Goal: Communication & Community: Answer question/provide support

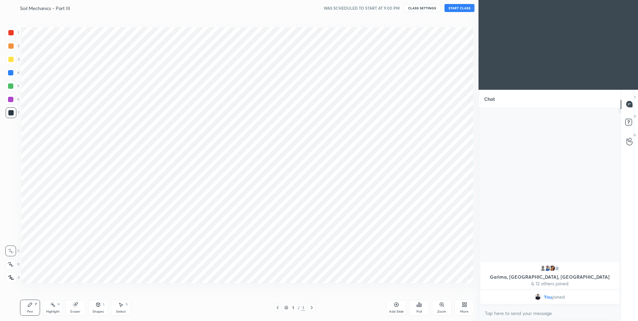
scroll to position [33100, 32926]
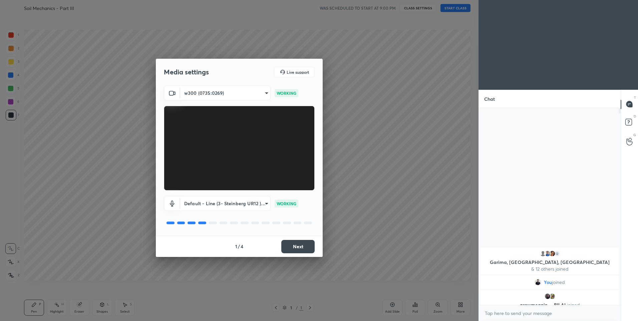
click at [296, 248] on button "Next" at bounding box center [297, 246] width 33 height 13
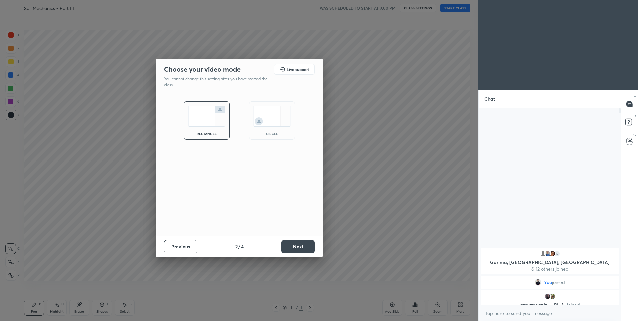
click at [296, 248] on button "Next" at bounding box center [297, 246] width 33 height 13
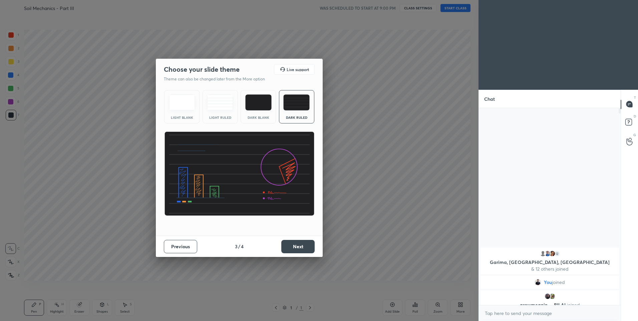
click at [301, 244] on button "Next" at bounding box center [297, 246] width 33 height 13
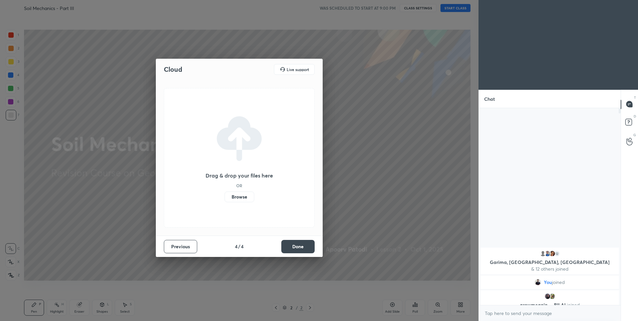
click at [295, 248] on button "Done" at bounding box center [297, 246] width 33 height 13
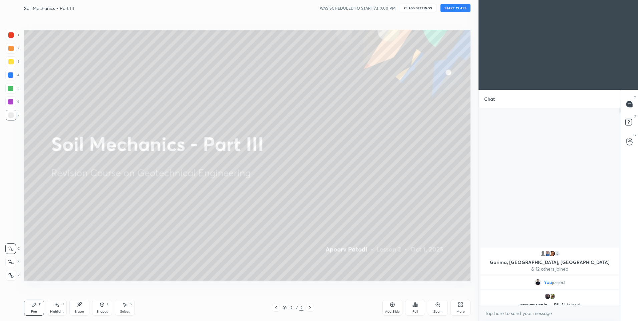
click at [460, 10] on button "START CLASS" at bounding box center [456, 8] width 30 height 8
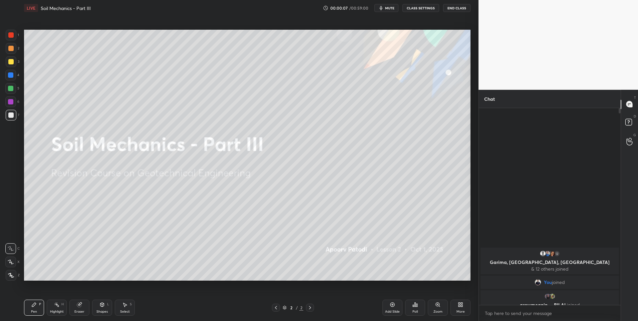
click at [11, 261] on icon at bounding box center [11, 262] width 6 height 5
click at [458, 308] on div "More" at bounding box center [461, 308] width 20 height 16
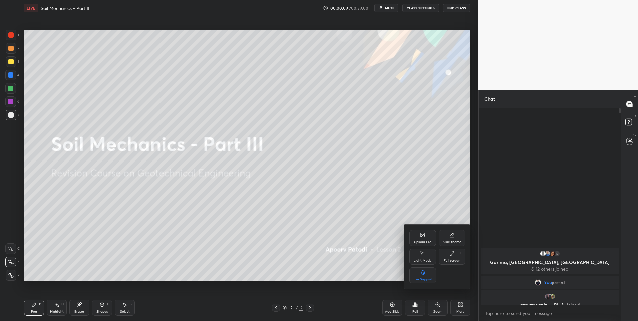
click at [420, 242] on div "Upload File" at bounding box center [422, 241] width 17 height 3
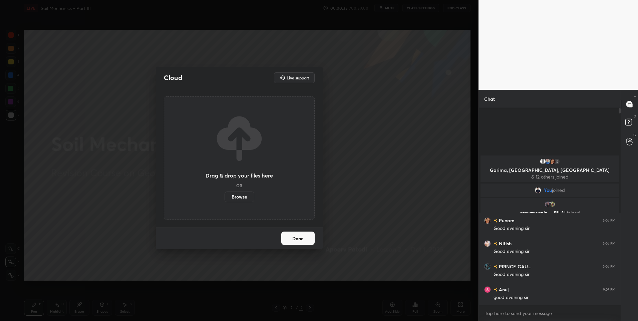
click at [310, 238] on button "Done" at bounding box center [297, 238] width 33 height 13
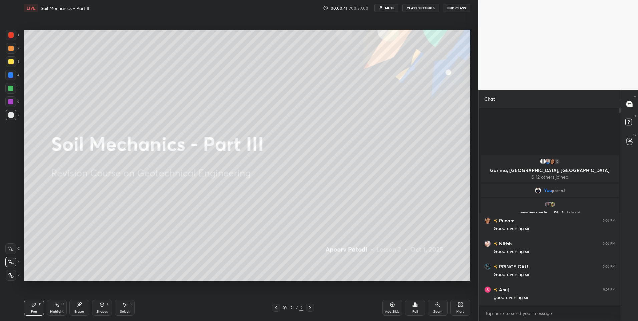
click at [9, 87] on div at bounding box center [10, 88] width 5 height 5
click at [39, 309] on div "Pen P" at bounding box center [34, 308] width 20 height 16
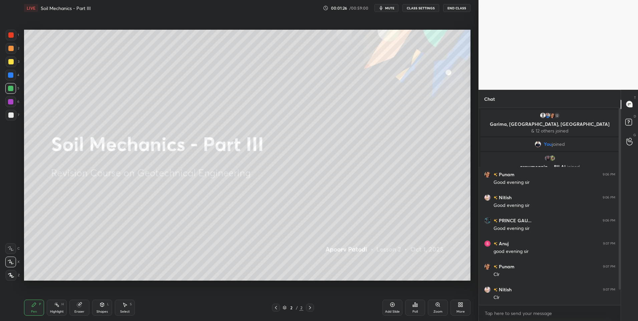
scroll to position [23, 0]
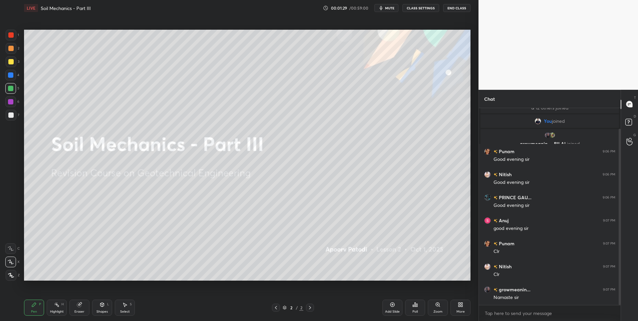
click at [12, 52] on div at bounding box center [11, 48] width 11 height 11
click at [461, 308] on div "More" at bounding box center [461, 308] width 20 height 16
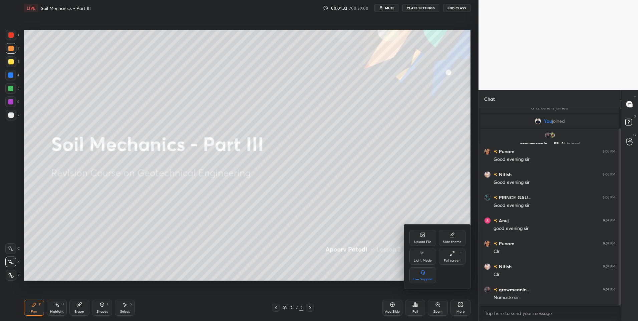
click at [419, 236] on div "Upload File" at bounding box center [423, 238] width 27 height 16
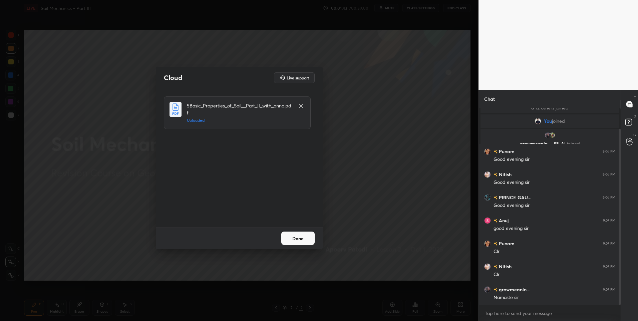
click at [300, 239] on button "Done" at bounding box center [297, 238] width 33 height 13
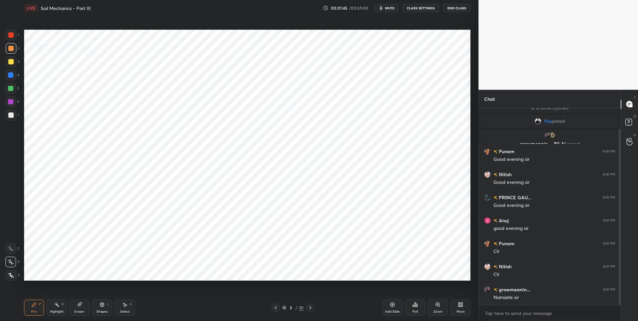
click at [16, 37] on div at bounding box center [11, 35] width 11 height 11
click at [311, 307] on icon at bounding box center [310, 307] width 2 height 3
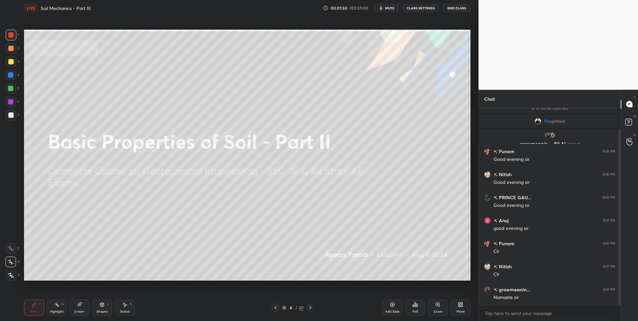
click at [309, 307] on icon at bounding box center [310, 307] width 5 height 5
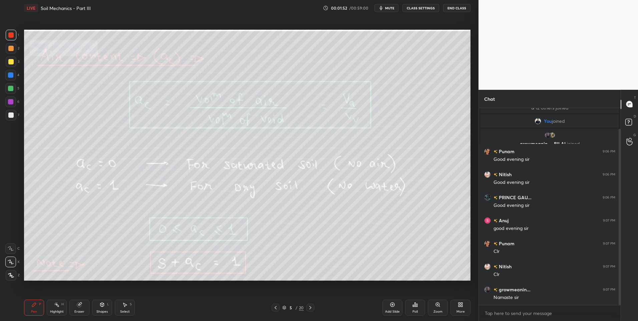
click at [60, 310] on div "Highlight" at bounding box center [57, 311] width 14 height 3
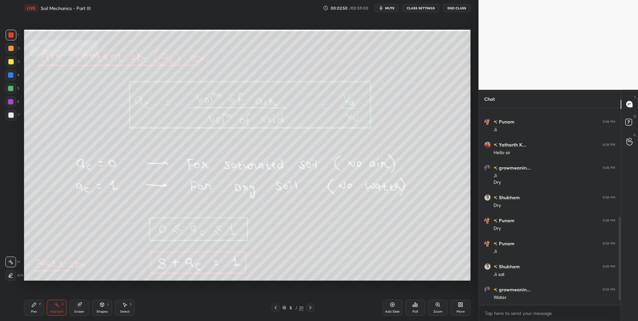
scroll to position [267, 0]
click at [35, 302] on icon at bounding box center [33, 304] width 5 height 5
click at [126, 308] on div "Select S" at bounding box center [125, 308] width 20 height 16
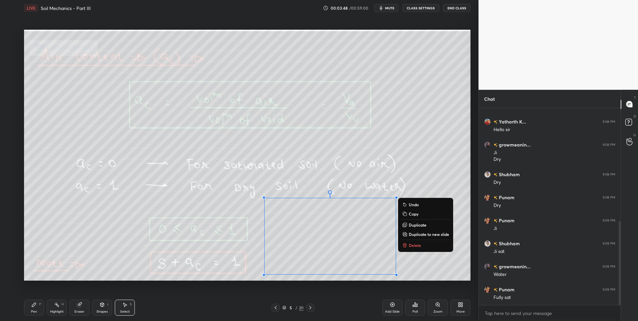
click at [59, 307] on div "Highlight H" at bounding box center [57, 308] width 20 height 16
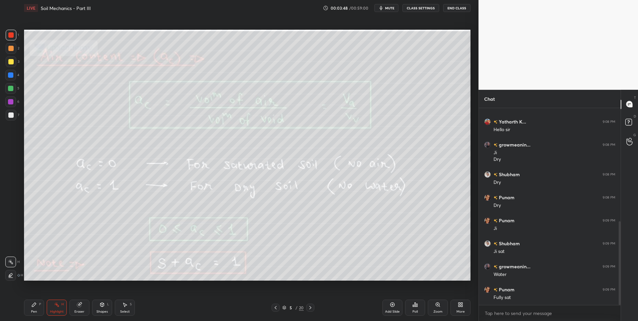
click at [56, 304] on rect at bounding box center [57, 305] width 3 height 3
click at [128, 305] on div "Select S" at bounding box center [125, 308] width 20 height 16
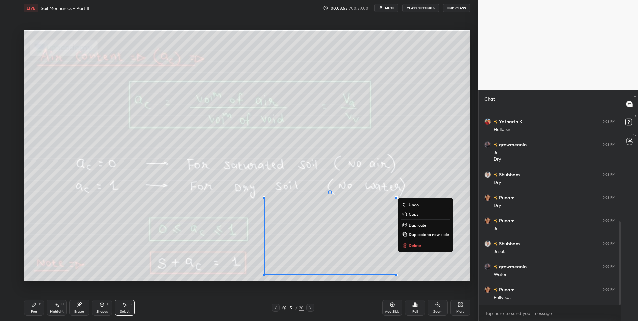
click at [422, 246] on button "Delete" at bounding box center [426, 245] width 50 height 8
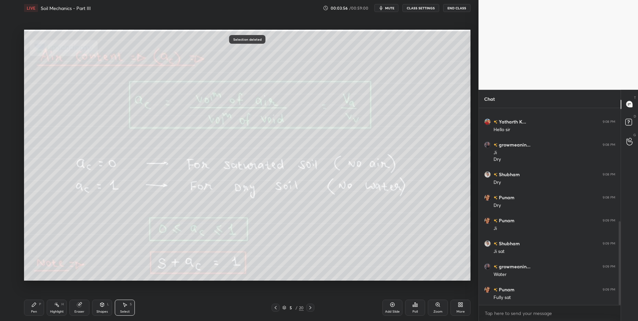
click at [56, 308] on div "Highlight H" at bounding box center [57, 308] width 20 height 16
click at [308, 309] on icon at bounding box center [310, 307] width 5 height 5
click at [35, 307] on icon at bounding box center [33, 304] width 5 height 5
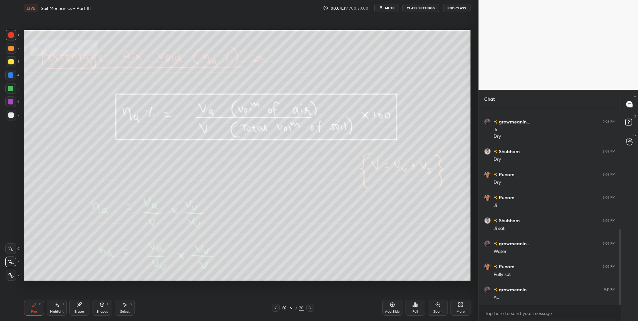
scroll to position [313, 0]
click at [55, 310] on div "Highlight" at bounding box center [57, 311] width 14 height 3
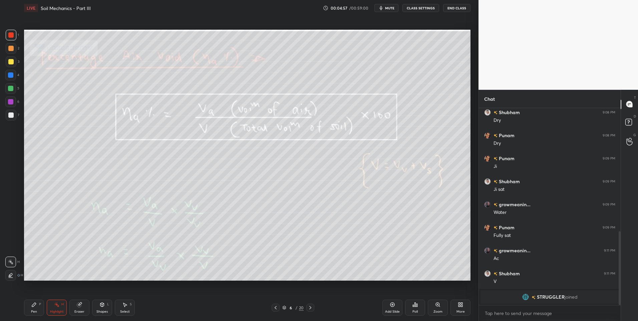
click at [122, 308] on div "Select S" at bounding box center [125, 308] width 20 height 16
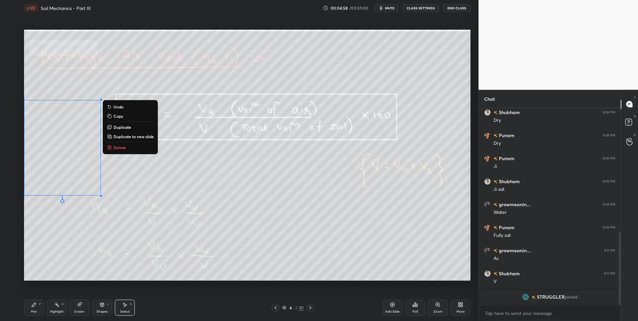
click at [133, 147] on button "Delete" at bounding box center [130, 148] width 50 height 8
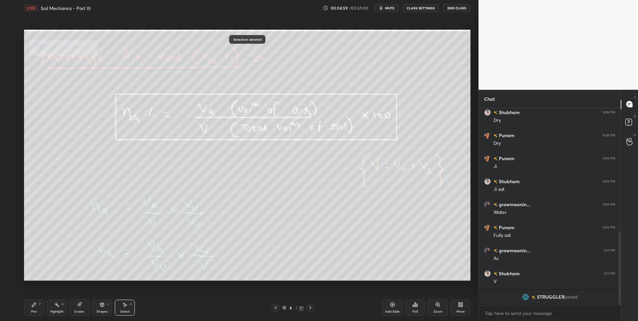
click at [58, 309] on div "Highlight H" at bounding box center [57, 308] width 20 height 16
click at [58, 308] on div "Highlight H" at bounding box center [57, 308] width 20 height 16
click at [310, 307] on icon at bounding box center [310, 307] width 5 height 5
click at [277, 306] on icon at bounding box center [275, 307] width 5 height 5
click at [33, 307] on icon at bounding box center [34, 305] width 4 height 4
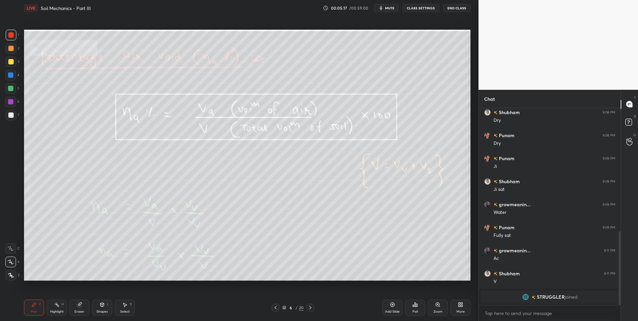
click at [54, 310] on div "Highlight" at bounding box center [57, 311] width 14 height 3
click at [312, 308] on icon at bounding box center [310, 307] width 5 height 5
click at [276, 307] on icon at bounding box center [275, 307] width 5 height 5
click at [275, 311] on div at bounding box center [276, 308] width 8 height 8
click at [310, 308] on icon at bounding box center [310, 307] width 2 height 3
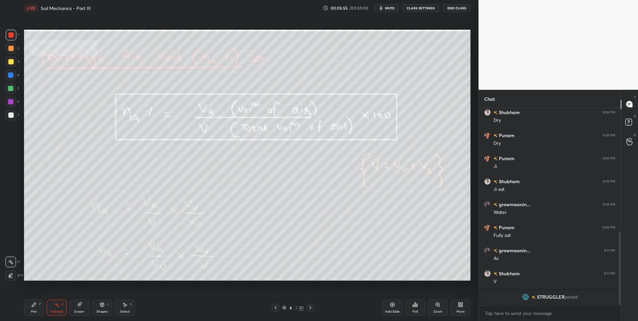
click at [309, 308] on icon at bounding box center [310, 307] width 5 height 5
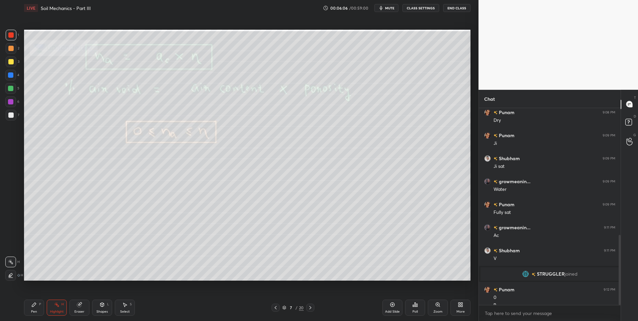
scroll to position [356, 0]
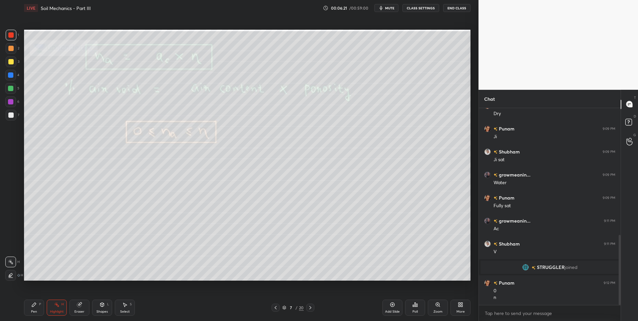
click at [309, 309] on icon at bounding box center [310, 307] width 5 height 5
click at [11, 59] on div at bounding box center [10, 61] width 5 height 5
click at [34, 308] on div "Pen P" at bounding box center [34, 308] width 20 height 16
click at [59, 310] on div "Highlight" at bounding box center [57, 311] width 14 height 3
click at [310, 307] on icon at bounding box center [310, 307] width 5 height 5
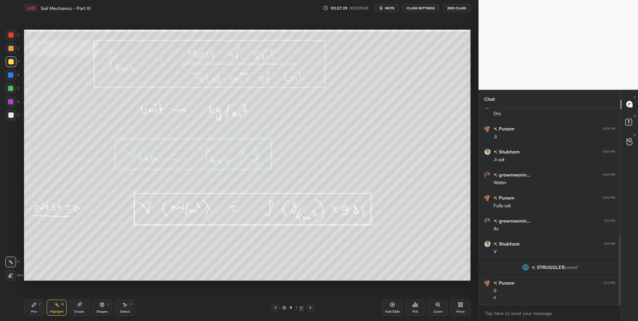
click at [309, 307] on icon at bounding box center [310, 307] width 5 height 5
click at [33, 310] on div "Pen" at bounding box center [34, 311] width 6 height 3
click at [48, 308] on div "Highlight H" at bounding box center [57, 308] width 20 height 16
click at [77, 306] on icon at bounding box center [79, 304] width 5 height 5
click at [10, 261] on icon at bounding box center [10, 262] width 5 height 6
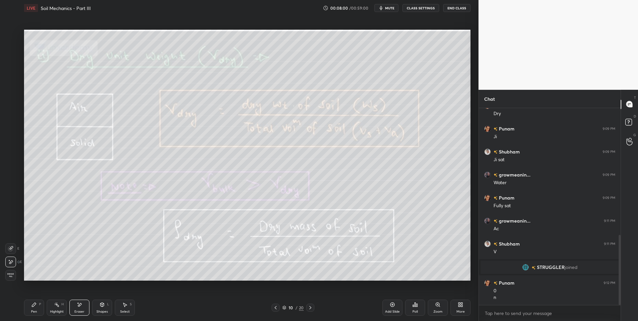
click at [45, 307] on div "Pen P Highlight H Eraser Shapes L Select S" at bounding box center [113, 308] width 179 height 16
click at [50, 306] on div "Highlight H" at bounding box center [57, 308] width 20 height 16
click at [26, 311] on div "Pen P" at bounding box center [34, 308] width 20 height 16
click at [29, 309] on div "Pen P" at bounding box center [34, 308] width 20 height 16
click at [46, 309] on div "Pen P Highlight H Eraser Shapes L Select S" at bounding box center [113, 308] width 179 height 16
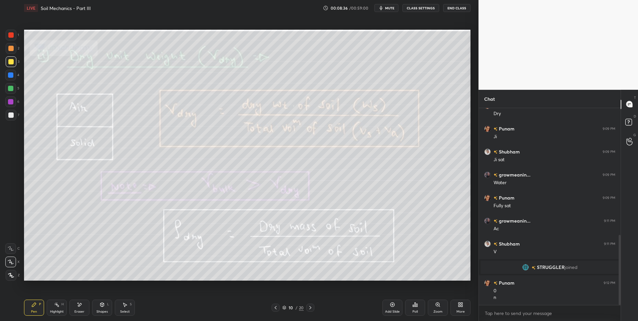
click at [52, 307] on div "Highlight H" at bounding box center [57, 308] width 20 height 16
click at [37, 306] on div "Pen P" at bounding box center [34, 308] width 20 height 16
click at [52, 312] on div "Highlight" at bounding box center [57, 311] width 14 height 3
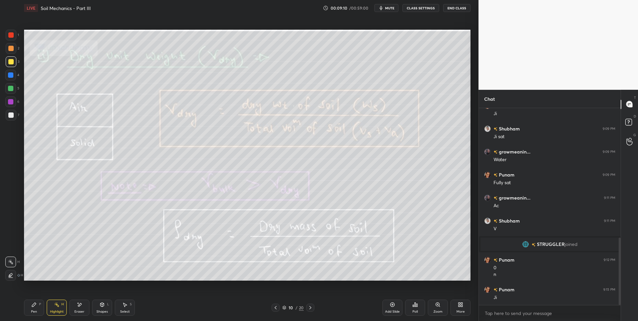
click at [58, 304] on icon at bounding box center [56, 304] width 5 height 5
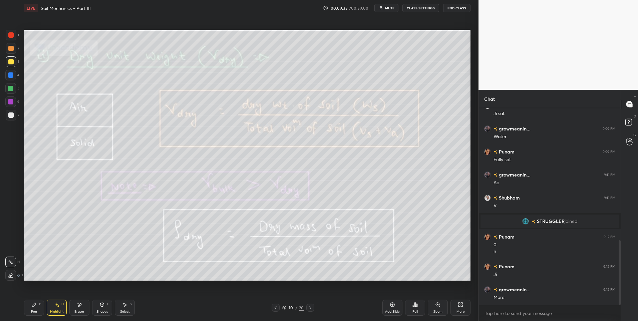
click at [311, 307] on icon at bounding box center [310, 307] width 5 height 5
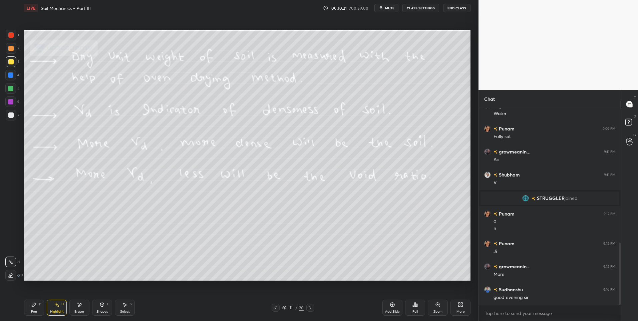
click at [308, 308] on icon at bounding box center [310, 307] width 5 height 5
click at [312, 309] on icon at bounding box center [310, 307] width 5 height 5
click at [37, 313] on div "Pen P" at bounding box center [34, 308] width 20 height 16
click at [36, 313] on div "Pen" at bounding box center [34, 311] width 6 height 3
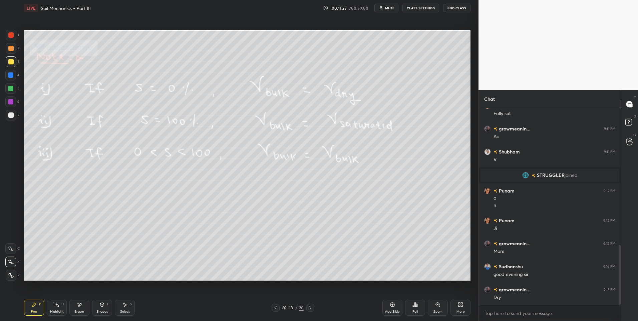
click at [57, 310] on div "Highlight" at bounding box center [57, 311] width 14 height 3
click at [125, 303] on icon at bounding box center [124, 304] width 5 height 5
click at [47, 307] on div "Highlight H" at bounding box center [57, 308] width 20 height 16
click at [311, 307] on icon at bounding box center [310, 307] width 5 height 5
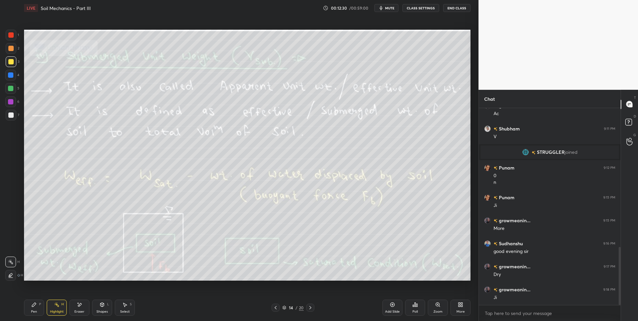
scroll to position [494, 0]
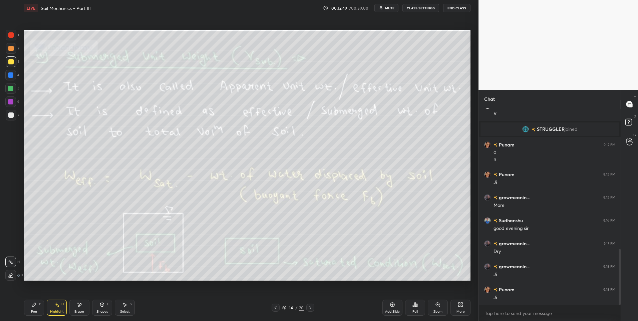
click at [311, 308] on icon at bounding box center [310, 307] width 5 height 5
click at [276, 310] on icon at bounding box center [275, 307] width 5 height 5
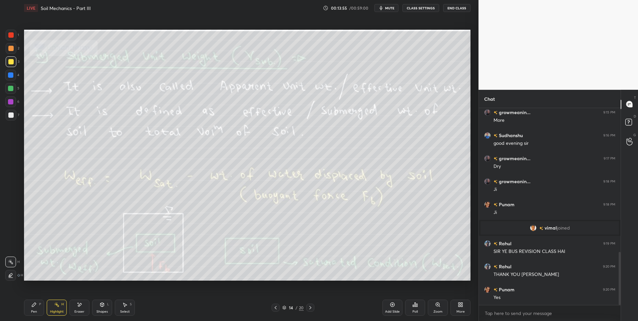
scroll to position [558, 0]
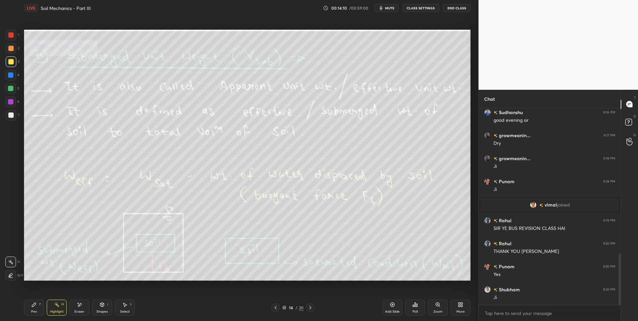
click at [309, 307] on icon at bounding box center [310, 307] width 5 height 5
click at [277, 310] on icon at bounding box center [275, 307] width 5 height 5
click at [310, 308] on icon at bounding box center [310, 307] width 5 height 5
click at [275, 311] on div at bounding box center [276, 308] width 8 height 8
click at [311, 307] on icon at bounding box center [310, 307] width 5 height 5
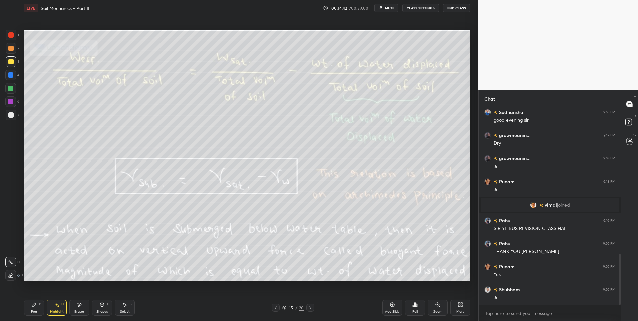
click at [274, 310] on icon at bounding box center [275, 307] width 5 height 5
click at [308, 309] on icon at bounding box center [310, 307] width 5 height 5
click at [275, 310] on icon at bounding box center [275, 307] width 5 height 5
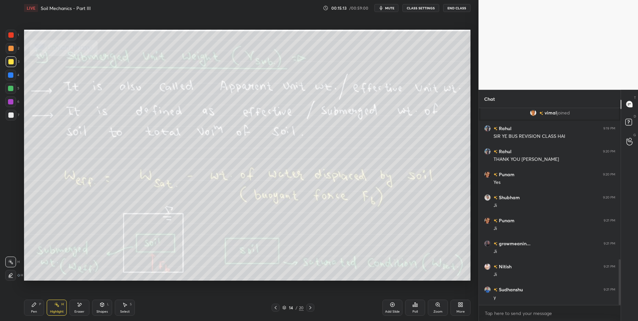
scroll to position [673, 0]
click at [314, 310] on div "14 / 20" at bounding box center [292, 308] width 179 height 8
click at [311, 308] on icon at bounding box center [310, 307] width 5 height 5
click at [274, 309] on icon at bounding box center [275, 307] width 5 height 5
click at [311, 308] on icon at bounding box center [310, 307] width 5 height 5
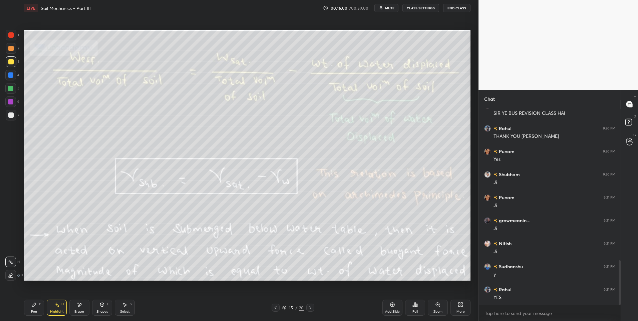
click at [276, 307] on icon at bounding box center [276, 307] width 2 height 3
click at [308, 309] on icon at bounding box center [310, 307] width 5 height 5
click at [310, 307] on icon at bounding box center [310, 307] width 2 height 3
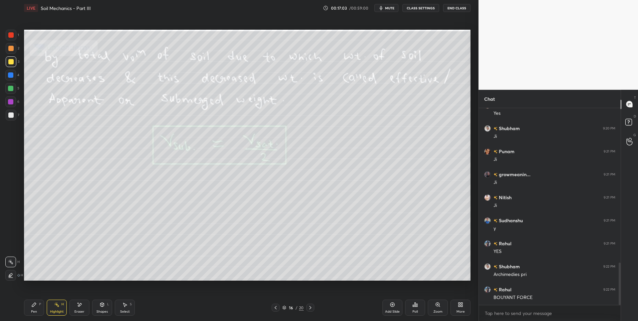
click at [310, 309] on icon at bounding box center [310, 307] width 5 height 5
click at [36, 306] on icon at bounding box center [33, 304] width 5 height 5
click at [34, 308] on div "Pen P" at bounding box center [34, 308] width 20 height 16
click at [14, 45] on div at bounding box center [11, 48] width 11 height 11
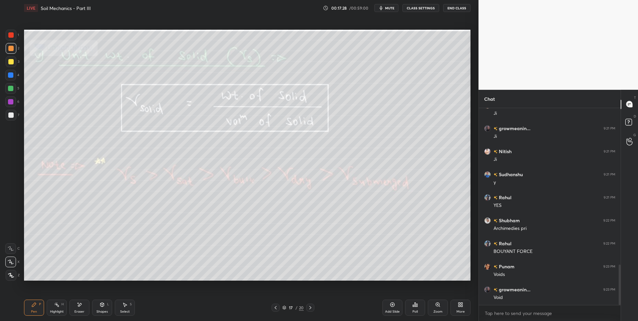
click at [53, 307] on div "Highlight H" at bounding box center [57, 308] width 20 height 16
click at [11, 95] on div "5" at bounding box center [12, 89] width 14 height 13
click at [308, 306] on icon at bounding box center [310, 307] width 5 height 5
click at [56, 306] on icon at bounding box center [56, 304] width 5 height 5
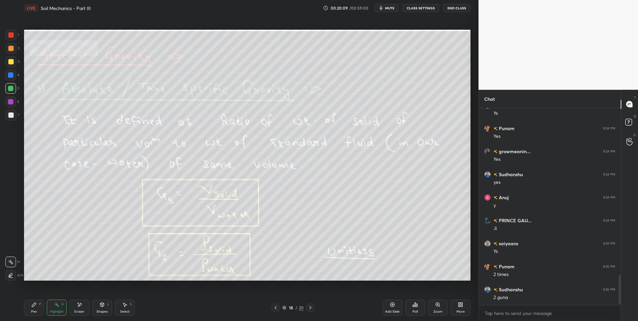
scroll to position [1111, 0]
click at [308, 308] on icon at bounding box center [310, 307] width 5 height 5
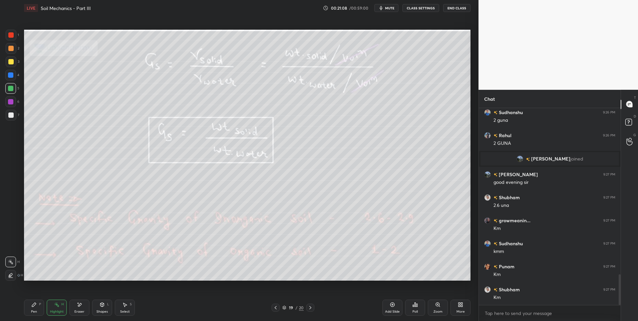
scroll to position [1092, 0]
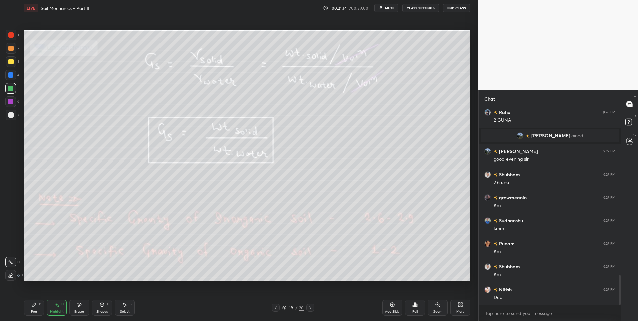
click at [311, 310] on div at bounding box center [310, 308] width 8 height 8
click at [57, 304] on icon at bounding box center [56, 304] width 5 height 5
click at [9, 34] on div at bounding box center [10, 34] width 5 height 5
click at [37, 308] on div "Pen P" at bounding box center [34, 308] width 20 height 16
click at [13, 115] on div at bounding box center [10, 114] width 5 height 5
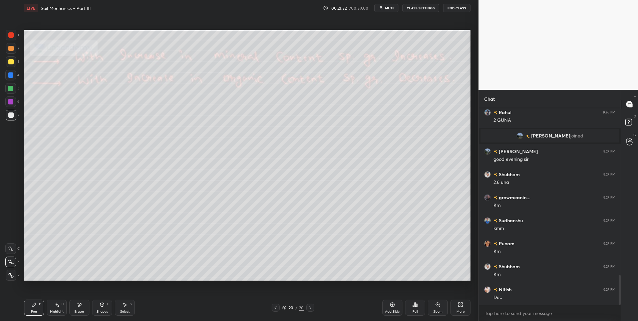
click at [14, 88] on div at bounding box center [10, 88] width 11 height 11
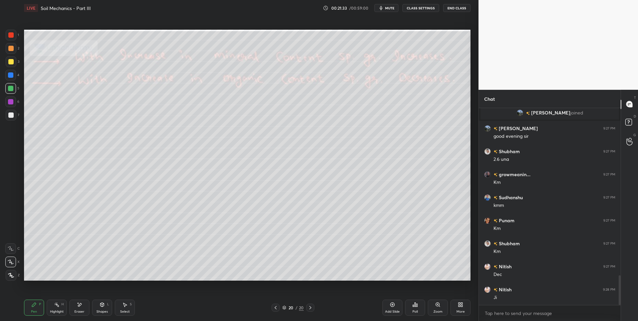
scroll to position [1161, 0]
click at [57, 308] on div "Highlight H" at bounding box center [57, 308] width 20 height 16
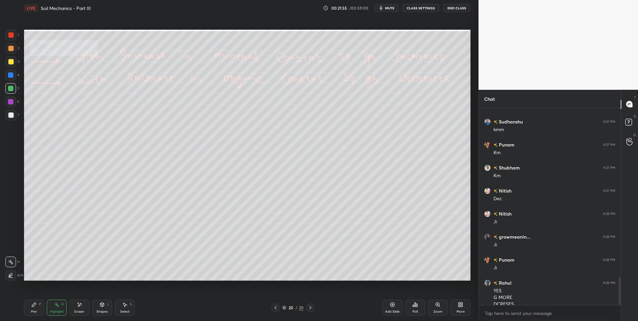
scroll to position [1197, 0]
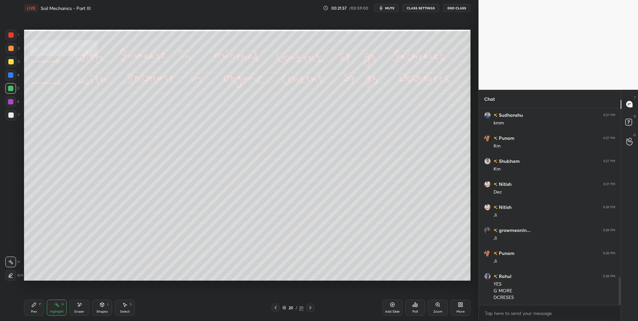
click at [127, 312] on div "Select" at bounding box center [125, 311] width 10 height 3
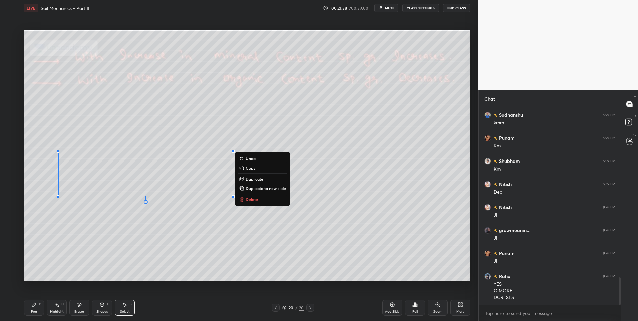
click at [254, 200] on p "Delete" at bounding box center [252, 199] width 12 height 5
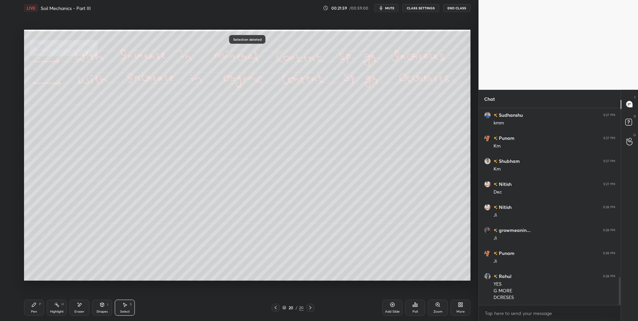
click at [52, 312] on div "Highlight" at bounding box center [57, 311] width 14 height 3
click at [37, 306] on div "Pen P" at bounding box center [34, 308] width 20 height 16
click at [312, 307] on icon at bounding box center [310, 307] width 5 height 5
click at [312, 308] on icon at bounding box center [310, 307] width 5 height 5
click at [310, 308] on icon at bounding box center [310, 307] width 5 height 5
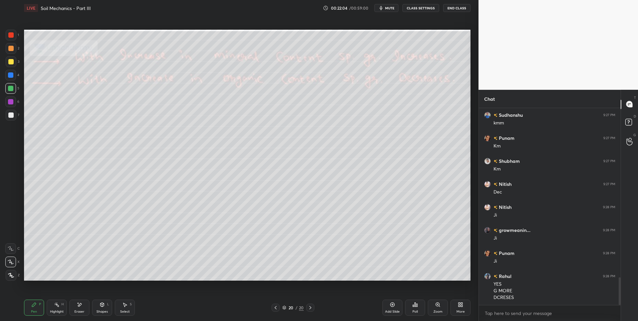
click at [466, 307] on div "More" at bounding box center [461, 308] width 20 height 16
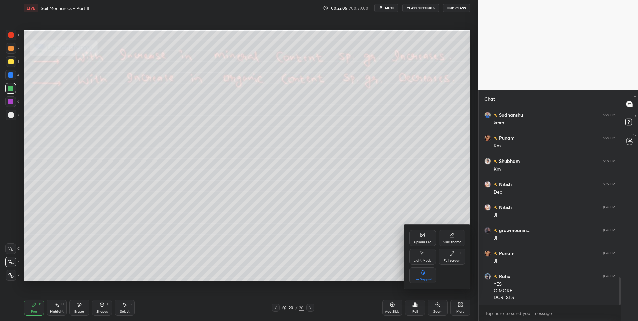
click at [423, 237] on icon at bounding box center [423, 235] width 4 height 4
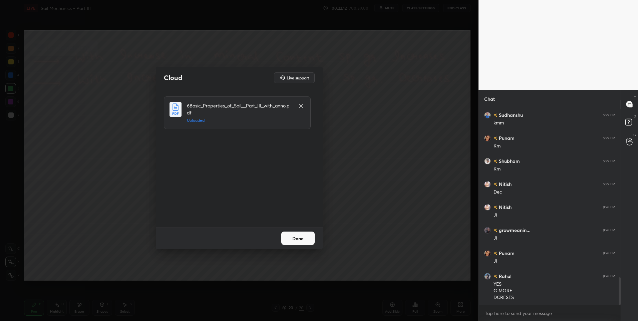
click at [303, 238] on button "Done" at bounding box center [297, 238] width 33 height 13
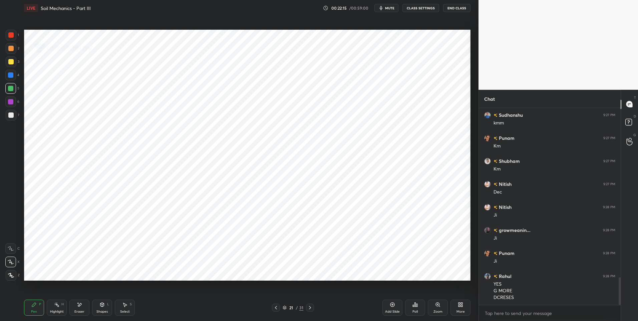
click at [311, 307] on icon at bounding box center [309, 307] width 5 height 5
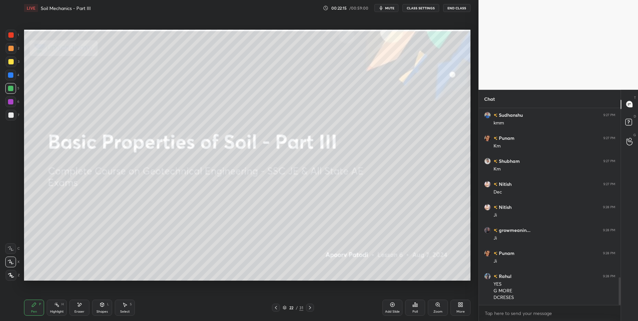
click at [311, 308] on icon at bounding box center [309, 307] width 5 height 5
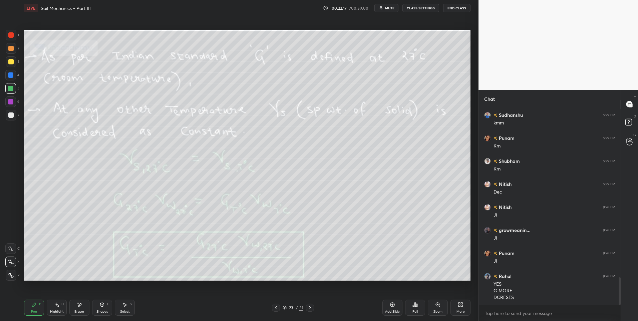
click at [59, 307] on icon at bounding box center [56, 304] width 5 height 5
click at [31, 309] on div "Pen P" at bounding box center [34, 308] width 20 height 16
click at [11, 116] on div at bounding box center [10, 114] width 5 height 5
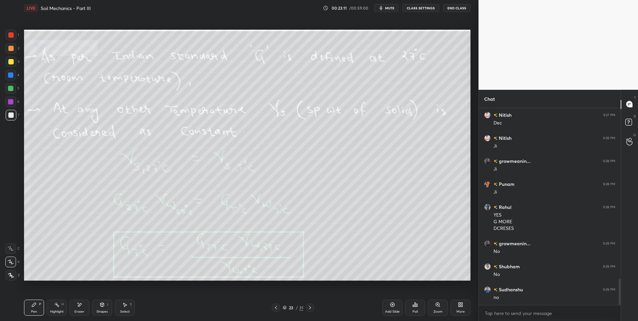
click at [61, 310] on div "Highlight" at bounding box center [57, 311] width 14 height 3
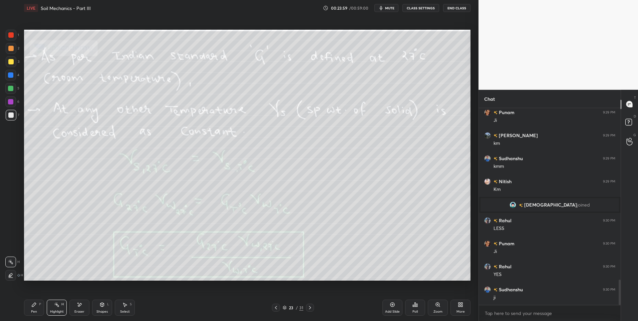
scroll to position [1363, 0]
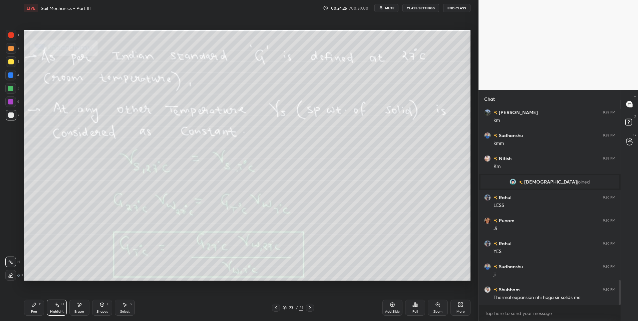
click at [55, 309] on div "Highlight H" at bounding box center [57, 308] width 20 height 16
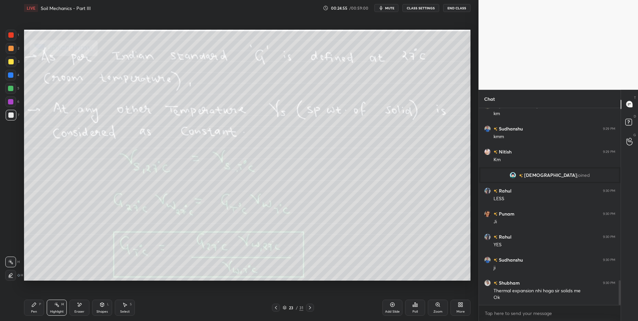
click at [28, 302] on div "Pen P" at bounding box center [34, 308] width 20 height 16
click at [31, 304] on div "Pen P" at bounding box center [34, 308] width 20 height 16
click at [65, 312] on div "Highlight H" at bounding box center [57, 308] width 20 height 16
click at [62, 309] on div "Highlight H" at bounding box center [57, 308] width 20 height 16
click at [126, 304] on icon at bounding box center [124, 304] width 5 height 5
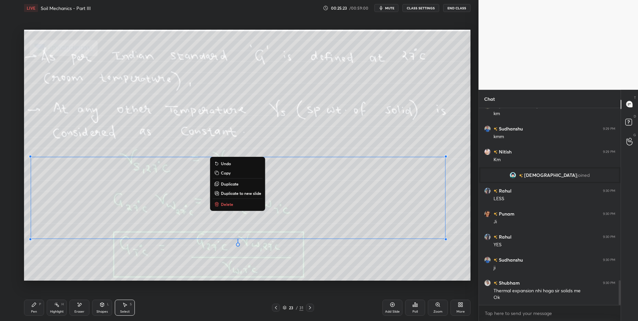
click at [232, 204] on p "Delete" at bounding box center [227, 204] width 12 height 5
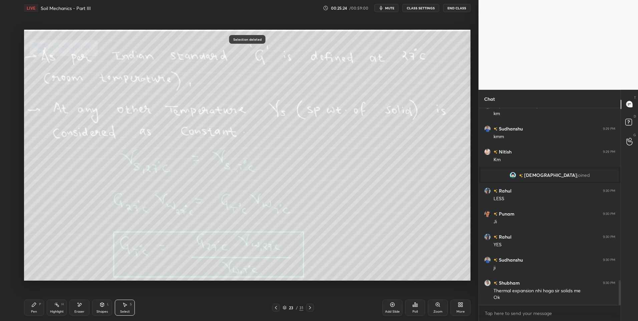
click at [250, 236] on div "0 ° Undo Copy Duplicate Duplicate to new slide Delete" at bounding box center [247, 155] width 447 height 251
click at [55, 309] on div "Highlight H" at bounding box center [57, 308] width 20 height 16
click at [32, 310] on div "Pen" at bounding box center [34, 311] width 6 height 3
click at [10, 47] on div at bounding box center [10, 48] width 5 height 5
click at [309, 309] on icon at bounding box center [309, 307] width 5 height 5
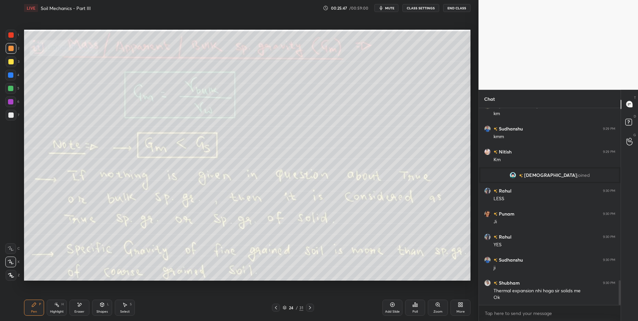
click at [56, 303] on circle at bounding box center [56, 302] width 1 height 1
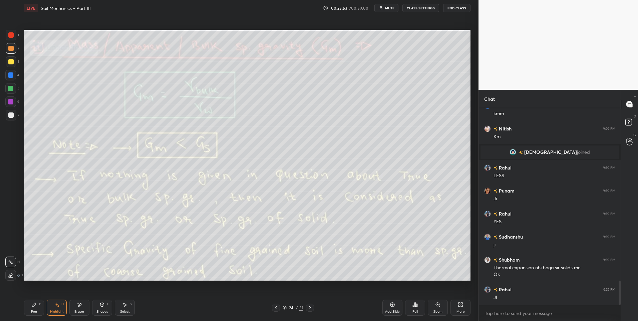
click at [31, 306] on icon at bounding box center [33, 304] width 5 height 5
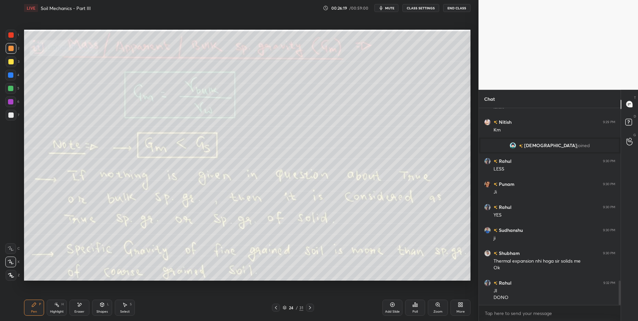
click at [61, 313] on div "Highlight" at bounding box center [57, 311] width 14 height 3
click at [62, 308] on div "Highlight H" at bounding box center [57, 308] width 20 height 16
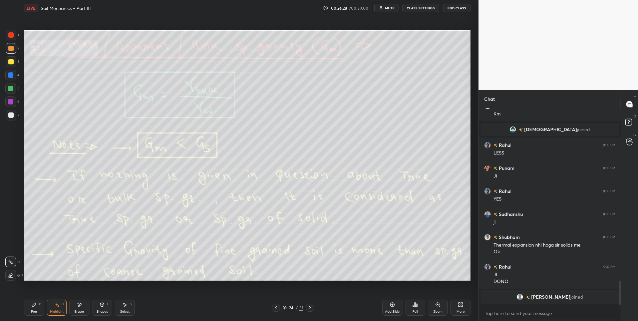
click at [40, 305] on div "P" at bounding box center [40, 304] width 2 height 3
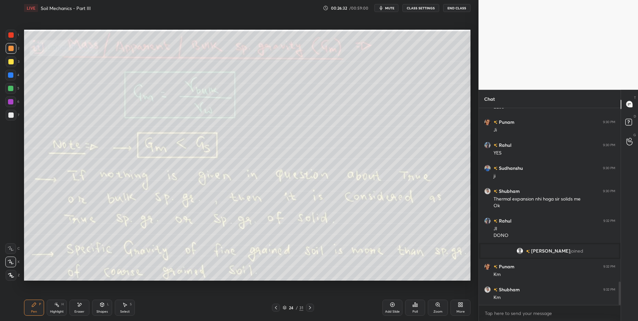
scroll to position [1453, 0]
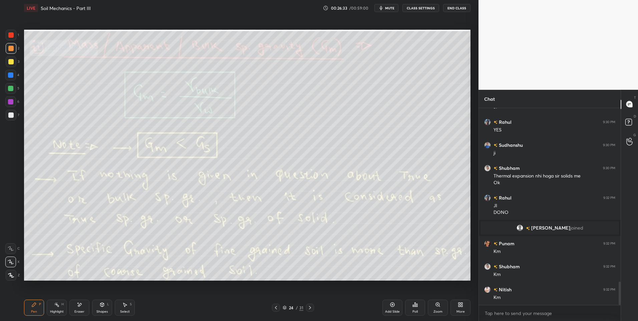
click at [53, 311] on div "Highlight" at bounding box center [57, 311] width 14 height 3
click at [56, 310] on div "Highlight" at bounding box center [57, 311] width 14 height 3
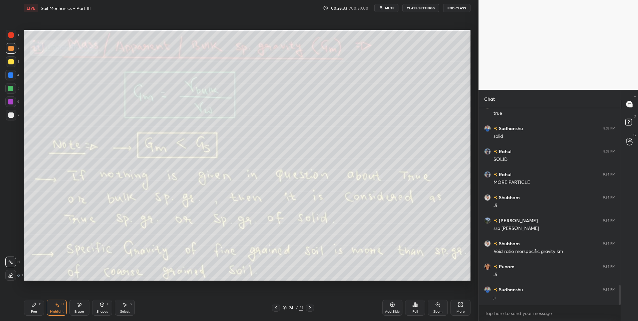
scroll to position [1776, 0]
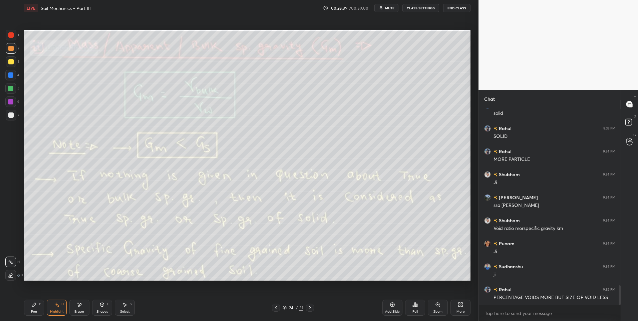
click at [307, 310] on div at bounding box center [310, 308] width 8 height 8
click at [34, 306] on icon at bounding box center [33, 304] width 5 height 5
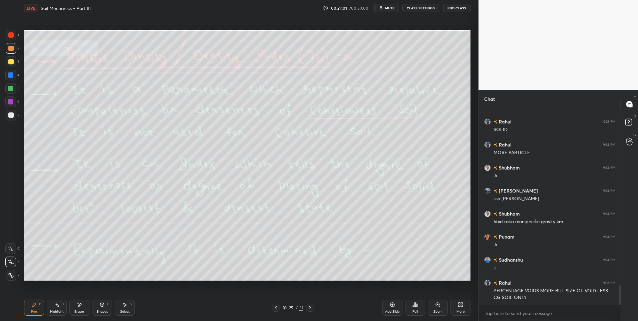
click at [81, 305] on icon at bounding box center [79, 305] width 5 height 6
click at [58, 305] on icon at bounding box center [56, 304] width 5 height 5
click at [60, 305] on div "Highlight H" at bounding box center [57, 308] width 20 height 16
click at [311, 306] on icon at bounding box center [309, 307] width 5 height 5
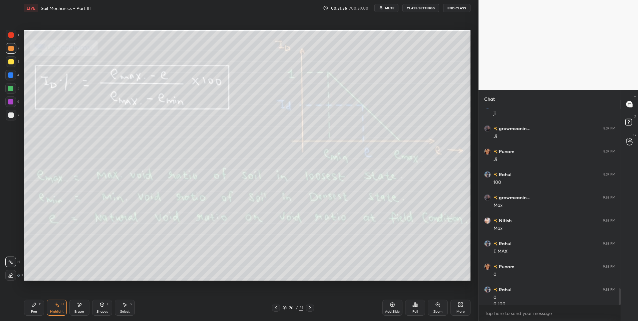
scroll to position [2135, 0]
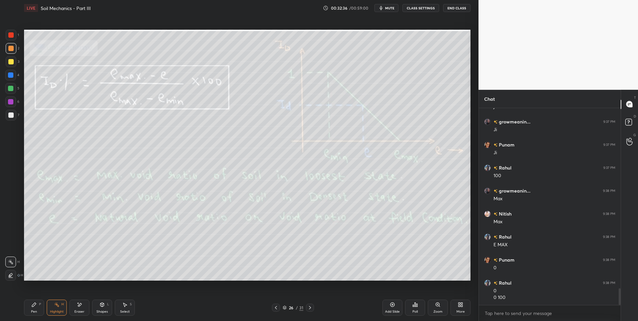
click at [310, 306] on icon at bounding box center [309, 307] width 5 height 5
click at [309, 307] on icon at bounding box center [309, 307] width 5 height 5
click at [41, 313] on div "Pen P" at bounding box center [34, 308] width 20 height 16
click at [11, 112] on div at bounding box center [10, 114] width 5 height 5
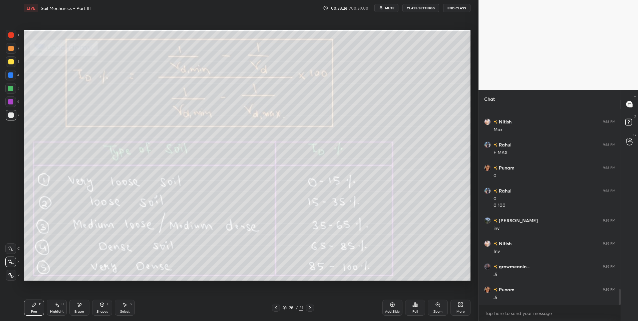
click at [61, 303] on div "Highlight H" at bounding box center [57, 308] width 20 height 16
click at [58, 301] on div "Highlight H" at bounding box center [57, 308] width 20 height 16
click at [274, 308] on icon at bounding box center [275, 307] width 5 height 5
click at [277, 309] on icon at bounding box center [276, 307] width 2 height 3
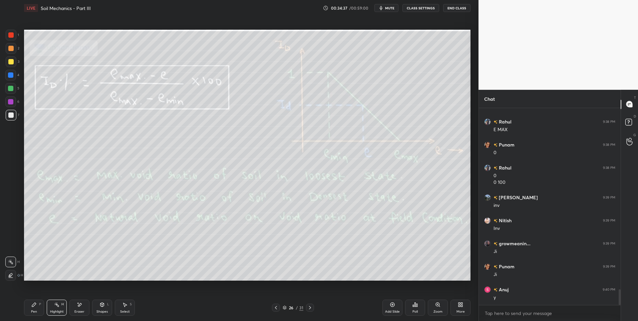
click at [312, 307] on icon at bounding box center [309, 307] width 5 height 5
click at [310, 311] on div at bounding box center [310, 308] width 8 height 8
click at [123, 308] on div "Select S" at bounding box center [125, 308] width 20 height 16
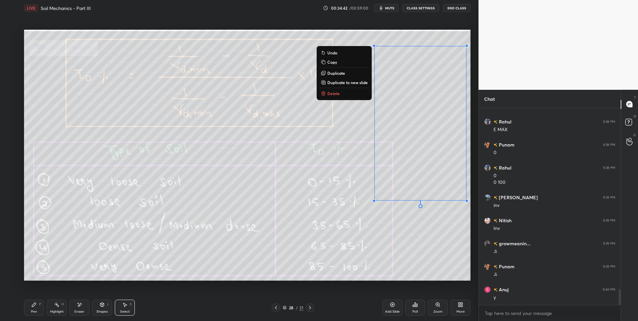
click at [350, 96] on button "Delete" at bounding box center [344, 93] width 50 height 8
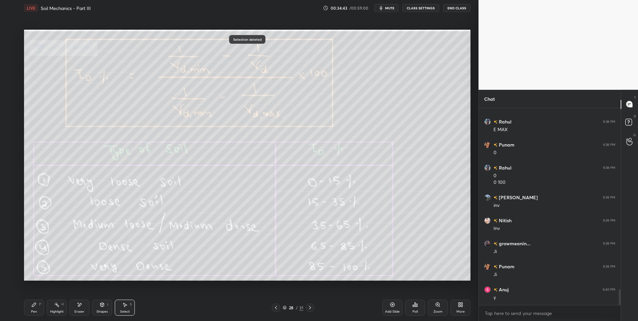
click at [57, 306] on icon at bounding box center [56, 304] width 5 height 5
click at [55, 309] on div "Highlight H" at bounding box center [57, 308] width 20 height 16
click at [309, 309] on icon at bounding box center [309, 307] width 5 height 5
click at [277, 308] on icon at bounding box center [275, 307] width 5 height 5
click at [277, 307] on icon at bounding box center [275, 307] width 5 height 5
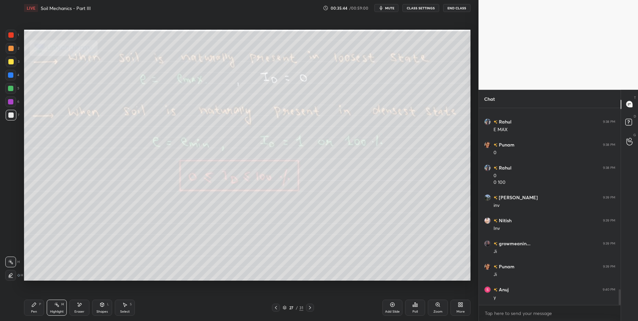
click at [273, 309] on icon at bounding box center [275, 307] width 5 height 5
click at [312, 306] on icon at bounding box center [309, 307] width 5 height 5
click at [310, 309] on icon at bounding box center [309, 307] width 5 height 5
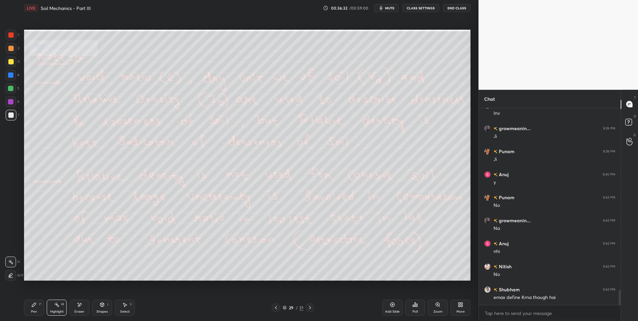
click at [309, 308] on icon at bounding box center [309, 307] width 5 height 5
click at [102, 316] on div "Pen P Highlight H Eraser Shapes L Select S 30 / 31 Add Slide Poll Zoom More" at bounding box center [247, 307] width 447 height 27
click at [90, 317] on div "Pen P Highlight H Eraser Shapes L Select S 30 / 31 Add Slide Poll Zoom More" at bounding box center [247, 307] width 447 height 27
click at [97, 312] on div "Shapes" at bounding box center [101, 311] width 11 height 3
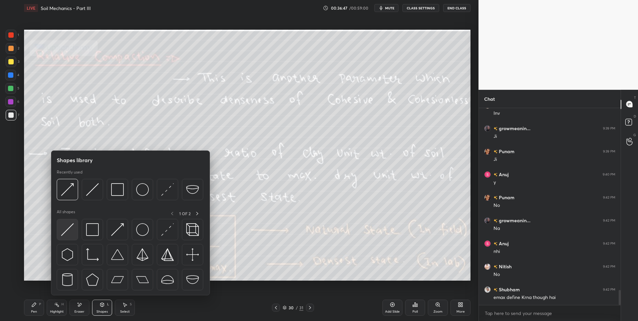
click at [61, 231] on img at bounding box center [67, 229] width 13 height 13
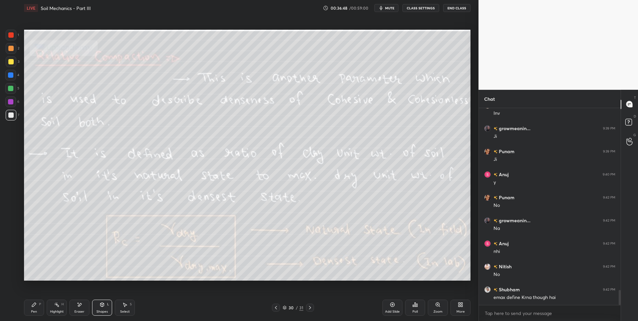
click at [17, 42] on div "1" at bounding box center [12, 36] width 13 height 13
click at [68, 308] on div "Pen P Highlight H Eraser Shapes L Select S" at bounding box center [113, 308] width 179 height 16
click at [62, 308] on div "Highlight H" at bounding box center [57, 308] width 20 height 16
click at [274, 308] on icon at bounding box center [275, 307] width 5 height 5
click at [274, 310] on icon at bounding box center [275, 307] width 5 height 5
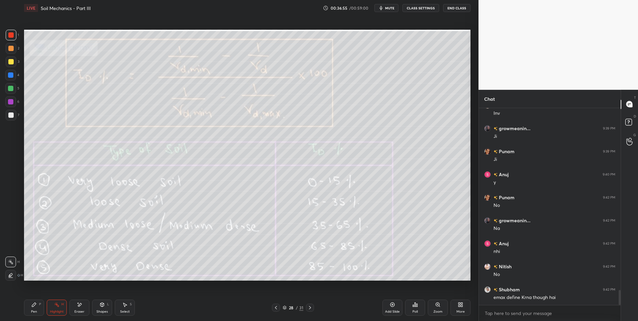
click at [275, 309] on icon at bounding box center [275, 307] width 5 height 5
click at [273, 308] on div at bounding box center [276, 308] width 8 height 8
click at [273, 309] on div at bounding box center [276, 308] width 8 height 8
click at [309, 306] on icon at bounding box center [309, 307] width 5 height 5
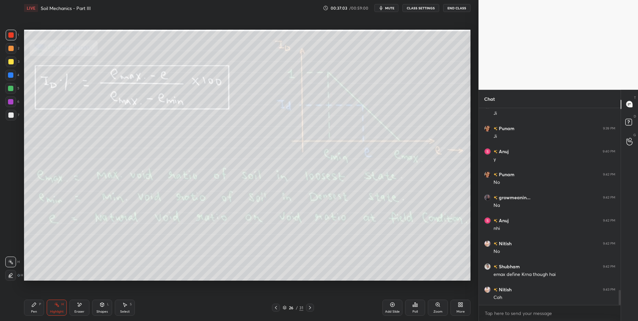
click at [309, 307] on icon at bounding box center [309, 307] width 5 height 5
click at [310, 308] on icon at bounding box center [310, 307] width 2 height 3
click at [310, 308] on icon at bounding box center [309, 307] width 5 height 5
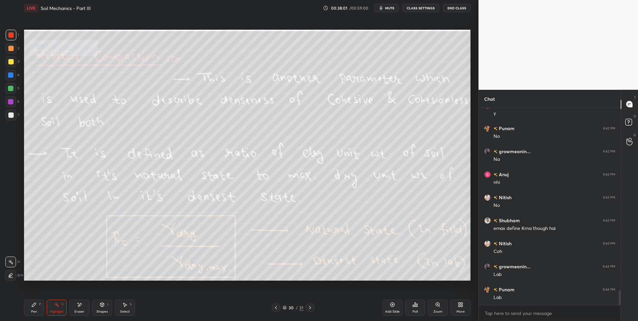
click at [310, 306] on icon at bounding box center [309, 307] width 5 height 5
click at [307, 310] on icon at bounding box center [309, 307] width 5 height 5
click at [310, 309] on icon at bounding box center [310, 307] width 2 height 3
click at [38, 302] on div "Pen P" at bounding box center [34, 308] width 20 height 16
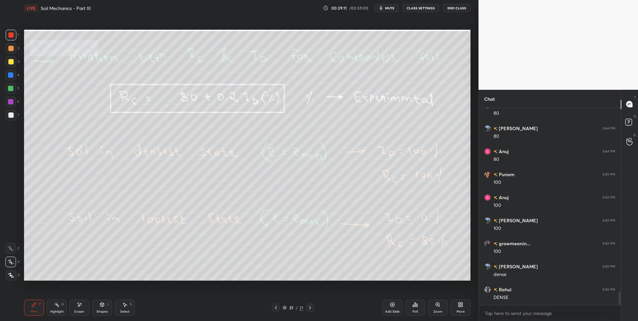
click at [271, 305] on div "31 / 31" at bounding box center [292, 308] width 179 height 8
click at [271, 306] on div "31 / 31" at bounding box center [292, 308] width 179 height 8
click at [273, 308] on div at bounding box center [276, 308] width 8 height 8
click at [276, 306] on icon at bounding box center [275, 307] width 5 height 5
click at [278, 308] on icon at bounding box center [275, 307] width 5 height 5
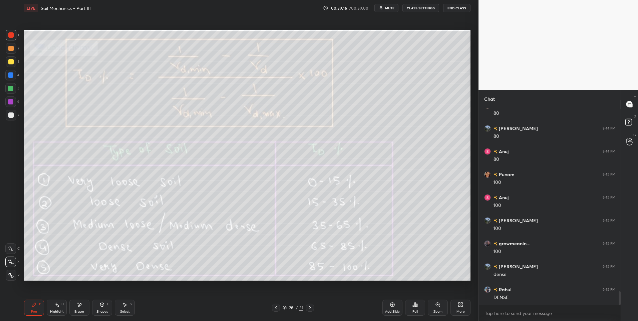
click at [275, 309] on icon at bounding box center [275, 307] width 5 height 5
click at [129, 305] on div "Select S" at bounding box center [125, 308] width 20 height 16
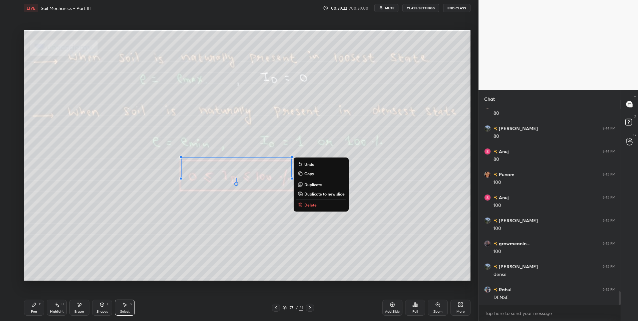
click at [317, 205] on button "Delete" at bounding box center [321, 205] width 50 height 8
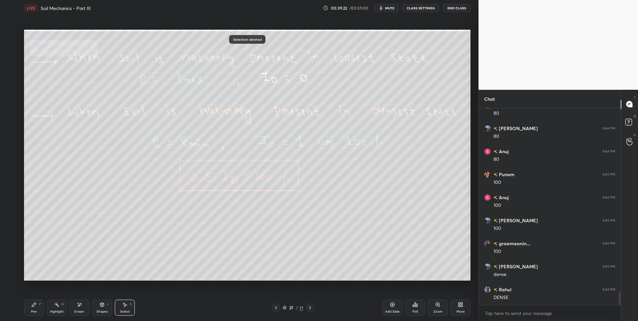
click at [58, 306] on rect at bounding box center [57, 305] width 3 height 3
click at [308, 307] on icon at bounding box center [309, 307] width 5 height 5
click at [308, 308] on icon at bounding box center [309, 307] width 5 height 5
click at [306, 311] on div at bounding box center [310, 308] width 8 height 8
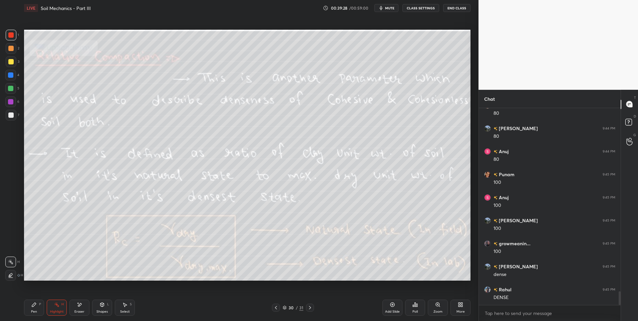
click at [310, 309] on icon at bounding box center [309, 307] width 5 height 5
click at [307, 309] on icon at bounding box center [309, 307] width 5 height 5
click at [310, 308] on icon at bounding box center [309, 307] width 5 height 5
click at [459, 308] on div "More" at bounding box center [461, 308] width 20 height 16
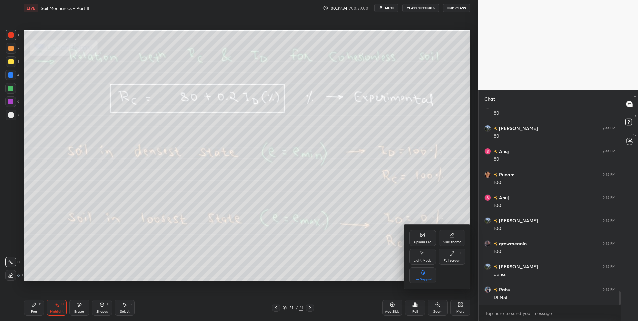
click at [420, 242] on div "Upload File" at bounding box center [422, 241] width 17 height 3
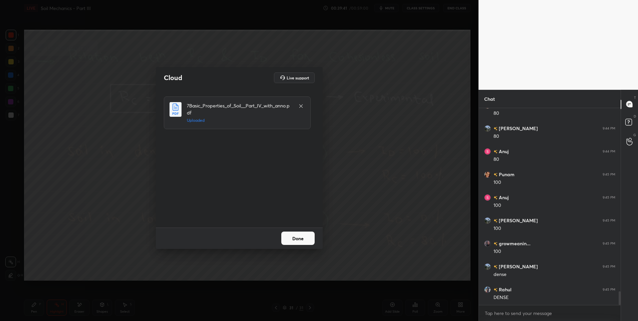
click at [305, 240] on button "Done" at bounding box center [297, 238] width 33 height 13
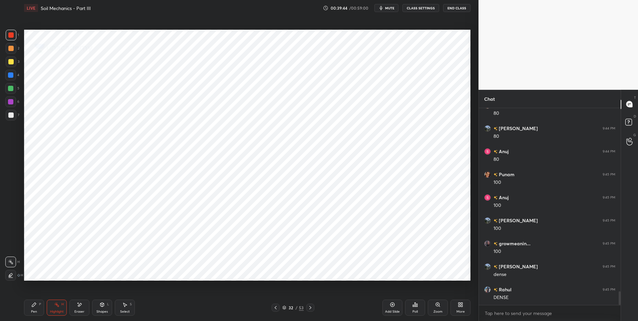
click at [309, 307] on icon at bounding box center [310, 307] width 5 height 5
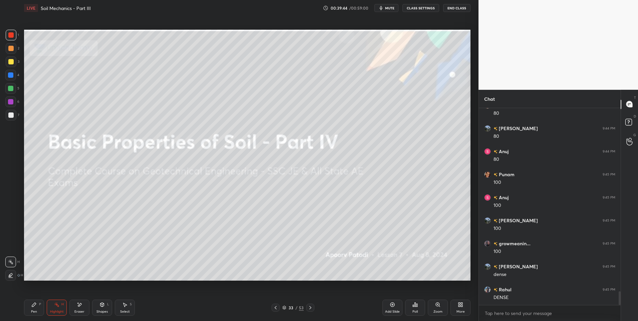
click at [311, 308] on icon at bounding box center [310, 307] width 5 height 5
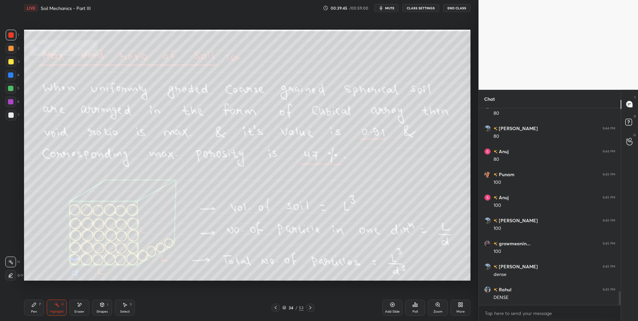
click at [68, 310] on div "Pen P Highlight H Eraser Shapes L Select S" at bounding box center [113, 308] width 179 height 16
click at [309, 311] on div at bounding box center [310, 308] width 8 height 8
click at [307, 312] on div "Pen P Highlight H Eraser Shapes L Select S 35 / 53 Add Slide Poll Zoom More" at bounding box center [247, 307] width 447 height 27
click at [308, 308] on icon at bounding box center [310, 307] width 5 height 5
click at [309, 307] on icon at bounding box center [310, 307] width 5 height 5
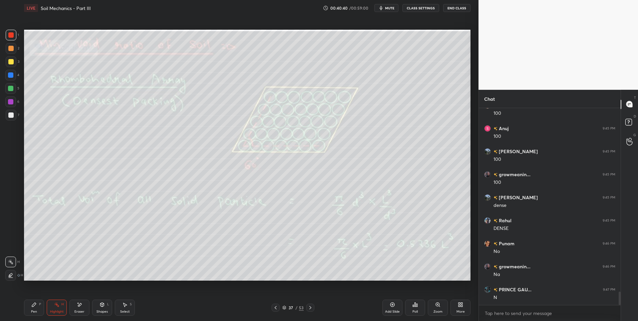
scroll to position [2756, 0]
click at [311, 305] on icon at bounding box center [310, 307] width 5 height 5
click at [273, 306] on icon at bounding box center [275, 307] width 5 height 5
click at [279, 306] on div at bounding box center [276, 308] width 8 height 8
click at [275, 309] on icon at bounding box center [275, 307] width 5 height 5
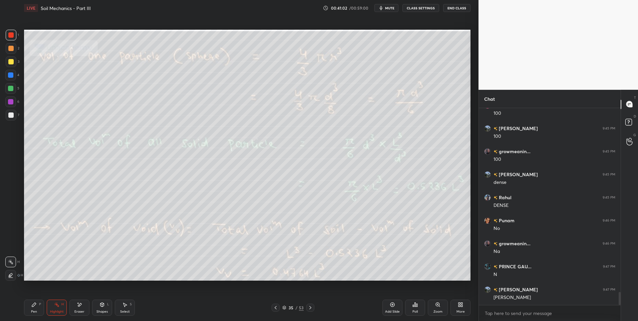
click at [276, 310] on icon at bounding box center [275, 307] width 5 height 5
click at [311, 306] on icon at bounding box center [310, 307] width 5 height 5
click at [310, 305] on icon at bounding box center [310, 307] width 5 height 5
click at [310, 308] on icon at bounding box center [310, 307] width 5 height 5
click at [308, 309] on icon at bounding box center [310, 307] width 5 height 5
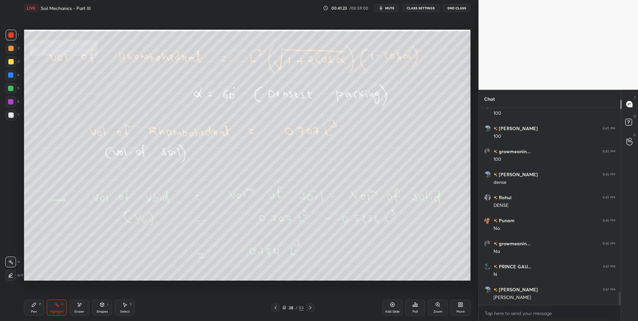
click at [307, 308] on div at bounding box center [310, 308] width 8 height 8
click at [273, 306] on icon at bounding box center [275, 307] width 5 height 5
click at [274, 309] on icon at bounding box center [275, 307] width 5 height 5
click at [274, 312] on div "Pen P Highlight H Eraser Shapes L Select S 37 / 53 Add Slide Poll Zoom More" at bounding box center [247, 307] width 447 height 27
click at [274, 311] on div at bounding box center [276, 308] width 8 height 8
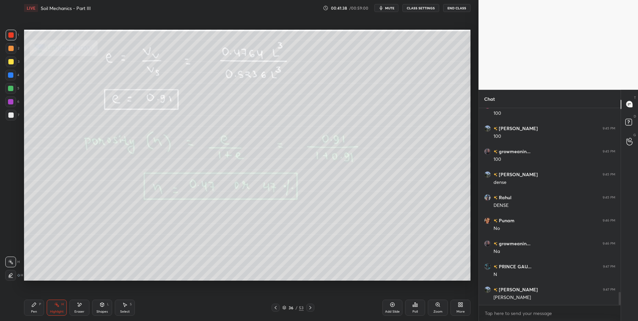
click at [277, 308] on icon at bounding box center [275, 307] width 5 height 5
click at [275, 312] on div "Pen P Highlight H Eraser Shapes L Select S 35 / 53 Add Slide Poll Zoom More" at bounding box center [247, 307] width 447 height 27
click at [276, 313] on div "Pen P Highlight H Eraser Shapes L Select S 35 / 53 Add Slide Poll Zoom More" at bounding box center [247, 307] width 447 height 27
click at [275, 311] on div at bounding box center [276, 308] width 8 height 8
click at [308, 308] on icon at bounding box center [310, 307] width 5 height 5
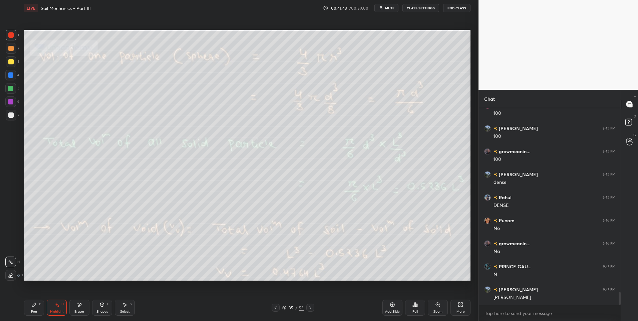
click at [307, 309] on div at bounding box center [310, 308] width 8 height 8
click at [310, 306] on icon at bounding box center [310, 307] width 5 height 5
click at [311, 308] on icon at bounding box center [310, 307] width 2 height 3
click at [309, 308] on icon at bounding box center [310, 307] width 5 height 5
click at [309, 309] on icon at bounding box center [310, 307] width 5 height 5
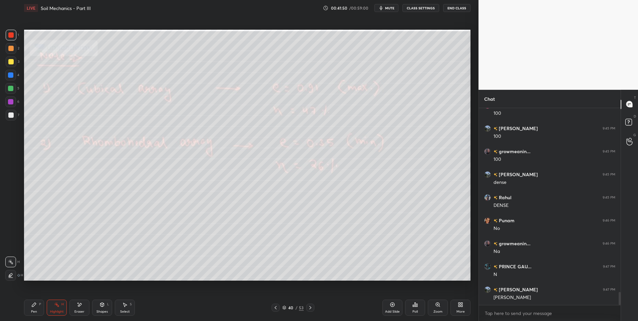
click at [16, 60] on div at bounding box center [11, 61] width 11 height 11
click at [310, 308] on icon at bounding box center [310, 307] width 5 height 5
click at [309, 311] on div at bounding box center [310, 308] width 8 height 8
click at [309, 309] on icon at bounding box center [310, 307] width 5 height 5
click at [310, 305] on icon at bounding box center [310, 307] width 5 height 5
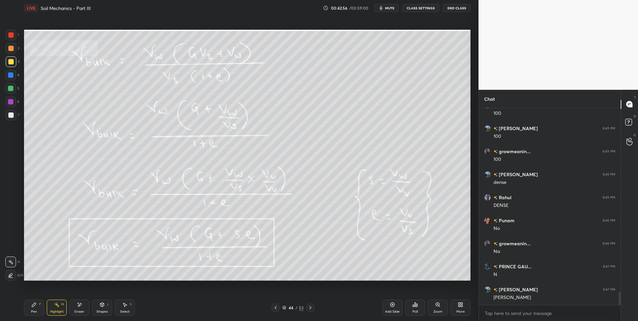
click at [276, 309] on icon at bounding box center [275, 307] width 5 height 5
click at [309, 311] on div at bounding box center [310, 308] width 8 height 8
click at [312, 308] on icon at bounding box center [310, 307] width 5 height 5
click at [35, 312] on div "Pen" at bounding box center [34, 311] width 6 height 3
click at [59, 310] on div "Highlight" at bounding box center [57, 311] width 14 height 3
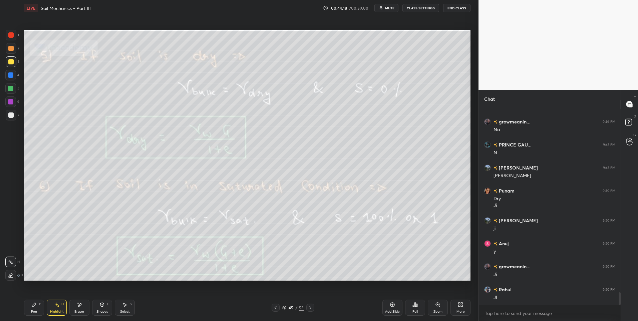
scroll to position [2901, 0]
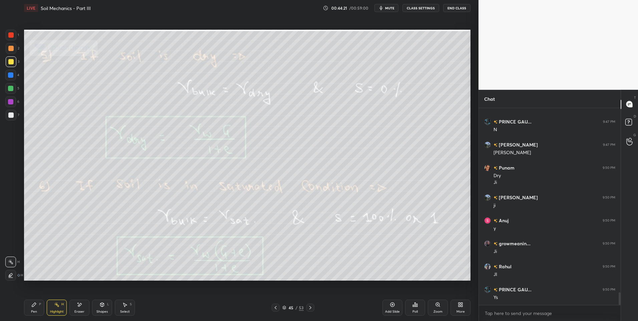
click at [311, 308] on icon at bounding box center [310, 307] width 2 height 3
click at [33, 311] on div "Pen" at bounding box center [34, 311] width 6 height 3
click at [58, 310] on div "Highlight" at bounding box center [57, 311] width 14 height 3
click at [274, 303] on div "Pen P Highlight H Eraser Shapes L Select S 46 / 53 Add Slide Poll Zoom More" at bounding box center [247, 307] width 447 height 27
click at [276, 307] on icon at bounding box center [276, 307] width 2 height 3
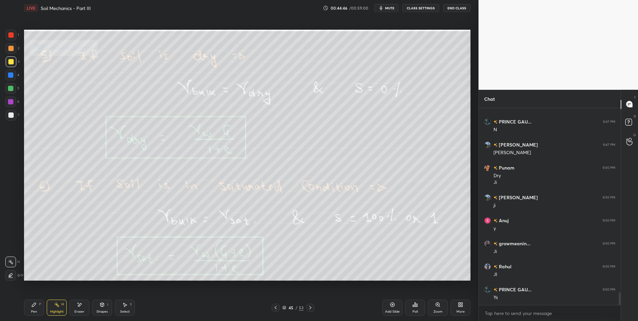
click at [128, 309] on div "Select S" at bounding box center [125, 308] width 20 height 16
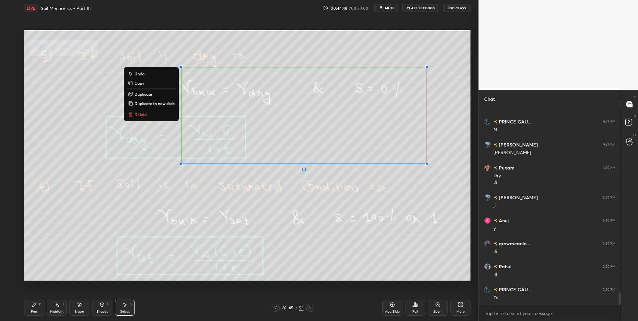
click at [143, 113] on p "Delete" at bounding box center [141, 114] width 12 height 5
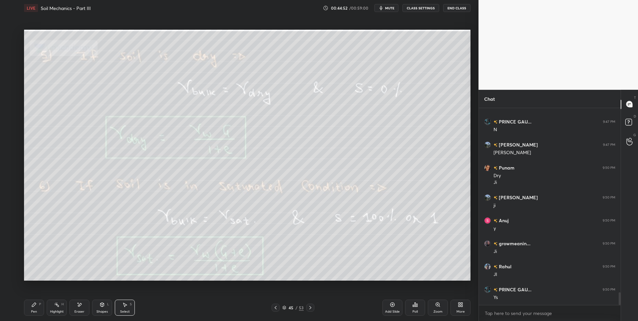
click at [310, 307] on icon at bounding box center [310, 307] width 2 height 3
click at [309, 307] on icon at bounding box center [310, 307] width 5 height 5
click at [45, 309] on div "Pen P Highlight H Eraser Shapes L Select S" at bounding box center [113, 308] width 179 height 16
click at [30, 310] on div "Pen P" at bounding box center [34, 308] width 20 height 16
click at [14, 52] on div at bounding box center [11, 48] width 11 height 11
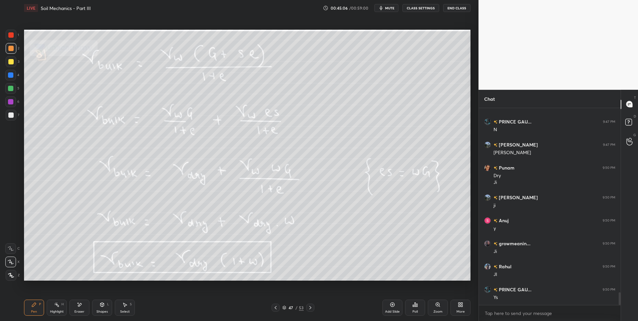
click at [58, 306] on rect at bounding box center [57, 305] width 3 height 3
click at [38, 308] on div "Pen P" at bounding box center [34, 308] width 20 height 16
click at [38, 309] on div "Pen P" at bounding box center [34, 308] width 20 height 16
click at [310, 310] on icon at bounding box center [310, 307] width 5 height 5
click at [310, 308] on icon at bounding box center [310, 307] width 5 height 5
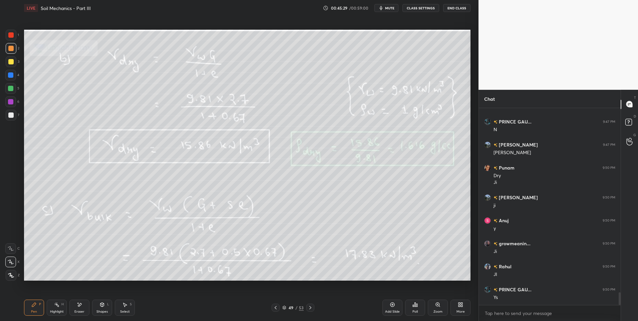
click at [310, 308] on icon at bounding box center [310, 307] width 2 height 3
click at [312, 308] on icon at bounding box center [310, 307] width 5 height 5
click at [312, 307] on icon at bounding box center [310, 307] width 5 height 5
click at [313, 309] on icon at bounding box center [310, 307] width 5 height 5
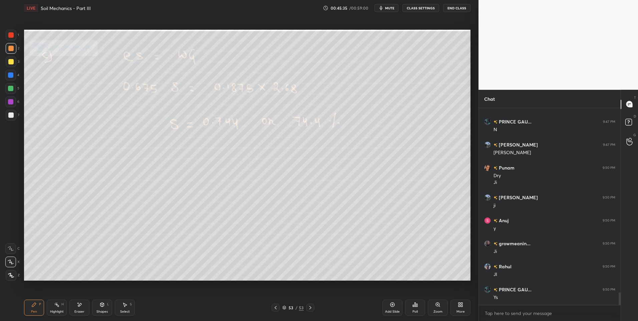
click at [311, 309] on icon at bounding box center [310, 307] width 5 height 5
click at [310, 309] on icon at bounding box center [310, 307] width 2 height 3
click at [9, 50] on div at bounding box center [10, 48] width 5 height 5
click at [466, 312] on div "More" at bounding box center [461, 308] width 20 height 16
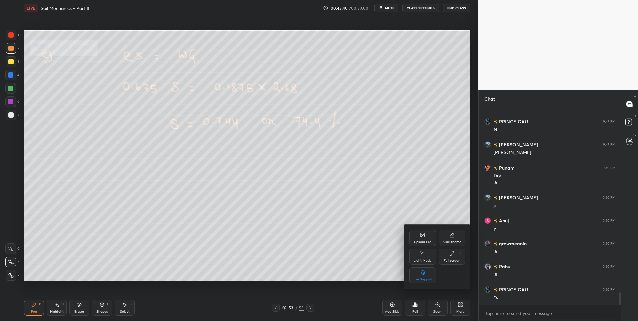
click at [418, 227] on div "Upload File Slide theme Light Mode Full screen F Live Support" at bounding box center [437, 257] width 67 height 64
click at [423, 238] on div "Upload File" at bounding box center [423, 238] width 27 height 16
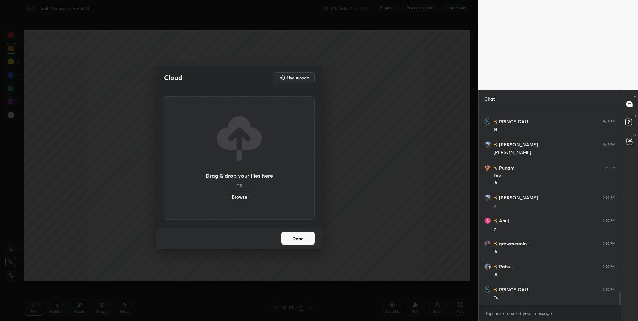
scroll to position [181, 140]
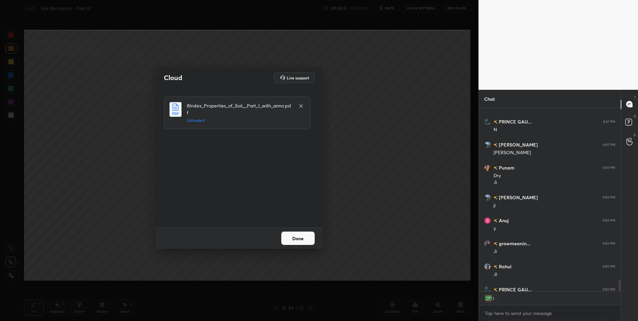
click at [300, 242] on button "Done" at bounding box center [297, 238] width 33 height 13
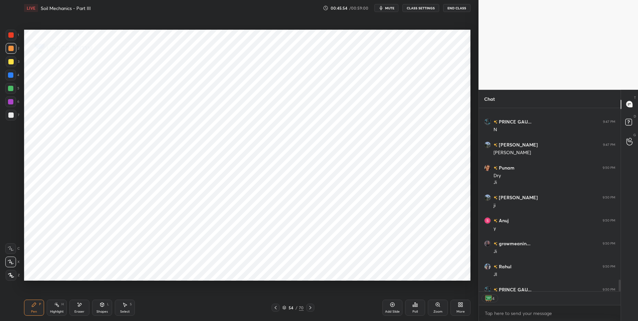
click at [311, 307] on icon at bounding box center [310, 307] width 5 height 5
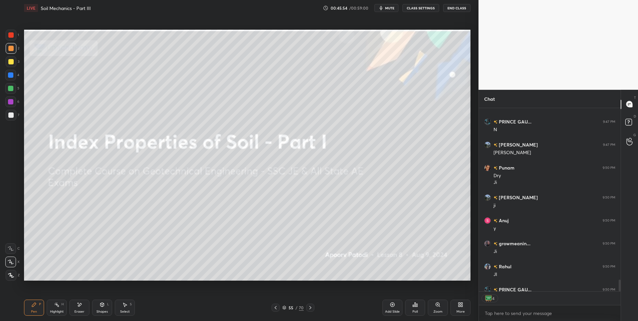
click at [311, 308] on icon at bounding box center [310, 307] width 5 height 5
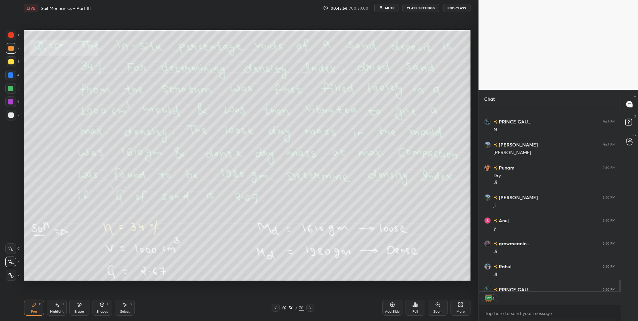
click at [311, 309] on icon at bounding box center [310, 307] width 5 height 5
click at [312, 309] on icon at bounding box center [310, 307] width 5 height 5
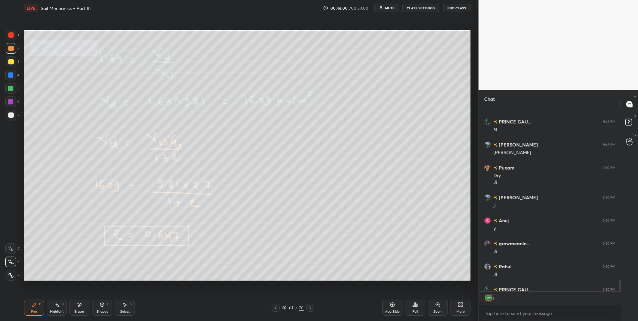
click at [312, 309] on icon at bounding box center [310, 307] width 5 height 5
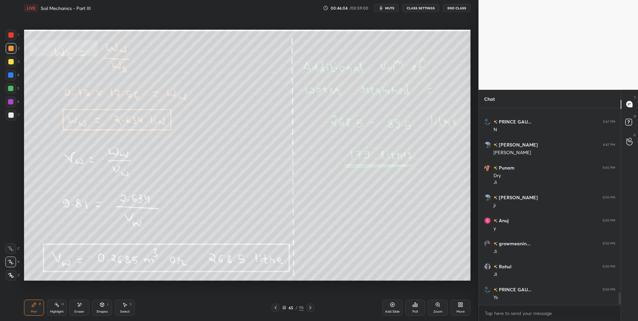
click at [312, 309] on icon at bounding box center [310, 307] width 5 height 5
click at [61, 308] on div "Highlight H" at bounding box center [57, 308] width 20 height 16
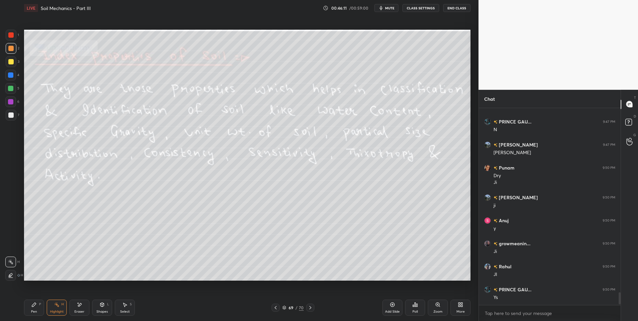
click at [9, 119] on div at bounding box center [11, 115] width 11 height 11
click at [36, 307] on icon at bounding box center [33, 304] width 5 height 5
click at [78, 310] on div "Eraser" at bounding box center [79, 311] width 10 height 3
click at [13, 275] on span "Erase all" at bounding box center [11, 275] width 10 height 5
click at [54, 305] on icon at bounding box center [56, 304] width 5 height 5
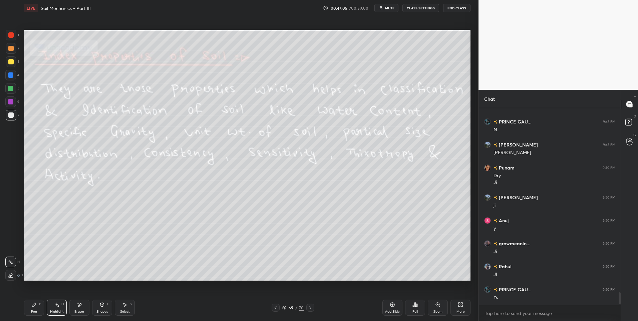
click at [311, 304] on div at bounding box center [310, 308] width 8 height 8
click at [311, 306] on icon at bounding box center [310, 307] width 5 height 5
click at [462, 298] on div "Add Slide Poll Zoom More" at bounding box center [427, 307] width 88 height 37
click at [461, 305] on icon at bounding box center [460, 304] width 5 height 5
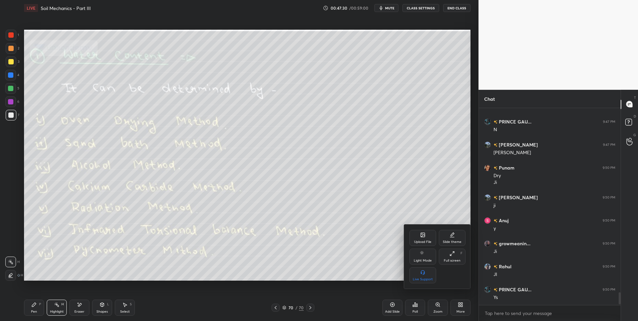
click at [420, 233] on div "Upload File" at bounding box center [423, 238] width 27 height 16
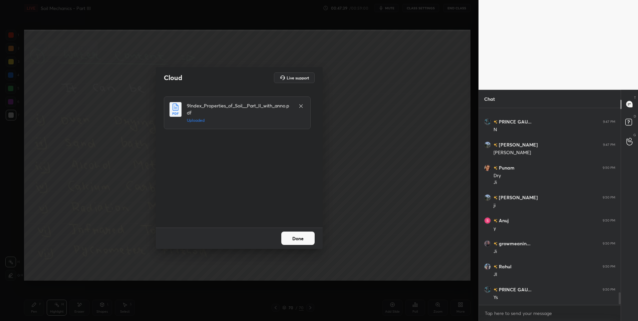
click at [298, 239] on button "Done" at bounding box center [297, 238] width 33 height 13
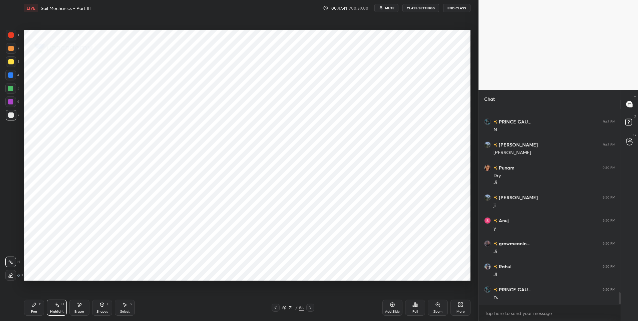
click at [314, 307] on div at bounding box center [310, 308] width 8 height 8
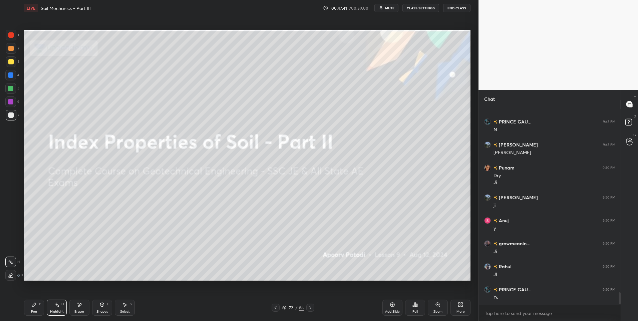
click at [311, 308] on icon at bounding box center [310, 307] width 2 height 3
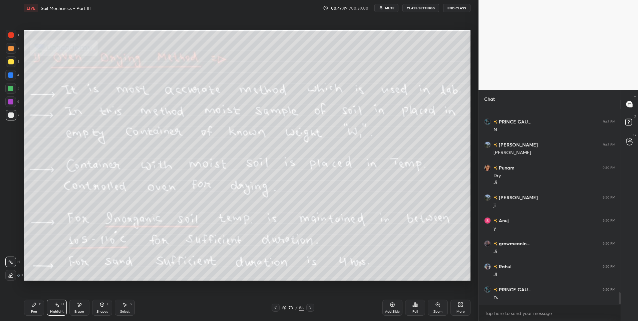
click at [33, 312] on div "Pen" at bounding box center [34, 311] width 6 height 3
click at [37, 311] on div "Pen P" at bounding box center [34, 308] width 20 height 16
click at [60, 308] on div "Highlight H" at bounding box center [57, 308] width 20 height 16
click at [59, 308] on div "Highlight H" at bounding box center [57, 308] width 20 height 16
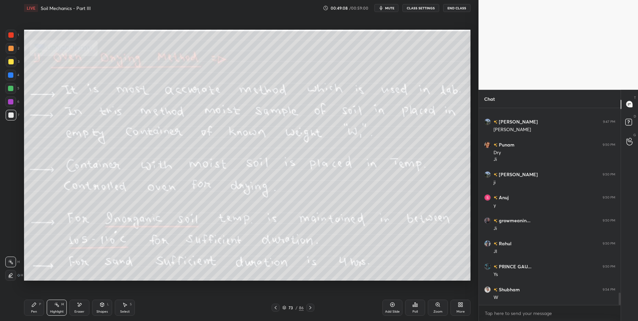
click at [310, 307] on icon at bounding box center [310, 307] width 5 height 5
click at [278, 306] on div at bounding box center [276, 308] width 8 height 8
click at [308, 309] on icon at bounding box center [310, 307] width 5 height 5
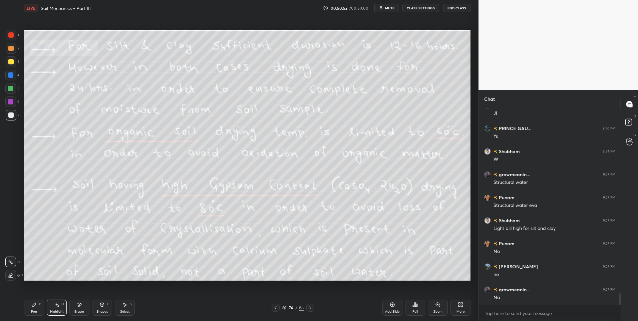
scroll to position [3085, 0]
click at [313, 308] on icon at bounding box center [310, 307] width 5 height 5
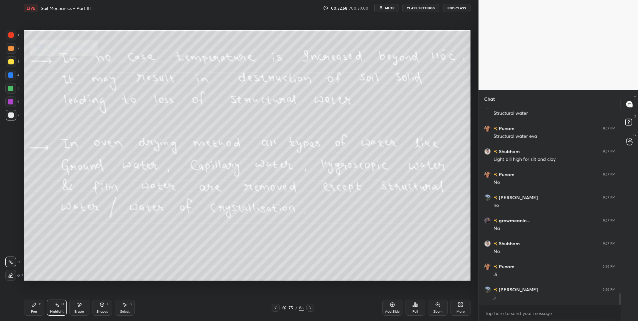
scroll to position [3155, 0]
click at [310, 304] on div at bounding box center [310, 308] width 8 height 8
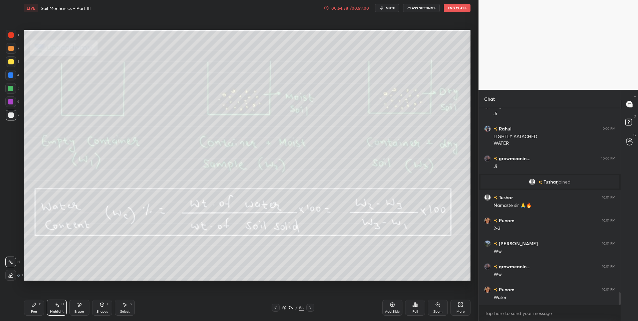
scroll to position [2868, 0]
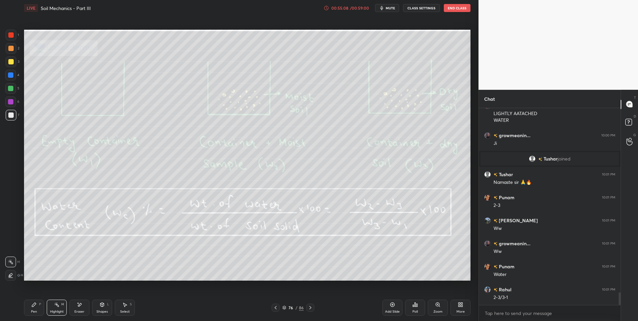
click at [312, 308] on icon at bounding box center [310, 307] width 5 height 5
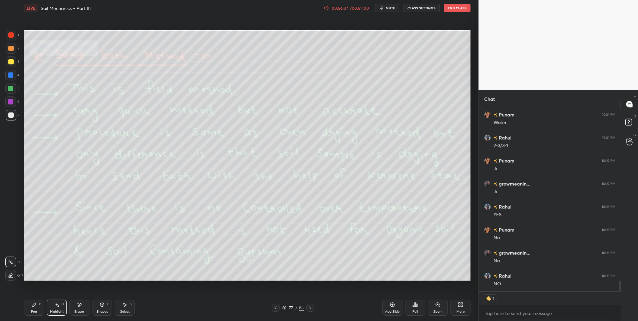
scroll to position [3043, 0]
click at [309, 308] on icon at bounding box center [310, 307] width 5 height 5
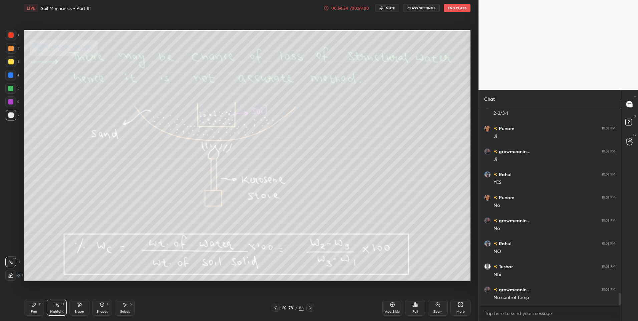
scroll to position [3075, 0]
click at [12, 51] on div at bounding box center [11, 48] width 11 height 11
click at [310, 307] on icon at bounding box center [310, 307] width 2 height 3
click at [309, 310] on div at bounding box center [310, 308] width 8 height 8
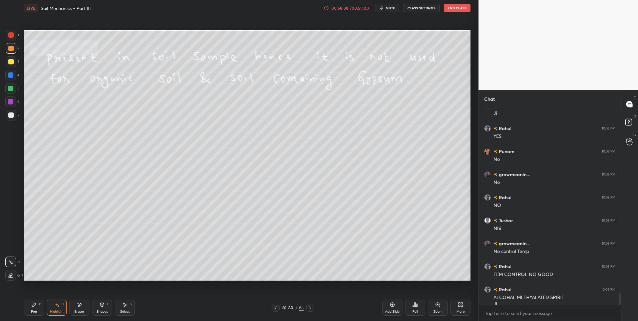
scroll to position [3105, 0]
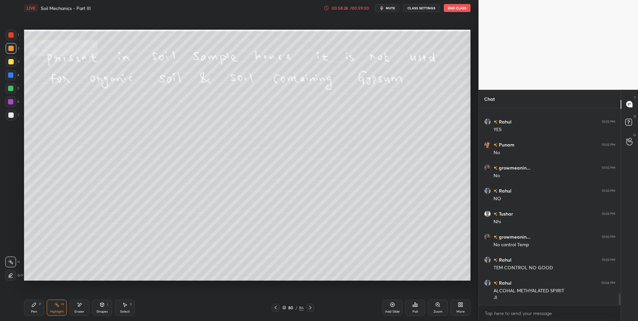
click at [309, 310] on icon at bounding box center [310, 307] width 5 height 5
click at [310, 309] on icon at bounding box center [310, 307] width 2 height 3
click at [276, 308] on icon at bounding box center [275, 307] width 5 height 5
click at [310, 310] on icon at bounding box center [310, 307] width 5 height 5
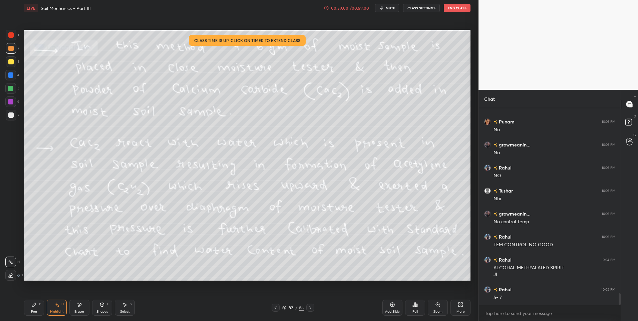
scroll to position [3135, 0]
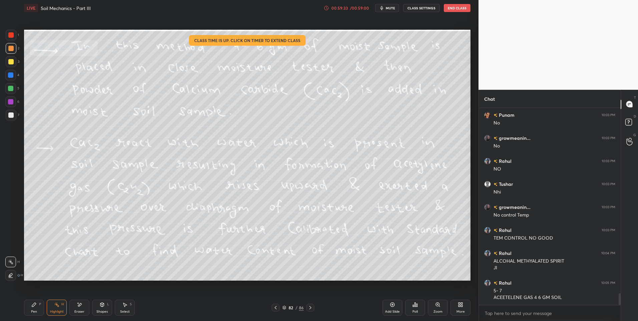
click at [310, 311] on div at bounding box center [310, 308] width 8 height 8
click at [276, 310] on div at bounding box center [276, 308] width 8 height 8
click at [311, 305] on icon at bounding box center [310, 307] width 5 height 5
click at [275, 308] on icon at bounding box center [275, 307] width 5 height 5
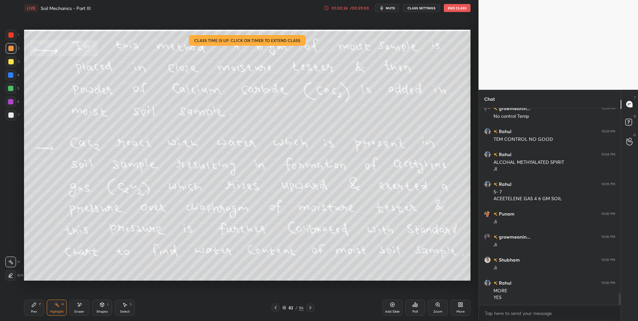
scroll to position [3256, 0]
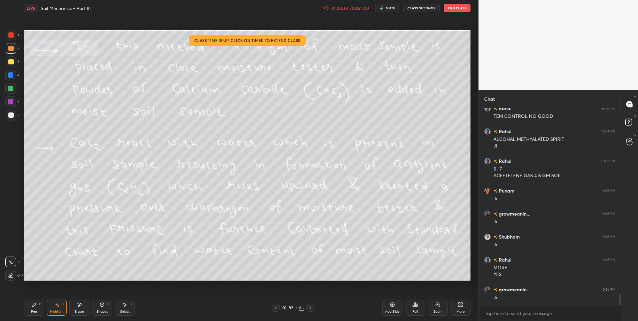
click at [311, 307] on icon at bounding box center [310, 307] width 5 height 5
click at [10, 93] on div at bounding box center [10, 88] width 11 height 11
click at [309, 308] on icon at bounding box center [310, 307] width 5 height 5
click at [309, 307] on icon at bounding box center [310, 307] width 5 height 5
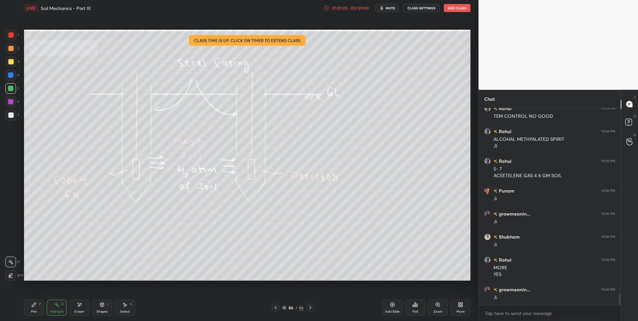
scroll to position [3279, 0]
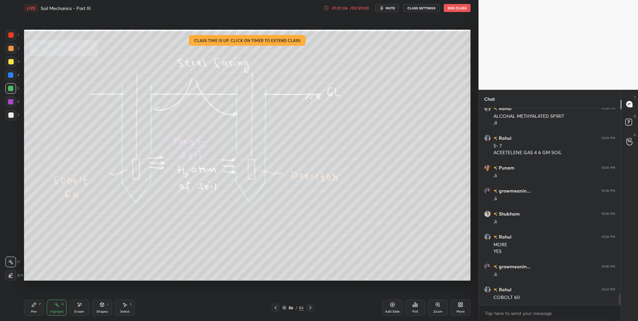
click at [275, 309] on icon at bounding box center [275, 307] width 5 height 5
click at [275, 307] on icon at bounding box center [275, 307] width 5 height 5
click at [310, 309] on icon at bounding box center [310, 307] width 5 height 5
click at [312, 308] on icon at bounding box center [310, 307] width 5 height 5
click at [276, 308] on icon at bounding box center [275, 307] width 5 height 5
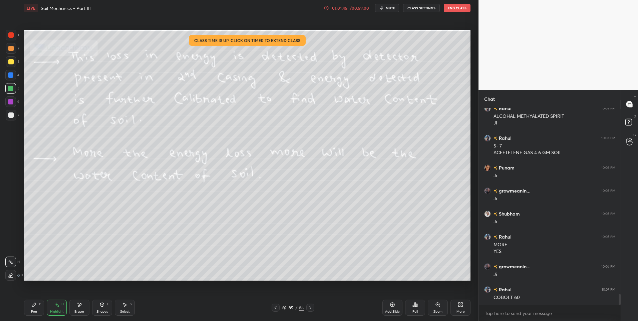
click at [275, 309] on icon at bounding box center [275, 307] width 5 height 5
click at [311, 310] on icon at bounding box center [310, 307] width 5 height 5
click at [310, 309] on icon at bounding box center [310, 307] width 5 height 5
click at [36, 308] on div "Pen P" at bounding box center [34, 308] width 20 height 16
click at [8, 117] on div at bounding box center [11, 115] width 11 height 11
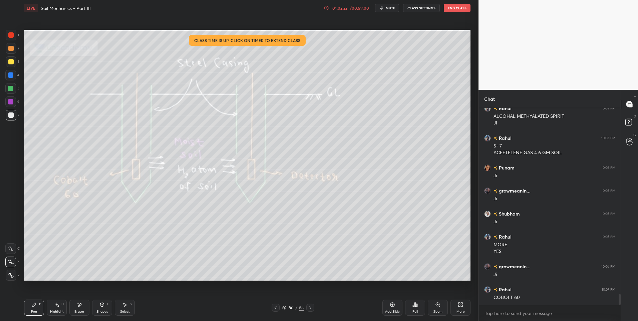
click at [12, 119] on div at bounding box center [11, 115] width 11 height 11
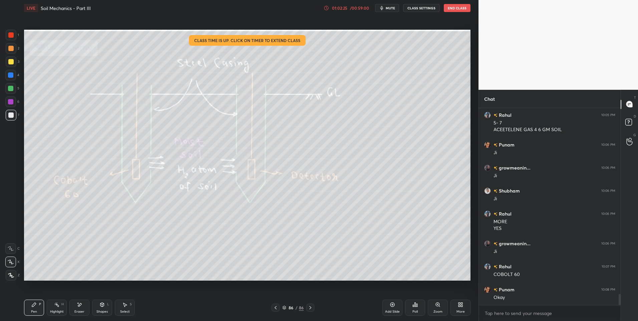
click at [12, 35] on div at bounding box center [10, 34] width 5 height 5
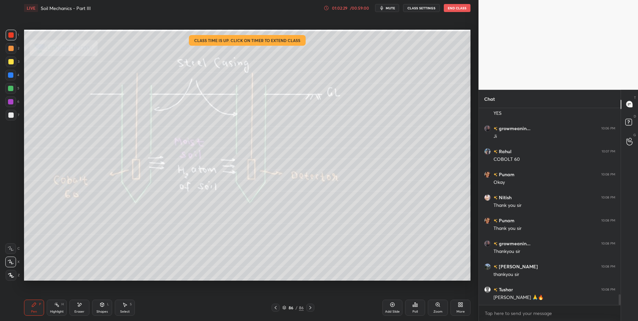
scroll to position [3441, 0]
click at [455, 10] on button "End Class" at bounding box center [457, 8] width 27 height 8
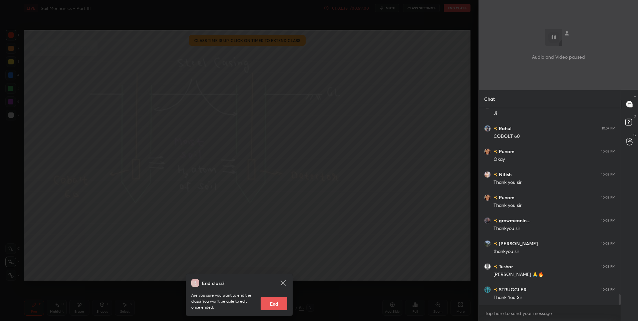
scroll to position [3464, 0]
click at [273, 306] on button "End" at bounding box center [274, 303] width 27 height 13
type textarea "x"
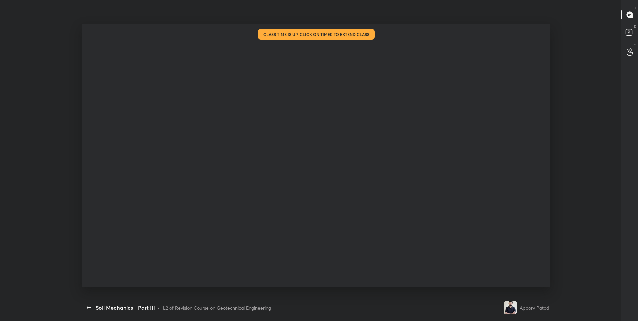
scroll to position [0, 0]
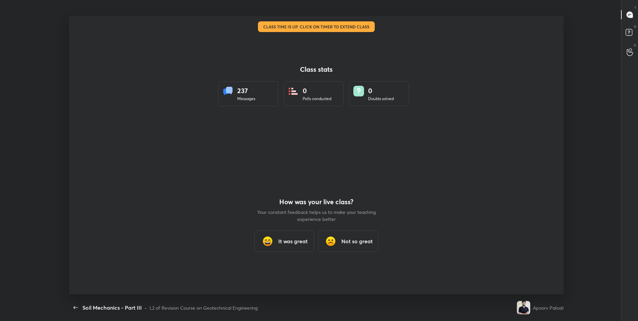
click at [289, 240] on h3 "It was great" at bounding box center [292, 241] width 29 height 8
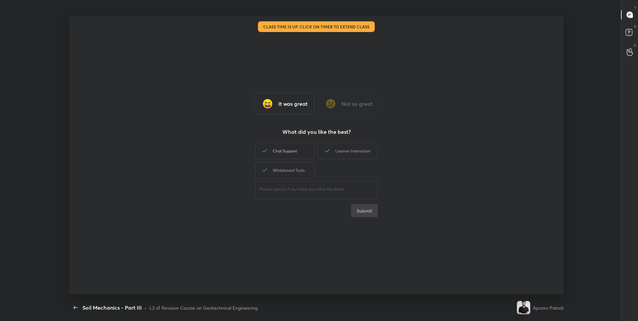
click at [294, 152] on div "Chat Support" at bounding box center [285, 151] width 60 height 17
click at [354, 151] on div "Learner Interaction" at bounding box center [348, 151] width 60 height 17
click at [304, 172] on div "Whiteboard Tools" at bounding box center [285, 170] width 60 height 17
click at [367, 209] on button "Submit" at bounding box center [364, 210] width 27 height 13
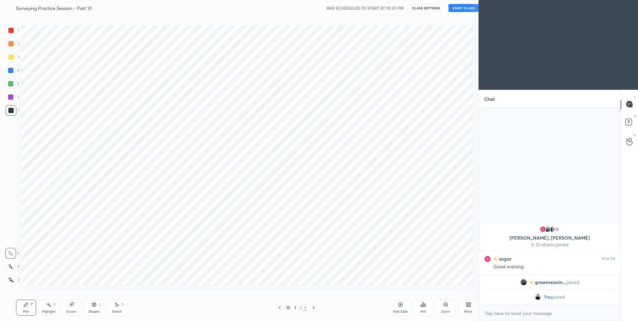
scroll to position [33100, 32926]
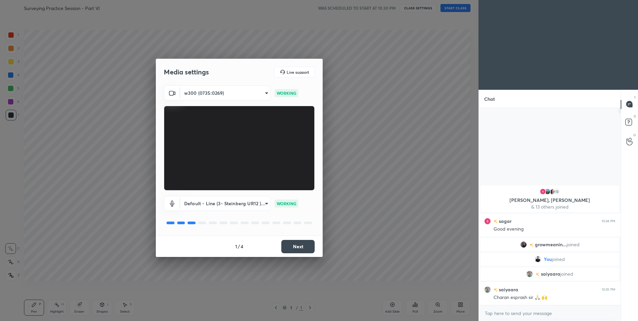
click at [303, 249] on button "Next" at bounding box center [297, 246] width 33 height 13
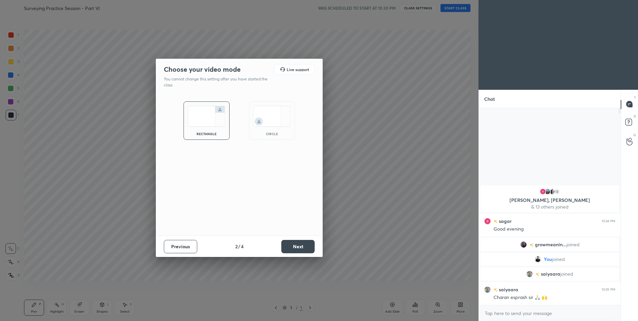
click at [303, 249] on button "Next" at bounding box center [297, 246] width 33 height 13
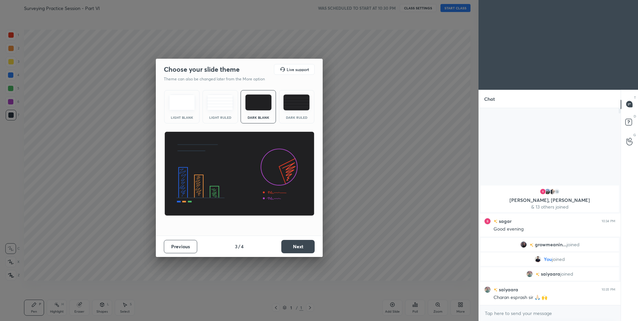
click at [298, 105] on img at bounding box center [296, 102] width 26 height 16
click at [297, 248] on button "Next" at bounding box center [297, 246] width 33 height 13
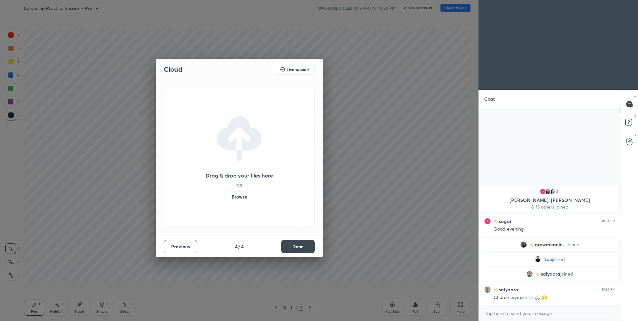
click at [297, 248] on button "Done" at bounding box center [297, 246] width 33 height 13
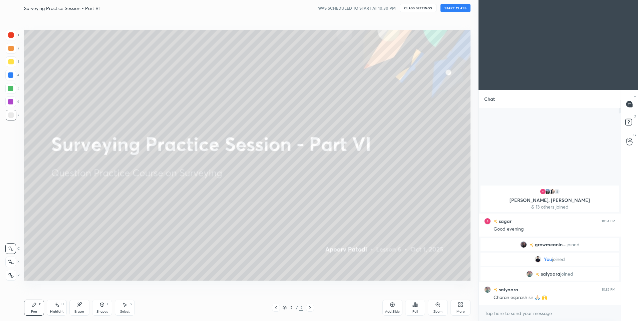
click at [458, 8] on button "START CLASS" at bounding box center [456, 8] width 30 height 8
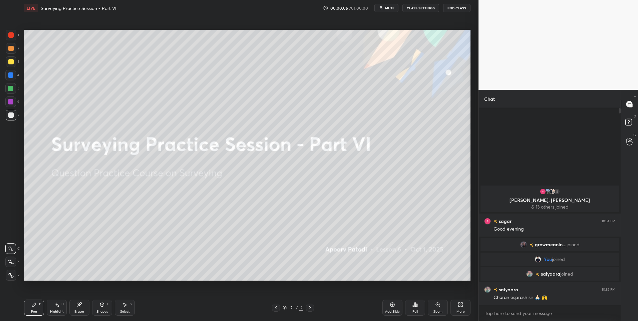
click at [11, 263] on icon at bounding box center [11, 262] width 6 height 5
click at [13, 87] on div at bounding box center [10, 88] width 5 height 5
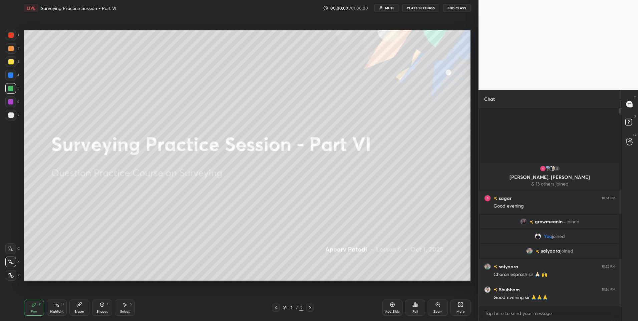
click at [10, 48] on div at bounding box center [10, 48] width 5 height 5
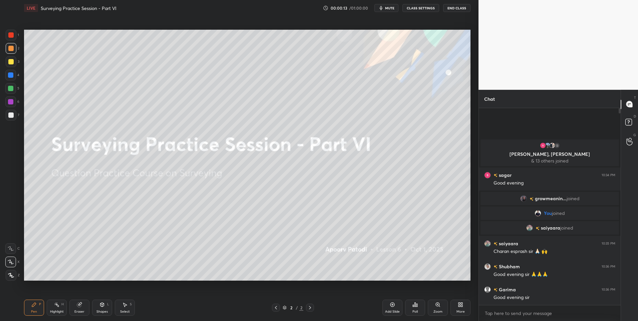
click at [455, 306] on div "More" at bounding box center [461, 308] width 20 height 16
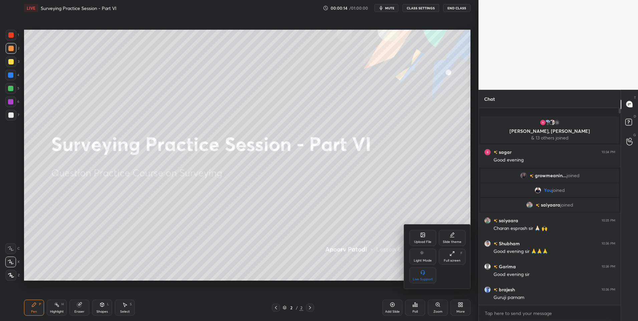
click at [426, 243] on div "Upload File" at bounding box center [422, 241] width 17 height 3
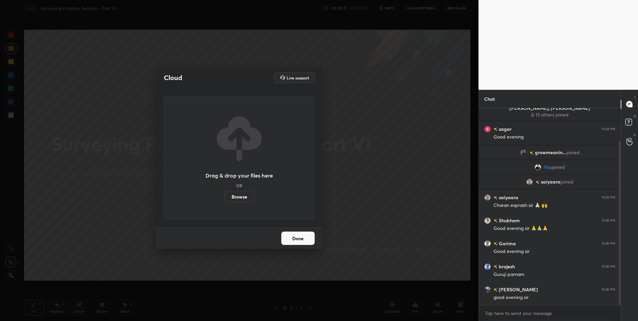
scroll to position [39, 0]
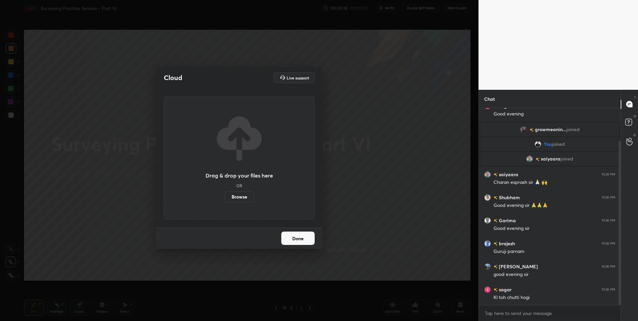
click at [243, 197] on label "Browse" at bounding box center [240, 197] width 30 height 11
click at [225, 197] on input "Browse" at bounding box center [225, 197] width 0 height 11
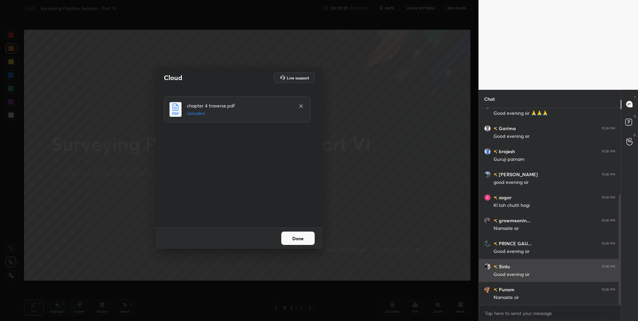
scroll to position [154, 0]
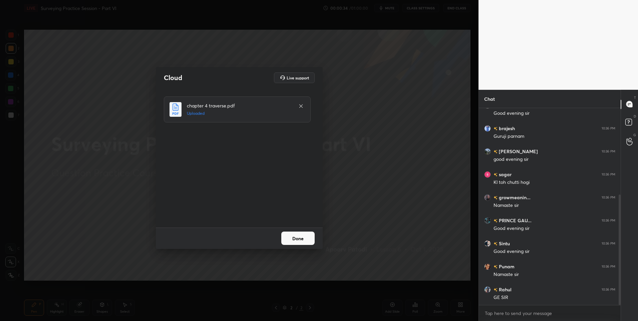
drag, startPoint x: 301, startPoint y: 236, endPoint x: 306, endPoint y: 238, distance: 6.0
click at [303, 237] on button "Done" at bounding box center [297, 238] width 33 height 13
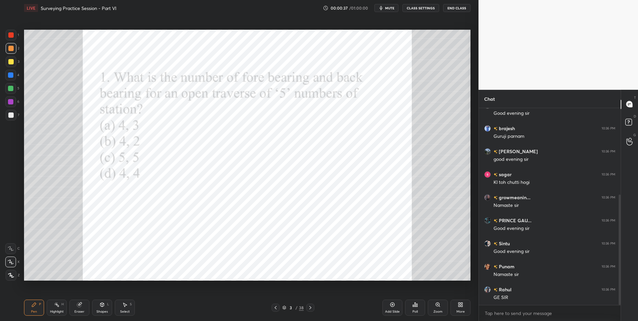
drag, startPoint x: 8, startPoint y: 30, endPoint x: 21, endPoint y: 35, distance: 14.8
click at [8, 30] on div at bounding box center [11, 35] width 11 height 11
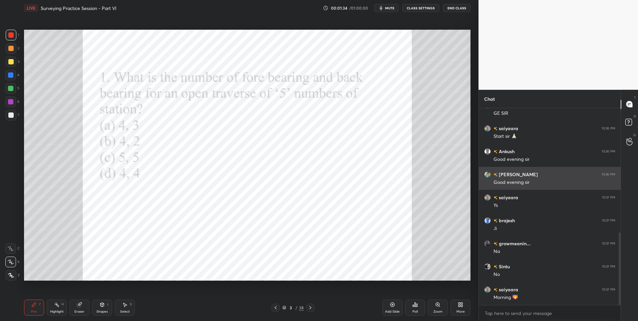
scroll to position [345, 0]
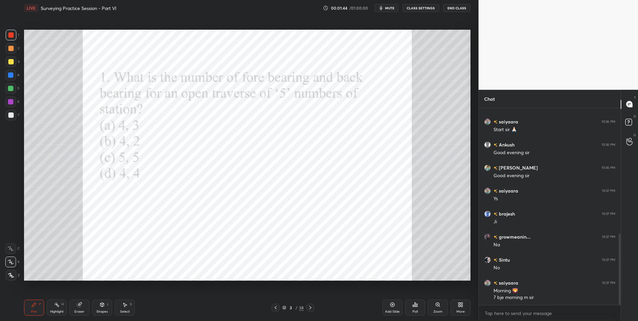
click at [13, 104] on div at bounding box center [10, 101] width 5 height 5
click at [8, 38] on div at bounding box center [11, 35] width 11 height 11
click at [310, 308] on icon at bounding box center [310, 307] width 2 height 3
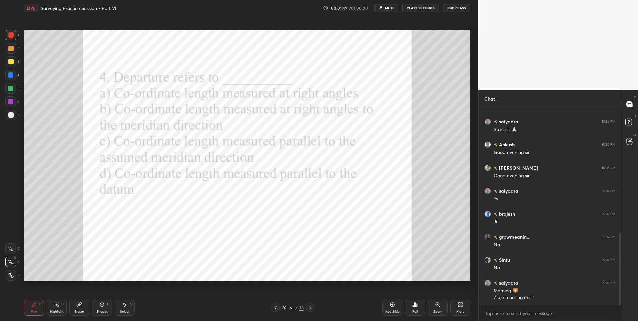
click at [310, 308] on icon at bounding box center [310, 307] width 2 height 3
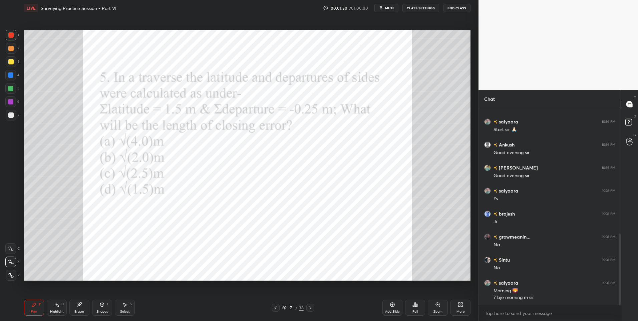
click at [310, 308] on icon at bounding box center [310, 307] width 2 height 3
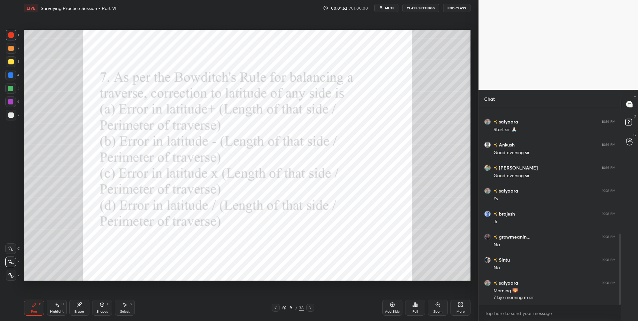
click at [310, 308] on icon at bounding box center [310, 307] width 2 height 3
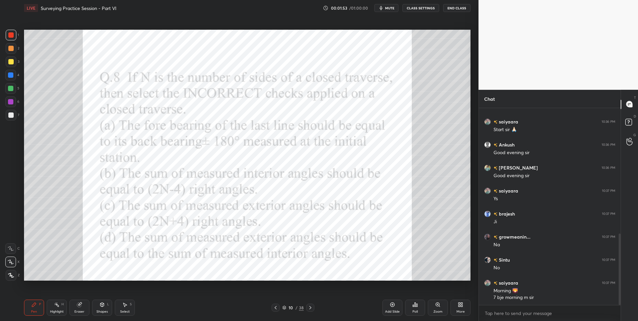
click at [310, 308] on icon at bounding box center [310, 307] width 2 height 3
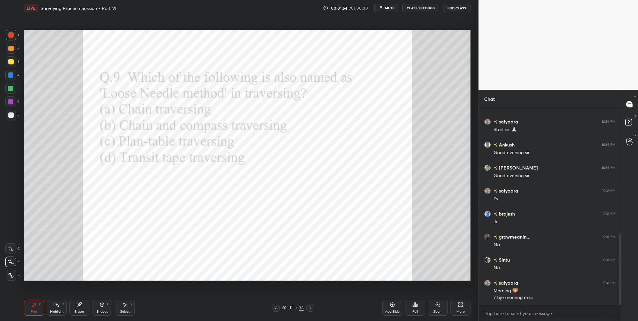
click at [310, 308] on icon at bounding box center [310, 307] width 5 height 5
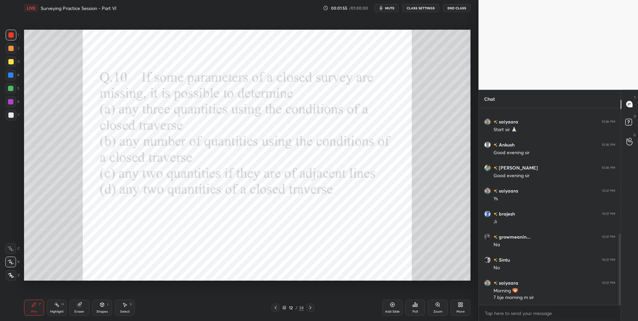
click at [310, 308] on icon at bounding box center [310, 307] width 5 height 5
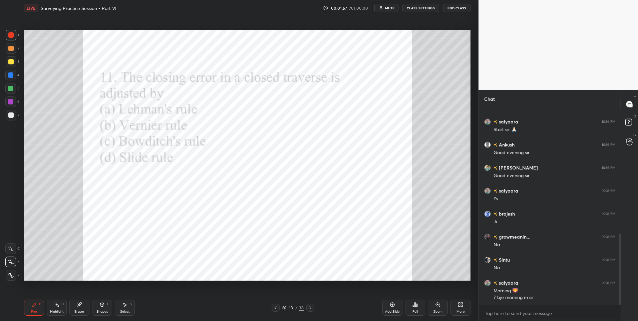
click at [310, 307] on icon at bounding box center [310, 307] width 2 height 3
click at [311, 307] on icon at bounding box center [310, 307] width 5 height 5
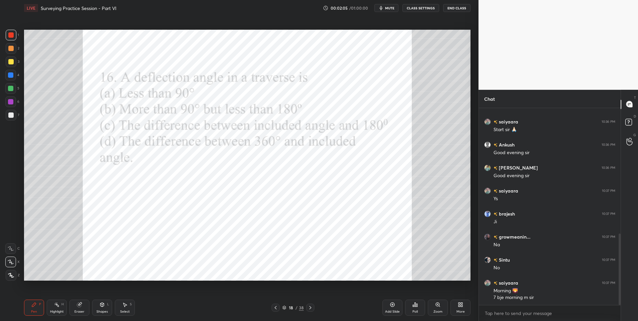
click at [311, 307] on icon at bounding box center [310, 307] width 5 height 5
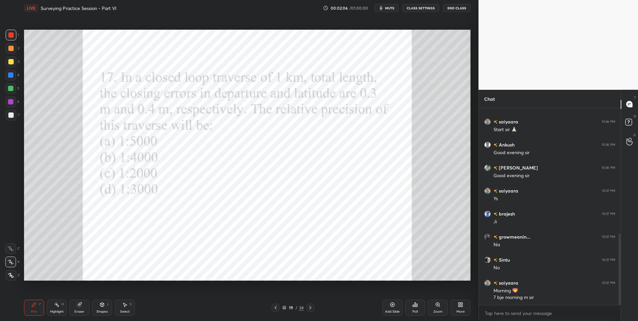
click at [311, 307] on icon at bounding box center [310, 307] width 5 height 5
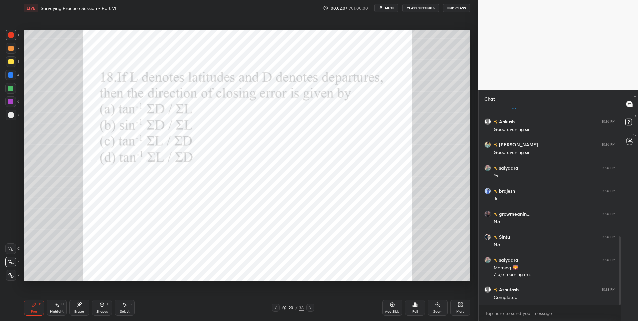
click at [311, 307] on icon at bounding box center [310, 307] width 5 height 5
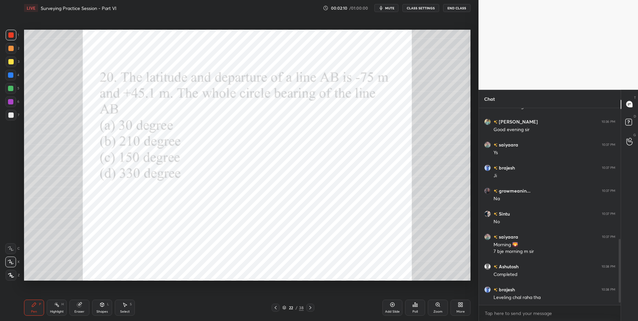
scroll to position [414, 0]
click at [311, 308] on icon at bounding box center [310, 307] width 5 height 5
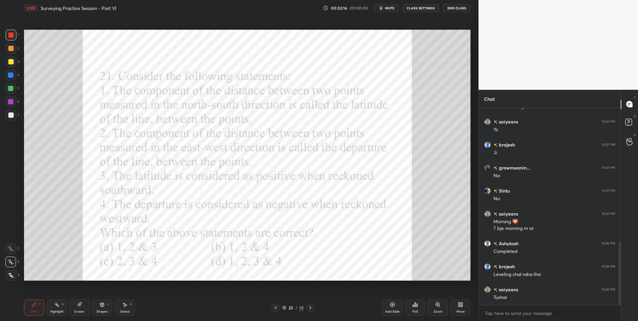
click at [311, 308] on icon at bounding box center [310, 307] width 5 height 5
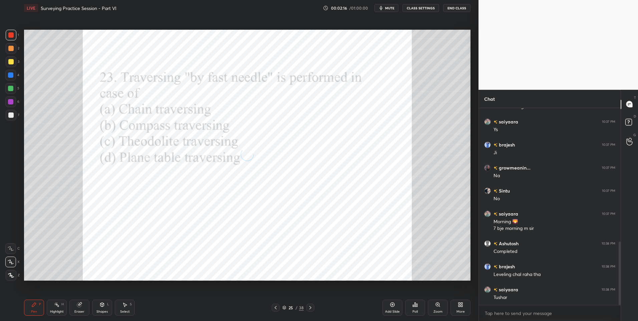
click at [311, 308] on icon at bounding box center [310, 307] width 5 height 5
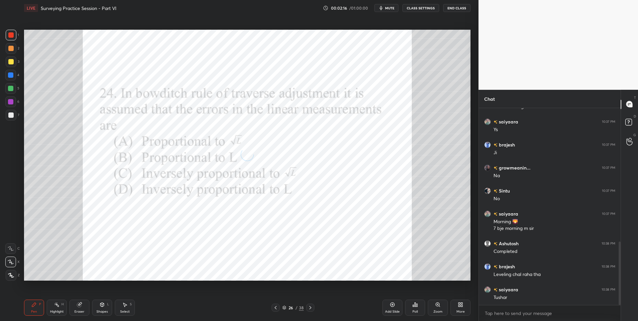
click at [311, 308] on icon at bounding box center [310, 307] width 5 height 5
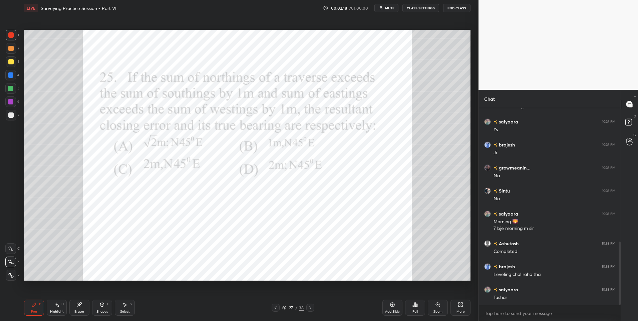
click at [311, 308] on icon at bounding box center [310, 307] width 5 height 5
click at [312, 308] on icon at bounding box center [310, 307] width 5 height 5
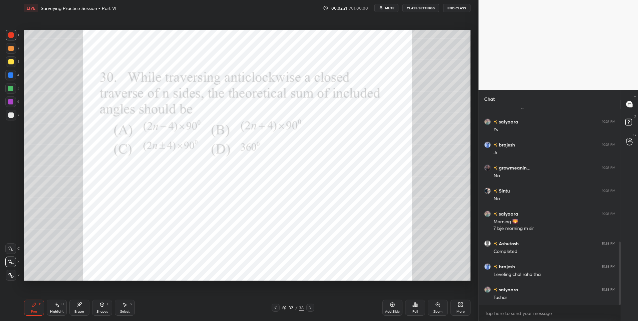
click at [312, 308] on icon at bounding box center [310, 307] width 5 height 5
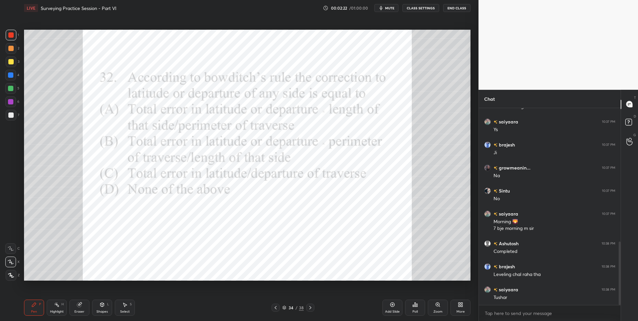
click at [312, 308] on icon at bounding box center [310, 307] width 5 height 5
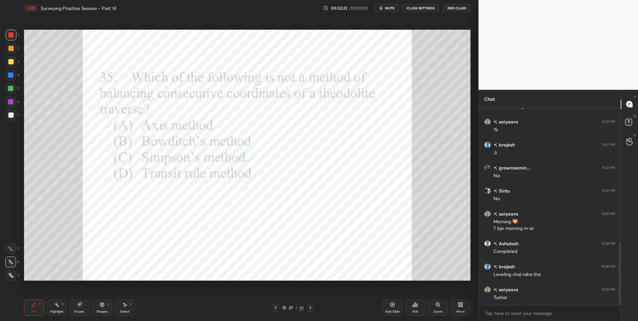
click at [312, 308] on icon at bounding box center [310, 307] width 5 height 5
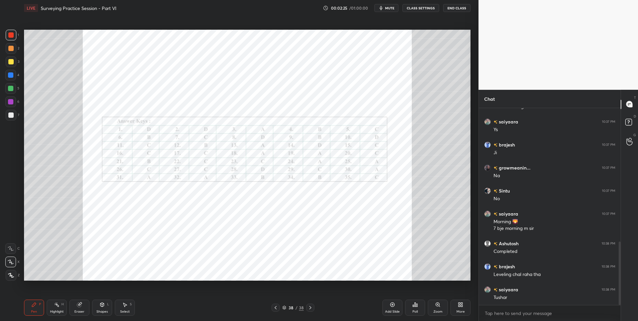
click at [312, 308] on icon at bounding box center [310, 307] width 5 height 5
click at [454, 309] on div "More" at bounding box center [461, 308] width 20 height 16
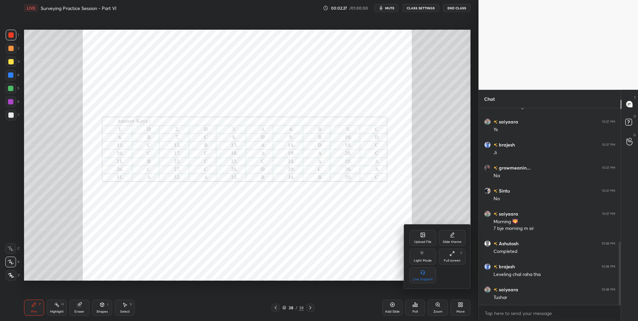
click at [419, 235] on div "Upload File" at bounding box center [423, 238] width 27 height 16
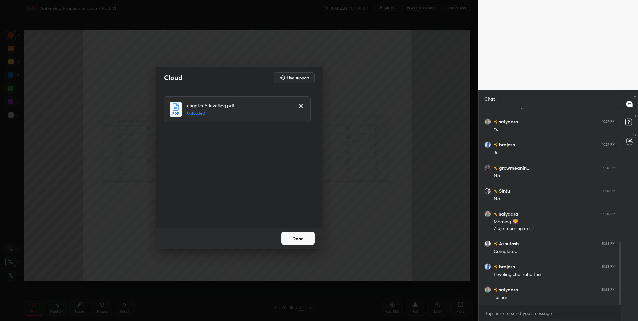
click at [299, 239] on button "Done" at bounding box center [297, 238] width 33 height 13
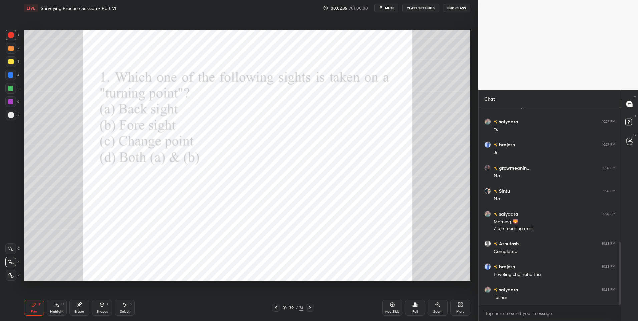
click at [310, 307] on icon at bounding box center [309, 307] width 5 height 5
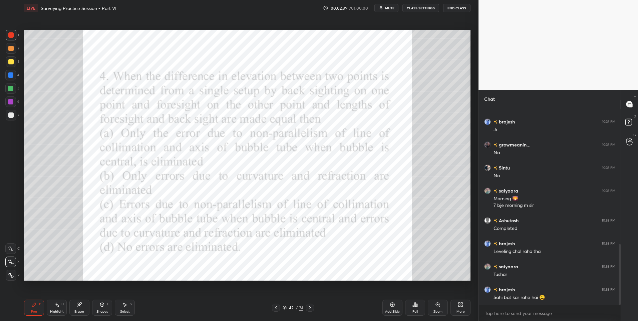
click at [310, 307] on icon at bounding box center [309, 307] width 5 height 5
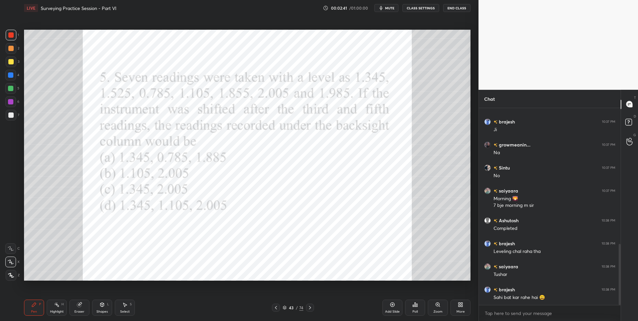
click at [310, 307] on icon at bounding box center [309, 307] width 5 height 5
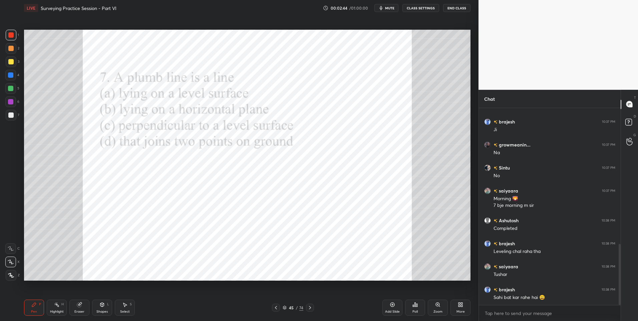
click at [274, 308] on icon at bounding box center [275, 307] width 5 height 5
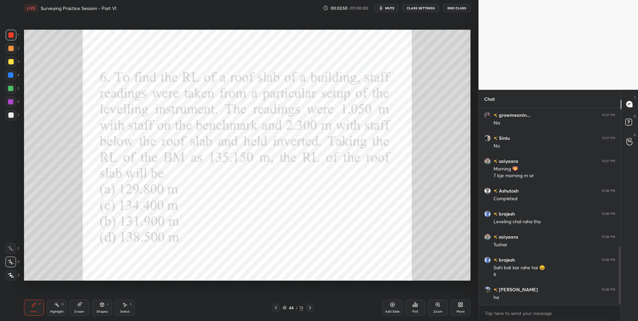
scroll to position [490, 0]
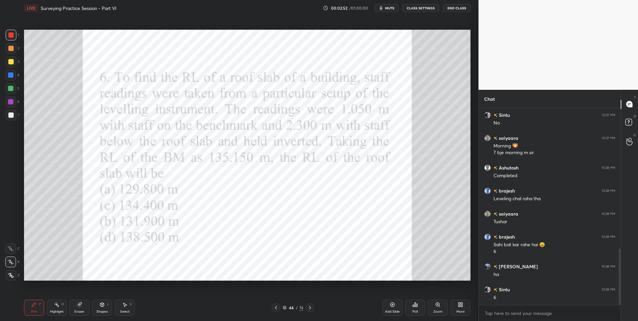
click at [12, 76] on div at bounding box center [10, 74] width 5 height 5
click at [13, 76] on div at bounding box center [10, 74] width 5 height 5
click at [308, 304] on div at bounding box center [310, 308] width 8 height 8
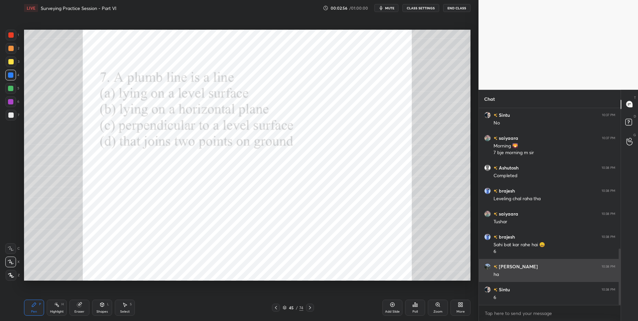
scroll to position [513, 0]
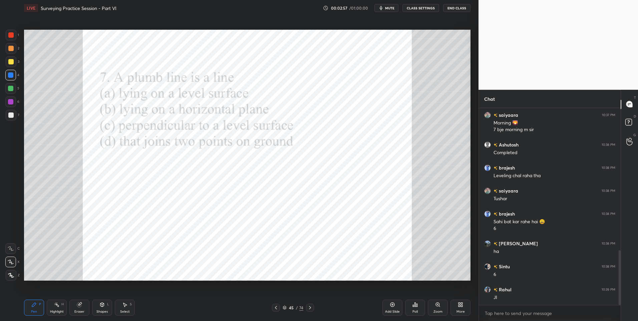
click at [420, 307] on div "Poll" at bounding box center [415, 308] width 20 height 16
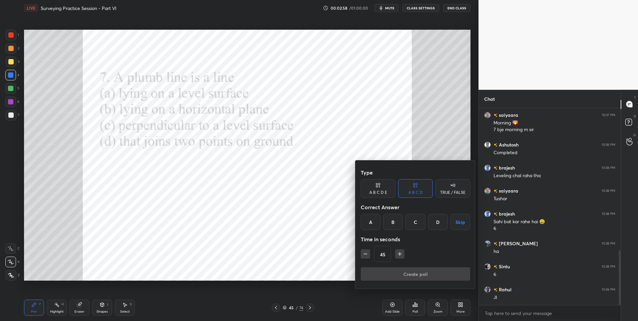
click at [421, 222] on div "C" at bounding box center [416, 222] width 20 height 16
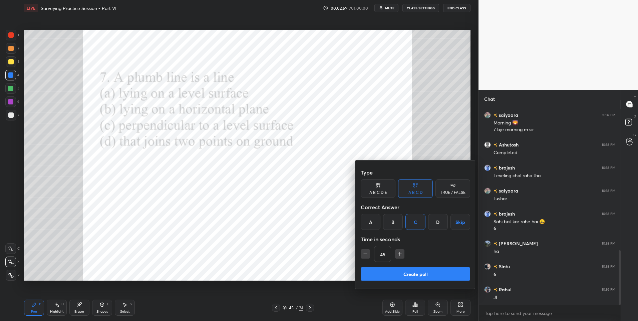
click at [408, 273] on button "Create poll" at bounding box center [415, 273] width 109 height 13
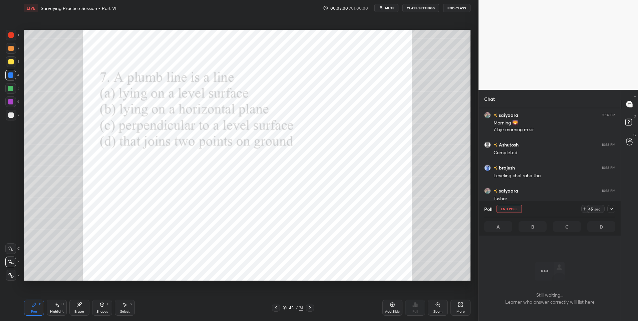
scroll to position [176, 140]
click at [8, 103] on div at bounding box center [10, 101] width 5 height 5
click at [12, 103] on div at bounding box center [10, 101] width 5 height 5
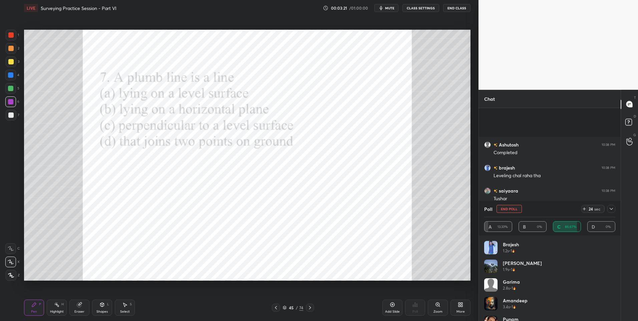
scroll to position [571, 0]
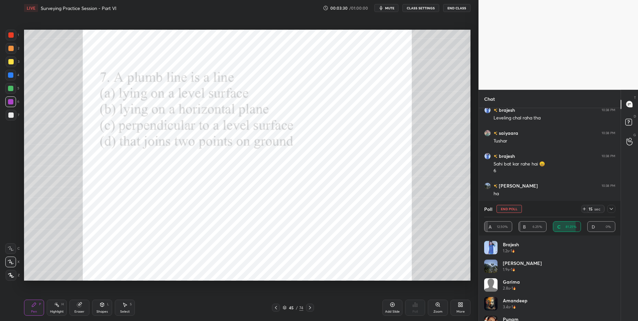
click at [614, 208] on div at bounding box center [611, 209] width 8 height 8
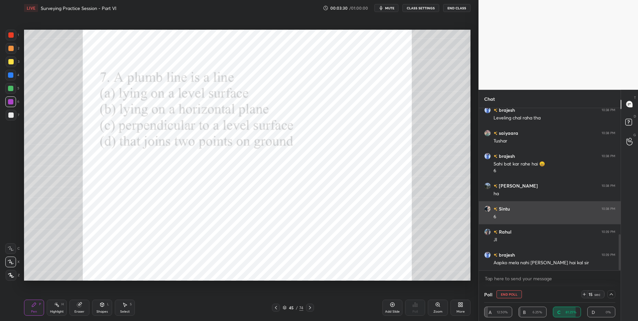
scroll to position [0, 2]
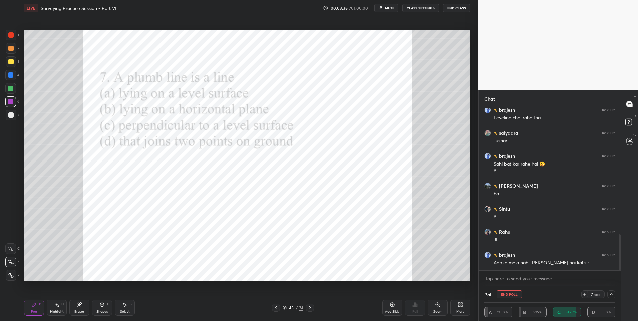
click at [13, 36] on div at bounding box center [10, 34] width 5 height 5
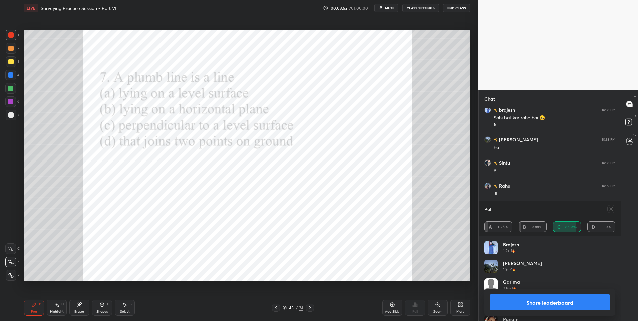
scroll to position [640, 0]
click at [58, 308] on div "Highlight H" at bounding box center [57, 308] width 20 height 16
click at [33, 305] on icon at bounding box center [34, 305] width 4 height 4
click at [14, 87] on div at bounding box center [10, 88] width 11 height 11
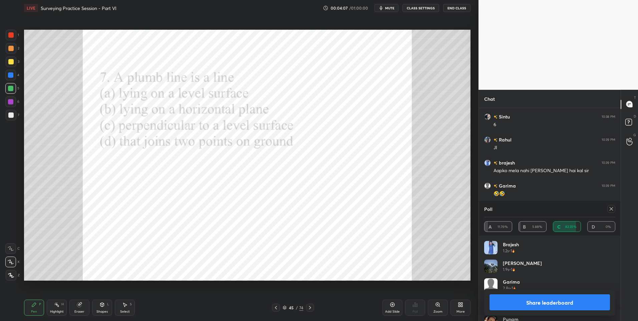
click at [612, 209] on icon at bounding box center [611, 208] width 5 height 5
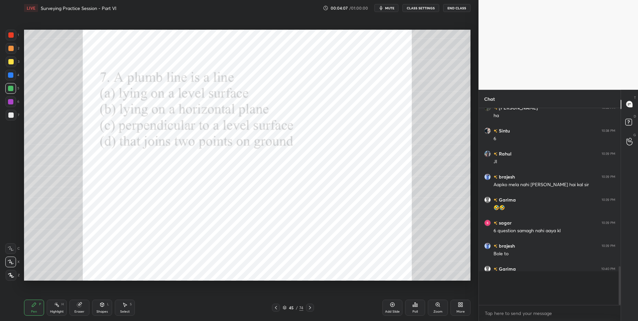
scroll to position [0, 0]
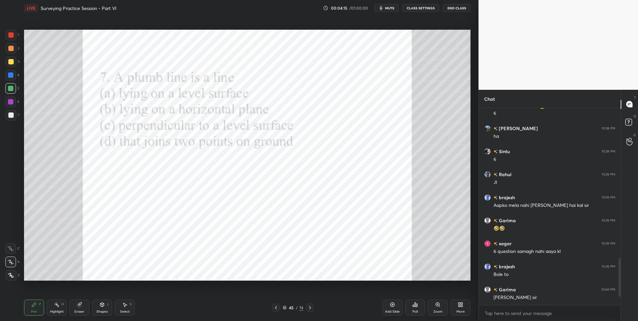
click at [274, 308] on icon at bounding box center [275, 307] width 5 height 5
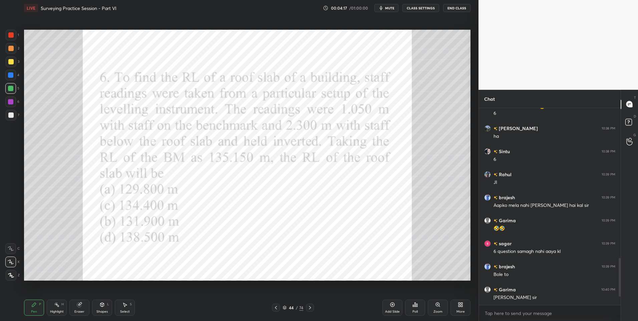
click at [98, 308] on div "Shapes L" at bounding box center [102, 308] width 20 height 16
click at [30, 305] on div "Pen P" at bounding box center [34, 308] width 20 height 16
click at [10, 34] on div at bounding box center [10, 34] width 5 height 5
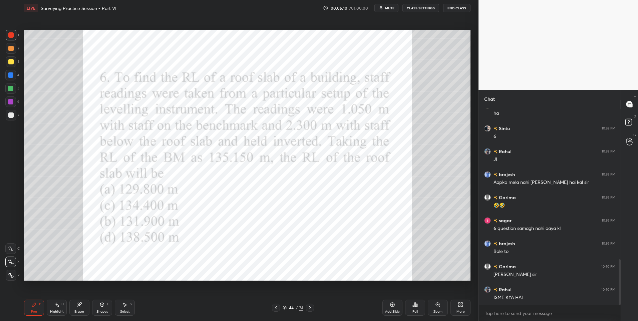
click at [61, 304] on div "Highlight H" at bounding box center [57, 308] width 20 height 16
click at [10, 88] on div at bounding box center [10, 88] width 5 height 5
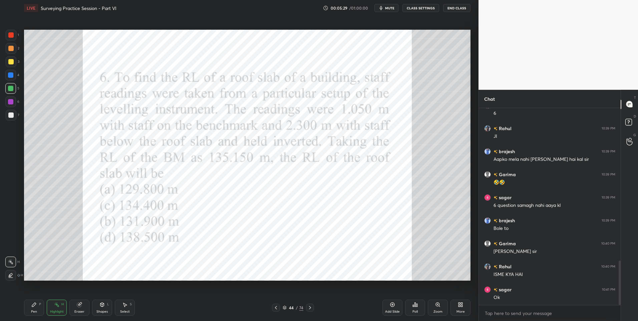
click at [37, 310] on div "Pen P" at bounding box center [34, 308] width 20 height 16
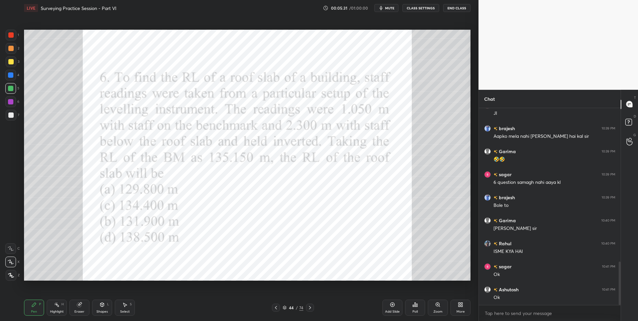
click at [312, 307] on icon at bounding box center [309, 307] width 5 height 5
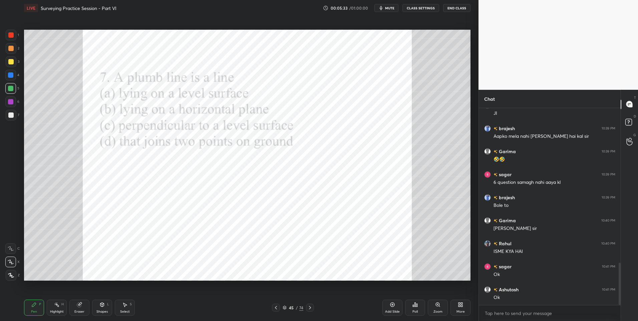
scroll to position [720, 0]
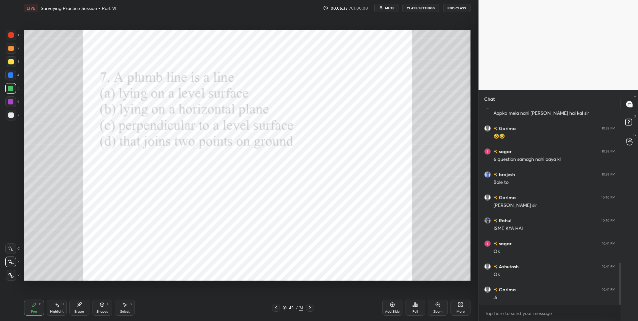
click at [311, 308] on icon at bounding box center [309, 307] width 5 height 5
click at [8, 35] on div at bounding box center [10, 34] width 5 height 5
click at [11, 36] on div at bounding box center [10, 34] width 5 height 5
click at [415, 302] on icon at bounding box center [415, 304] width 5 height 5
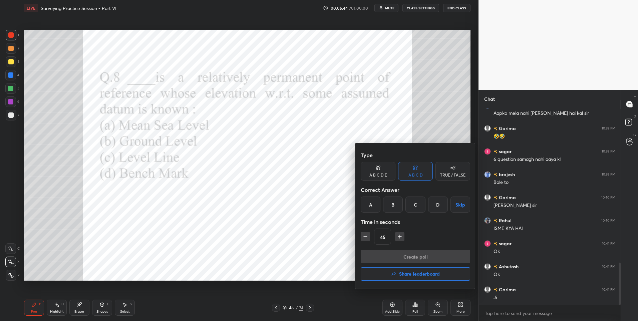
click at [439, 201] on div "D" at bounding box center [438, 205] width 20 height 16
click at [365, 238] on icon "button" at bounding box center [365, 236] width 7 height 7
type input "30"
click at [394, 257] on button "Create poll" at bounding box center [415, 256] width 109 height 13
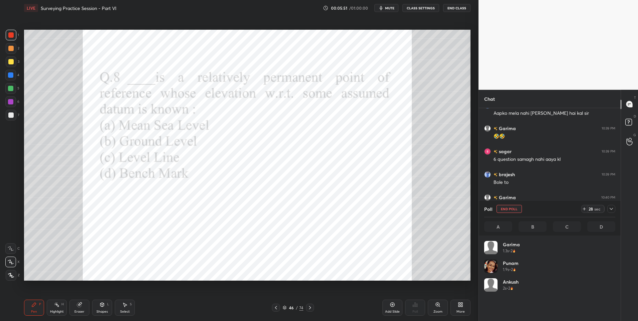
scroll to position [78, 129]
click at [614, 208] on icon at bounding box center [611, 208] width 5 height 5
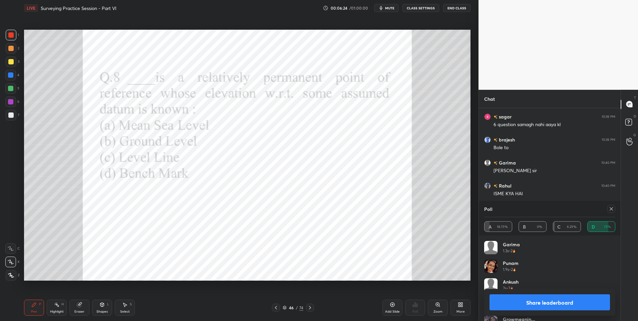
click at [59, 307] on icon at bounding box center [56, 304] width 5 height 5
click at [34, 310] on div "Pen" at bounding box center [34, 311] width 6 height 3
click at [612, 208] on icon at bounding box center [611, 208] width 3 height 3
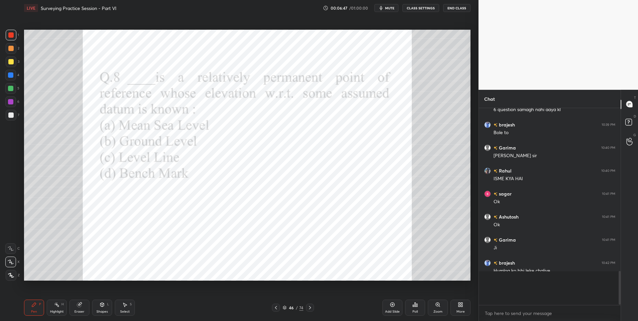
scroll to position [749, 0]
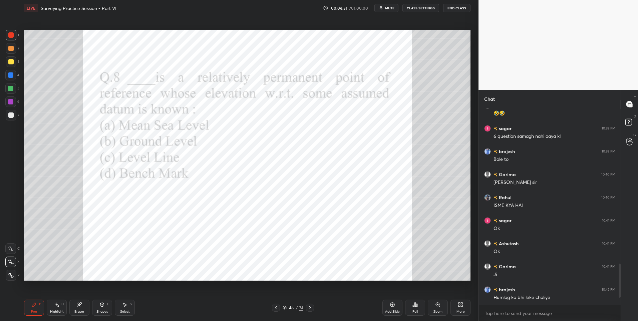
click at [310, 308] on icon at bounding box center [310, 307] width 2 height 3
click at [413, 305] on icon at bounding box center [413, 306] width 1 height 2
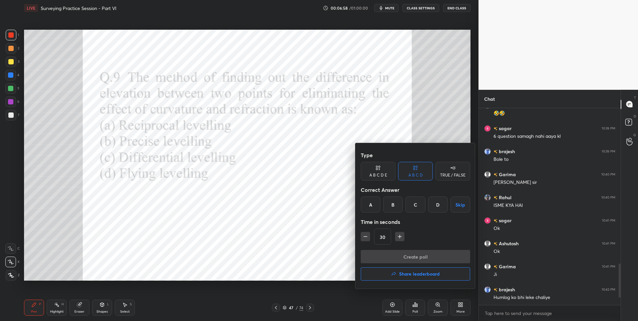
click at [395, 204] on div "B" at bounding box center [393, 205] width 20 height 16
click at [415, 256] on button "Create poll" at bounding box center [415, 256] width 109 height 13
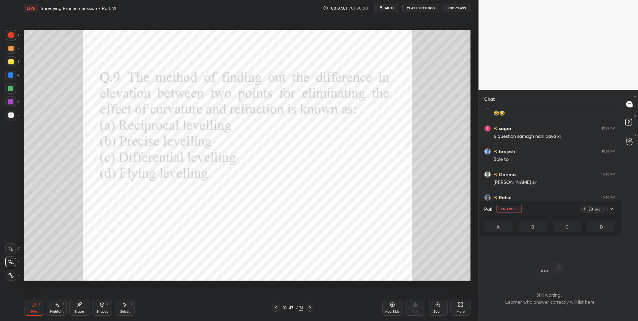
scroll to position [160, 140]
click at [12, 88] on div at bounding box center [10, 88] width 5 height 5
click at [11, 92] on div at bounding box center [10, 88] width 11 height 11
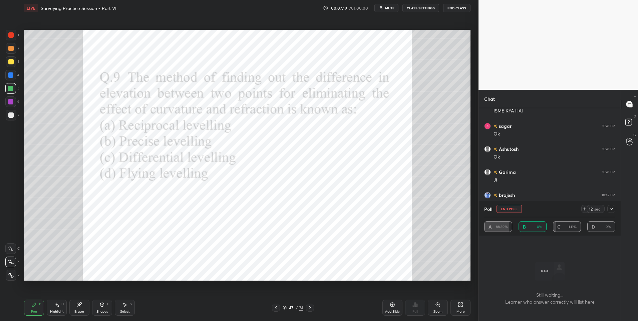
scroll to position [861, 0]
click at [610, 210] on icon at bounding box center [611, 208] width 5 height 5
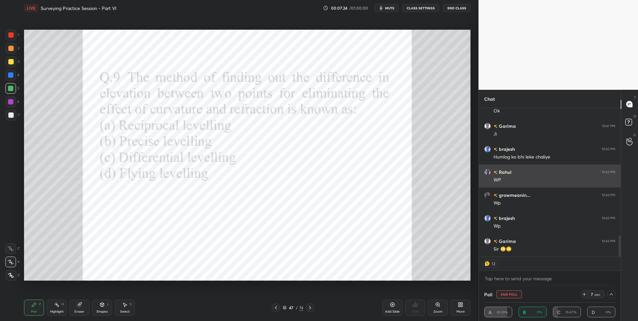
scroll to position [907, 0]
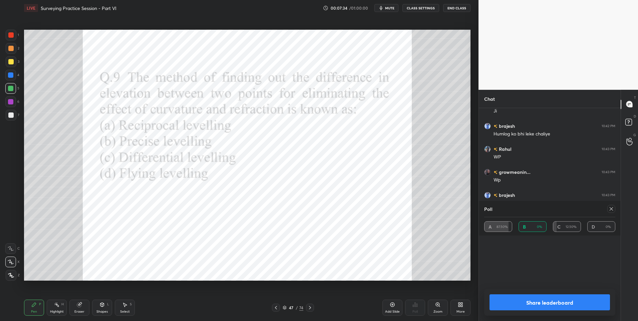
click at [30, 302] on div "Pen P" at bounding box center [34, 308] width 20 height 16
click at [13, 36] on div at bounding box center [10, 34] width 5 height 5
click at [610, 209] on icon at bounding box center [611, 208] width 5 height 5
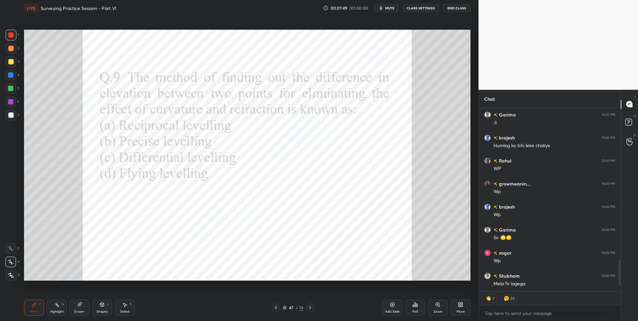
scroll to position [918, 0]
click at [309, 308] on icon at bounding box center [309, 307] width 5 height 5
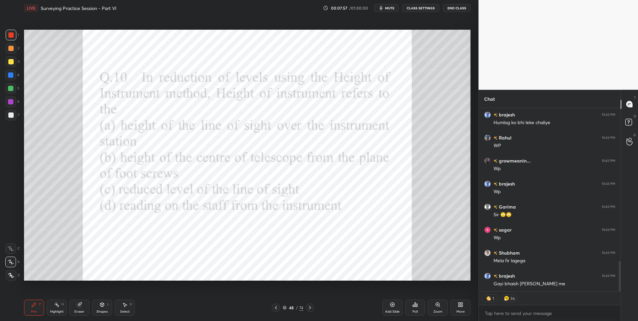
click at [420, 303] on div "Poll" at bounding box center [415, 308] width 20 height 16
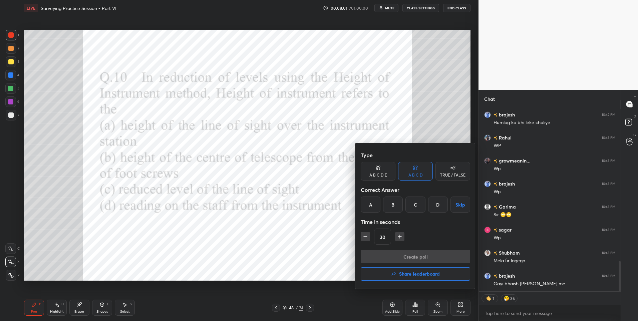
click at [435, 205] on div "D" at bounding box center [438, 205] width 20 height 16
click at [400, 238] on icon "button" at bounding box center [400, 236] width 0 height 3
type input "45"
click at [402, 255] on button "Create poll" at bounding box center [415, 256] width 109 height 13
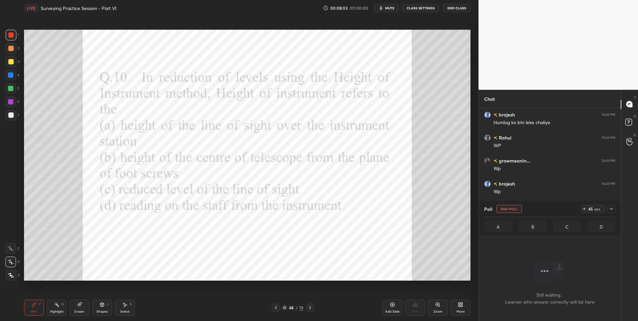
scroll to position [176, 140]
click at [613, 210] on icon at bounding box center [611, 208] width 5 height 5
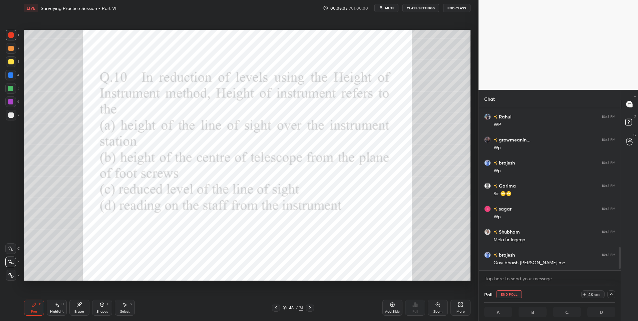
scroll to position [160, 140]
click at [611, 292] on icon at bounding box center [611, 294] width 5 height 5
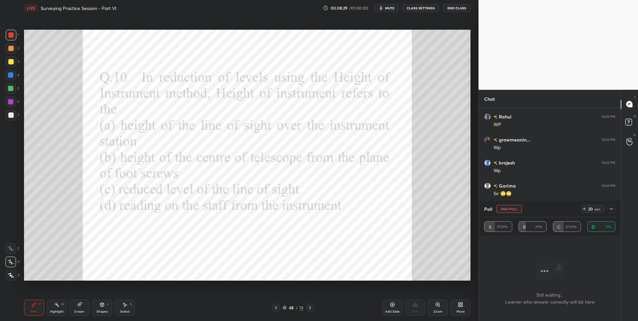
click at [611, 208] on icon at bounding box center [611, 208] width 5 height 5
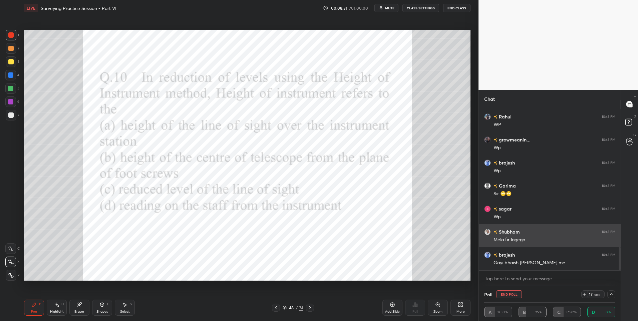
scroll to position [962, 0]
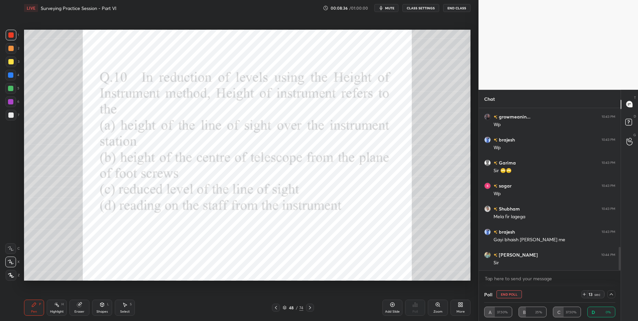
click at [12, 35] on div at bounding box center [10, 34] width 5 height 5
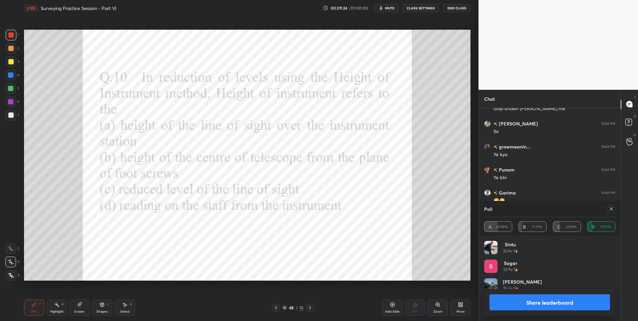
scroll to position [892, 0]
click at [610, 210] on icon at bounding box center [611, 208] width 5 height 5
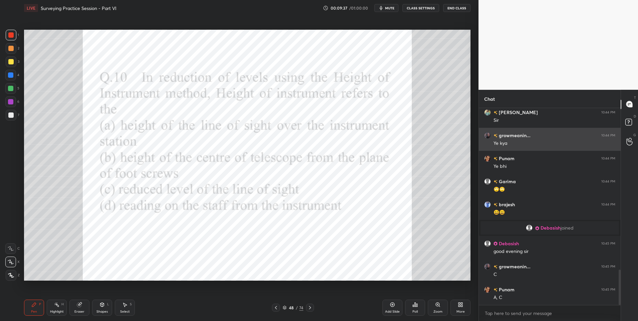
scroll to position [904, 0]
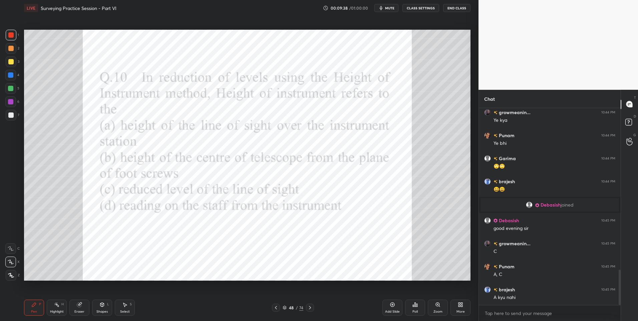
click at [55, 307] on icon at bounding box center [56, 304] width 5 height 5
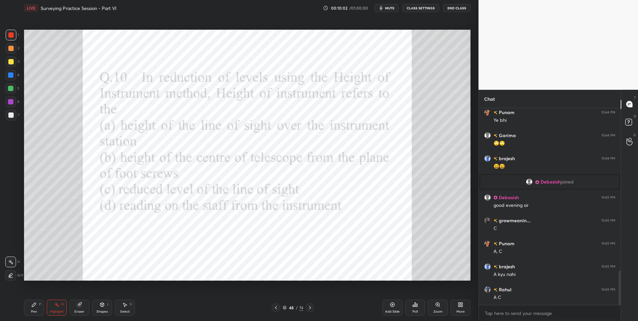
click at [33, 306] on icon at bounding box center [34, 305] width 4 height 4
click at [12, 75] on div at bounding box center [10, 74] width 5 height 5
click at [313, 305] on div at bounding box center [310, 308] width 8 height 8
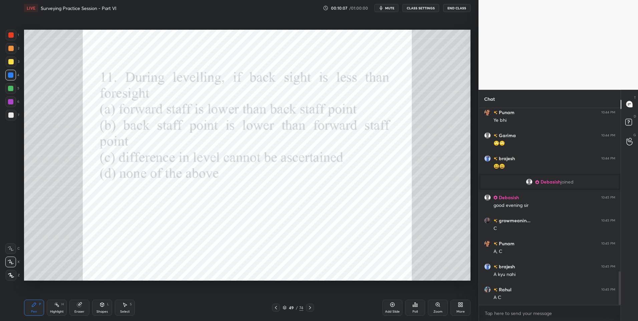
scroll to position [950, 0]
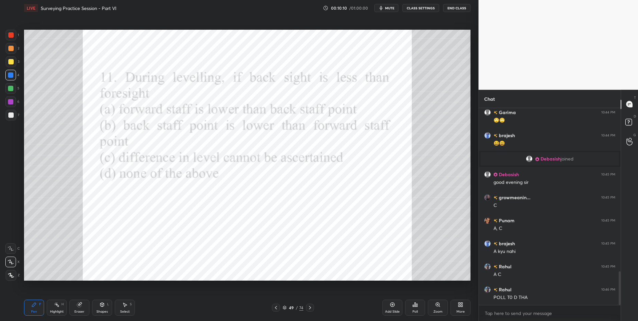
click at [420, 305] on div "Poll" at bounding box center [415, 308] width 20 height 16
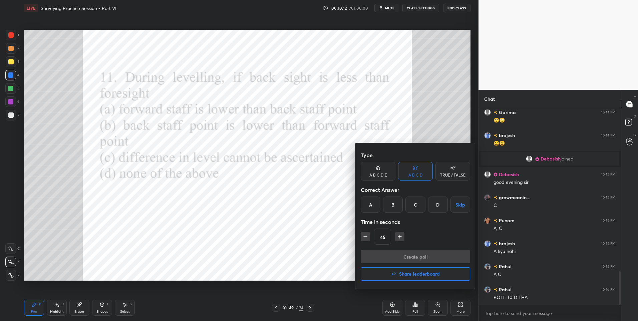
click at [360, 209] on div "Type A B C D E A B C D TRUE / FALSE Correct Answer A B C D Skip Time in seconds…" at bounding box center [415, 216] width 120 height 146
click at [371, 205] on div "A" at bounding box center [371, 205] width 20 height 16
click at [384, 253] on button "Create poll" at bounding box center [415, 256] width 109 height 13
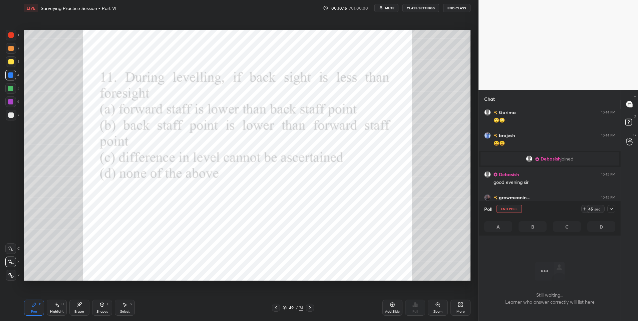
scroll to position [176, 140]
click at [11, 102] on div at bounding box center [10, 101] width 5 height 5
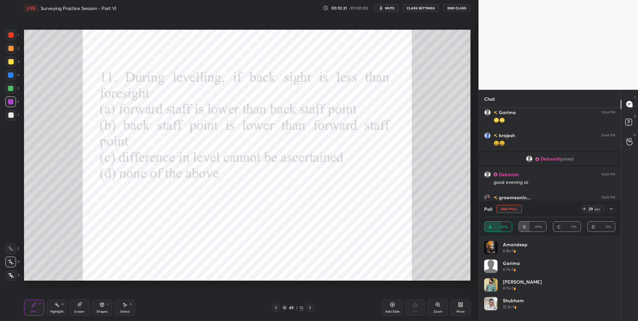
click at [611, 209] on icon at bounding box center [611, 208] width 5 height 5
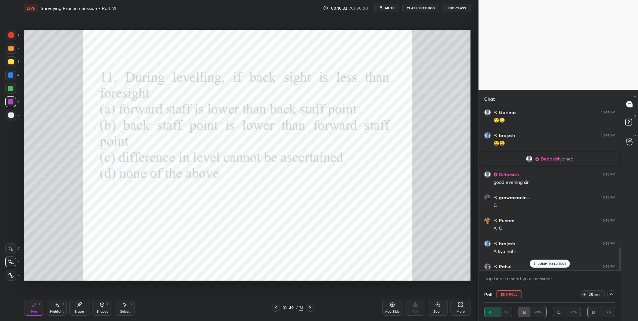
scroll to position [984, 0]
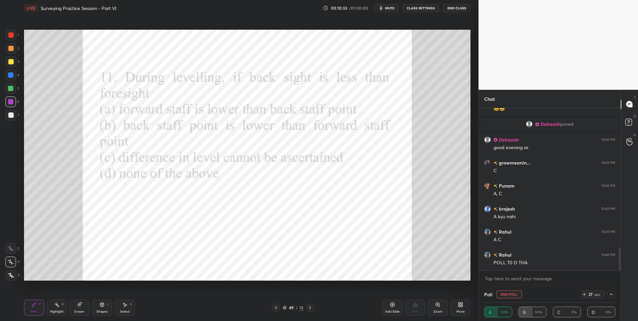
click at [14, 39] on div at bounding box center [11, 35] width 11 height 11
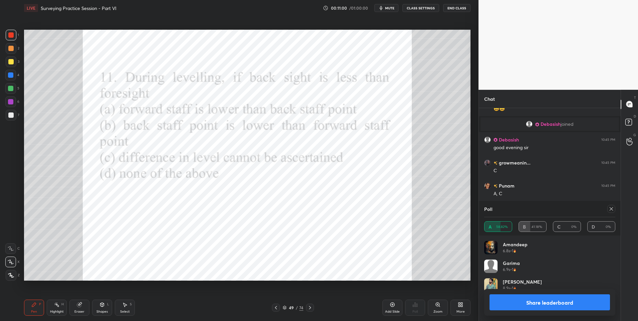
scroll to position [78, 129]
click at [611, 209] on icon at bounding box center [611, 208] width 3 height 3
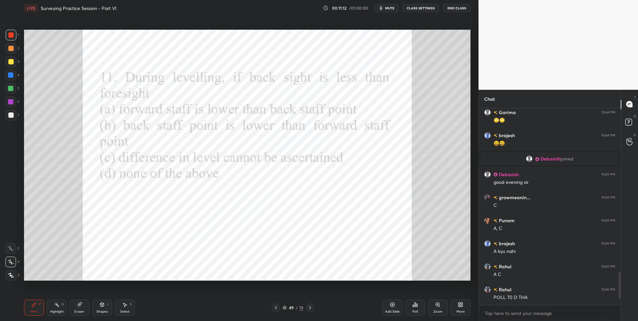
scroll to position [973, 0]
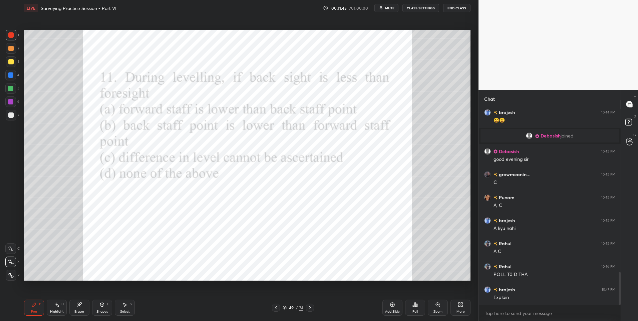
click at [10, 75] on div at bounding box center [10, 74] width 5 height 5
click at [11, 77] on div at bounding box center [10, 74] width 5 height 5
click at [311, 306] on icon at bounding box center [309, 307] width 5 height 5
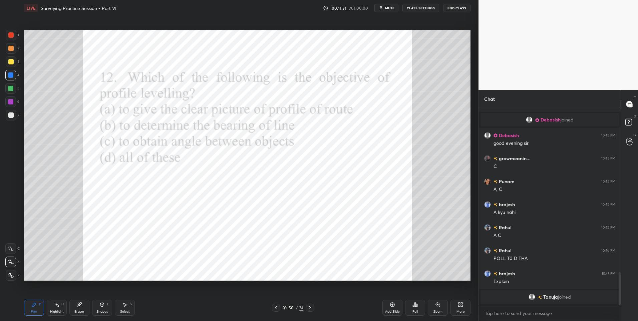
click at [423, 307] on div "Poll" at bounding box center [415, 308] width 20 height 16
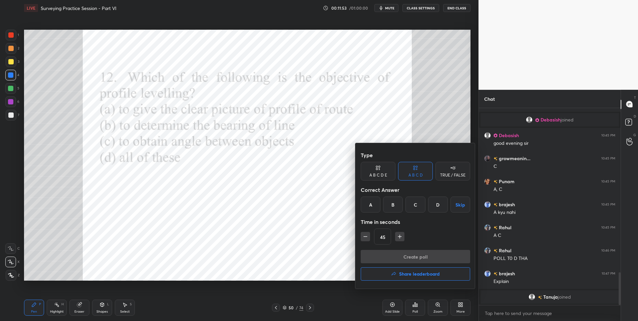
click at [370, 202] on div "A" at bounding box center [371, 205] width 20 height 16
click at [408, 254] on button "Create poll" at bounding box center [415, 256] width 109 height 13
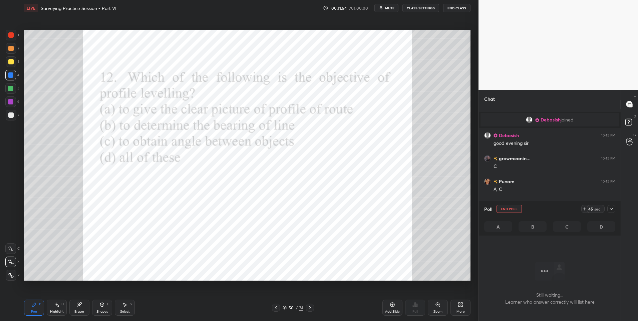
scroll to position [176, 140]
click at [11, 105] on div at bounding box center [10, 101] width 11 height 11
click at [11, 104] on div at bounding box center [10, 101] width 5 height 5
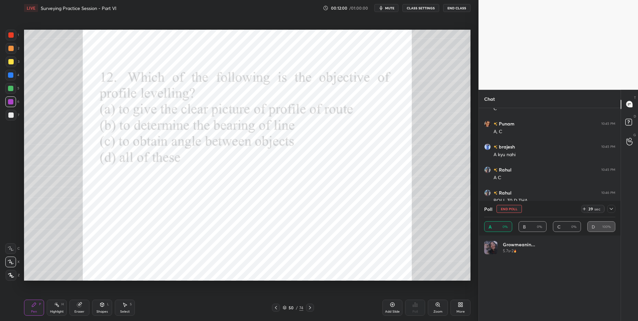
scroll to position [2, 2]
click at [611, 213] on div at bounding box center [611, 209] width 8 height 8
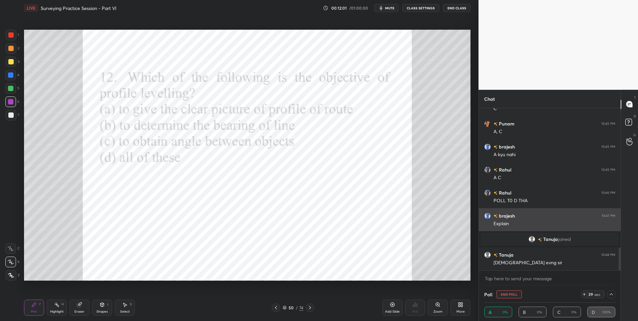
scroll to position [0, 2]
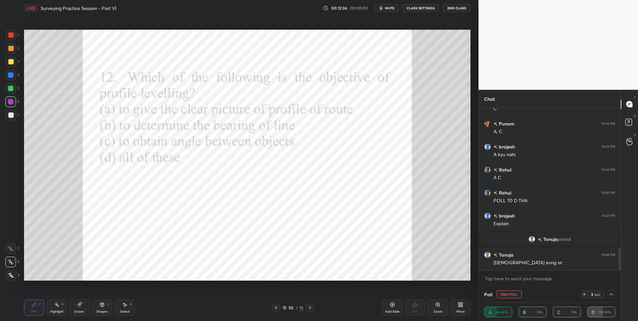
click at [610, 293] on icon at bounding box center [611, 294] width 5 height 5
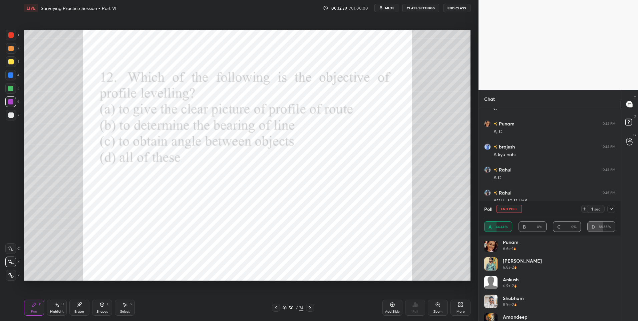
scroll to position [0, 0]
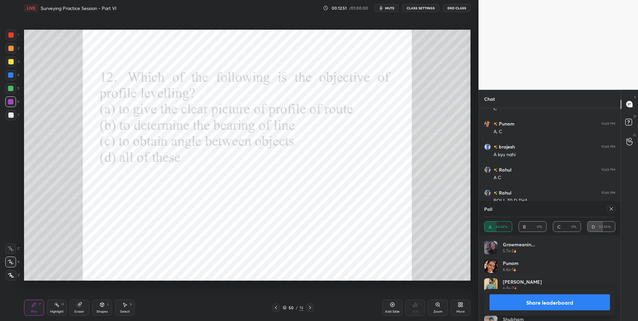
click at [611, 209] on icon at bounding box center [611, 208] width 5 height 5
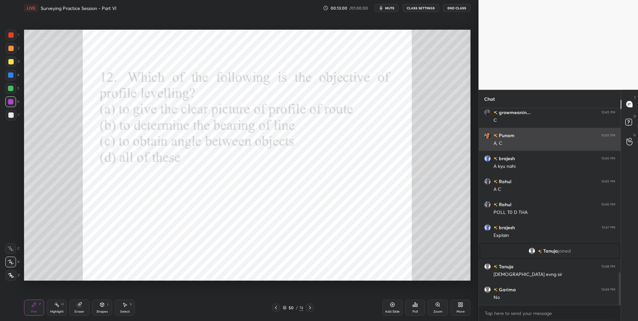
scroll to position [1013, 0]
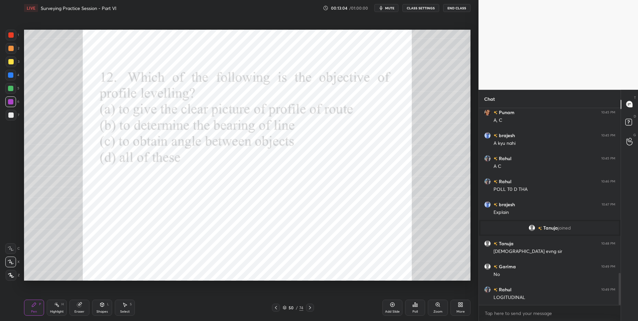
click at [124, 308] on div "Select S" at bounding box center [125, 308] width 20 height 16
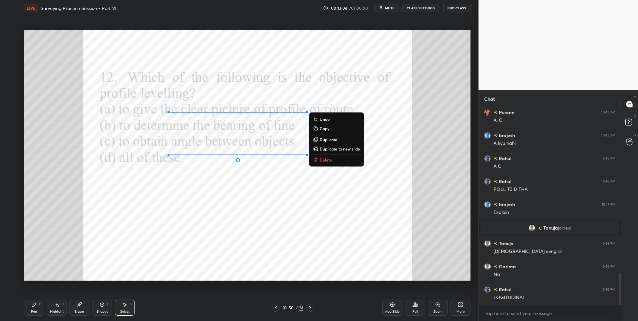
click at [334, 165] on div "0 ° Undo Copy Duplicate Duplicate to new slide Delete" at bounding box center [247, 155] width 447 height 251
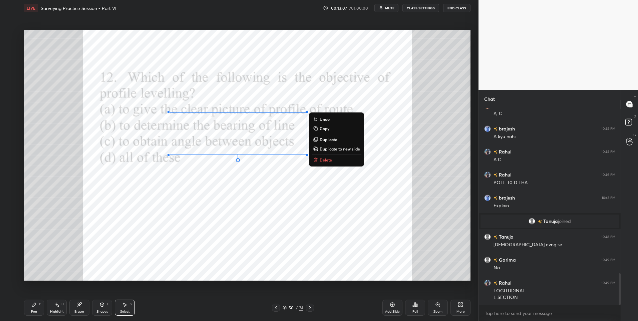
click at [328, 165] on div "0 ° Undo Copy Duplicate Duplicate to new slide Delete" at bounding box center [247, 155] width 447 height 251
click at [327, 156] on button "Delete" at bounding box center [337, 160] width 50 height 8
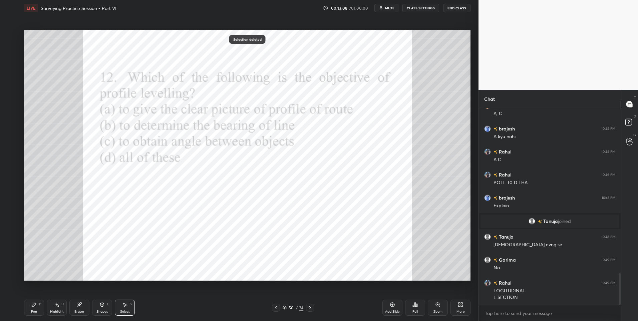
click at [58, 308] on div "Highlight H" at bounding box center [57, 308] width 20 height 16
click at [32, 305] on icon at bounding box center [33, 304] width 5 height 5
click at [36, 306] on icon at bounding box center [33, 304] width 5 height 5
click at [305, 308] on div "50 / 74" at bounding box center [293, 308] width 42 height 8
click at [308, 306] on icon at bounding box center [309, 307] width 5 height 5
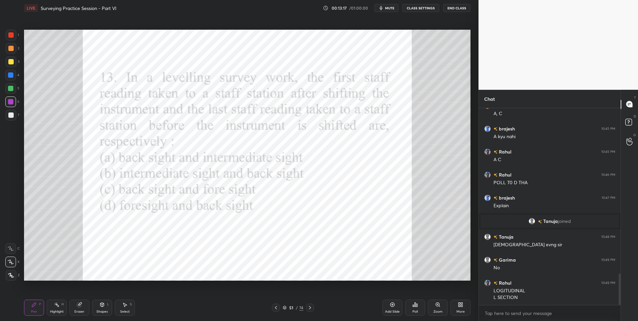
scroll to position [1043, 0]
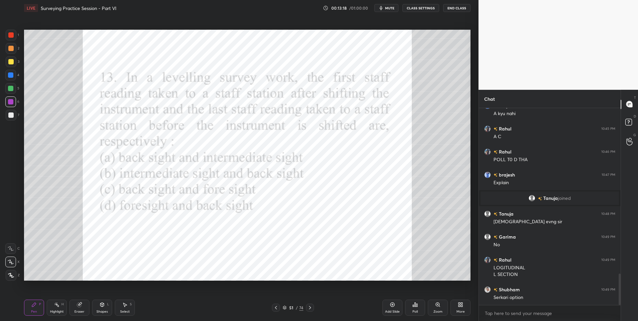
click at [414, 307] on div "Poll" at bounding box center [415, 308] width 20 height 16
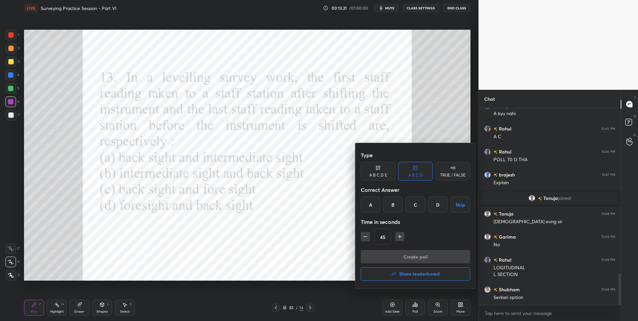
click at [418, 205] on div "C" at bounding box center [416, 205] width 20 height 16
click at [410, 254] on button "Create poll" at bounding box center [415, 256] width 109 height 13
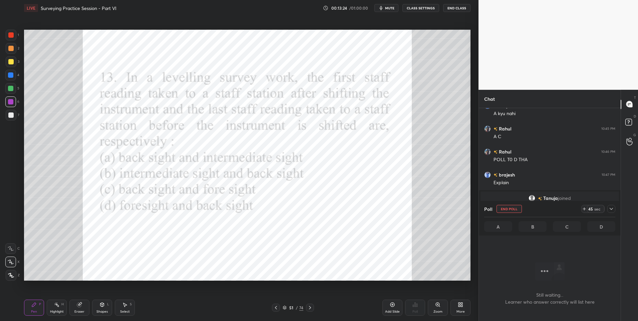
scroll to position [162, 140]
click at [12, 30] on div at bounding box center [11, 35] width 11 height 11
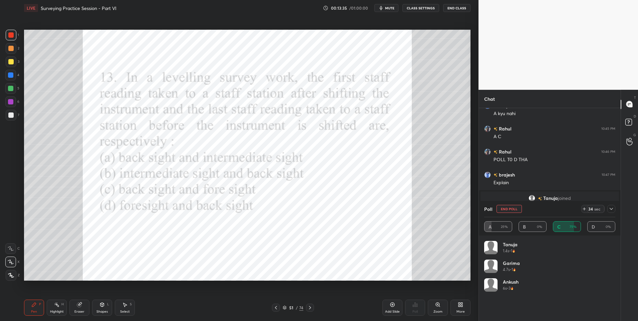
click at [609, 207] on icon at bounding box center [611, 208] width 5 height 5
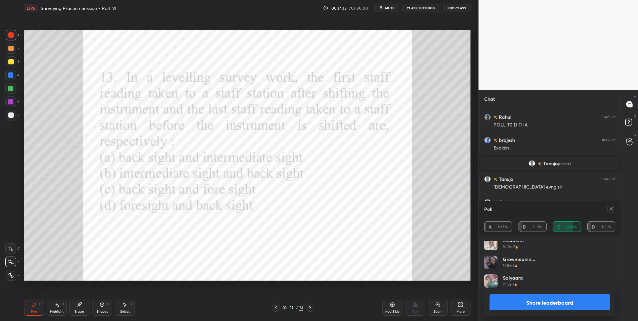
scroll to position [0, 0]
click at [612, 210] on icon at bounding box center [611, 208] width 3 height 3
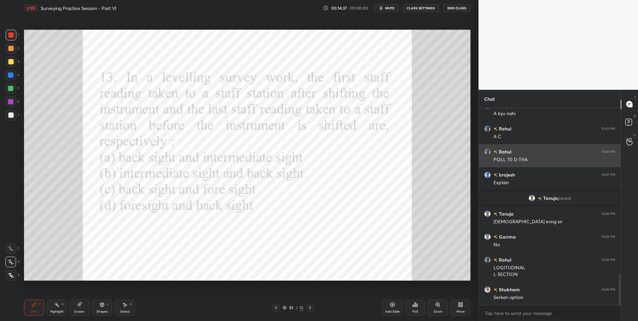
scroll to position [1066, 0]
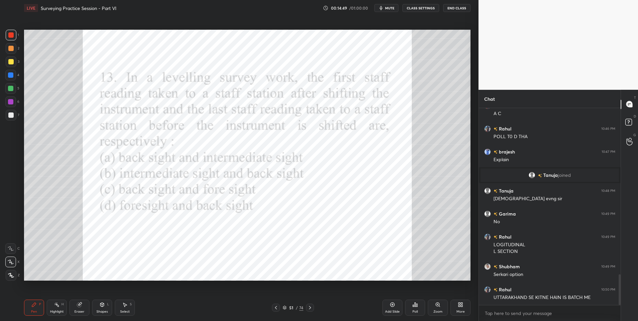
click at [55, 307] on div "Highlight H" at bounding box center [57, 308] width 20 height 16
click at [308, 307] on icon at bounding box center [309, 307] width 5 height 5
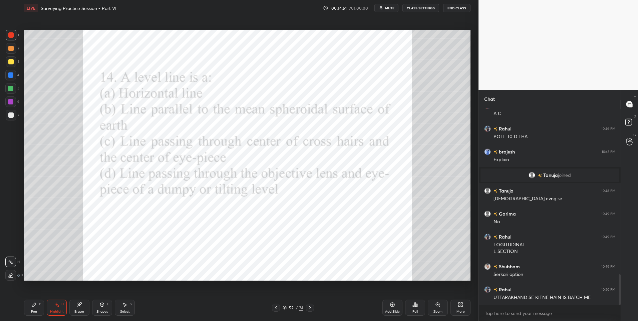
click at [31, 305] on div "Pen P" at bounding box center [34, 308] width 20 height 16
click at [417, 305] on icon at bounding box center [417, 305] width 1 height 3
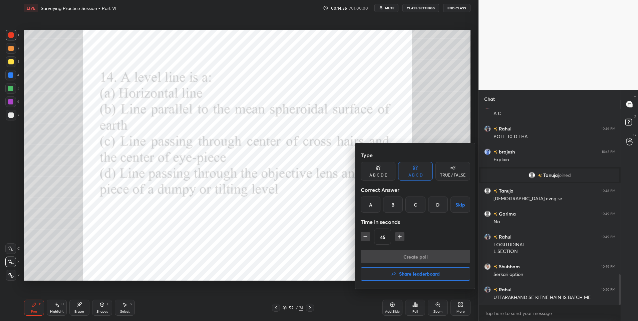
click at [393, 206] on div "B" at bounding box center [393, 205] width 20 height 16
click at [399, 258] on button "Create poll" at bounding box center [415, 256] width 109 height 13
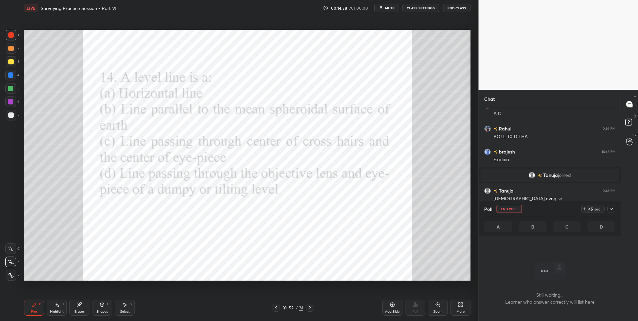
scroll to position [176, 140]
click at [614, 208] on div at bounding box center [611, 209] width 8 height 8
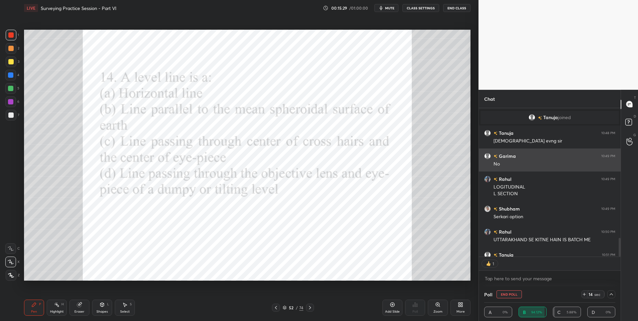
scroll to position [147, 140]
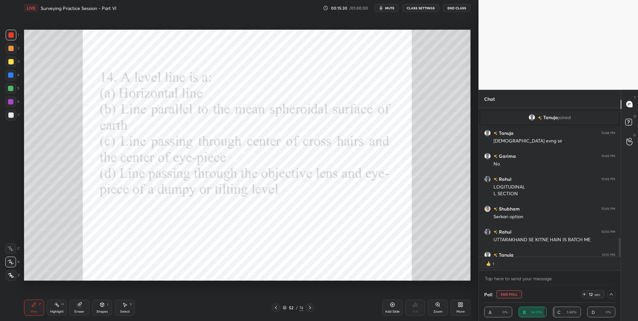
click at [613, 294] on icon at bounding box center [611, 294] width 5 height 5
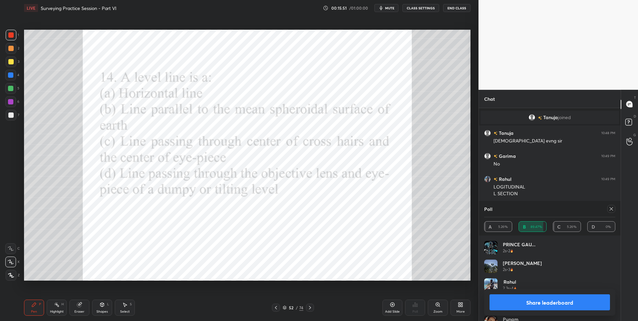
scroll to position [1147, 0]
click at [615, 209] on div at bounding box center [611, 209] width 8 height 8
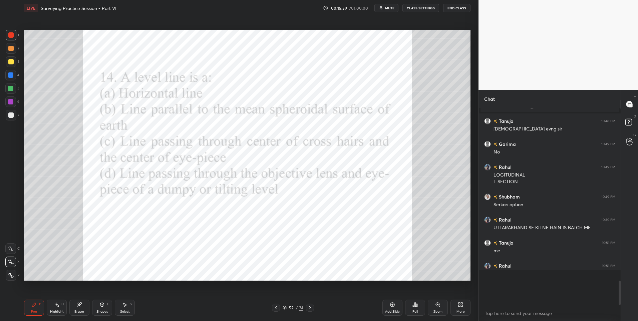
scroll to position [1116, 0]
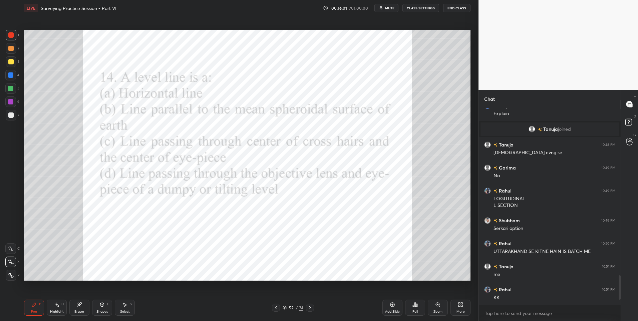
click at [12, 104] on div at bounding box center [10, 101] width 5 height 5
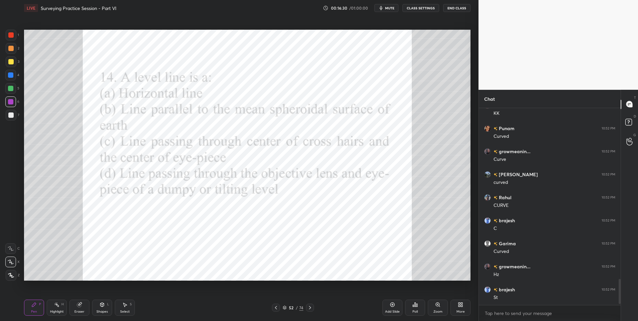
scroll to position [1366, 0]
click at [309, 307] on icon at bounding box center [309, 307] width 5 height 5
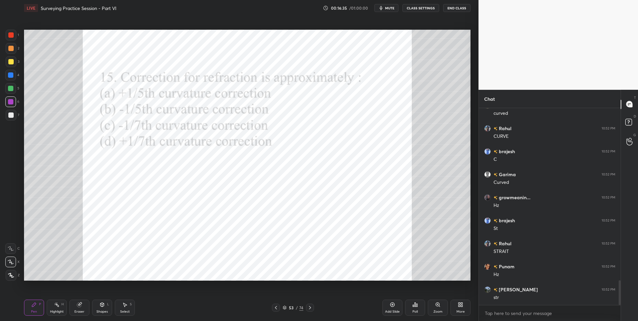
click at [42, 301] on div "Pen P" at bounding box center [34, 308] width 20 height 16
click at [413, 304] on icon at bounding box center [415, 304] width 5 height 5
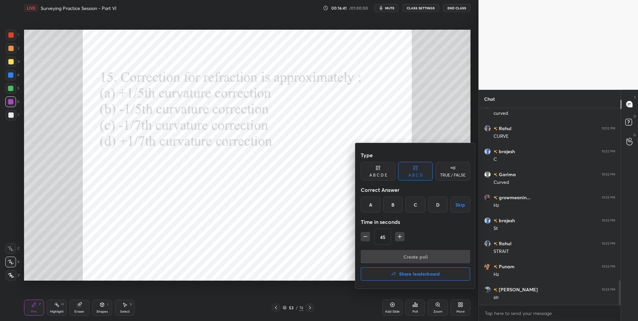
click at [440, 209] on div "D" at bounding box center [438, 205] width 20 height 16
click at [366, 235] on icon "button" at bounding box center [365, 236] width 7 height 7
type input "30"
click at [409, 255] on button "Create poll" at bounding box center [415, 256] width 109 height 13
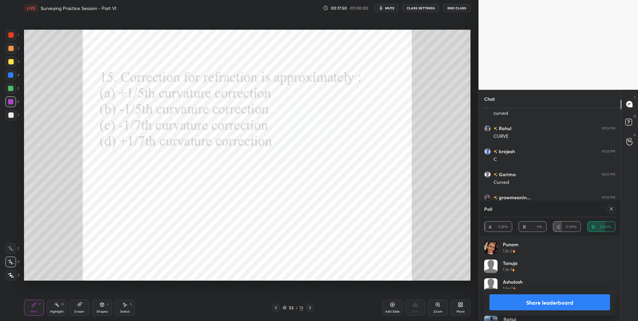
scroll to position [1423, 0]
click at [612, 210] on icon at bounding box center [611, 208] width 5 height 5
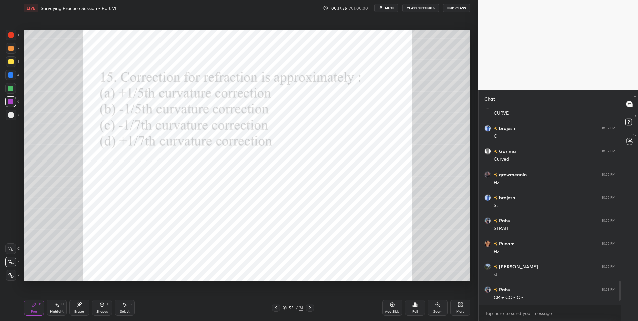
scroll to position [1389, 0]
click at [311, 307] on icon at bounding box center [309, 307] width 5 height 5
click at [415, 302] on icon at bounding box center [415, 304] width 5 height 5
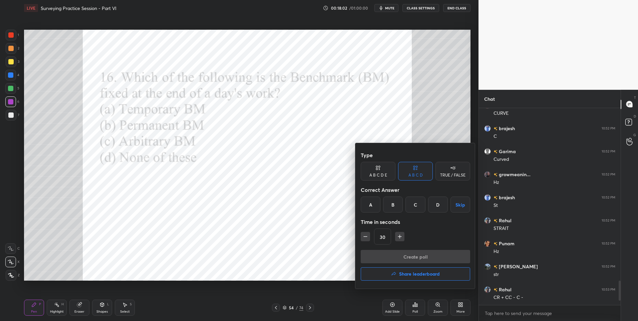
click at [373, 206] on div "A" at bounding box center [371, 205] width 20 height 16
click at [402, 253] on button "Create poll" at bounding box center [415, 256] width 109 height 13
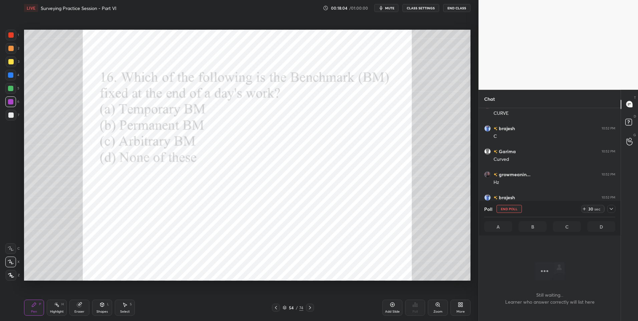
scroll to position [176, 140]
click at [393, 5] on button "mute" at bounding box center [387, 8] width 24 height 8
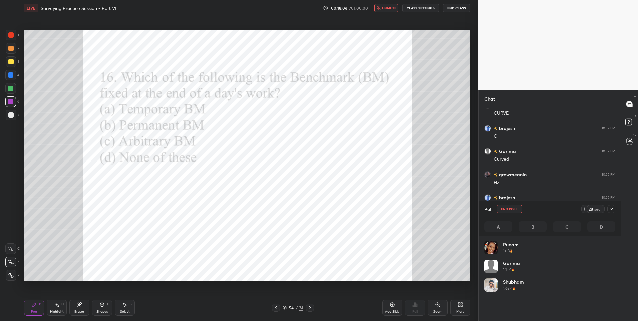
scroll to position [78, 129]
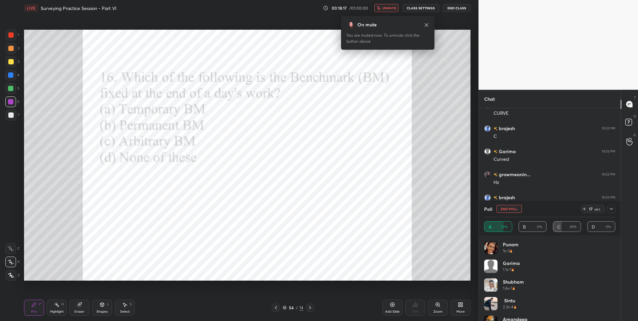
click at [610, 209] on icon at bounding box center [611, 208] width 5 height 5
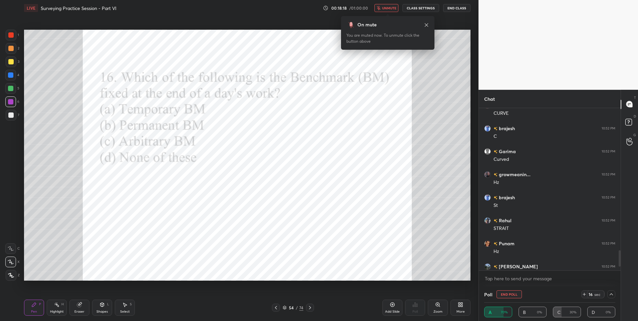
scroll to position [1423, 0]
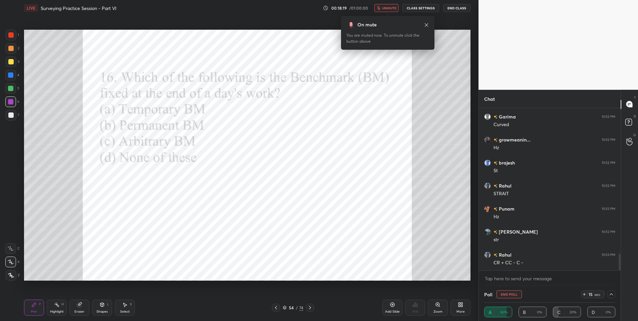
click at [10, 34] on div at bounding box center [10, 34] width 5 height 5
click at [394, 11] on button "unmute" at bounding box center [387, 8] width 24 height 8
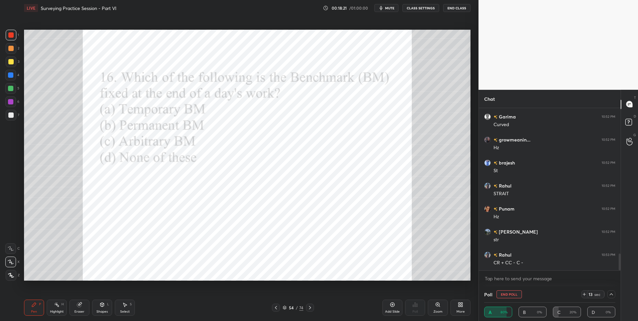
click at [12, 87] on div at bounding box center [10, 88] width 5 height 5
click at [11, 76] on div at bounding box center [10, 74] width 5 height 5
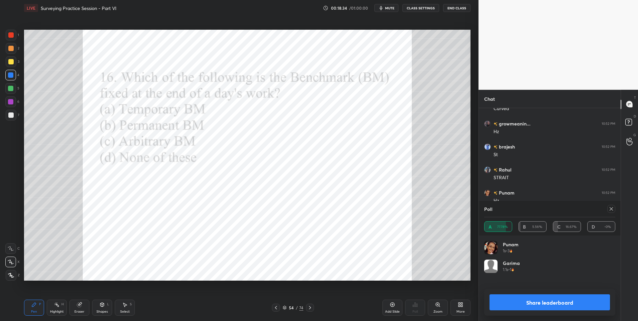
scroll to position [78, 129]
click at [613, 210] on icon at bounding box center [611, 208] width 5 height 5
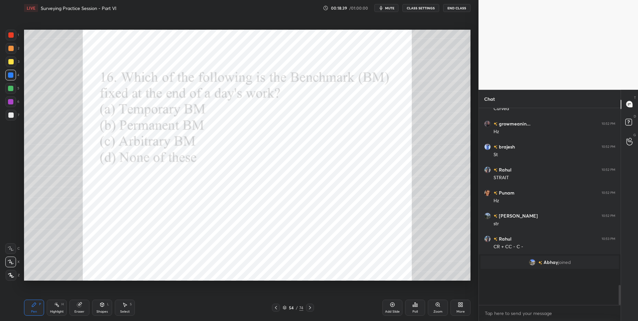
scroll to position [175, 140]
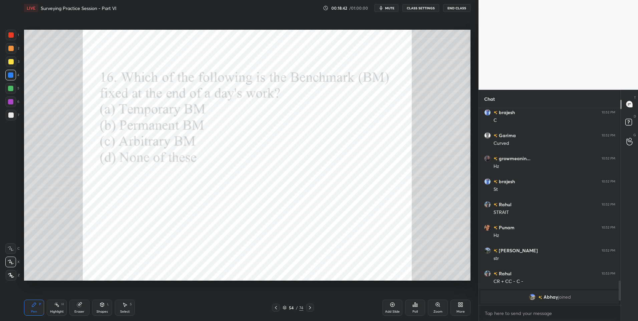
click at [19, 39] on div "1 2 3 4 5 6 7 C X Z C X Z E E Erase all H H" at bounding box center [10, 155] width 21 height 251
click at [14, 35] on div at bounding box center [11, 35] width 11 height 11
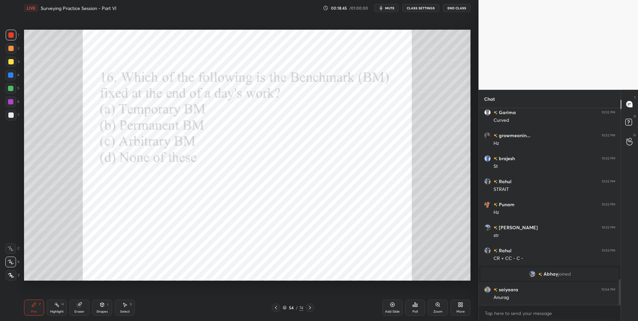
click at [309, 307] on icon at bounding box center [309, 307] width 5 height 5
click at [415, 304] on icon at bounding box center [415, 305] width 1 height 4
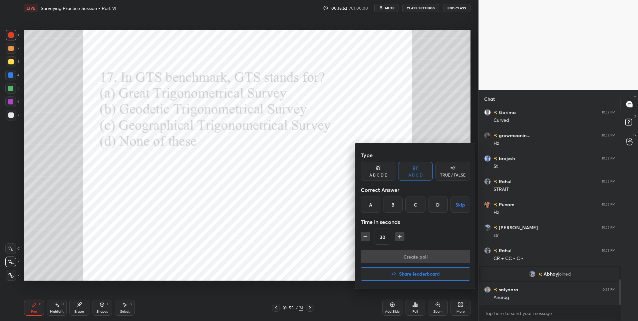
click at [373, 206] on div "A" at bounding box center [371, 205] width 20 height 16
click at [402, 251] on button "Create poll" at bounding box center [415, 256] width 109 height 13
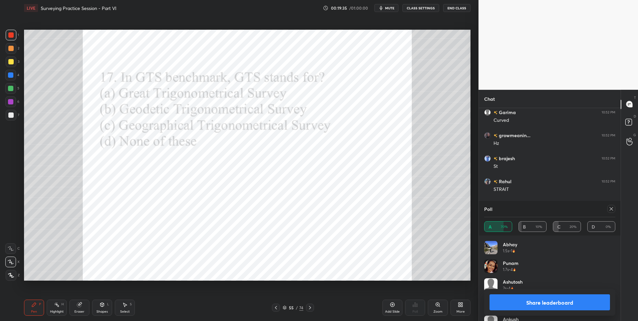
click at [127, 306] on icon at bounding box center [124, 304] width 5 height 5
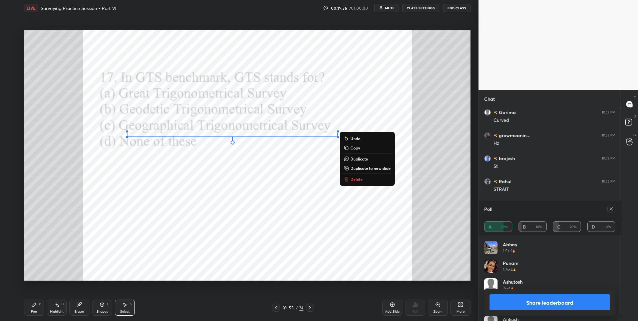
click at [362, 180] on p "Delete" at bounding box center [356, 179] width 12 height 5
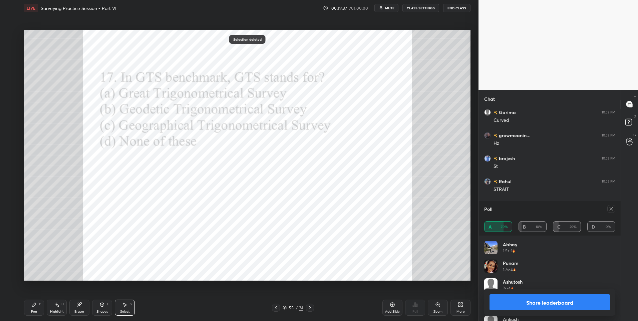
click at [38, 303] on div "Pen P" at bounding box center [34, 308] width 20 height 16
click at [39, 306] on div "Pen P" at bounding box center [34, 308] width 20 height 16
click at [613, 209] on icon at bounding box center [611, 208] width 5 height 5
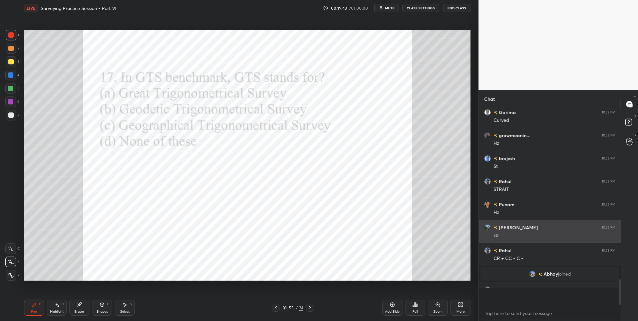
scroll to position [209, 140]
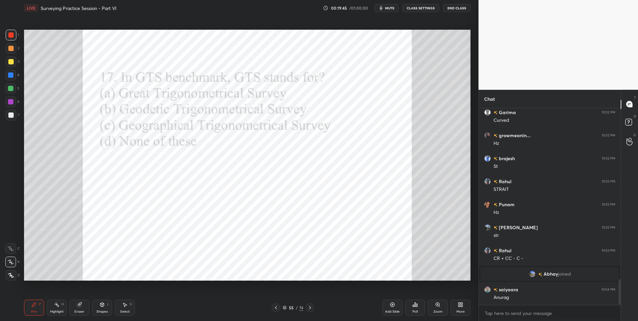
click at [306, 306] on div at bounding box center [310, 308] width 8 height 8
click at [417, 304] on icon at bounding box center [417, 305] width 1 height 3
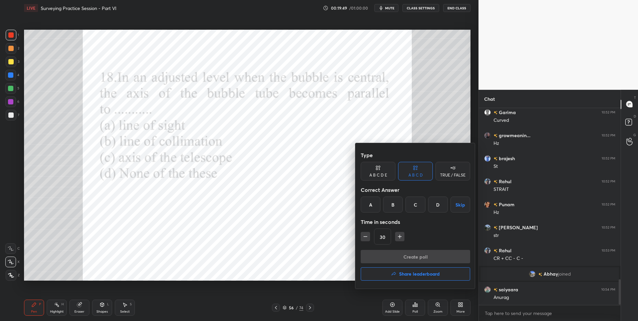
click at [393, 206] on div "B" at bounding box center [393, 205] width 20 height 16
click at [402, 257] on button "Create poll" at bounding box center [415, 256] width 109 height 13
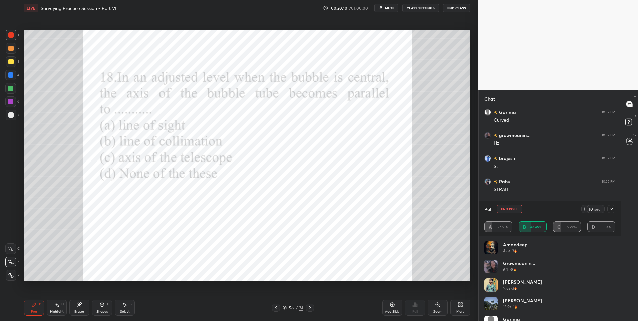
scroll to position [13, 0]
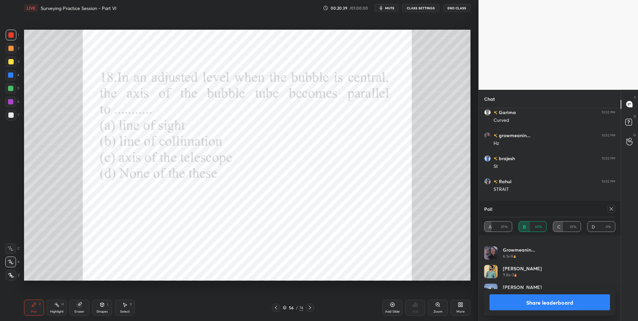
click at [98, 302] on div "Shapes L" at bounding box center [102, 308] width 20 height 16
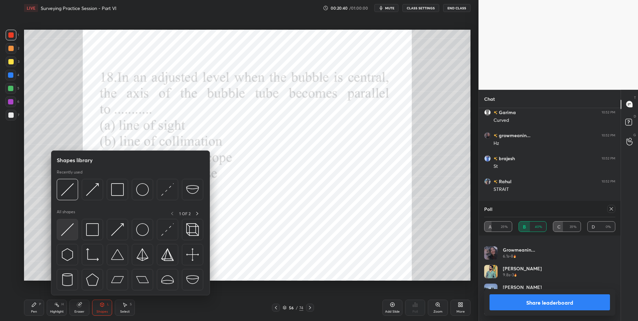
click at [73, 230] on img at bounding box center [67, 229] width 13 height 13
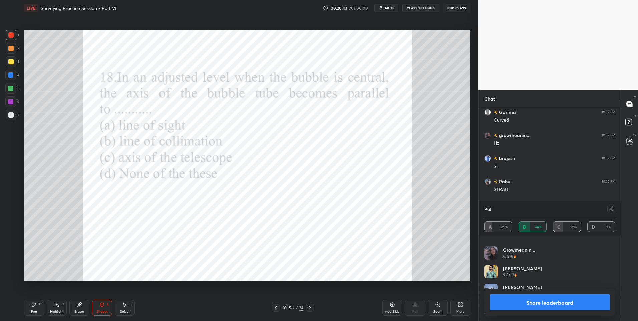
click at [35, 304] on icon at bounding box center [34, 305] width 4 height 4
click at [614, 209] on div at bounding box center [611, 209] width 8 height 8
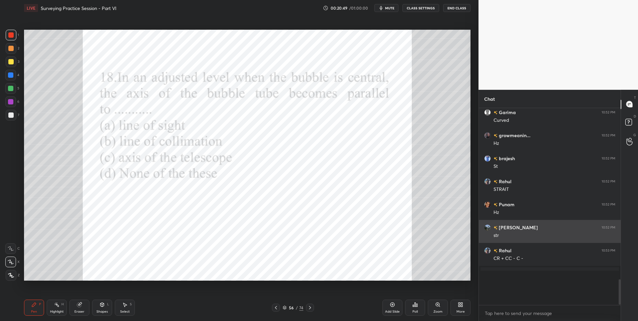
scroll to position [193, 140]
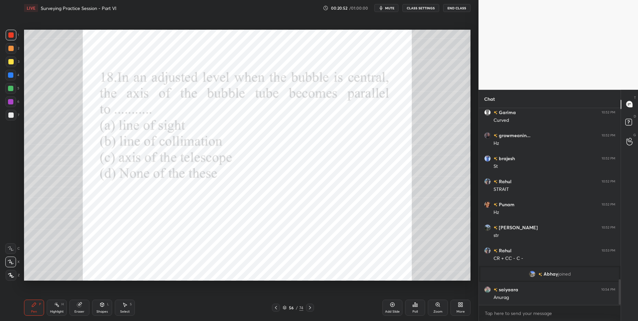
click at [12, 75] on div at bounding box center [10, 74] width 5 height 5
click at [312, 307] on icon at bounding box center [309, 307] width 5 height 5
click at [10, 37] on div at bounding box center [10, 34] width 5 height 5
click at [416, 307] on icon at bounding box center [415, 304] width 5 height 5
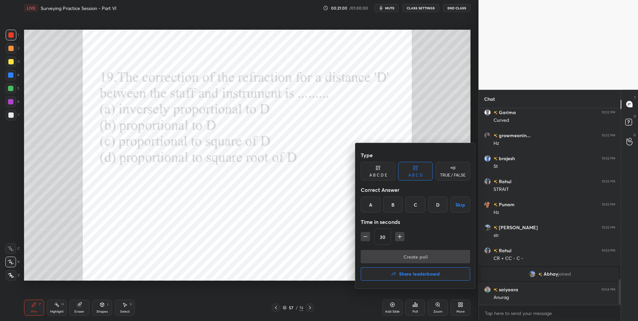
click at [415, 204] on div "C" at bounding box center [416, 205] width 20 height 16
click at [410, 253] on button "Create poll" at bounding box center [415, 256] width 109 height 13
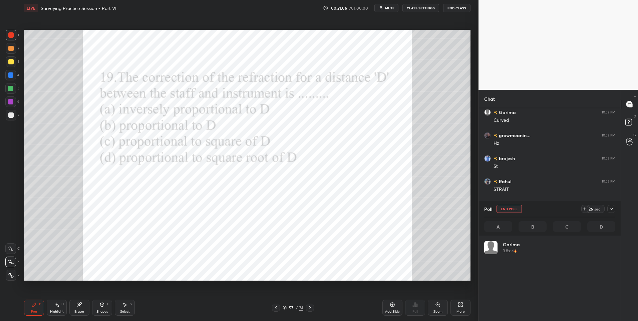
scroll to position [78, 129]
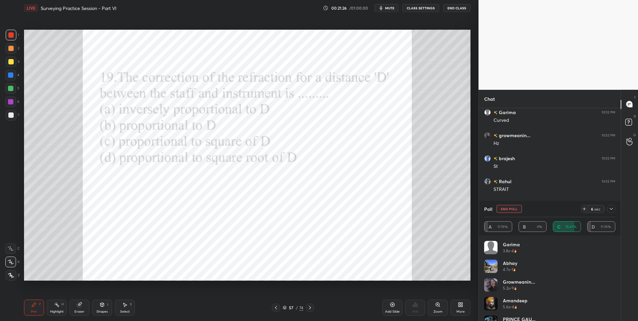
click at [613, 208] on icon at bounding box center [611, 208] width 5 height 5
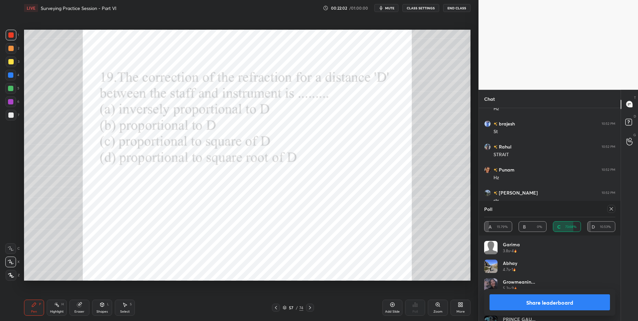
click at [610, 207] on icon at bounding box center [611, 208] width 5 height 5
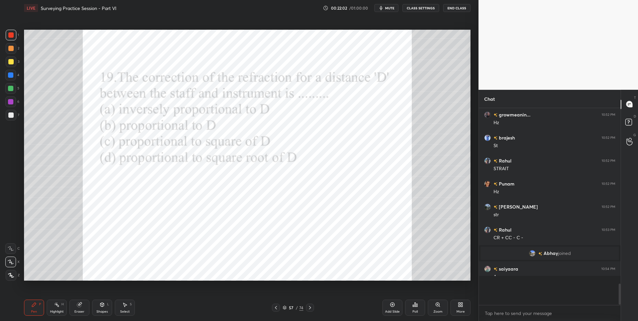
scroll to position [1315, 0]
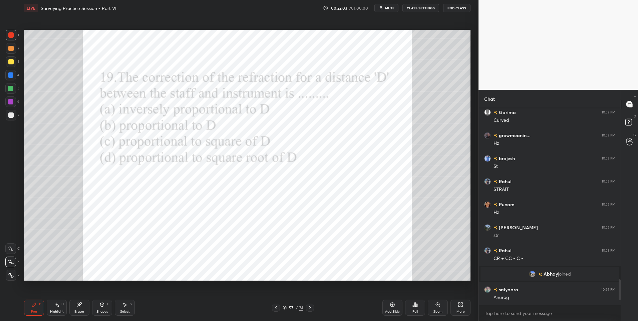
click at [310, 308] on icon at bounding box center [309, 307] width 5 height 5
click at [418, 308] on div "Poll" at bounding box center [415, 308] width 20 height 16
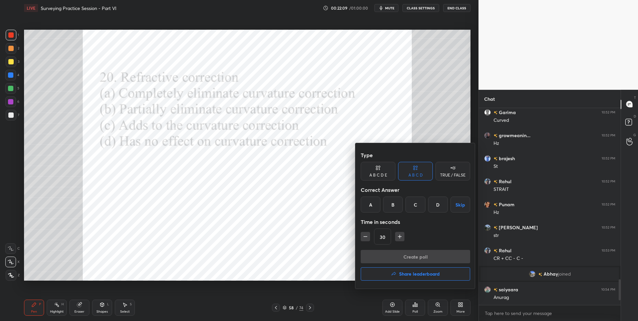
click at [396, 204] on div "B" at bounding box center [393, 205] width 20 height 16
click at [410, 255] on button "Create poll" at bounding box center [415, 256] width 109 height 13
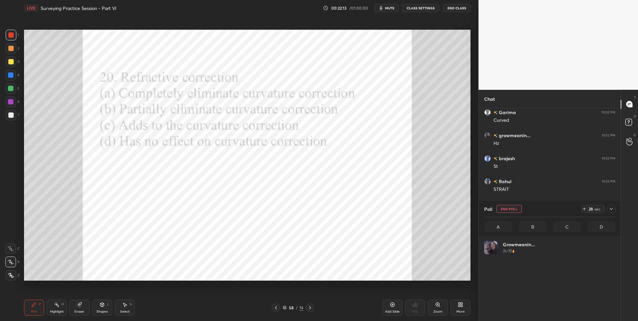
scroll to position [78, 129]
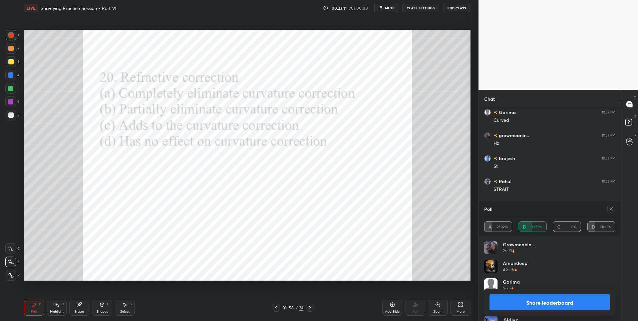
click at [54, 308] on div "Highlight H" at bounding box center [57, 308] width 20 height 16
click at [60, 305] on div "Highlight H" at bounding box center [57, 308] width 20 height 16
click at [613, 211] on icon at bounding box center [611, 208] width 5 height 5
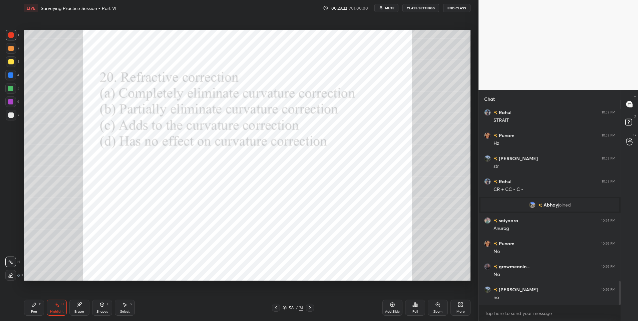
scroll to position [1407, 0]
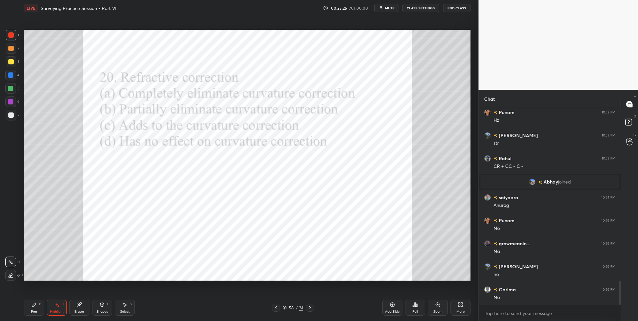
click at [32, 303] on icon at bounding box center [33, 304] width 5 height 5
click at [38, 305] on div "Pen P" at bounding box center [34, 308] width 20 height 16
click at [10, 76] on div at bounding box center [10, 74] width 5 height 5
click at [13, 74] on div at bounding box center [10, 74] width 5 height 5
click at [312, 308] on icon at bounding box center [309, 307] width 5 height 5
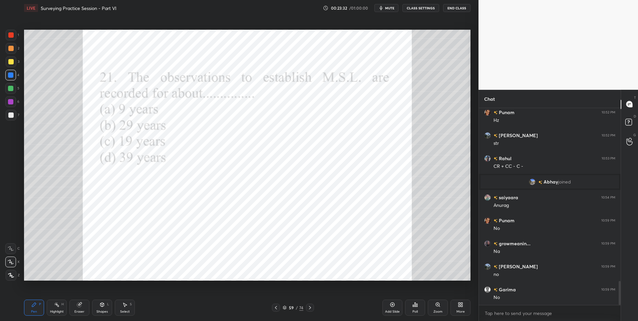
click at [415, 308] on div "Poll" at bounding box center [415, 308] width 20 height 16
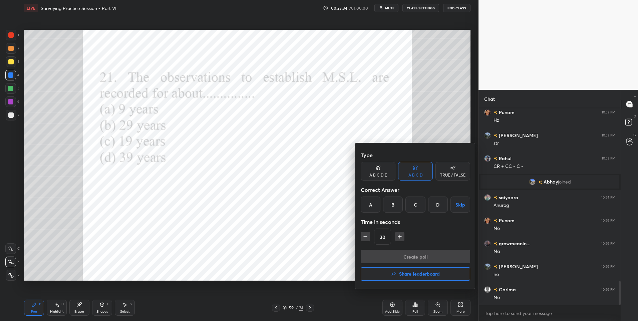
click at [418, 205] on div "C" at bounding box center [416, 205] width 20 height 16
click at [401, 257] on button "Create poll" at bounding box center [415, 256] width 109 height 13
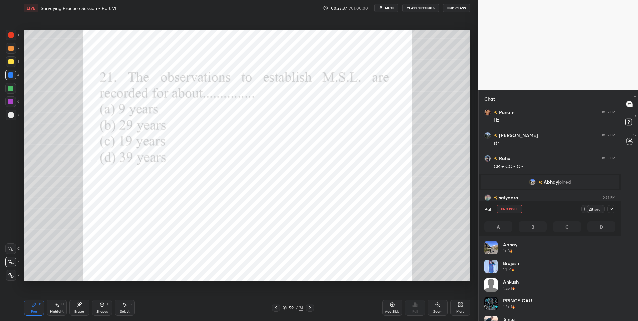
scroll to position [78, 129]
click at [615, 208] on div at bounding box center [611, 209] width 8 height 8
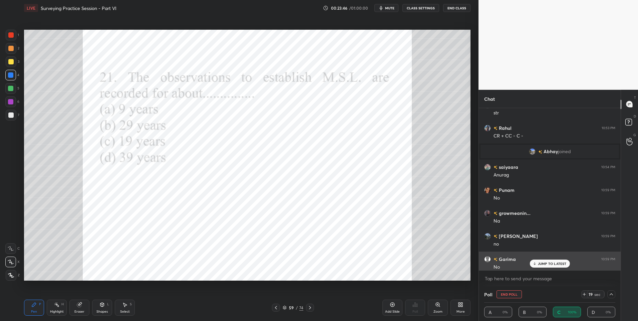
scroll to position [1442, 0]
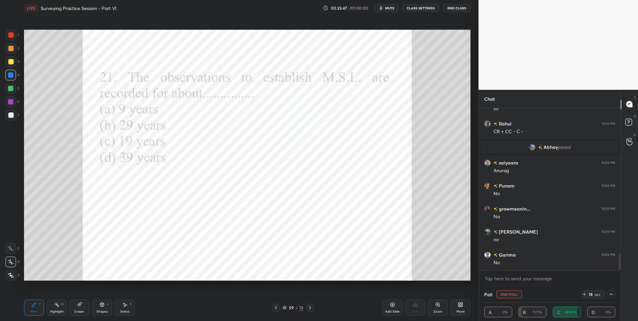
click at [612, 292] on icon at bounding box center [611, 294] width 5 height 5
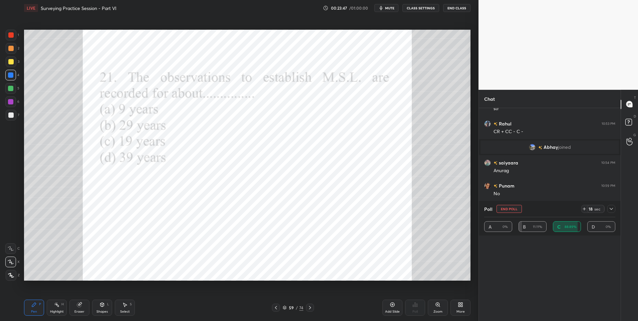
scroll to position [78, 129]
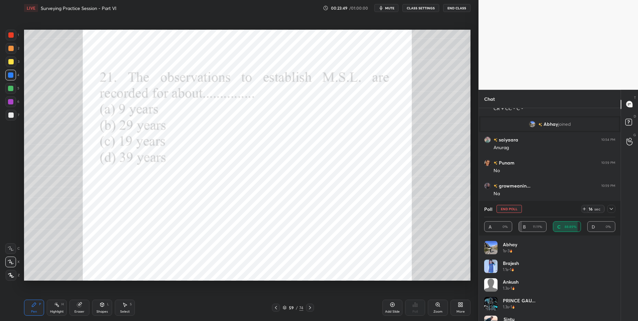
click at [611, 209] on icon at bounding box center [611, 208] width 5 height 5
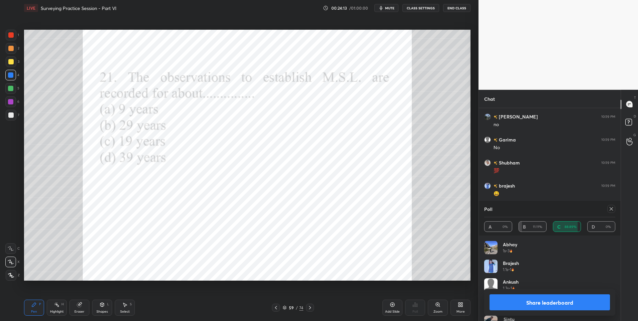
click at [54, 307] on icon at bounding box center [56, 304] width 5 height 5
click at [55, 308] on div "Highlight H" at bounding box center [57, 308] width 20 height 16
click at [35, 308] on div "Pen P" at bounding box center [34, 308] width 20 height 16
click at [57, 308] on div "Highlight H" at bounding box center [57, 308] width 20 height 16
click at [12, 104] on div at bounding box center [10, 101] width 11 height 11
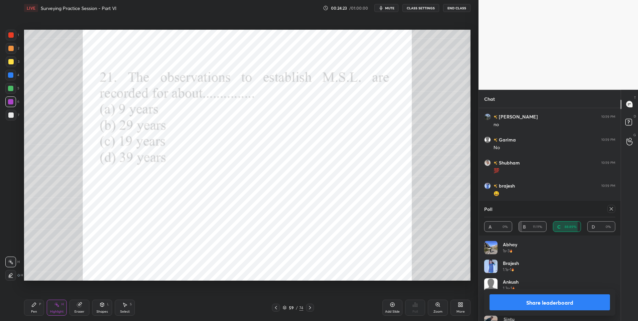
click at [26, 310] on div "Pen P" at bounding box center [34, 308] width 20 height 16
click at [29, 310] on div "Pen P" at bounding box center [34, 308] width 20 height 16
click at [30, 310] on div "Pen P" at bounding box center [34, 308] width 20 height 16
click at [607, 209] on div at bounding box center [610, 209] width 11 height 8
click at [607, 210] on div at bounding box center [610, 209] width 11 height 8
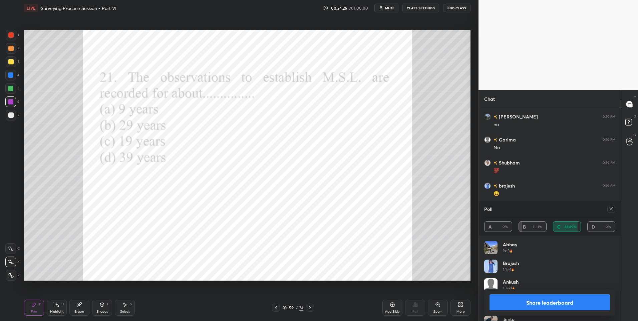
click at [611, 209] on icon at bounding box center [611, 208] width 3 height 3
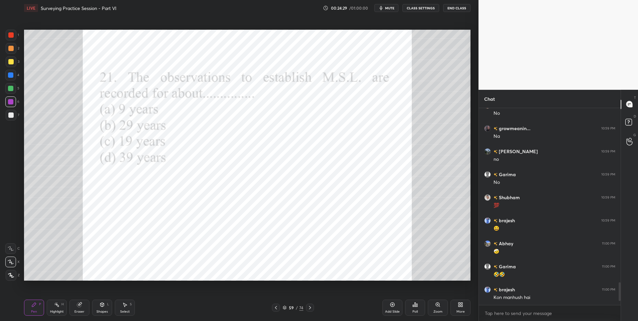
click at [308, 307] on icon at bounding box center [309, 307] width 5 height 5
click at [33, 310] on div "Pen" at bounding box center [34, 311] width 6 height 3
click at [417, 307] on icon at bounding box center [415, 304] width 5 height 5
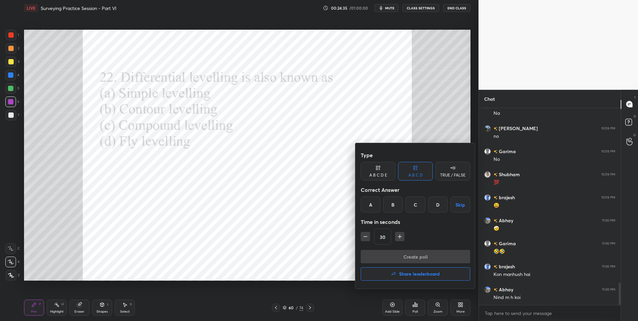
click at [416, 205] on div "C" at bounding box center [416, 205] width 20 height 16
click at [402, 254] on button "Create poll" at bounding box center [415, 256] width 109 height 13
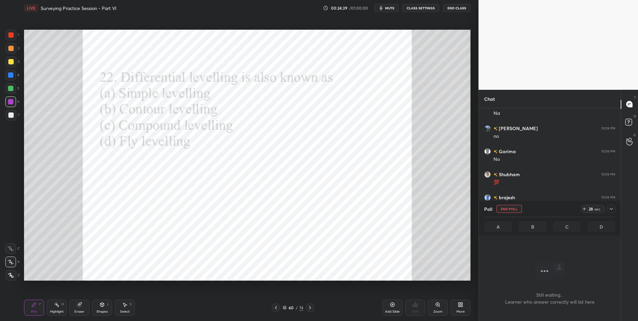
click at [613, 206] on icon at bounding box center [611, 208] width 5 height 5
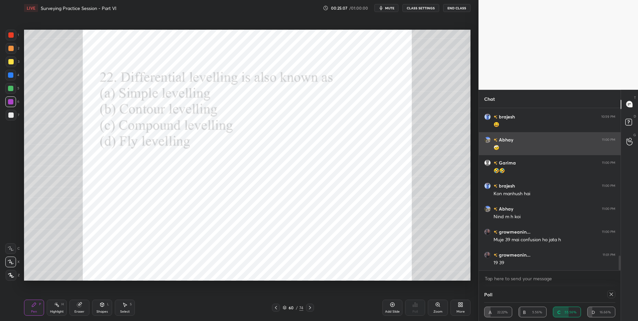
scroll to position [2, 2]
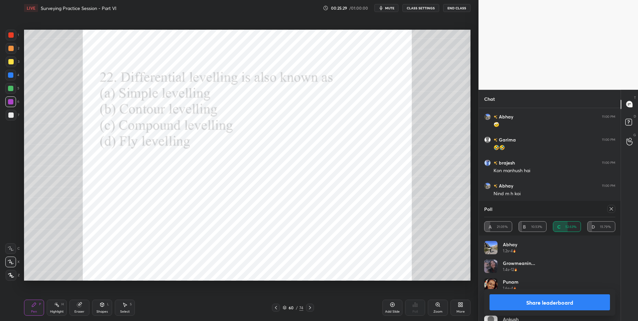
click at [125, 307] on icon at bounding box center [126, 305] width 4 height 4
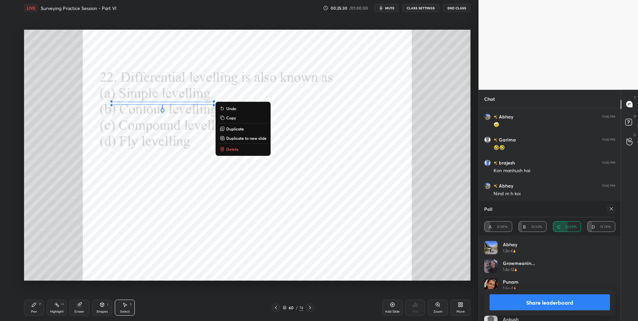
click at [240, 148] on button "Delete" at bounding box center [243, 149] width 50 height 8
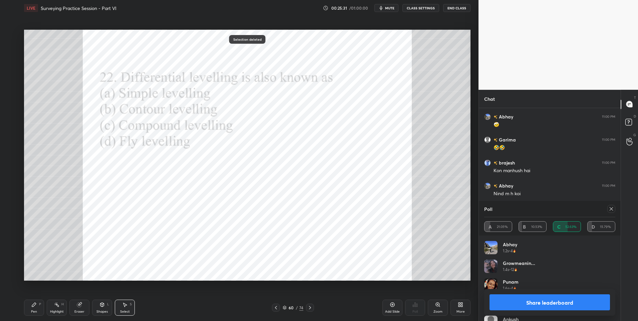
click at [41, 307] on div "Pen P" at bounding box center [34, 308] width 20 height 16
click at [36, 310] on div "Pen" at bounding box center [34, 311] width 6 height 3
click at [612, 209] on icon at bounding box center [611, 208] width 5 height 5
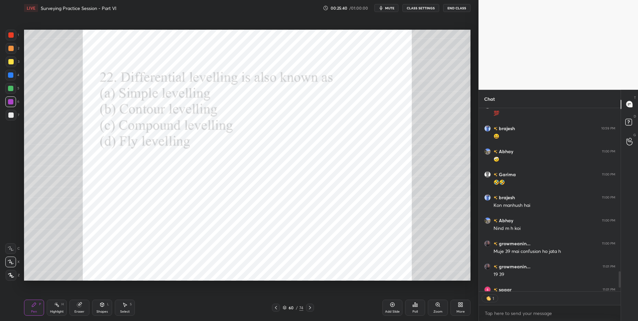
scroll to position [181, 140]
click at [310, 307] on icon at bounding box center [310, 307] width 2 height 3
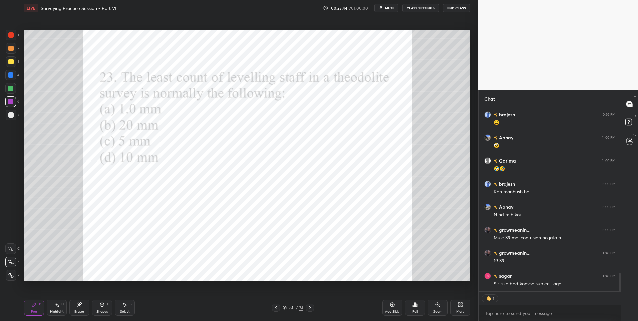
click at [415, 309] on div "Poll" at bounding box center [415, 308] width 20 height 16
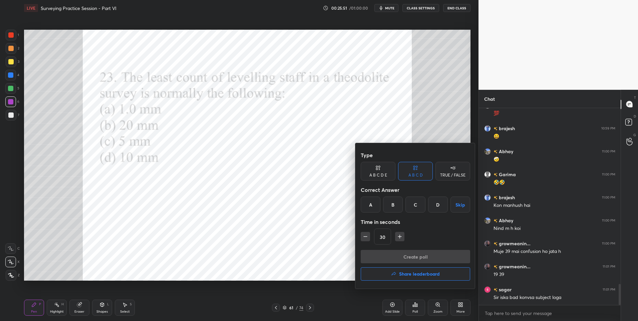
scroll to position [1637, 0]
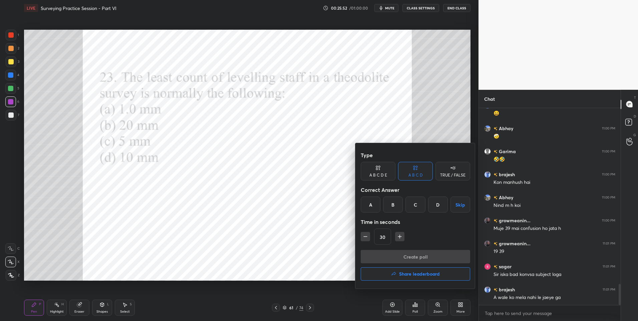
click at [415, 205] on div "C" at bounding box center [416, 205] width 20 height 16
click at [399, 255] on button "Create poll" at bounding box center [415, 256] width 109 height 13
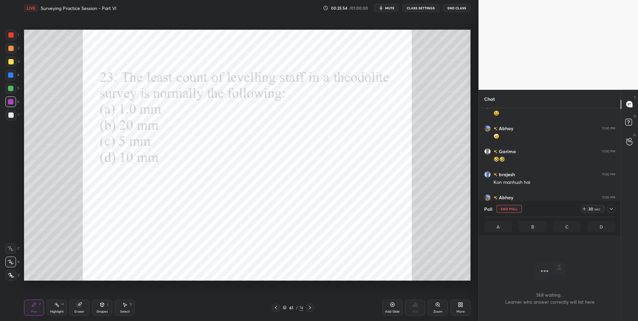
scroll to position [176, 140]
click at [15, 35] on div at bounding box center [11, 35] width 11 height 11
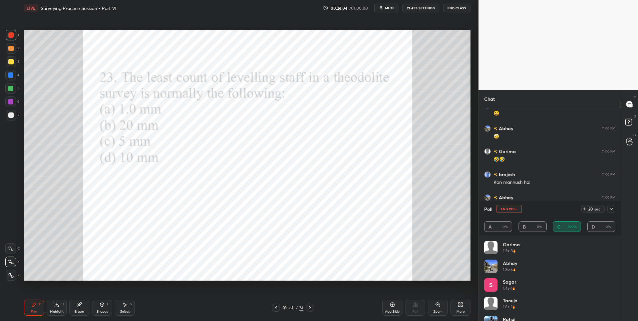
click at [611, 211] on icon at bounding box center [611, 208] width 5 height 5
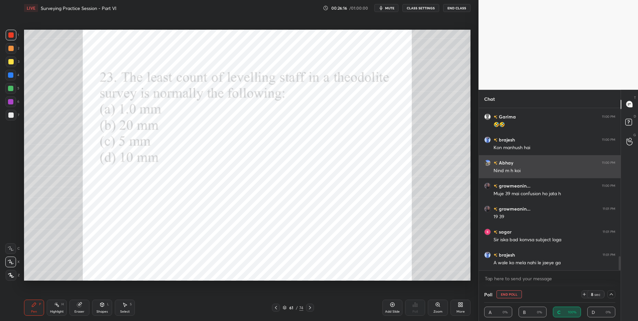
scroll to position [1695, 0]
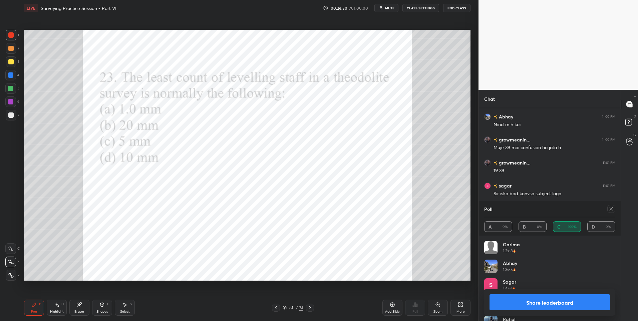
click at [610, 209] on icon at bounding box center [611, 208] width 5 height 5
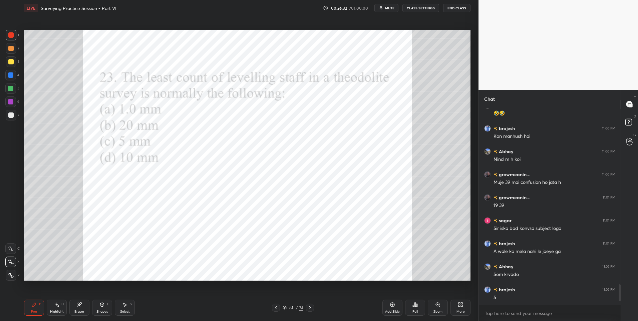
click at [311, 308] on icon at bounding box center [309, 307] width 5 height 5
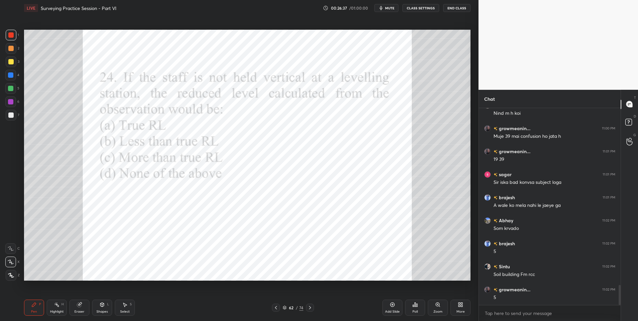
click at [414, 306] on icon at bounding box center [415, 304] width 5 height 5
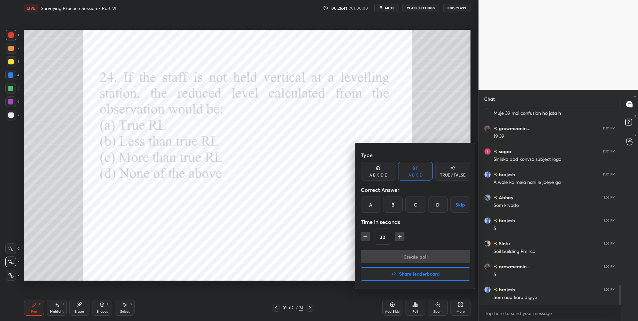
click at [393, 204] on div "B" at bounding box center [393, 205] width 20 height 16
click at [401, 237] on icon "button" at bounding box center [400, 236] width 7 height 7
type input "45"
click at [408, 256] on button "Create poll" at bounding box center [415, 256] width 109 height 13
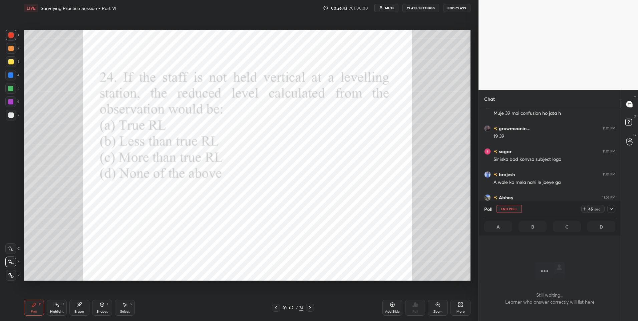
click at [615, 210] on div at bounding box center [611, 209] width 8 height 8
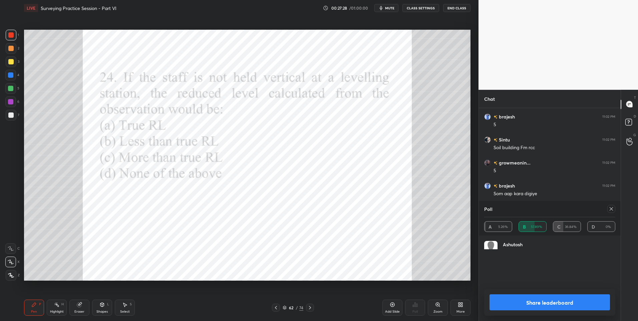
scroll to position [2, 2]
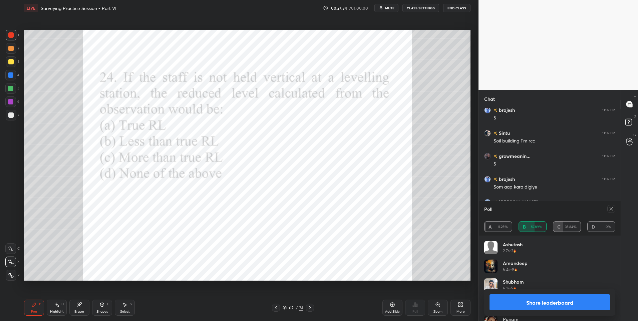
click at [49, 303] on div "Highlight H" at bounding box center [57, 308] width 20 height 16
click at [34, 304] on icon at bounding box center [34, 305] width 4 height 4
click at [124, 306] on icon at bounding box center [124, 304] width 5 height 5
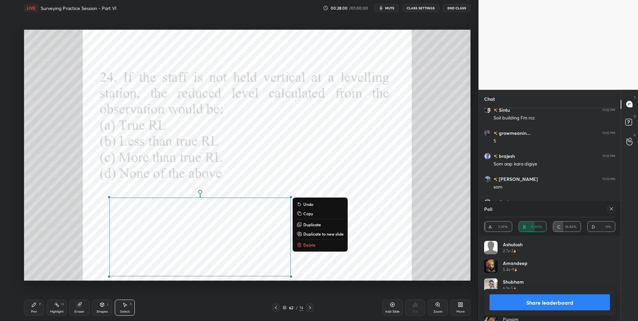
click at [305, 222] on p "Duplicate" at bounding box center [312, 224] width 18 height 5
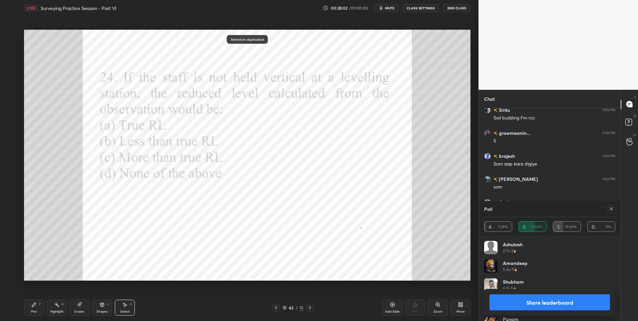
click at [362, 228] on div "0 ° Undo Copy Duplicate Duplicate to new slide Delete" at bounding box center [247, 155] width 447 height 251
click at [85, 303] on div "Eraser" at bounding box center [79, 308] width 20 height 16
click at [13, 263] on icon at bounding box center [10, 262] width 5 height 6
click at [106, 306] on div "Shapes L" at bounding box center [102, 308] width 20 height 16
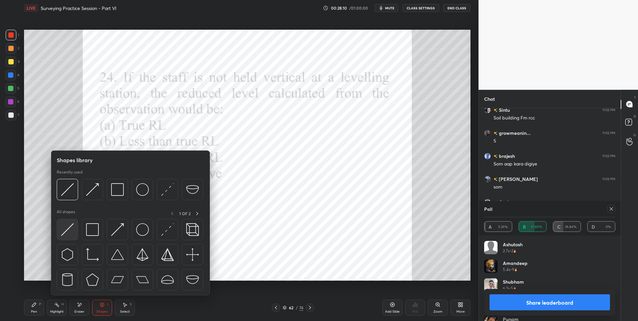
click at [71, 228] on img at bounding box center [67, 229] width 13 height 13
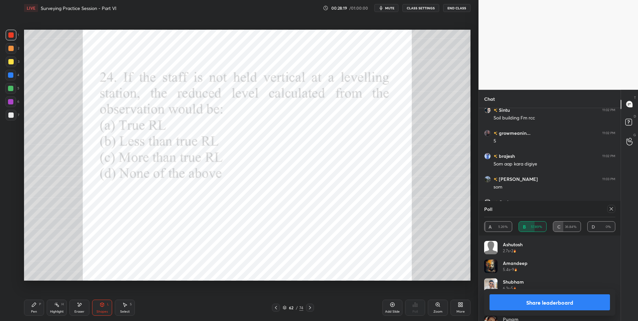
click at [32, 309] on div "Pen P" at bounding box center [34, 308] width 20 height 16
click at [58, 309] on div "Highlight H" at bounding box center [57, 308] width 20 height 16
click at [613, 208] on icon at bounding box center [611, 208] width 5 height 5
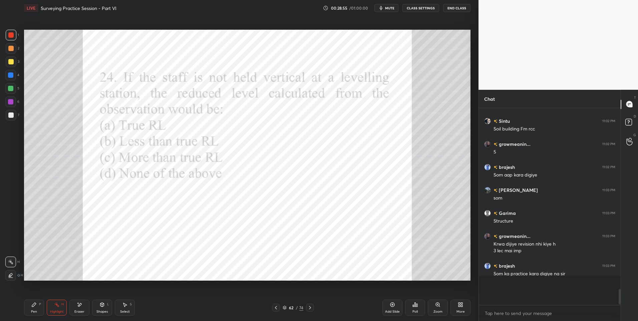
scroll to position [1855, 0]
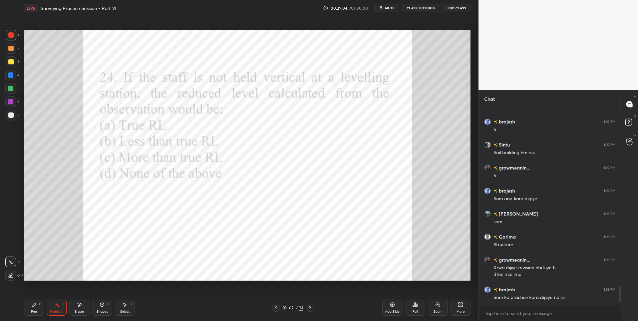
click at [12, 51] on div at bounding box center [11, 48] width 11 height 11
click at [11, 82] on div "4" at bounding box center [12, 76] width 14 height 13
click at [313, 306] on div at bounding box center [310, 308] width 8 height 8
click at [38, 310] on div "Pen P" at bounding box center [34, 308] width 20 height 16
click at [417, 305] on icon at bounding box center [417, 305] width 1 height 3
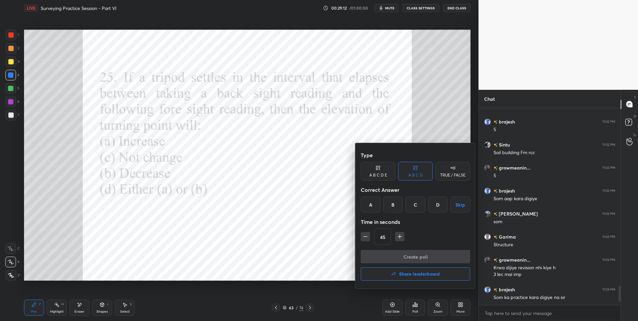
click at [371, 208] on div "A" at bounding box center [371, 205] width 20 height 16
click at [385, 254] on button "Create poll" at bounding box center [415, 256] width 109 height 13
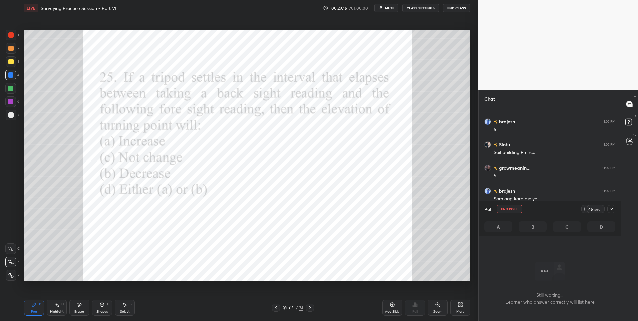
scroll to position [176, 140]
click at [11, 106] on div at bounding box center [10, 101] width 11 height 11
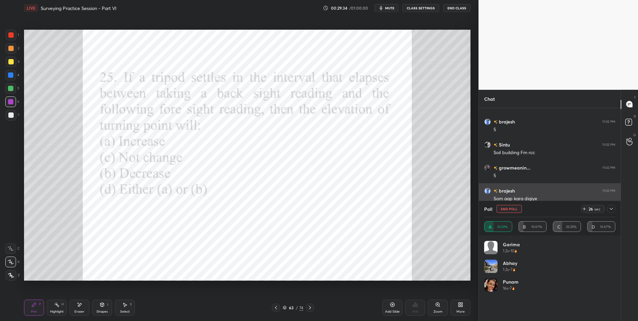
scroll to position [1902, 0]
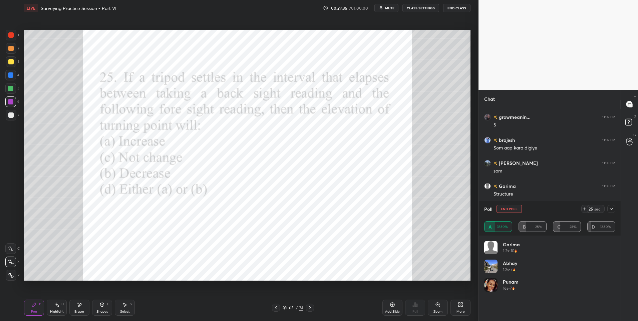
click at [611, 209] on icon at bounding box center [611, 208] width 5 height 5
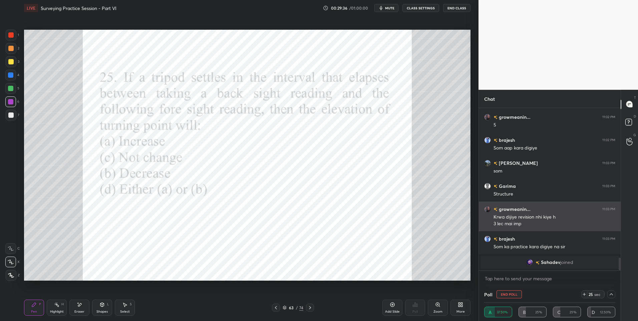
scroll to position [0, 2]
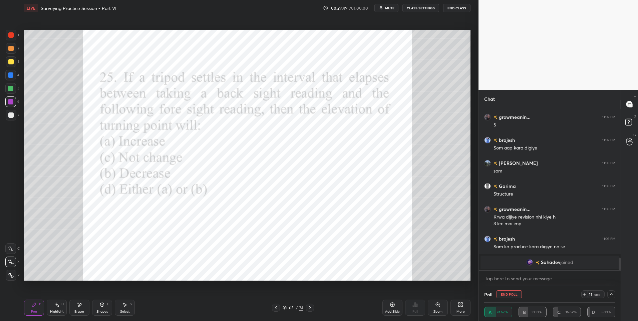
click at [613, 295] on icon at bounding box center [611, 294] width 5 height 5
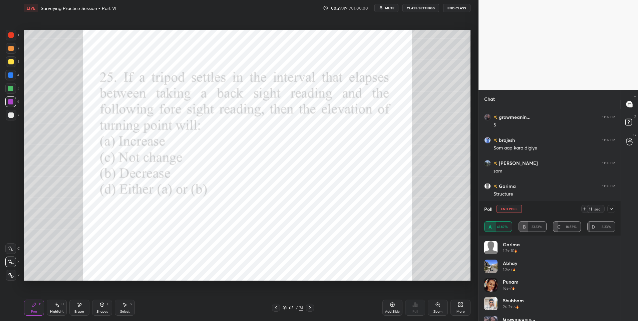
scroll to position [78, 129]
click at [613, 208] on icon at bounding box center [611, 209] width 3 height 2
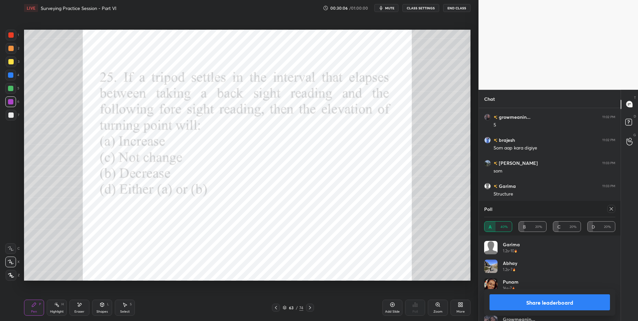
click at [102, 316] on div "Pen P Highlight H Eraser Shapes L Select S 63 / 74 Add Slide Poll Zoom More" at bounding box center [247, 307] width 447 height 27
click at [106, 311] on div "Shapes" at bounding box center [101, 311] width 11 height 3
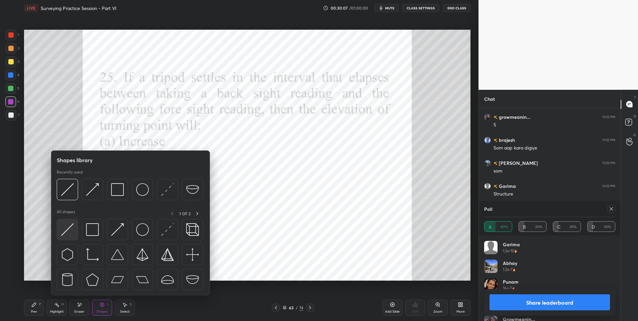
click at [71, 233] on img at bounding box center [67, 229] width 13 height 13
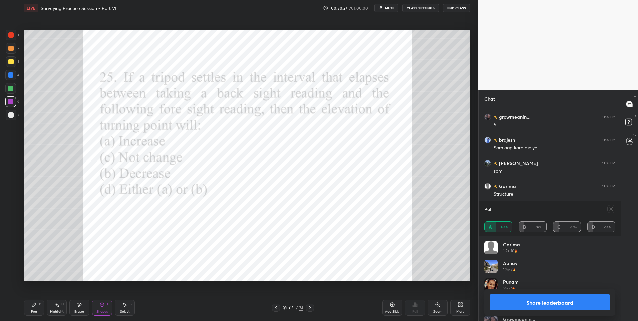
click at [36, 301] on div "Pen P" at bounding box center [34, 308] width 20 height 16
click at [37, 302] on div "Pen P" at bounding box center [34, 308] width 20 height 16
click at [612, 208] on icon at bounding box center [611, 208] width 3 height 3
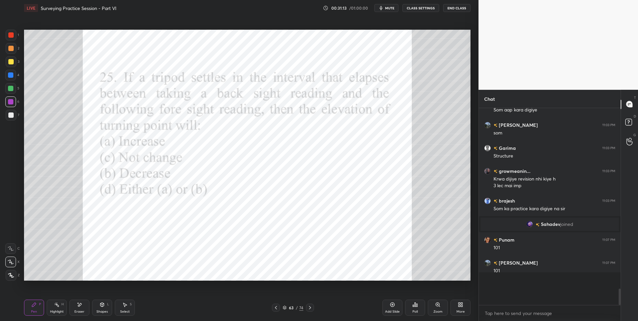
scroll to position [1767, 0]
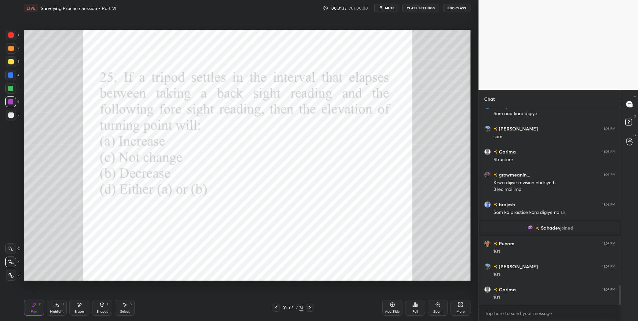
click at [55, 307] on div "Highlight H" at bounding box center [57, 308] width 20 height 16
click at [25, 315] on div "Pen P" at bounding box center [34, 308] width 20 height 16
click at [34, 310] on div "Pen" at bounding box center [34, 311] width 6 height 3
click at [11, 75] on div at bounding box center [10, 74] width 5 height 5
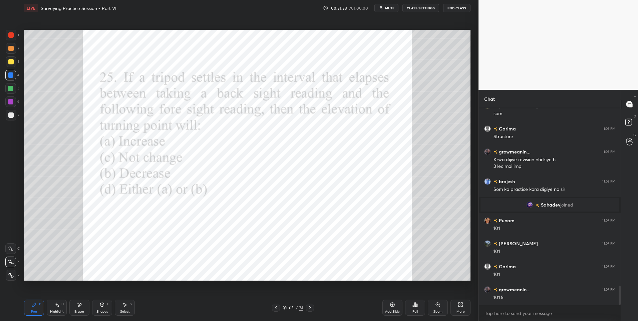
click at [60, 305] on div "Highlight H" at bounding box center [57, 308] width 20 height 16
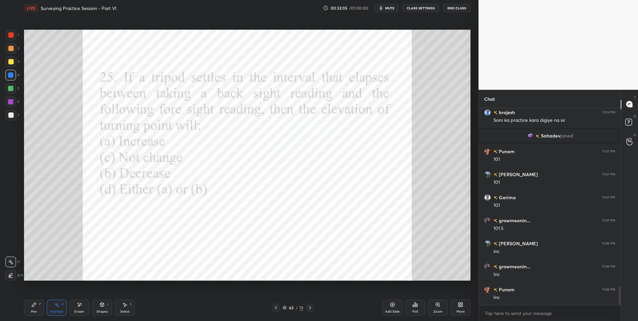
scroll to position [1900, 0]
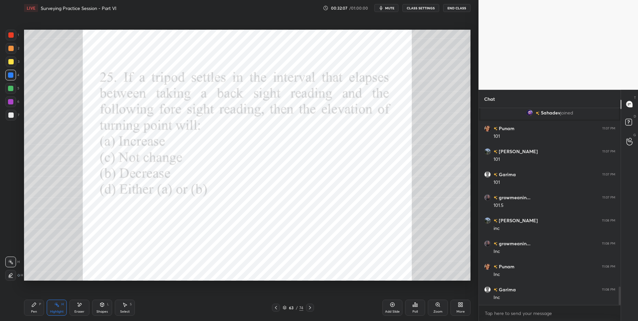
click at [45, 300] on div "Pen P Highlight H Eraser Shapes L Select S" at bounding box center [113, 308] width 179 height 16
click at [44, 303] on div "Pen P" at bounding box center [34, 308] width 20 height 16
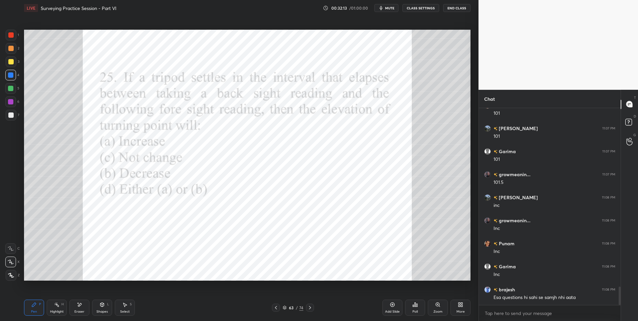
click at [57, 309] on div "Highlight H" at bounding box center [57, 308] width 20 height 16
click at [57, 307] on div "Highlight H" at bounding box center [57, 308] width 20 height 16
click at [309, 306] on icon at bounding box center [309, 307] width 5 height 5
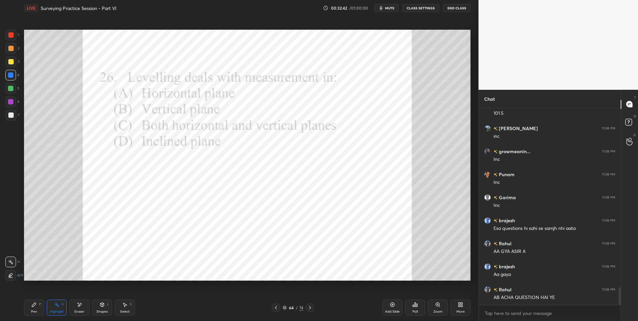
click at [34, 310] on div "Pen" at bounding box center [34, 311] width 6 height 3
click at [416, 304] on icon at bounding box center [415, 305] width 1 height 4
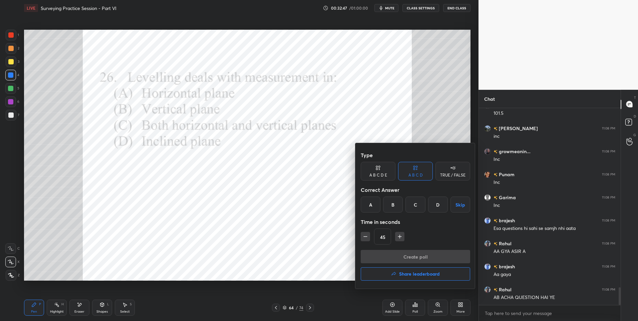
click at [393, 203] on div "B" at bounding box center [393, 205] width 20 height 16
click at [364, 237] on icon "button" at bounding box center [365, 236] width 7 height 7
type input "30"
click at [396, 254] on button "Create poll" at bounding box center [415, 256] width 109 height 13
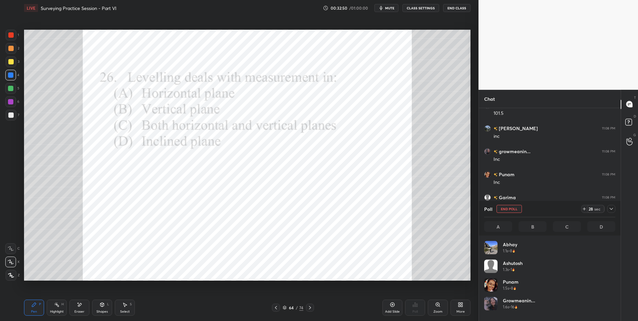
scroll to position [78, 129]
click at [612, 208] on icon at bounding box center [611, 208] width 5 height 5
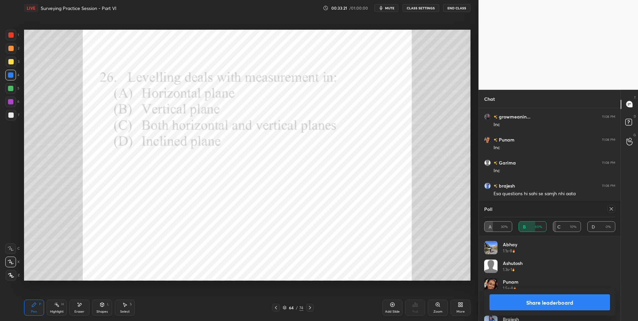
click at [612, 210] on icon at bounding box center [611, 208] width 3 height 3
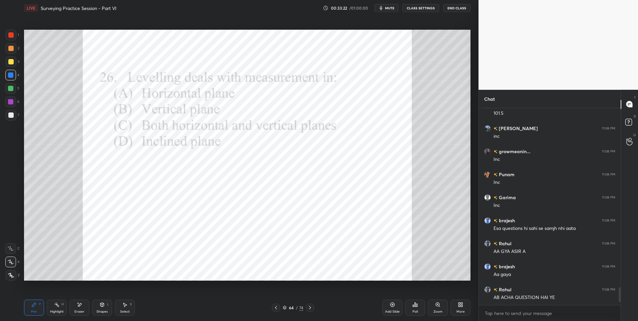
scroll to position [1992, 0]
click at [58, 306] on rect at bounding box center [57, 305] width 3 height 3
click at [312, 306] on icon at bounding box center [309, 307] width 5 height 5
click at [34, 307] on icon at bounding box center [33, 304] width 5 height 5
click at [414, 306] on icon at bounding box center [413, 306] width 1 height 2
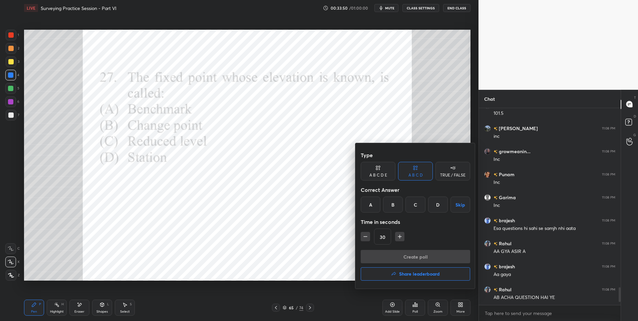
click at [377, 204] on div "A" at bounding box center [371, 205] width 20 height 16
click at [404, 253] on button "Create poll" at bounding box center [415, 256] width 109 height 13
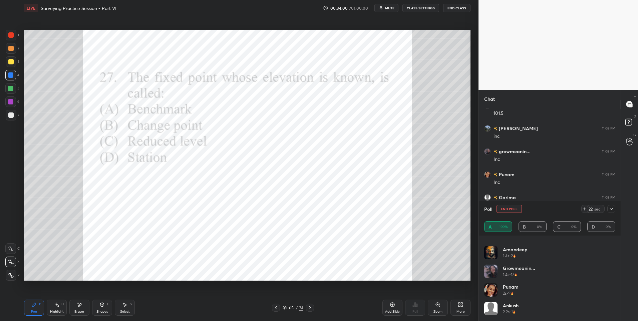
scroll to position [0, 0]
click at [310, 308] on icon at bounding box center [309, 307] width 5 height 5
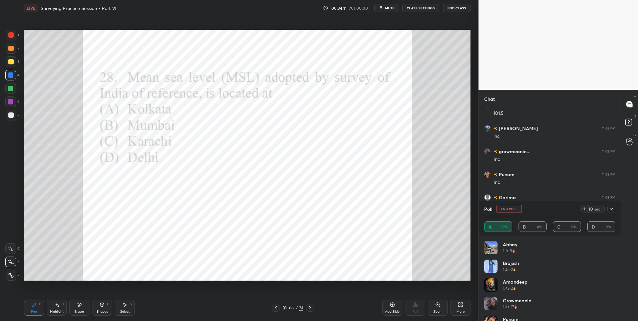
click at [614, 206] on icon at bounding box center [611, 208] width 5 height 5
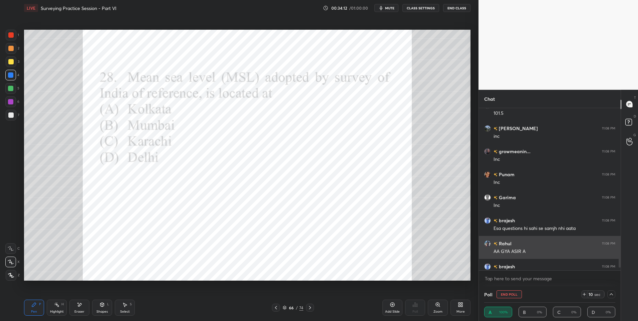
scroll to position [0, 2]
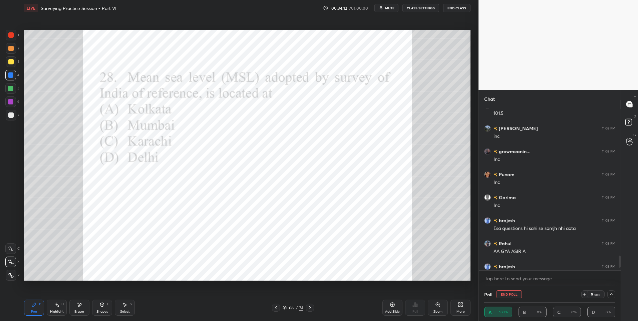
click at [511, 293] on button "End Poll" at bounding box center [509, 294] width 25 height 8
click at [418, 307] on icon at bounding box center [415, 304] width 5 height 5
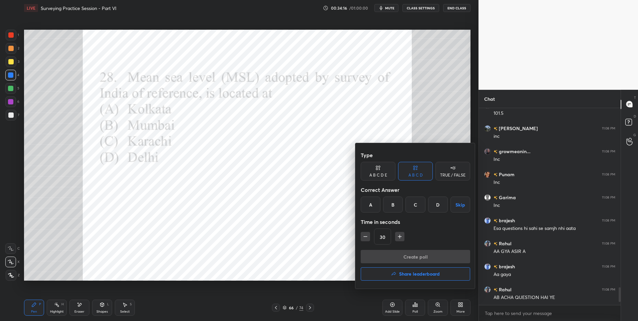
click at [396, 204] on div "B" at bounding box center [393, 205] width 20 height 16
click at [364, 236] on icon "button" at bounding box center [365, 236] width 7 height 7
type input "15"
click at [403, 255] on button "Create poll" at bounding box center [415, 256] width 109 height 13
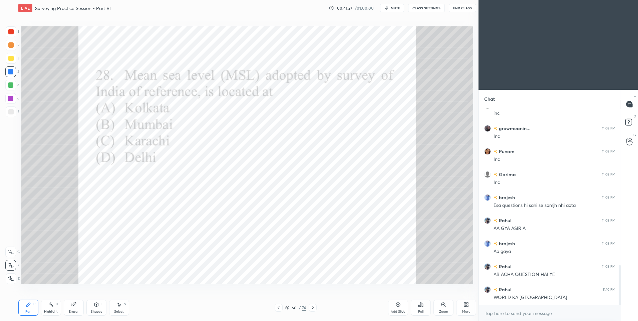
scroll to position [33100, 32926]
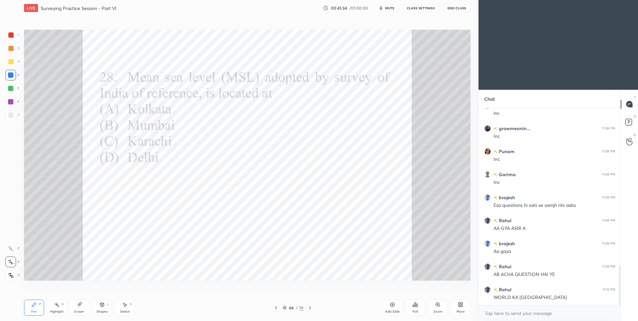
click at [436, 310] on div "Zoom" at bounding box center [438, 311] width 9 height 3
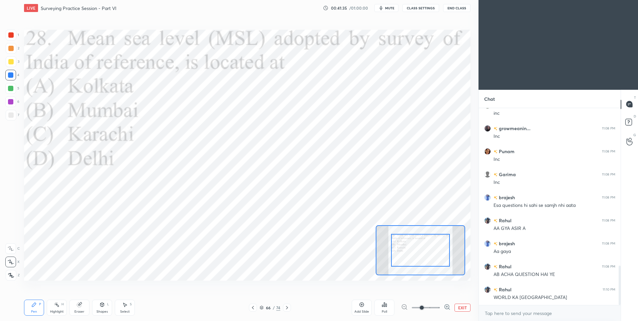
scroll to position [791, 0]
click at [461, 310] on button "EXIT" at bounding box center [463, 308] width 16 height 8
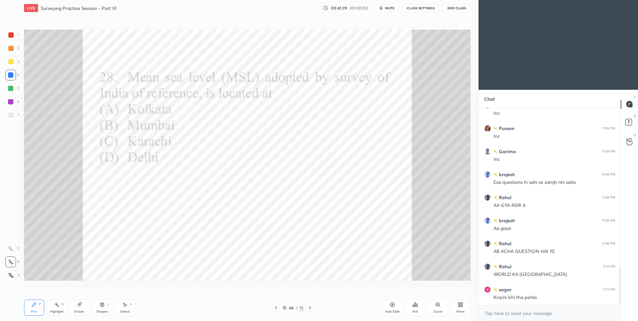
click at [419, 306] on div "Poll" at bounding box center [415, 308] width 20 height 16
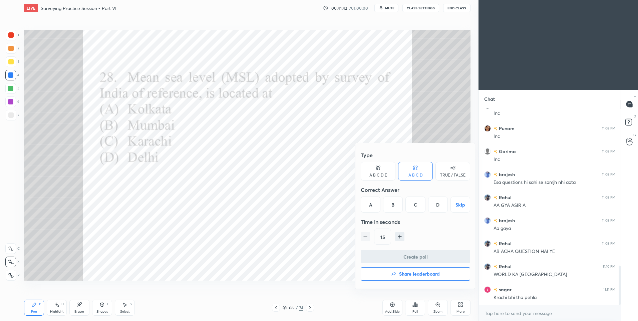
click at [419, 310] on div at bounding box center [319, 160] width 638 height 321
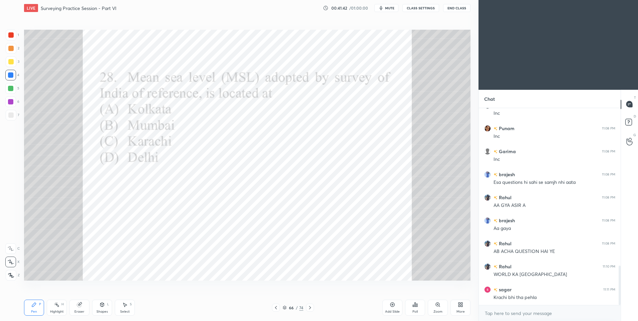
click at [462, 309] on div "More" at bounding box center [461, 308] width 20 height 16
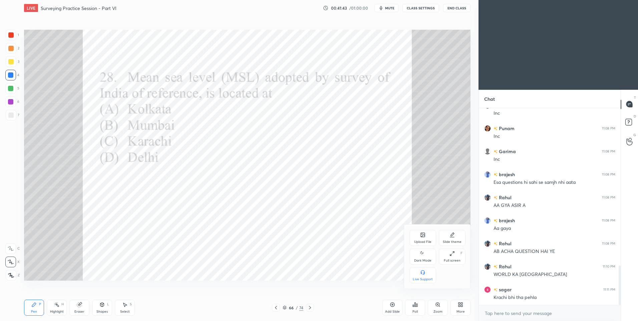
click at [424, 253] on icon at bounding box center [422, 254] width 5 height 8
type textarea "x"
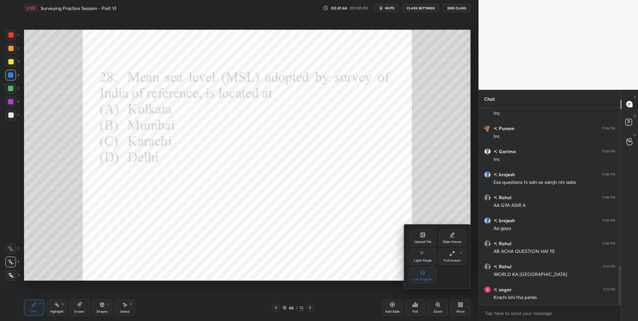
click at [465, 302] on div at bounding box center [319, 160] width 638 height 321
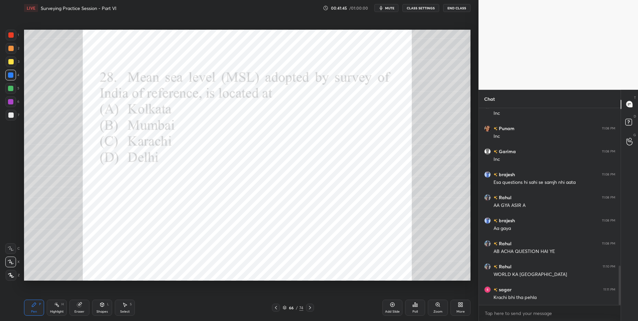
click at [30, 310] on div "Pen P" at bounding box center [34, 308] width 20 height 16
click at [15, 94] on div "5" at bounding box center [12, 89] width 14 height 13
click at [14, 103] on div at bounding box center [10, 101] width 11 height 11
click at [308, 308] on icon at bounding box center [309, 307] width 5 height 5
click at [31, 306] on div "Pen P" at bounding box center [34, 308] width 20 height 16
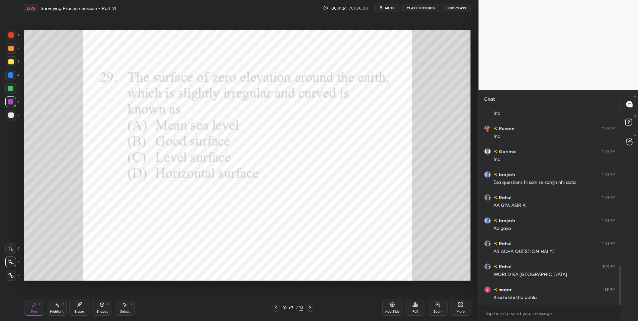
click at [415, 306] on icon at bounding box center [415, 305] width 1 height 4
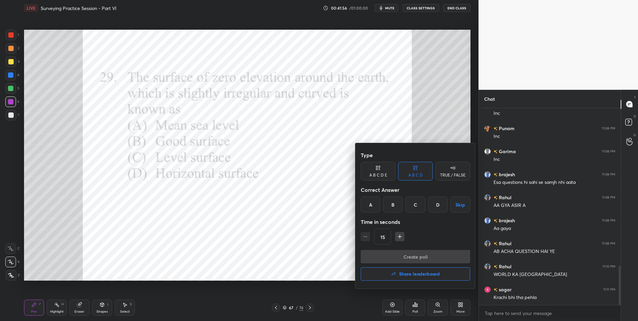
click at [376, 209] on div "A" at bounding box center [371, 205] width 20 height 16
click at [399, 236] on icon "button" at bounding box center [400, 236] width 7 height 7
type input "30"
click at [408, 254] on button "Create poll" at bounding box center [415, 256] width 109 height 13
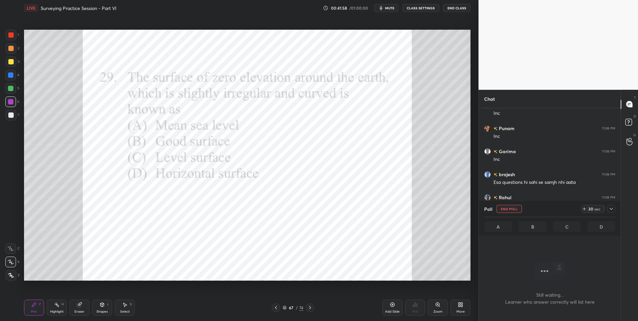
scroll to position [176, 140]
click at [15, 39] on div at bounding box center [11, 35] width 11 height 11
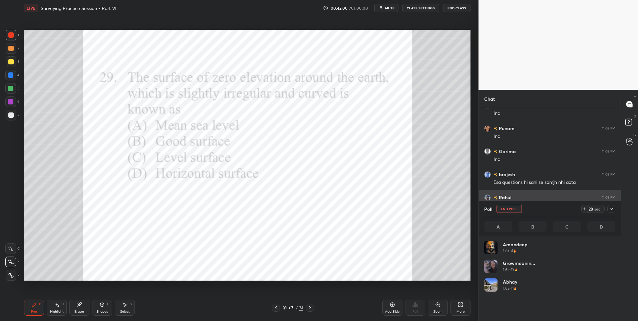
scroll to position [2, 2]
click at [611, 209] on icon at bounding box center [611, 208] width 5 height 5
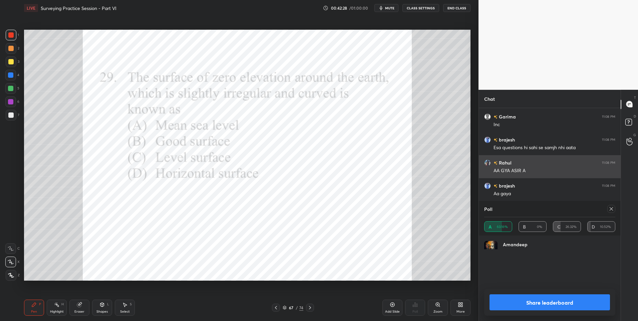
scroll to position [78, 129]
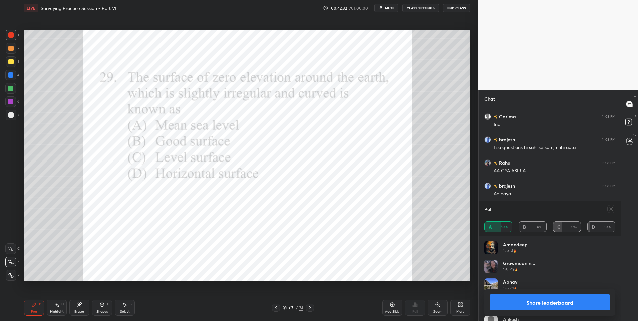
click at [615, 209] on div at bounding box center [611, 209] width 8 height 8
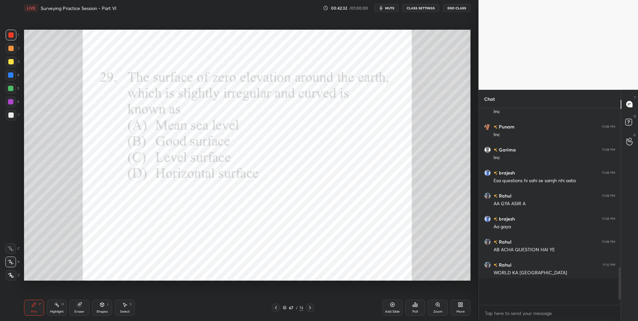
scroll to position [0, 0]
click at [51, 310] on div "Highlight" at bounding box center [57, 311] width 14 height 3
click at [34, 306] on icon at bounding box center [34, 305] width 4 height 4
click at [59, 306] on div "Highlight H" at bounding box center [57, 308] width 20 height 16
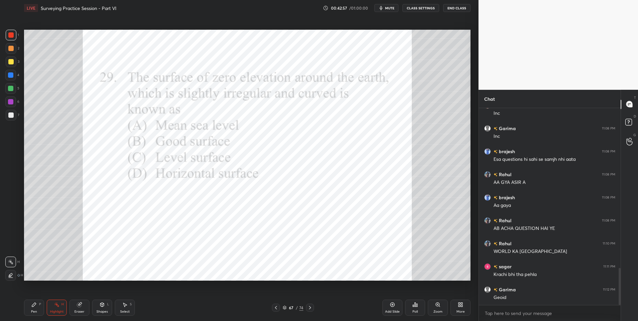
scroll to position [870, 0]
click at [309, 306] on icon at bounding box center [310, 307] width 2 height 3
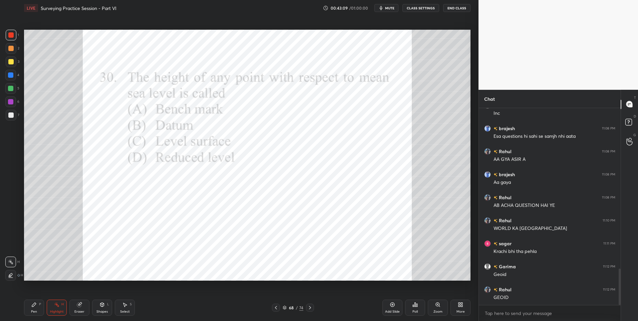
click at [37, 308] on div "Pen P" at bounding box center [34, 308] width 20 height 16
click at [412, 307] on div "Poll" at bounding box center [415, 308] width 20 height 16
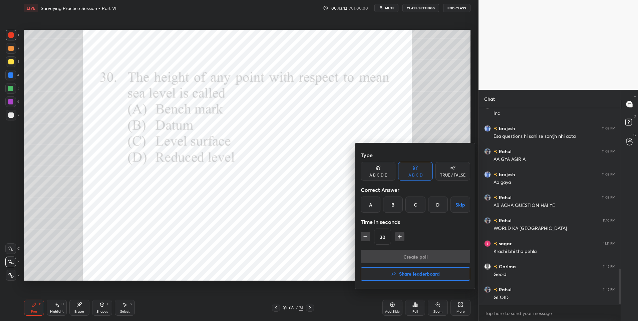
scroll to position [893, 0]
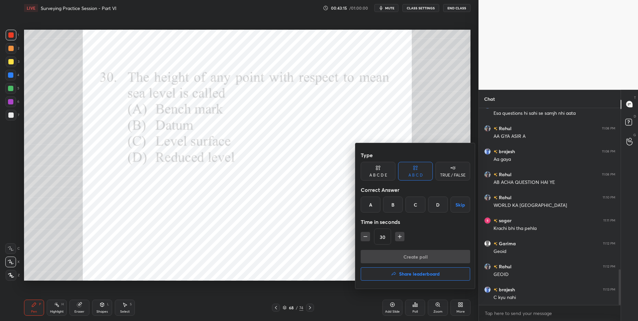
click at [436, 206] on div "D" at bounding box center [438, 205] width 20 height 16
click at [428, 254] on button "Create poll" at bounding box center [415, 256] width 109 height 13
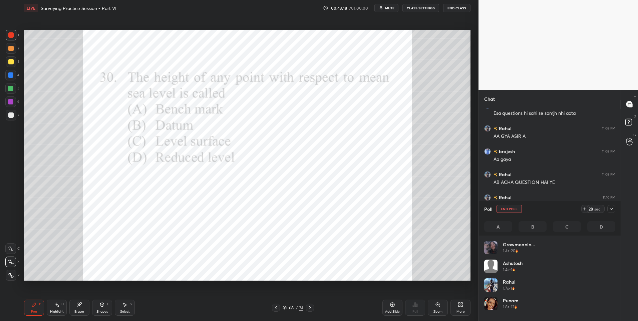
scroll to position [78, 129]
click at [11, 34] on div at bounding box center [10, 34] width 5 height 5
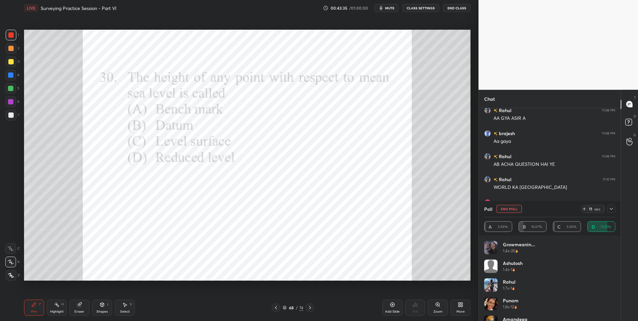
scroll to position [927, 0]
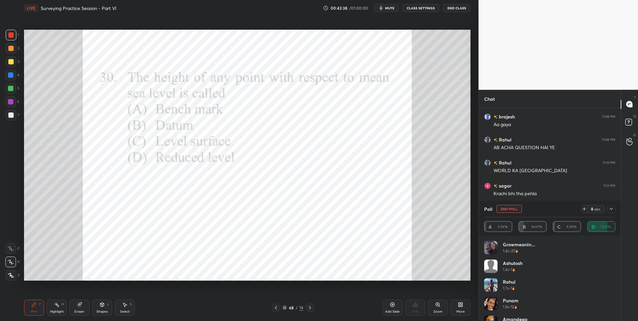
click at [16, 77] on div "4" at bounding box center [12, 75] width 14 height 11
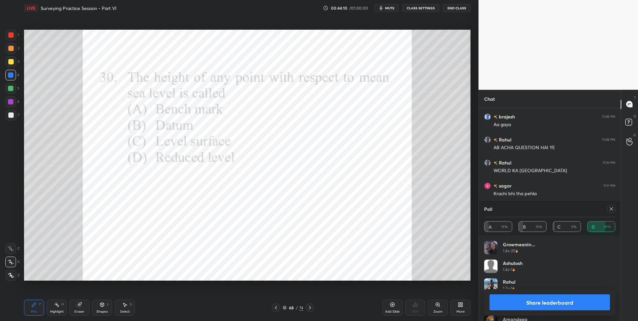
click at [610, 206] on div at bounding box center [611, 209] width 8 height 8
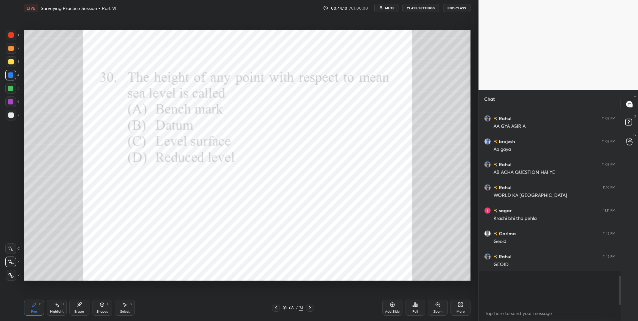
scroll to position [2, 2]
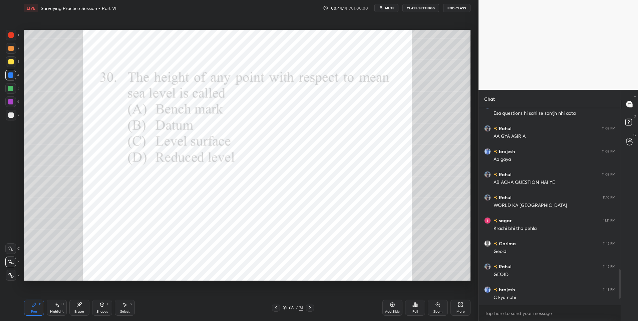
click at [56, 308] on div "Highlight H" at bounding box center [57, 308] width 20 height 16
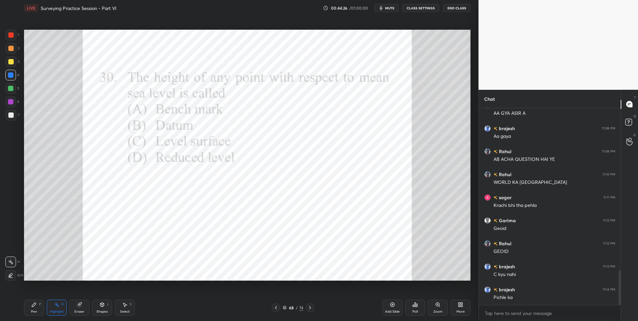
click at [276, 305] on icon at bounding box center [275, 307] width 5 height 5
click at [30, 311] on div "Pen P" at bounding box center [34, 308] width 20 height 16
click at [16, 104] on div "6" at bounding box center [12, 101] width 14 height 11
click at [58, 306] on rect at bounding box center [57, 305] width 3 height 3
click at [33, 309] on div "Pen P" at bounding box center [34, 308] width 20 height 16
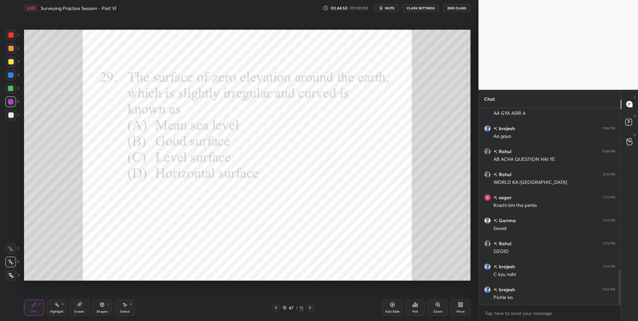
click at [52, 309] on div "Highlight H" at bounding box center [57, 308] width 20 height 16
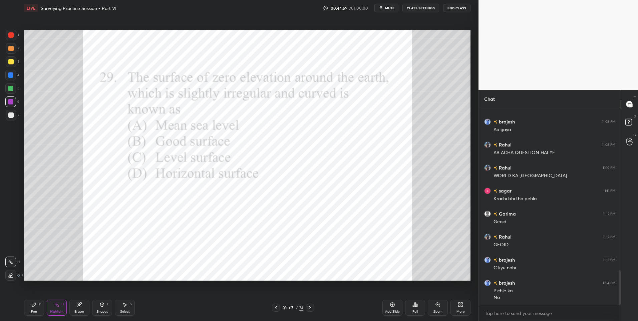
click at [30, 306] on div "Pen P" at bounding box center [34, 308] width 20 height 16
click at [10, 74] on div at bounding box center [10, 74] width 5 height 5
click at [56, 307] on icon at bounding box center [56, 304] width 5 height 5
click at [14, 39] on div at bounding box center [11, 35] width 11 height 11
click at [307, 306] on icon at bounding box center [309, 307] width 5 height 5
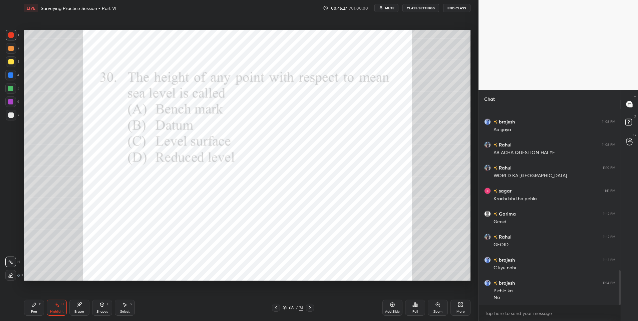
click at [309, 307] on icon at bounding box center [309, 307] width 5 height 5
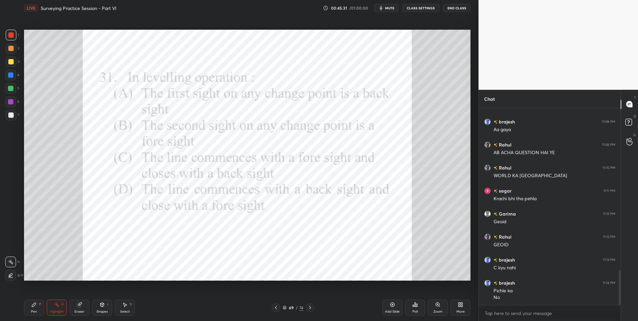
click at [31, 302] on div "Pen P" at bounding box center [34, 308] width 20 height 16
click at [416, 311] on div "Poll" at bounding box center [415, 311] width 5 height 3
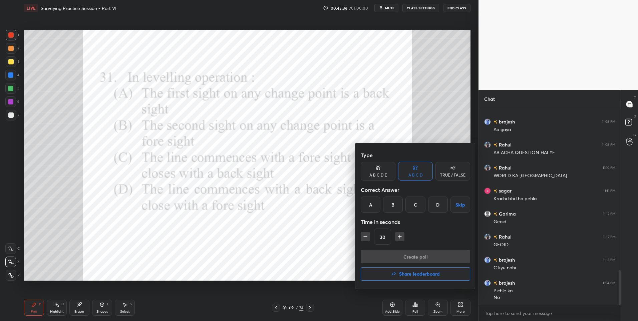
click at [440, 204] on div "D" at bounding box center [438, 205] width 20 height 16
click at [416, 252] on button "Create poll" at bounding box center [415, 256] width 109 height 13
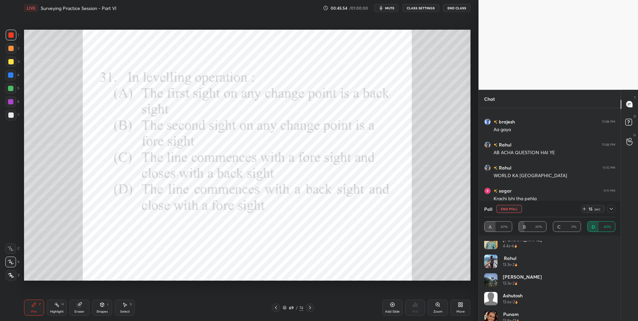
scroll to position [32, 0]
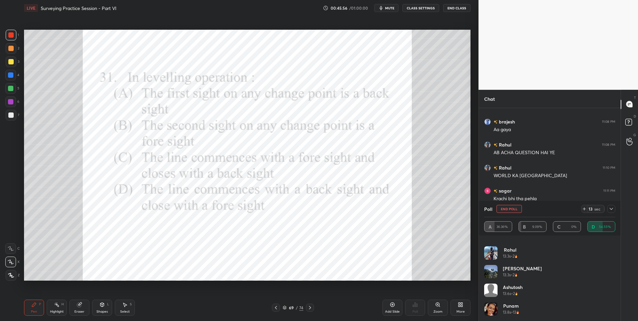
click at [613, 209] on icon at bounding box center [611, 208] width 5 height 5
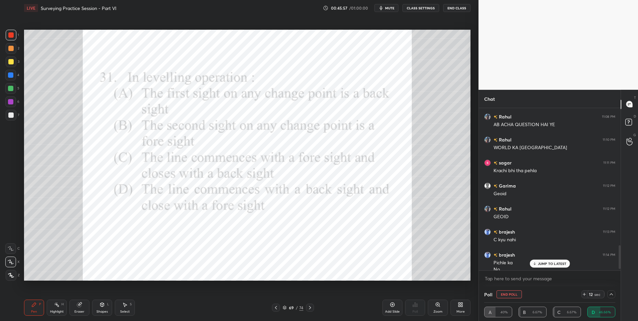
scroll to position [957, 0]
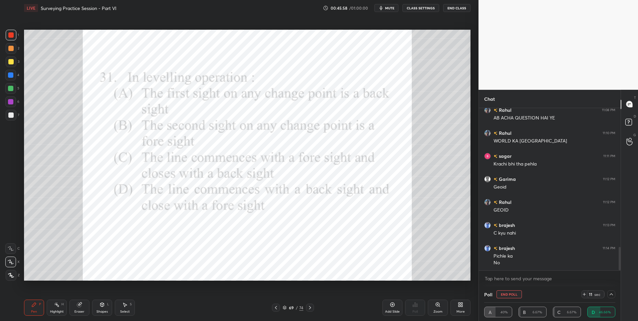
click at [612, 296] on icon at bounding box center [611, 294] width 5 height 5
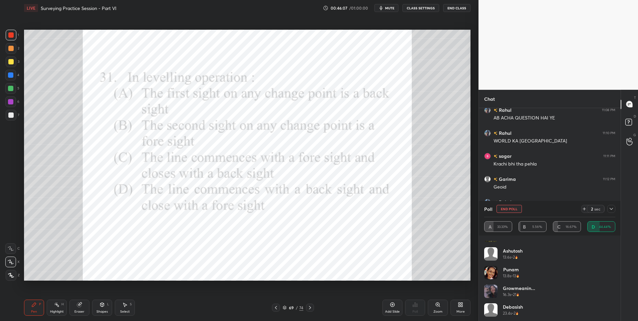
scroll to position [69, 0]
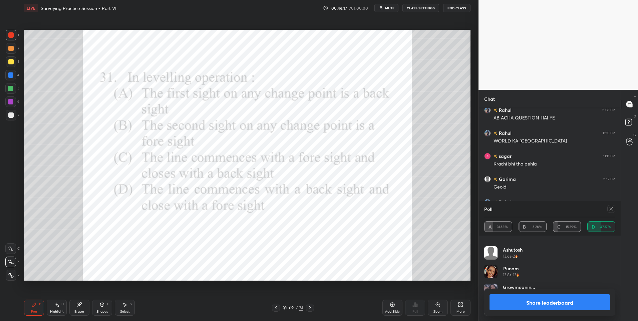
click at [614, 210] on icon at bounding box center [611, 208] width 5 height 5
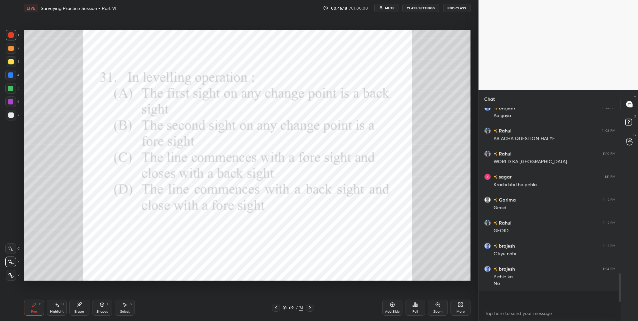
scroll to position [190, 140]
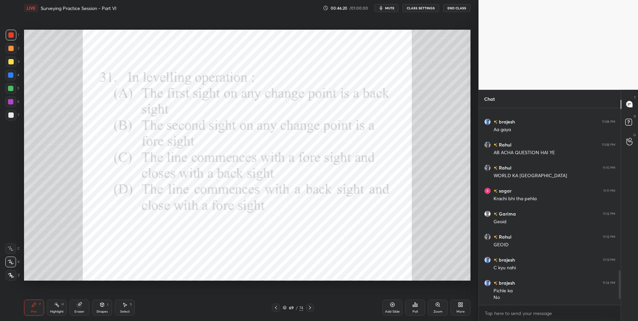
click at [57, 307] on icon at bounding box center [56, 304] width 5 height 5
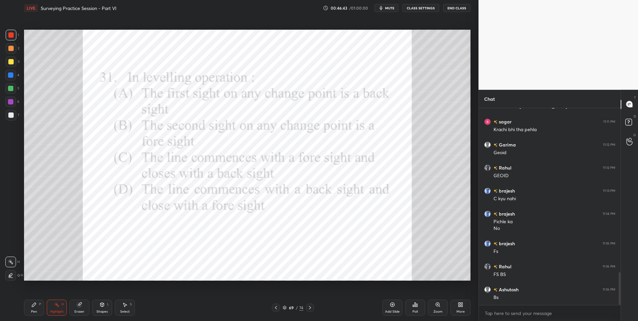
click at [309, 309] on icon at bounding box center [310, 307] width 2 height 3
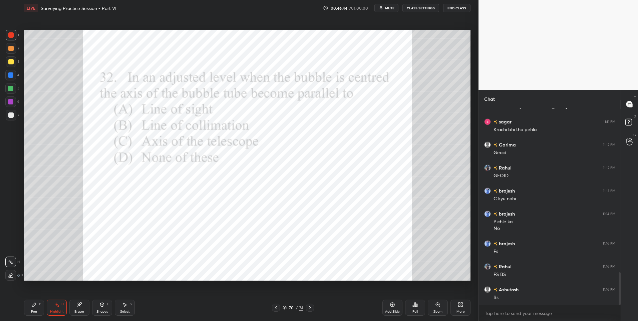
click at [32, 304] on icon at bounding box center [33, 304] width 5 height 5
click at [417, 305] on icon at bounding box center [417, 305] width 1 height 3
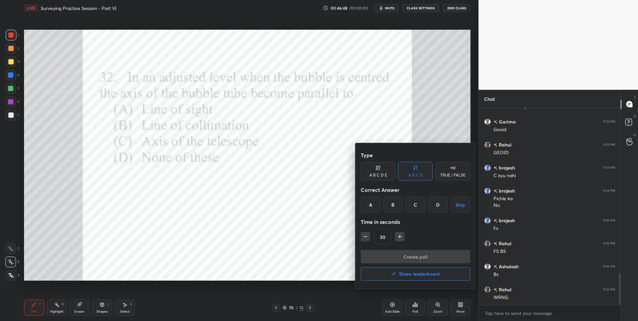
click at [395, 201] on div "B" at bounding box center [393, 205] width 20 height 16
click at [407, 254] on button "Create poll" at bounding box center [415, 256] width 109 height 13
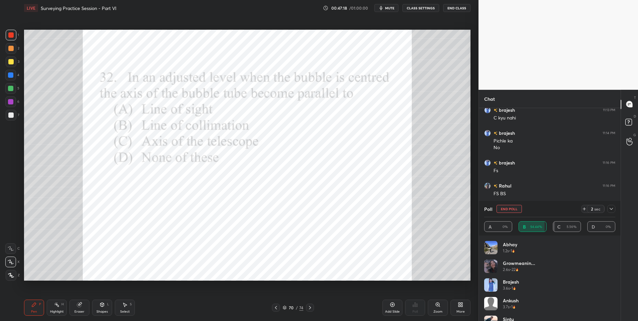
scroll to position [147, 140]
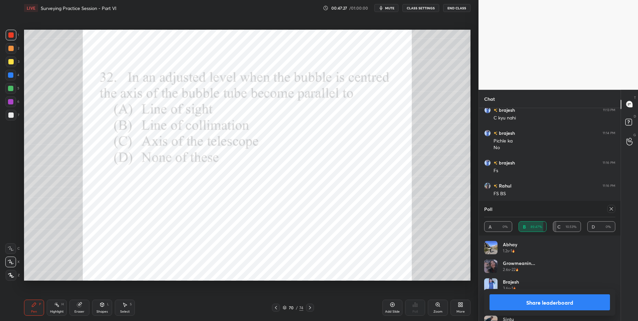
click at [611, 209] on icon at bounding box center [611, 208] width 3 height 3
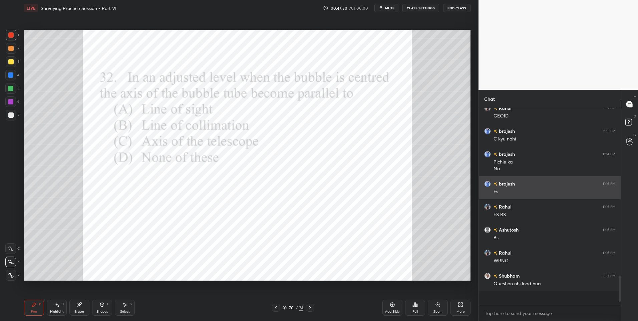
scroll to position [195, 140]
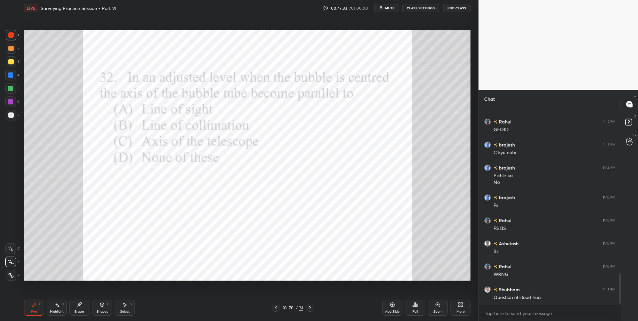
click at [307, 306] on div at bounding box center [310, 308] width 8 height 8
click at [418, 304] on div "Poll" at bounding box center [415, 308] width 20 height 16
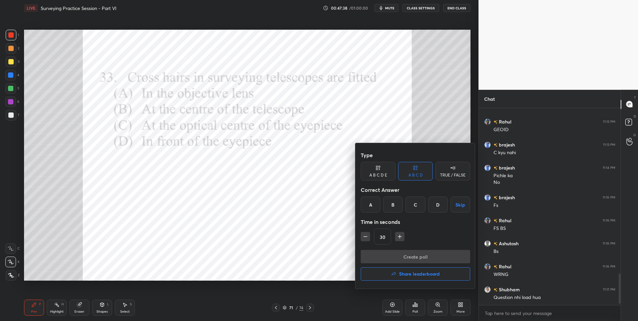
click at [438, 205] on div "D" at bounding box center [438, 205] width 20 height 16
click at [412, 252] on button "Create poll" at bounding box center [415, 256] width 109 height 13
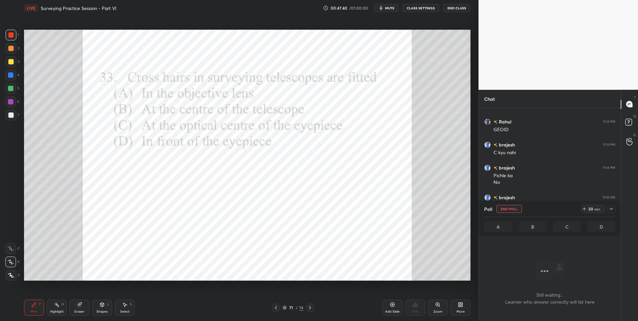
scroll to position [184, 140]
click at [15, 103] on div at bounding box center [10, 101] width 11 height 11
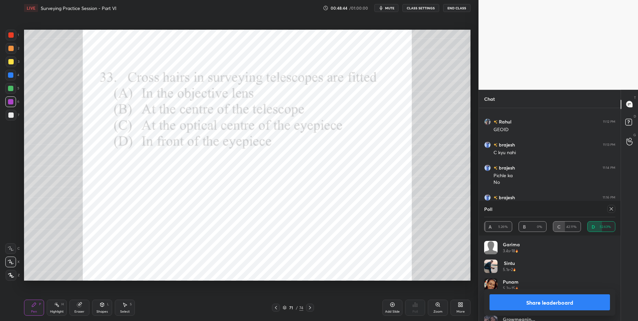
click at [608, 210] on div at bounding box center [611, 209] width 8 height 8
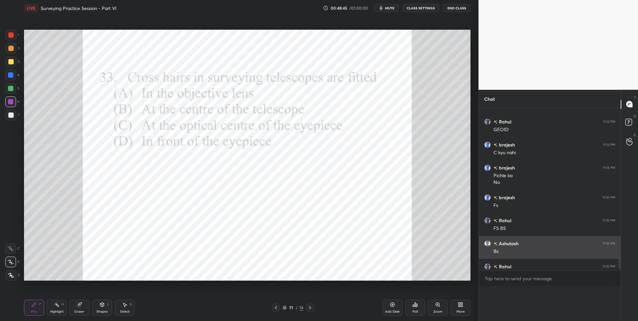
scroll to position [207, 140]
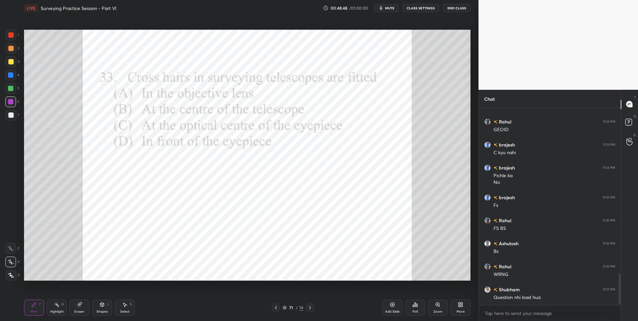
click at [310, 307] on icon at bounding box center [309, 307] width 5 height 5
click at [416, 304] on icon at bounding box center [415, 304] width 5 height 5
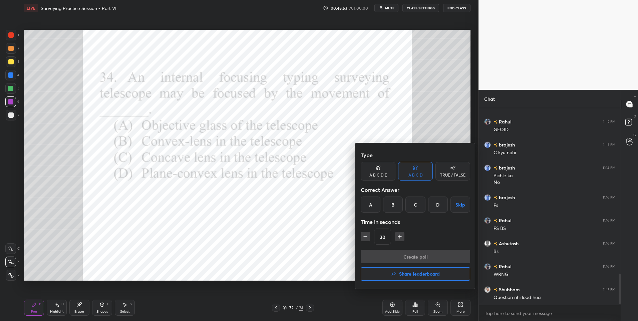
click at [417, 201] on div "C" at bounding box center [416, 205] width 20 height 16
click at [408, 254] on button "Create poll" at bounding box center [415, 256] width 109 height 13
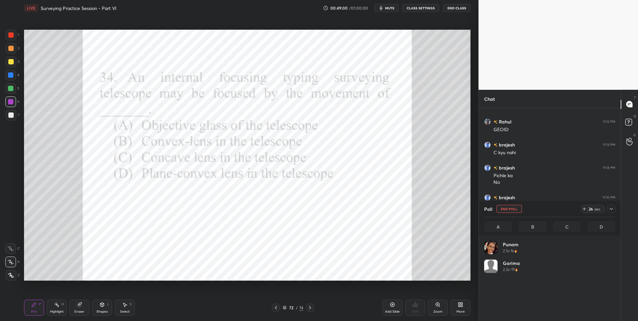
scroll to position [78, 129]
click at [612, 210] on icon at bounding box center [611, 208] width 5 height 5
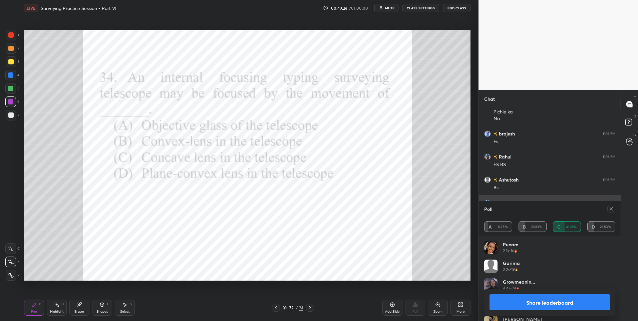
scroll to position [2, 2]
click at [613, 211] on icon at bounding box center [611, 208] width 5 height 5
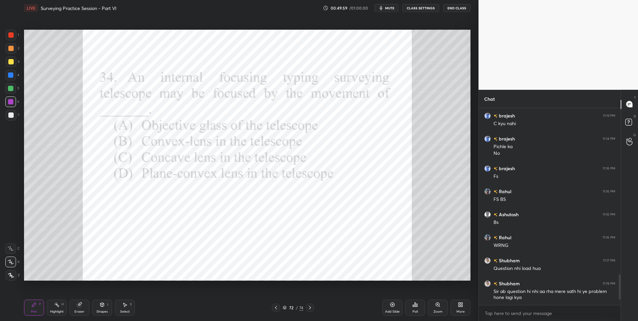
scroll to position [1066, 0]
click at [312, 306] on icon at bounding box center [309, 307] width 5 height 5
click at [410, 301] on div "Poll" at bounding box center [415, 308] width 20 height 16
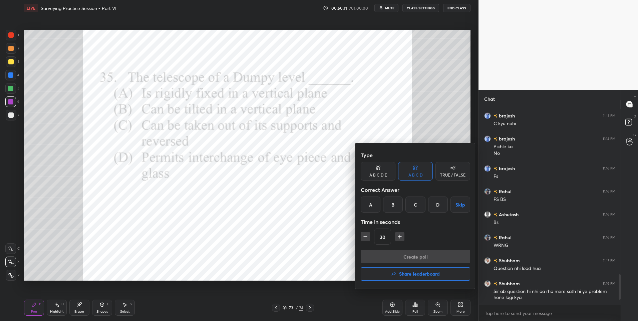
click at [370, 203] on div "A" at bounding box center [371, 205] width 20 height 16
click at [412, 249] on div "Type A B C D E A B C D TRUE / FALSE Correct Answer A B C D Skip Time in seconds…" at bounding box center [415, 199] width 109 height 101
click at [416, 252] on button "Create poll" at bounding box center [415, 256] width 109 height 13
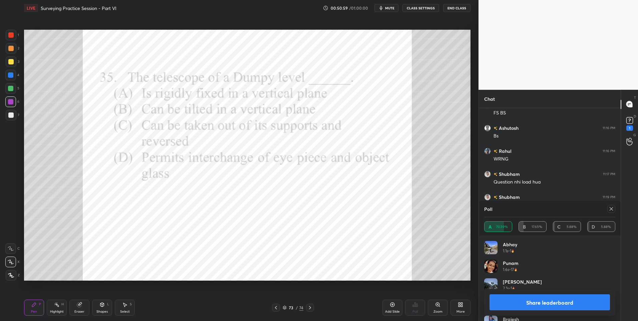
scroll to position [951, 0]
click at [14, 35] on div at bounding box center [10, 34] width 5 height 5
click at [13, 34] on div at bounding box center [10, 34] width 5 height 5
click at [101, 304] on icon at bounding box center [102, 304] width 4 height 1
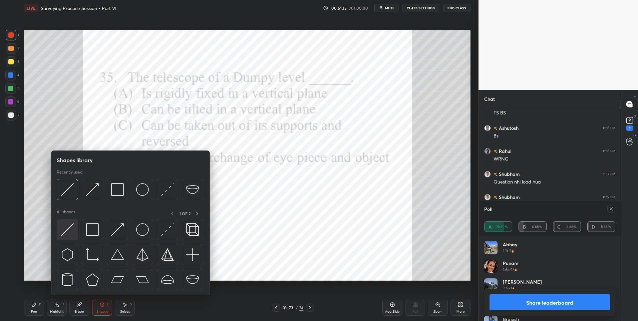
click at [67, 226] on img at bounding box center [67, 229] width 13 height 13
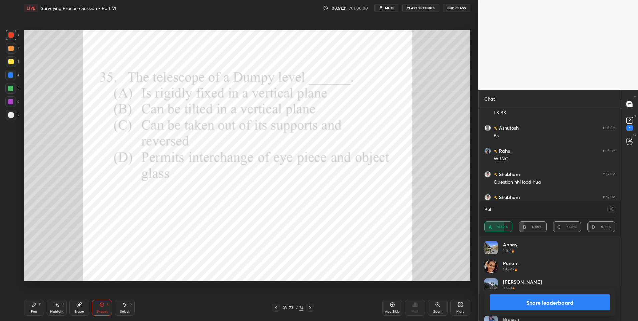
click at [61, 307] on div "Highlight H" at bounding box center [57, 308] width 20 height 16
click at [15, 72] on div at bounding box center [10, 75] width 11 height 11
click at [613, 207] on icon at bounding box center [611, 208] width 5 height 5
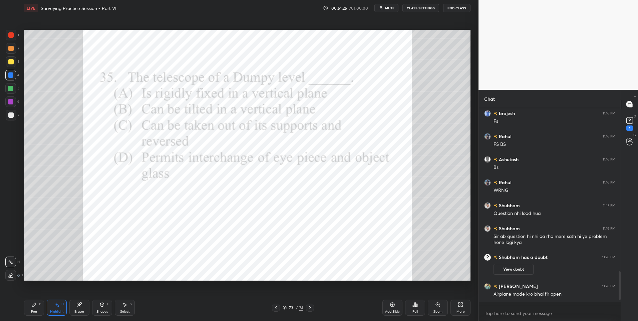
scroll to position [918, 0]
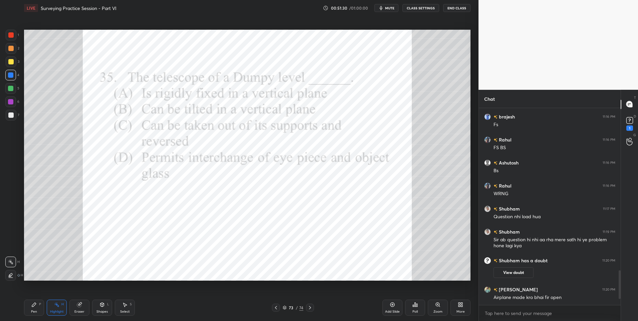
click at [54, 307] on icon at bounding box center [56, 304] width 5 height 5
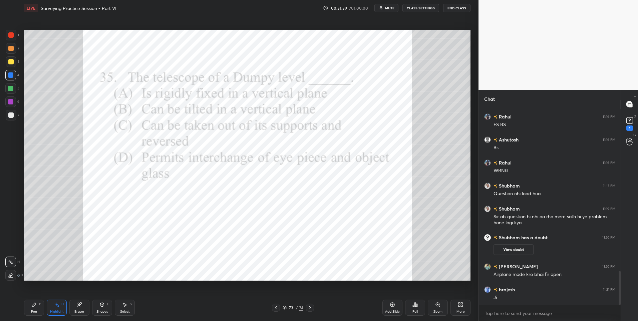
scroll to position [962, 0]
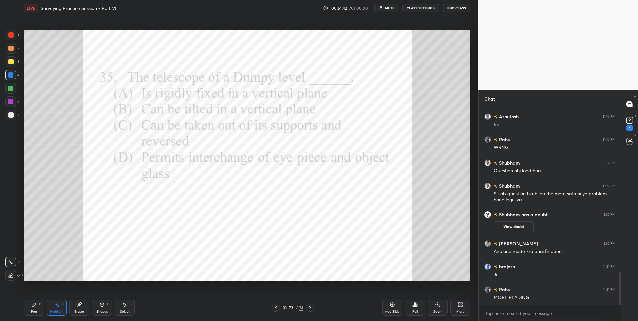
click at [12, 35] on div at bounding box center [10, 34] width 5 height 5
click at [312, 306] on icon at bounding box center [309, 307] width 5 height 5
click at [36, 308] on div "Pen P" at bounding box center [34, 308] width 20 height 16
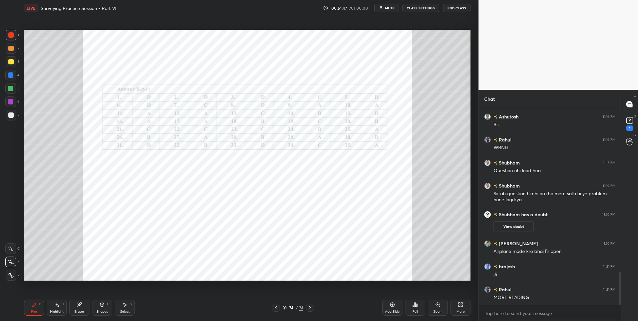
click at [36, 303] on icon at bounding box center [33, 304] width 5 height 5
click at [630, 121] on icon at bounding box center [630, 119] width 2 height 3
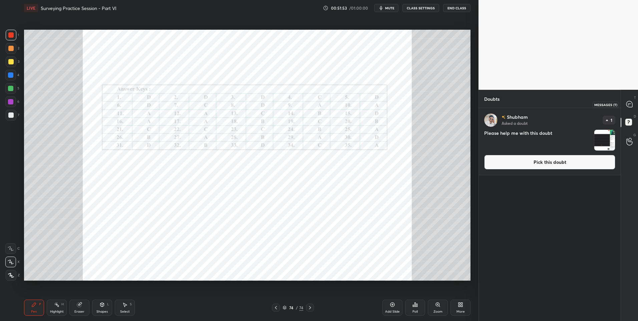
click at [627, 107] on icon at bounding box center [629, 104] width 7 height 7
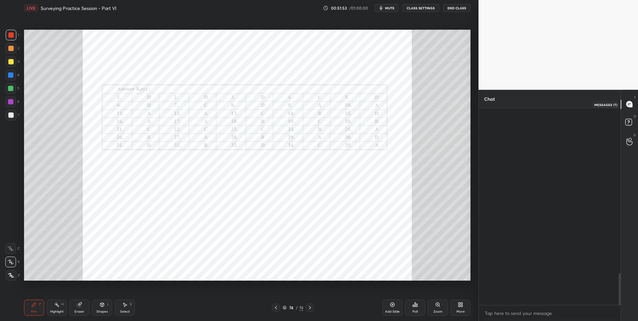
scroll to position [195, 140]
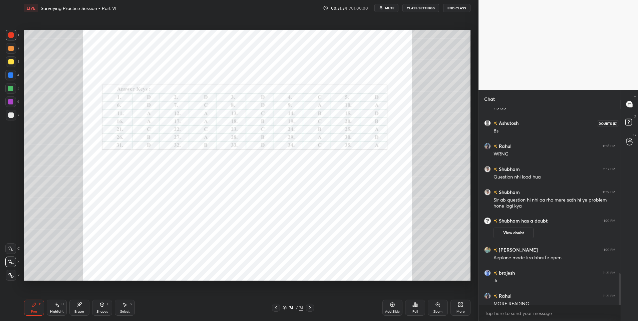
click at [630, 125] on rect at bounding box center [629, 122] width 6 height 6
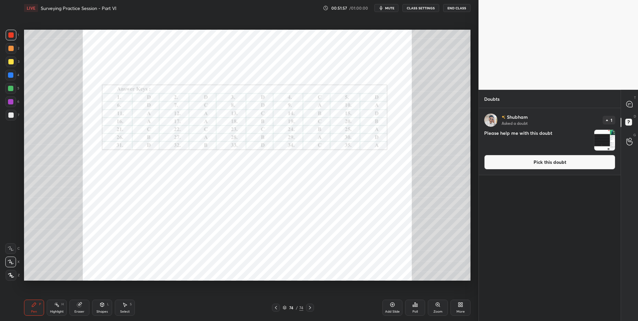
click at [606, 140] on img "grid" at bounding box center [604, 140] width 21 height 21
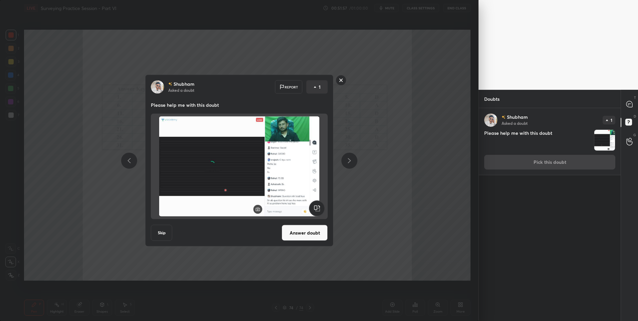
click at [565, 168] on div "[PERSON_NAME] Asked a doubt 1 Please help me with this doubt Pick this doubt" at bounding box center [550, 141] width 142 height 67
click at [294, 232] on button "Answer doubt" at bounding box center [305, 233] width 46 height 16
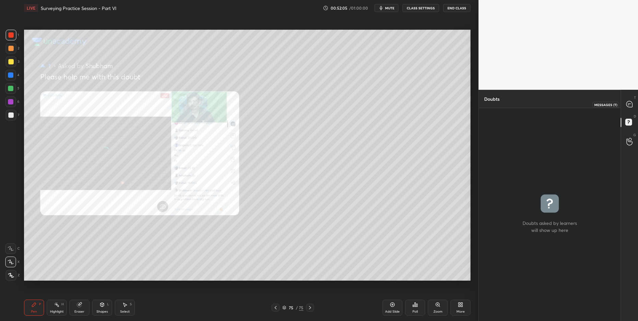
click at [632, 105] on icon at bounding box center [630, 104] width 6 height 6
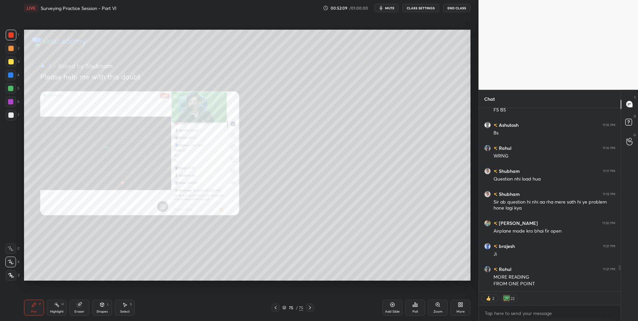
click at [436, 311] on div "Zoom" at bounding box center [438, 311] width 9 height 3
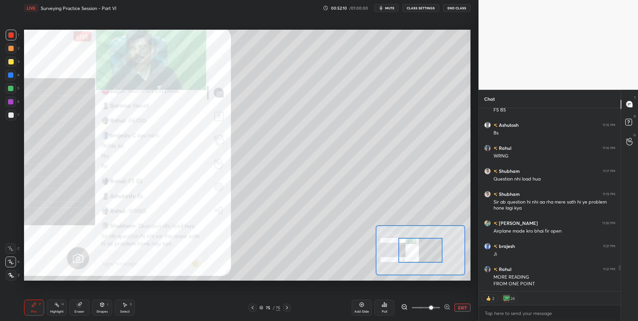
drag, startPoint x: 421, startPoint y: 309, endPoint x: 429, endPoint y: 309, distance: 7.7
click at [429, 309] on span at bounding box center [431, 308] width 4 height 4
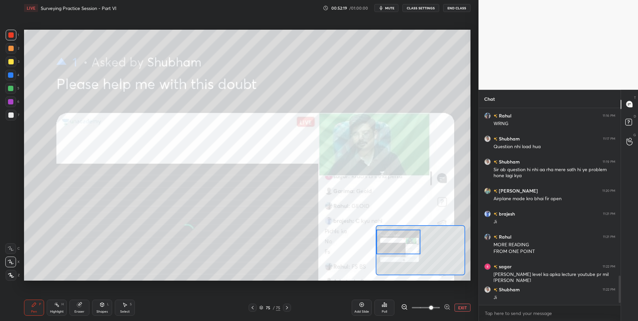
scroll to position [1119, 0]
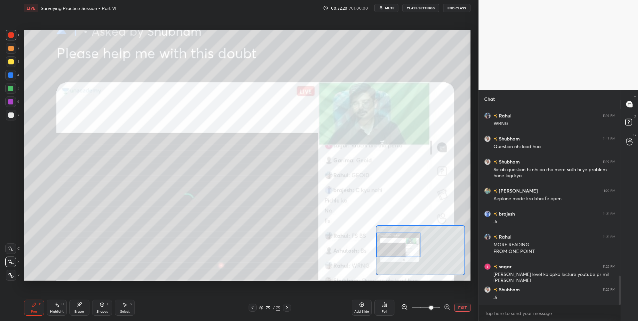
drag, startPoint x: 409, startPoint y: 244, endPoint x: 385, endPoint y: 239, distance: 24.7
click at [385, 239] on div at bounding box center [399, 245] width 44 height 24
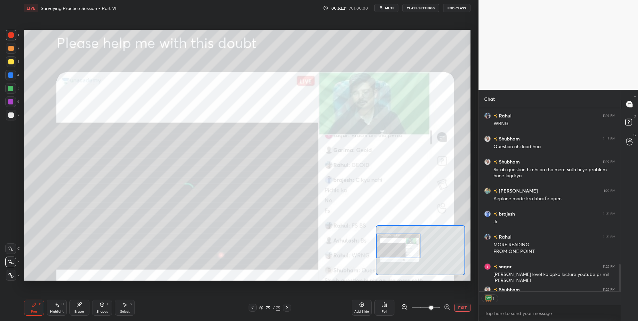
scroll to position [181, 140]
click at [461, 306] on button "EXIT" at bounding box center [463, 308] width 16 height 8
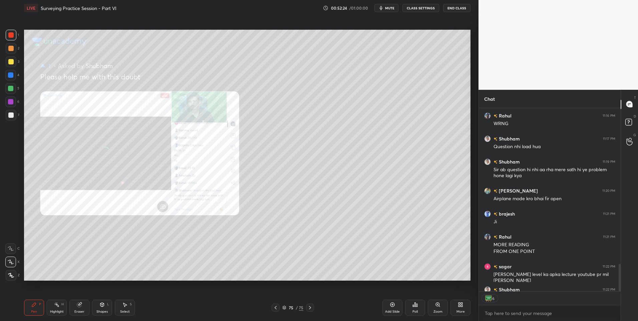
click at [7, 34] on div at bounding box center [11, 35] width 11 height 11
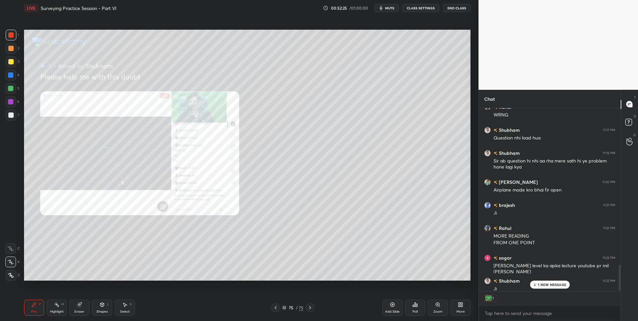
scroll to position [1133, 0]
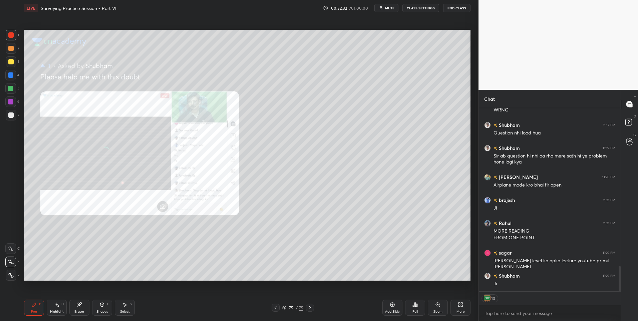
click at [8, 61] on div at bounding box center [10, 61] width 5 height 5
click at [11, 33] on div at bounding box center [10, 34] width 5 height 5
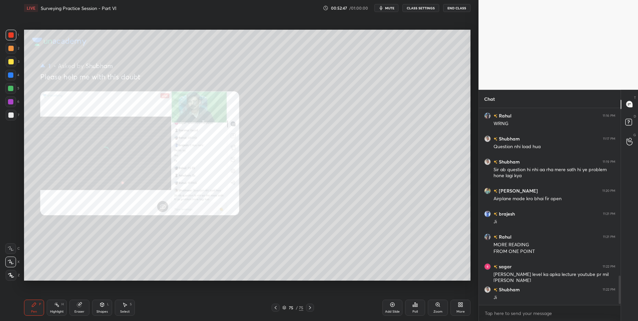
scroll to position [1126, 0]
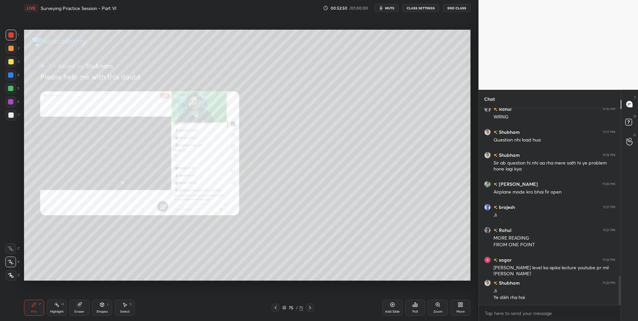
click at [274, 308] on icon at bounding box center [275, 307] width 5 height 5
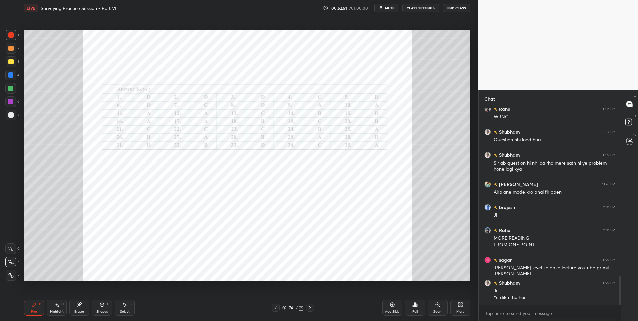
click at [308, 308] on icon at bounding box center [309, 307] width 5 height 5
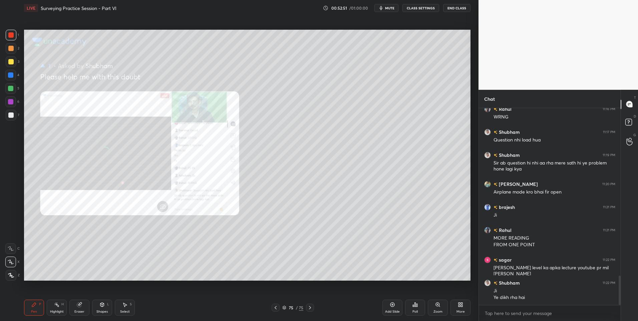
click at [311, 308] on icon at bounding box center [309, 307] width 5 height 5
click at [467, 304] on div "More" at bounding box center [461, 308] width 20 height 16
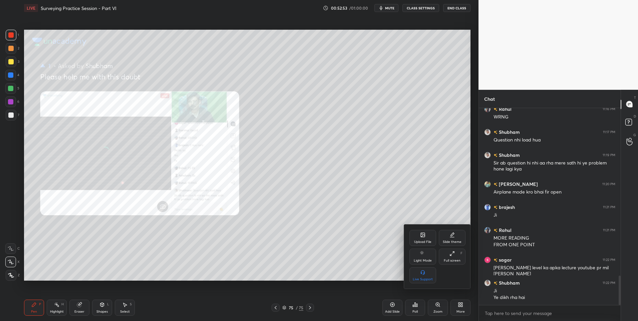
click at [420, 237] on icon at bounding box center [422, 234] width 5 height 5
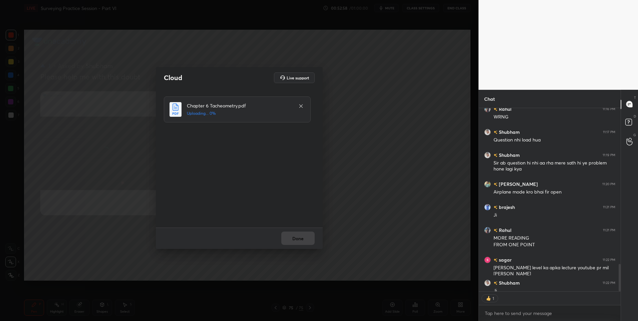
scroll to position [181, 140]
click at [297, 239] on button "Done" at bounding box center [297, 238] width 33 height 13
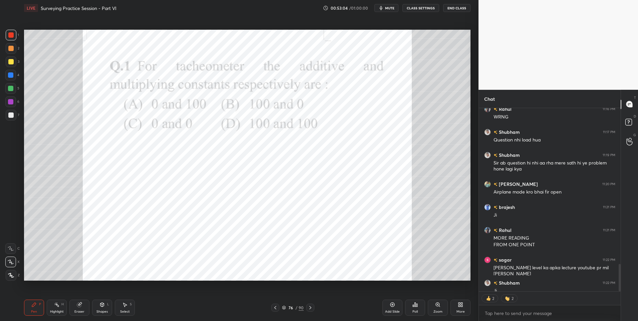
scroll to position [1162, 0]
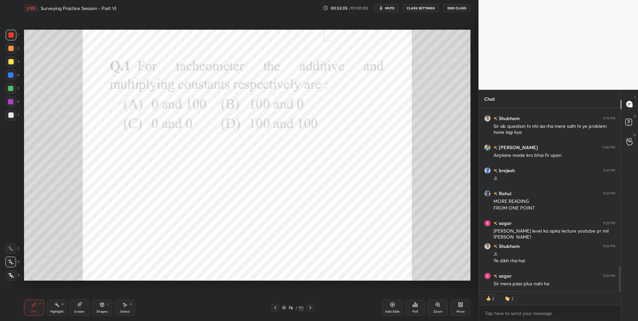
type textarea "x"
click at [415, 306] on icon at bounding box center [415, 305] width 1 height 4
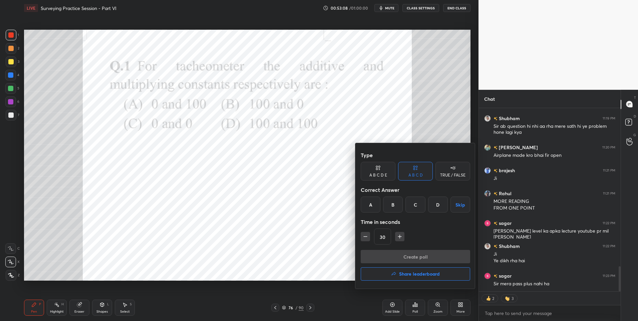
click at [374, 205] on div "A" at bounding box center [371, 205] width 20 height 16
click at [366, 236] on icon "button" at bounding box center [365, 236] width 7 height 7
type input "15"
click at [398, 255] on button "Create poll" at bounding box center [415, 256] width 109 height 13
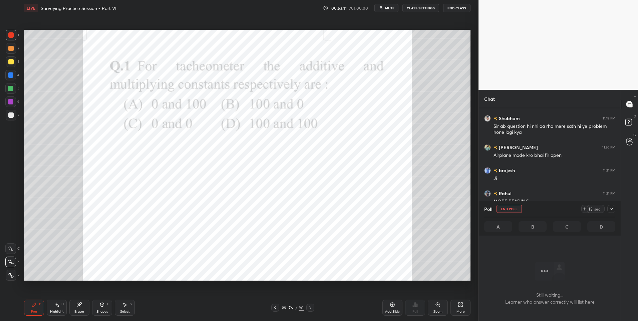
scroll to position [176, 140]
click at [611, 206] on div at bounding box center [611, 209] width 8 height 8
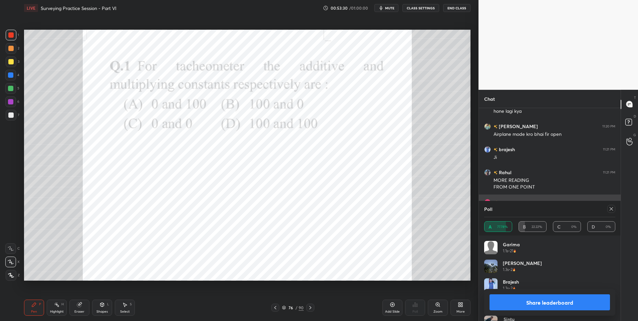
scroll to position [1190, 0]
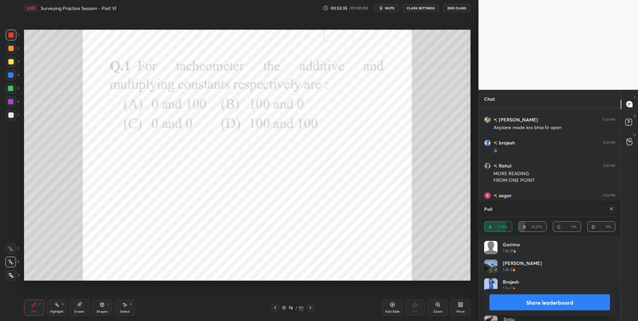
click at [10, 78] on div at bounding box center [10, 75] width 11 height 11
click at [15, 76] on div at bounding box center [10, 75] width 11 height 11
click at [610, 210] on icon at bounding box center [611, 208] width 3 height 3
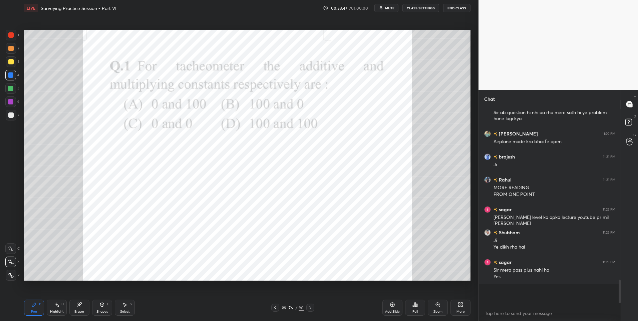
scroll to position [1159, 0]
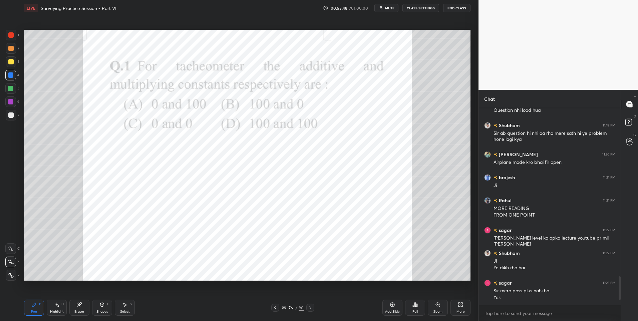
click at [310, 307] on icon at bounding box center [310, 307] width 5 height 5
click at [416, 306] on icon at bounding box center [415, 304] width 5 height 5
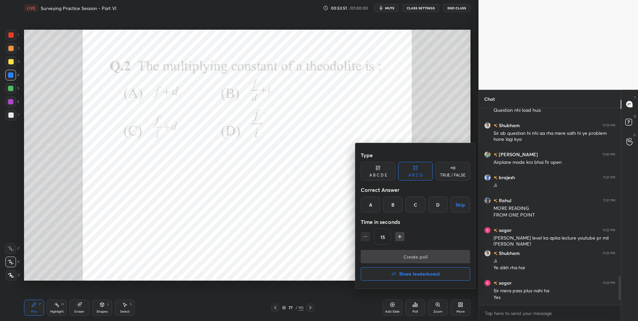
click at [438, 202] on div "D" at bounding box center [438, 205] width 20 height 16
click at [407, 254] on button "Create poll" at bounding box center [415, 256] width 109 height 13
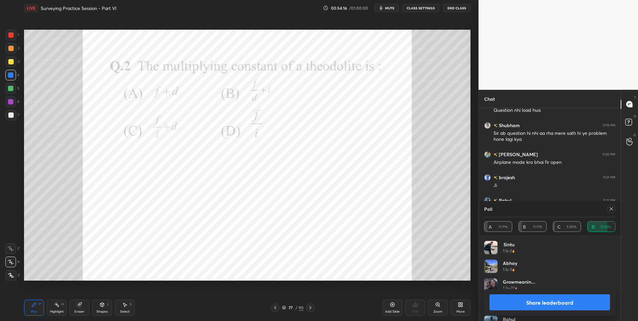
scroll to position [1213, 0]
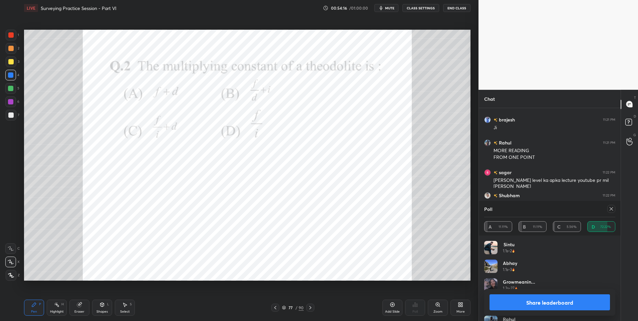
click at [612, 206] on icon at bounding box center [611, 208] width 5 height 5
type textarea "x"
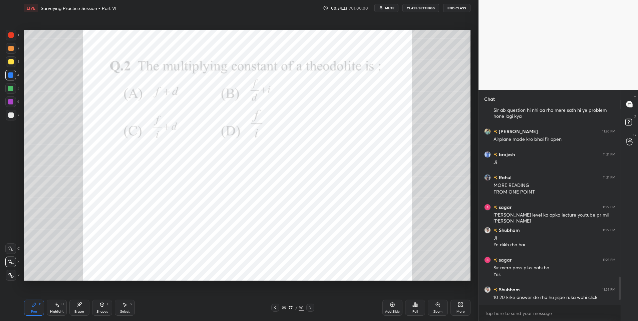
click at [12, 34] on div at bounding box center [10, 34] width 5 height 5
click at [307, 307] on div at bounding box center [310, 308] width 8 height 8
click at [413, 304] on icon at bounding box center [415, 304] width 5 height 5
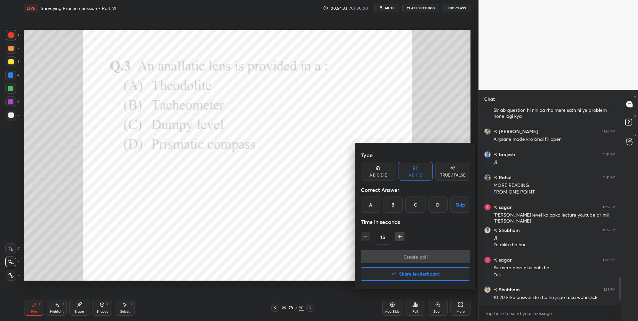
click at [393, 205] on div "B" at bounding box center [393, 205] width 20 height 16
click at [400, 241] on div "15" at bounding box center [415, 237] width 109 height 16
click at [401, 235] on icon "button" at bounding box center [400, 236] width 7 height 7
type input "30"
click at [404, 255] on button "Create poll" at bounding box center [415, 256] width 109 height 13
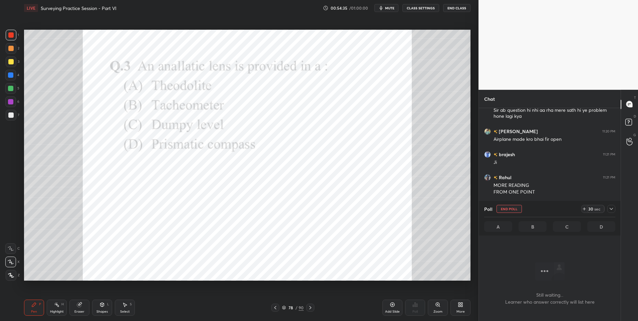
click at [613, 208] on icon at bounding box center [611, 208] width 5 height 5
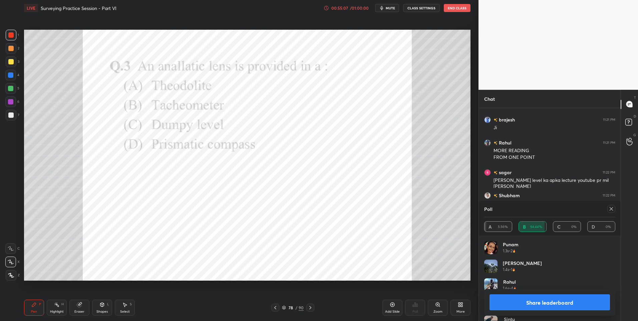
scroll to position [1236, 0]
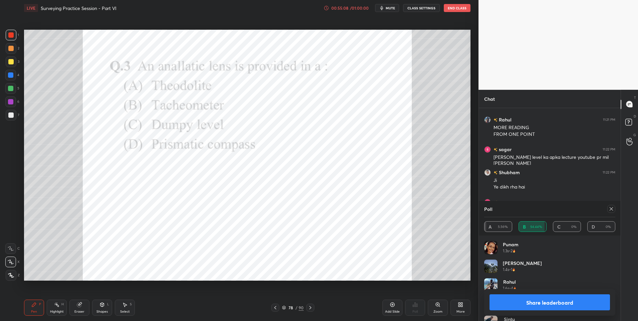
click at [609, 207] on icon at bounding box center [611, 208] width 5 height 5
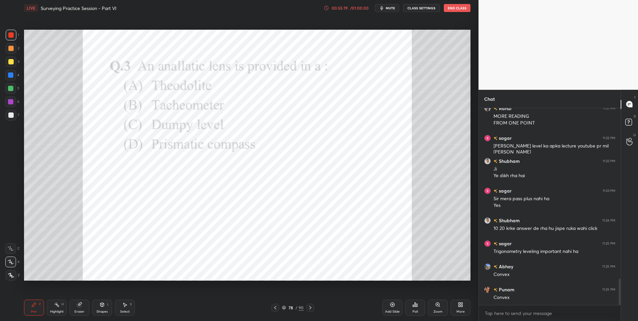
scroll to position [1270, 0]
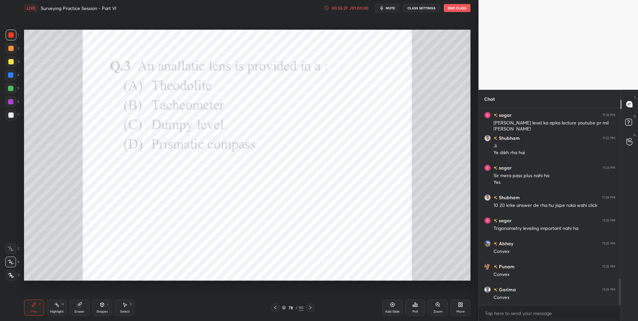
click at [14, 72] on div at bounding box center [10, 75] width 11 height 11
click at [15, 36] on div at bounding box center [11, 35] width 11 height 11
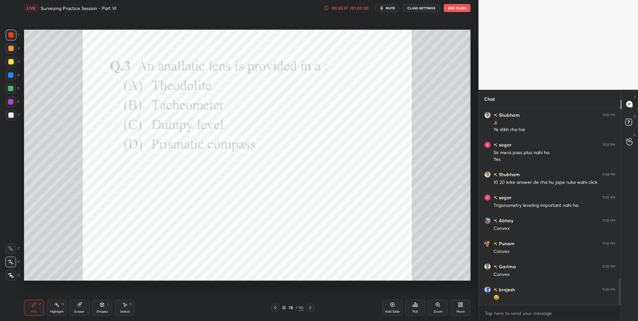
click at [309, 309] on icon at bounding box center [310, 307] width 5 height 5
click at [419, 304] on div "Poll" at bounding box center [415, 308] width 20 height 16
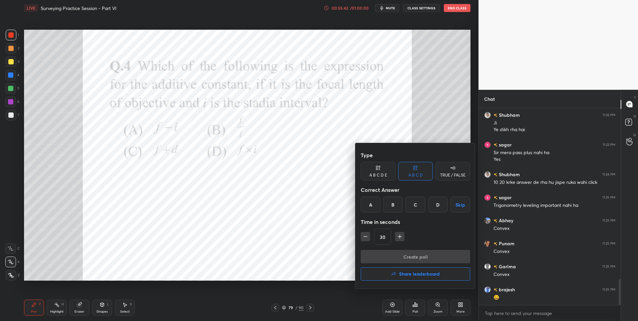
click at [422, 204] on div "C" at bounding box center [416, 205] width 20 height 16
click at [410, 254] on button "Create poll" at bounding box center [415, 256] width 109 height 13
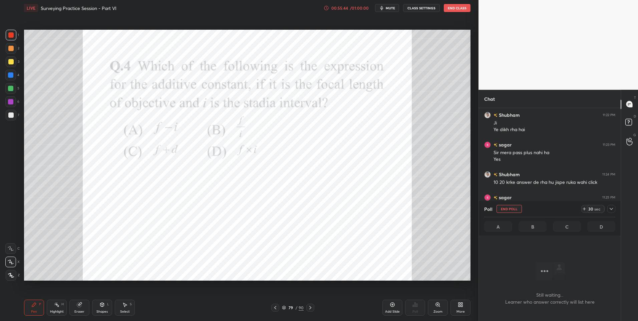
scroll to position [176, 140]
click at [11, 103] on div at bounding box center [10, 101] width 5 height 5
click at [11, 102] on div at bounding box center [10, 101] width 5 height 5
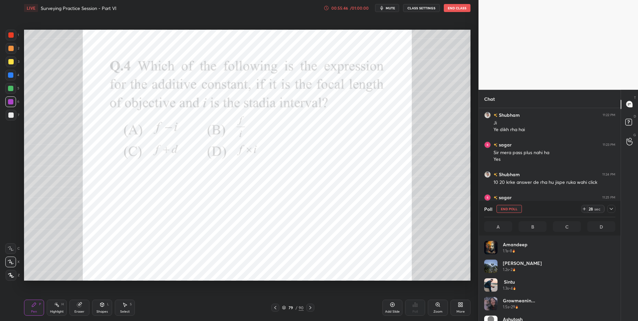
scroll to position [78, 129]
click at [611, 205] on div at bounding box center [611, 209] width 8 height 8
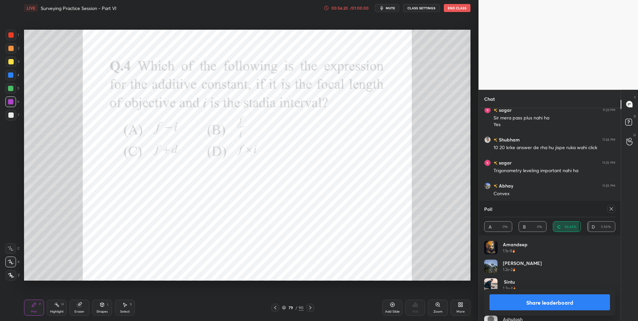
click at [611, 210] on icon at bounding box center [611, 208] width 5 height 5
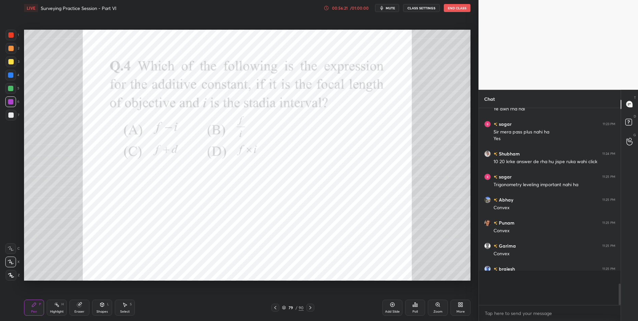
scroll to position [1295, 0]
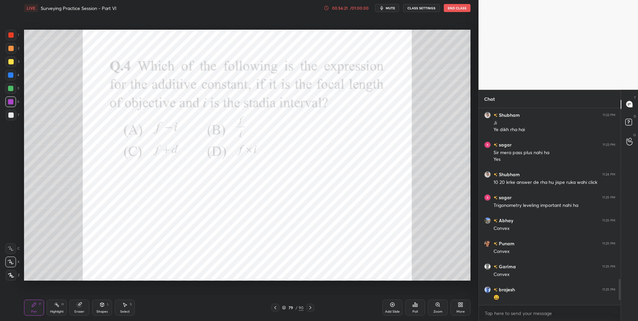
click at [309, 307] on icon at bounding box center [310, 307] width 5 height 5
click at [415, 299] on div "Poll" at bounding box center [415, 307] width 20 height 37
click at [407, 307] on div "Poll" at bounding box center [415, 308] width 20 height 16
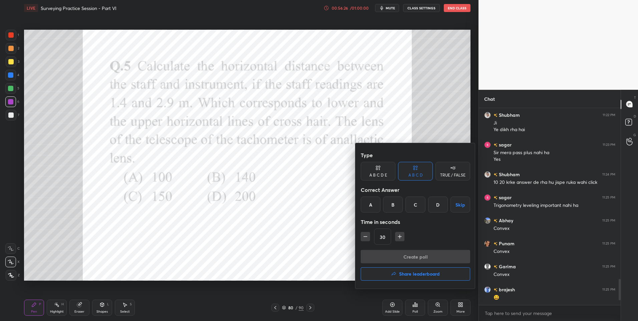
click at [417, 206] on div "C" at bounding box center [416, 205] width 20 height 16
click at [409, 253] on button "Create poll" at bounding box center [415, 256] width 109 height 13
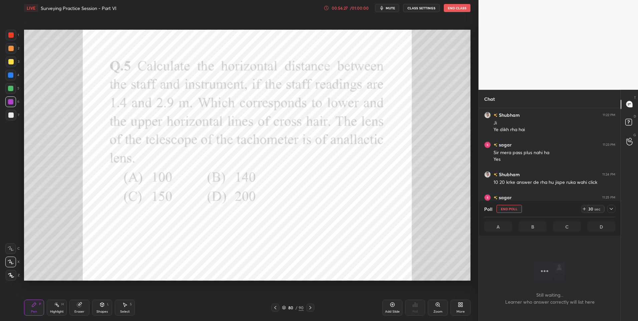
scroll to position [187, 140]
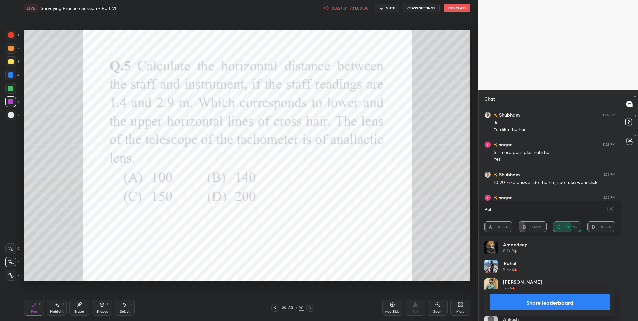
click at [613, 209] on icon at bounding box center [611, 208] width 5 height 5
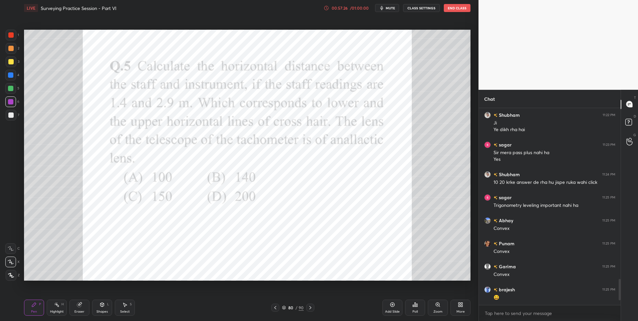
click at [308, 306] on icon at bounding box center [310, 307] width 5 height 5
click at [417, 306] on icon at bounding box center [417, 305] width 1 height 3
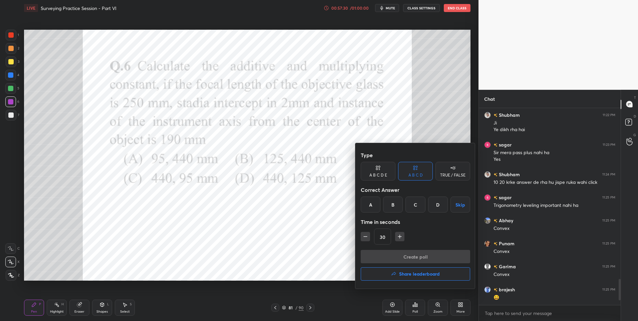
click at [439, 205] on div "D" at bounding box center [438, 205] width 20 height 16
click at [417, 254] on button "Create poll" at bounding box center [415, 256] width 109 height 13
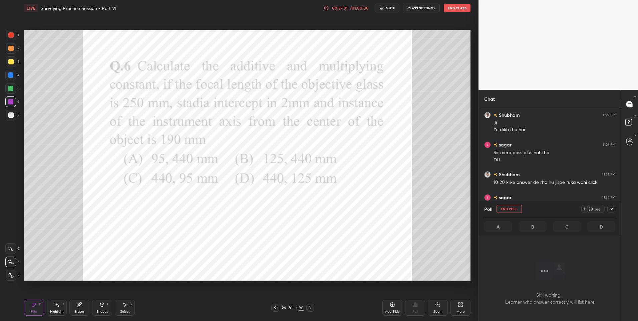
scroll to position [176, 140]
click at [11, 35] on div at bounding box center [10, 34] width 5 height 5
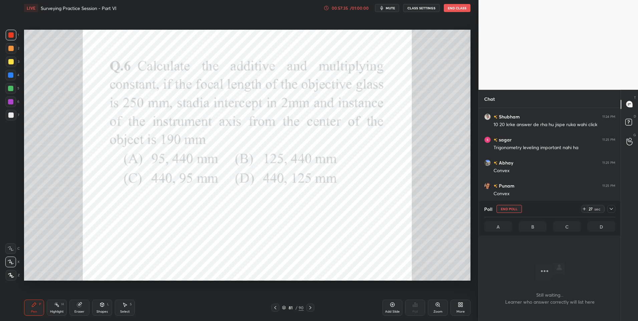
click at [611, 210] on icon at bounding box center [611, 208] width 5 height 5
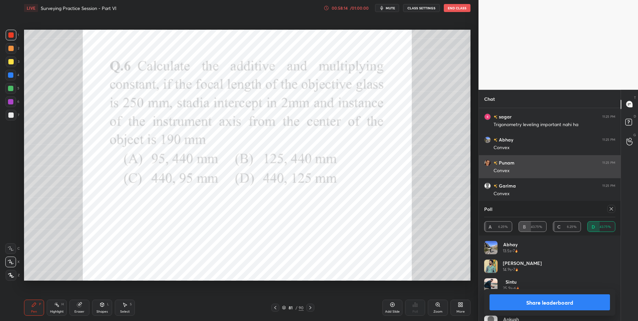
scroll to position [1397, 0]
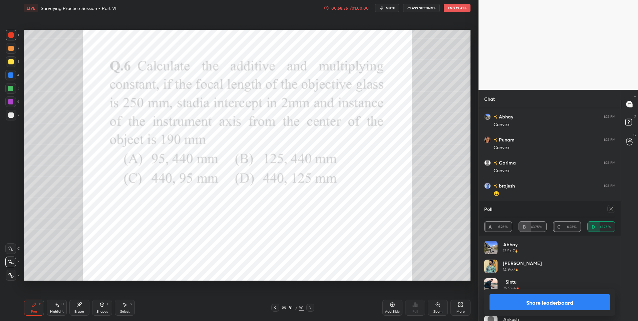
click at [612, 209] on icon at bounding box center [611, 208] width 5 height 5
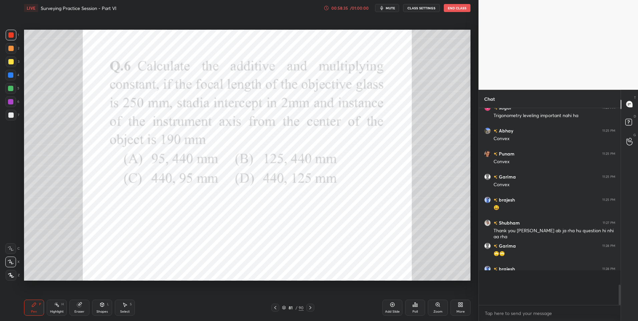
scroll to position [1365, 0]
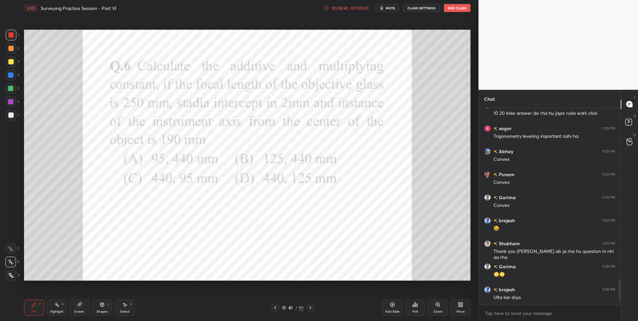
click at [313, 306] on div at bounding box center [310, 308] width 8 height 8
click at [416, 307] on icon at bounding box center [415, 304] width 5 height 5
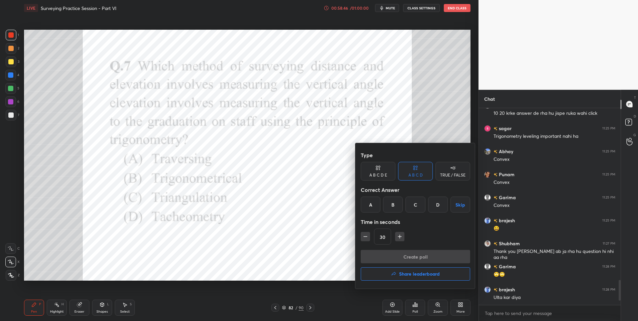
click at [435, 203] on div "D" at bounding box center [438, 205] width 20 height 16
click at [415, 256] on button "Create poll" at bounding box center [415, 256] width 109 height 13
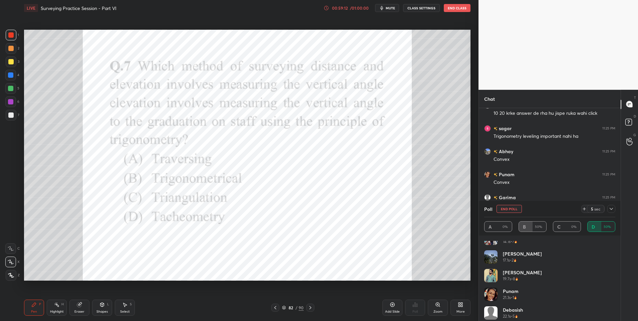
scroll to position [69, 0]
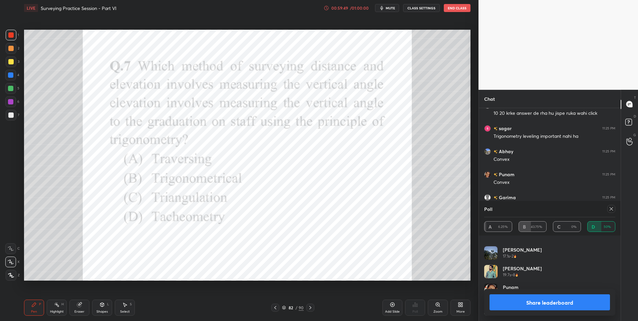
click at [611, 208] on icon at bounding box center [611, 208] width 5 height 5
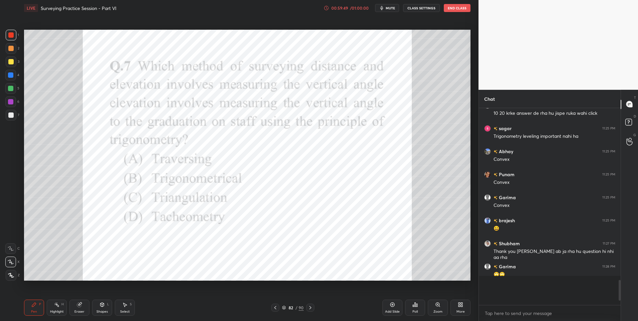
scroll to position [195, 140]
click at [313, 304] on div at bounding box center [310, 308] width 8 height 8
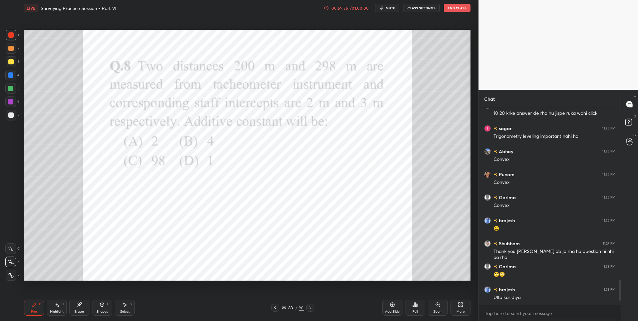
click at [414, 307] on div "Poll" at bounding box center [415, 308] width 20 height 16
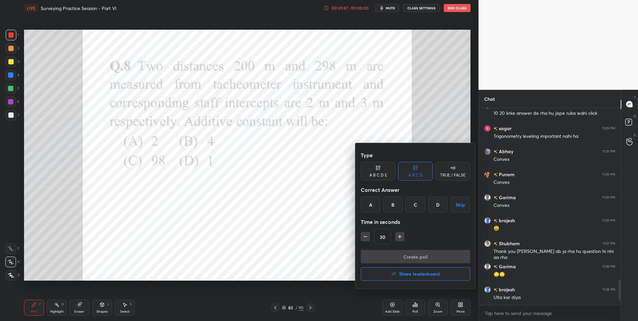
click at [396, 206] on div "B" at bounding box center [393, 205] width 20 height 16
click at [404, 255] on button "Create poll" at bounding box center [415, 256] width 109 height 13
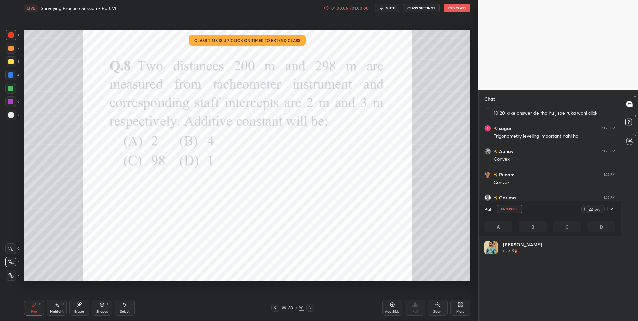
scroll to position [78, 129]
click at [612, 209] on icon at bounding box center [611, 209] width 3 height 2
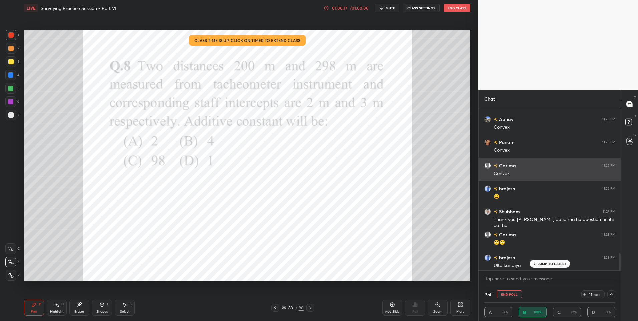
scroll to position [1397, 0]
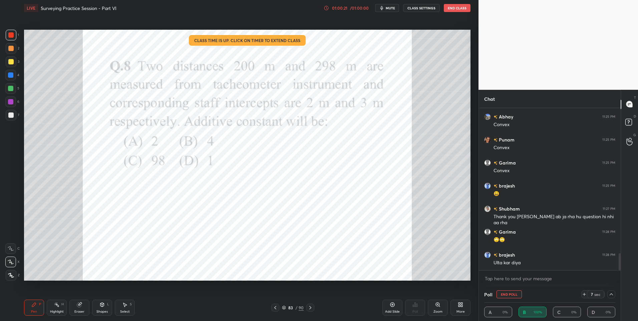
click at [356, 9] on div "/ 01:00:00" at bounding box center [359, 8] width 21 height 4
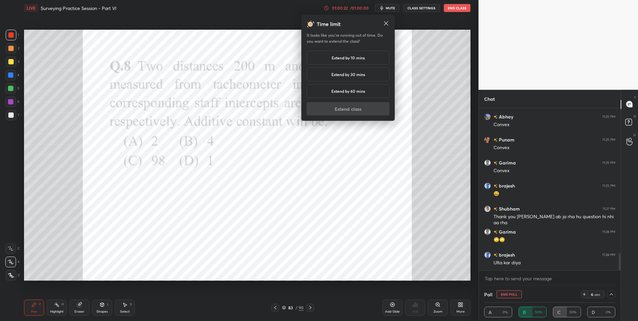
click at [356, 56] on h5 "Extend by 10 mins" at bounding box center [348, 58] width 33 height 6
click at [358, 108] on button "Extend class" at bounding box center [348, 108] width 83 height 13
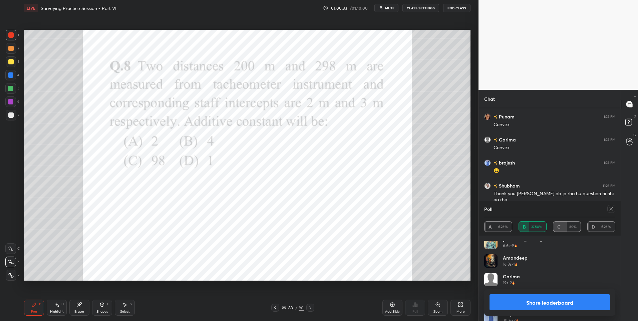
scroll to position [0, 0]
click at [613, 211] on icon at bounding box center [611, 208] width 5 height 5
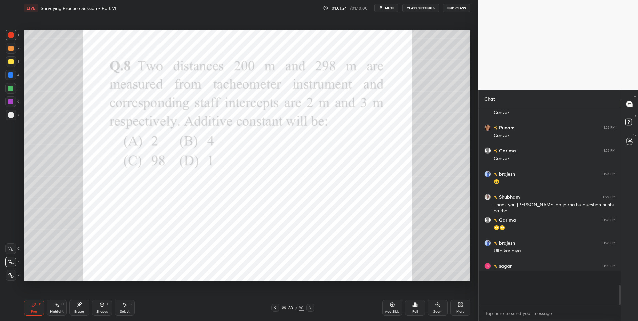
scroll to position [1389, 0]
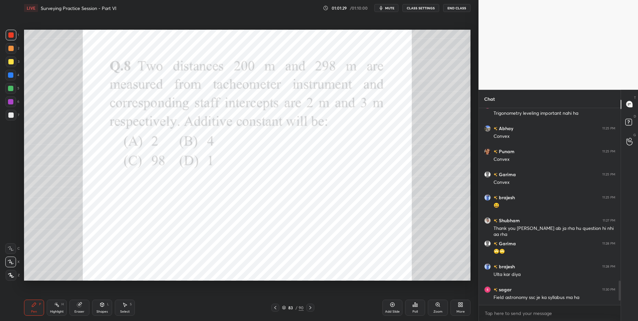
click at [12, 99] on div at bounding box center [10, 101] width 5 height 5
click at [310, 305] on icon at bounding box center [310, 307] width 5 height 5
click at [418, 306] on icon at bounding box center [417, 305] width 1 height 3
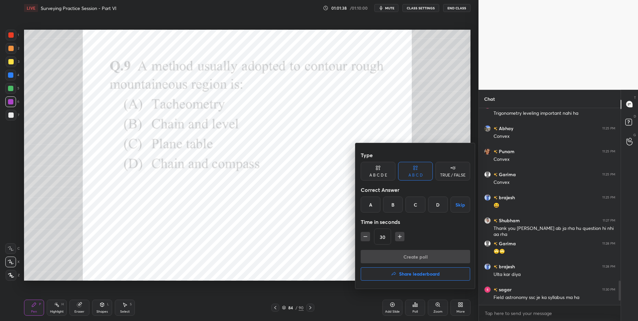
click at [369, 205] on div "A" at bounding box center [371, 205] width 20 height 16
click at [398, 253] on button "Create poll" at bounding box center [415, 256] width 109 height 13
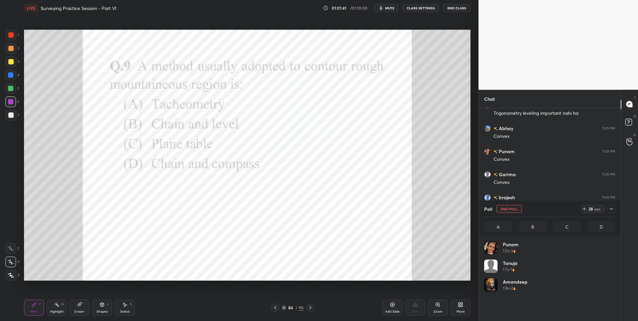
scroll to position [78, 129]
click at [612, 210] on icon at bounding box center [611, 208] width 5 height 5
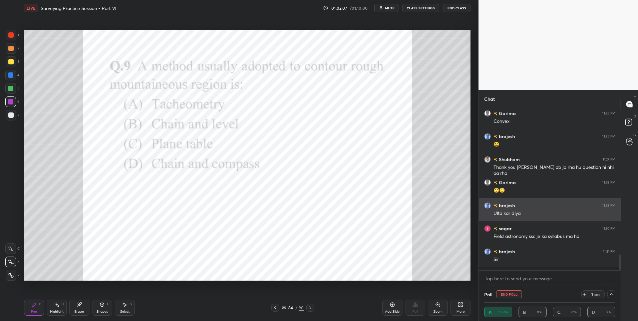
scroll to position [2, 2]
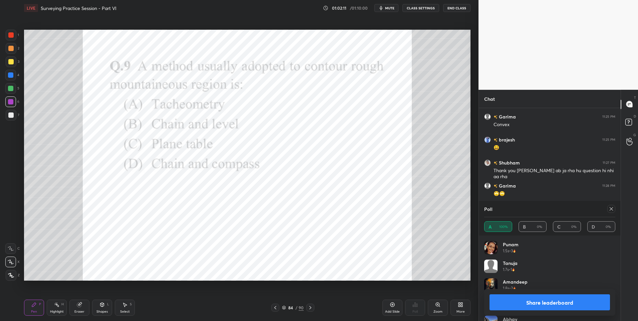
click at [306, 309] on div "84 / 90" at bounding box center [292, 308] width 43 height 8
click at [309, 306] on icon at bounding box center [310, 307] width 5 height 5
click at [612, 207] on icon at bounding box center [611, 208] width 5 height 5
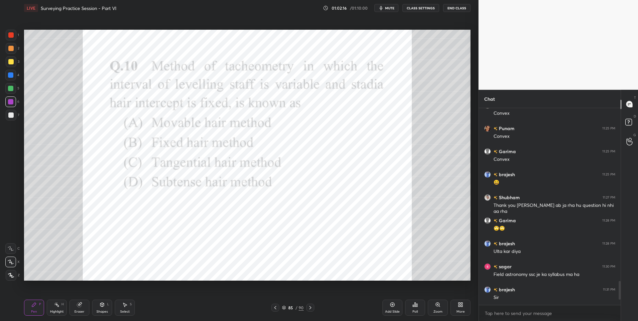
click at [415, 307] on div "Poll" at bounding box center [415, 308] width 20 height 16
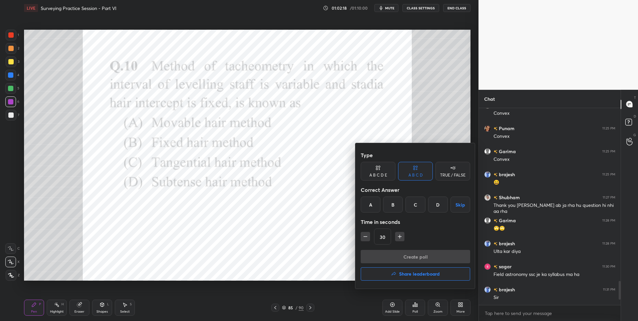
click at [397, 203] on div "B" at bounding box center [393, 205] width 20 height 16
click at [403, 253] on button "Create poll" at bounding box center [415, 256] width 109 height 13
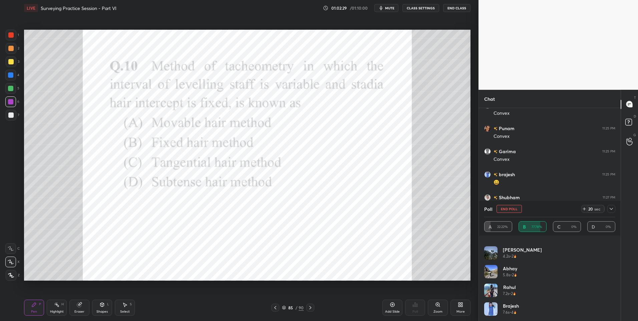
click at [611, 208] on icon at bounding box center [611, 208] width 5 height 5
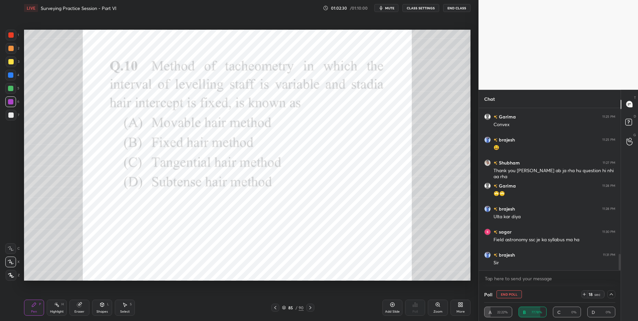
click at [610, 292] on icon at bounding box center [611, 294] width 5 height 5
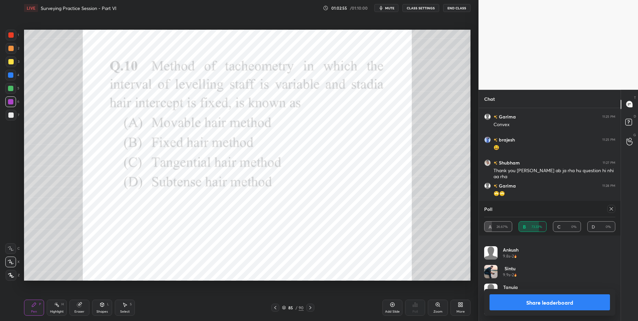
click at [611, 208] on icon at bounding box center [611, 208] width 5 height 5
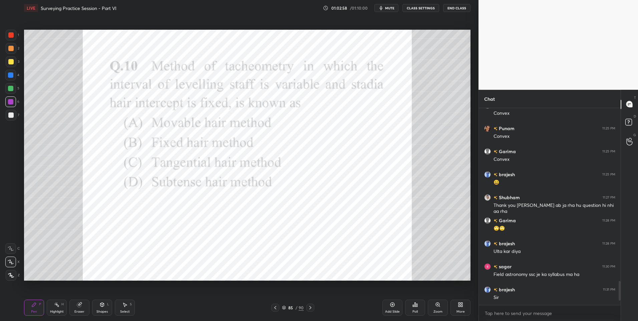
click at [311, 307] on icon at bounding box center [310, 307] width 5 height 5
click at [417, 306] on icon at bounding box center [417, 305] width 1 height 3
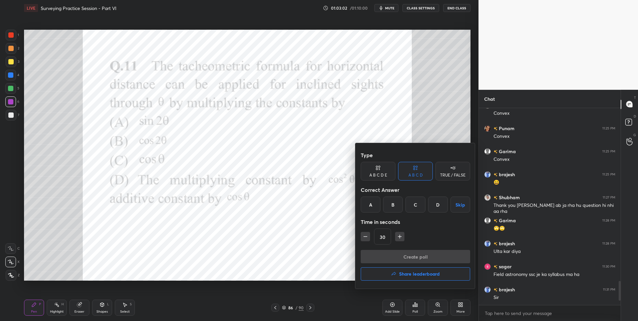
click at [439, 202] on div "D" at bounding box center [438, 205] width 20 height 16
click at [410, 257] on button "Create poll" at bounding box center [415, 256] width 109 height 13
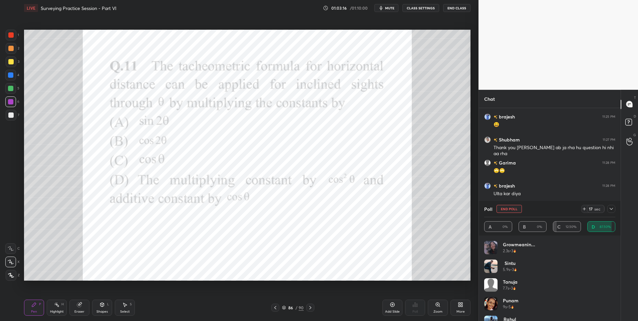
click at [613, 206] on div at bounding box center [611, 209] width 8 height 8
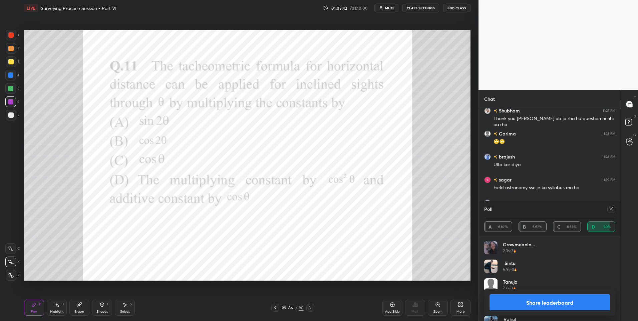
click at [273, 307] on icon at bounding box center [275, 307] width 5 height 5
click at [274, 307] on icon at bounding box center [275, 307] width 5 height 5
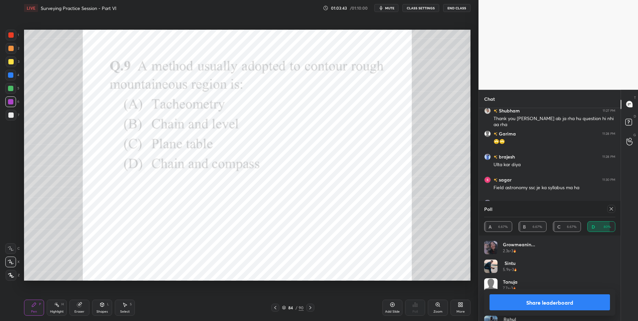
click at [274, 304] on div at bounding box center [275, 308] width 8 height 8
click at [609, 211] on icon at bounding box center [611, 208] width 5 height 5
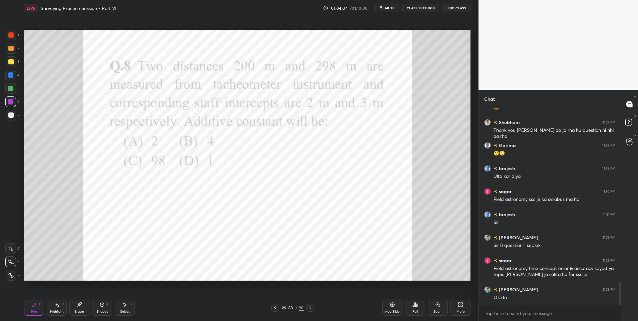
click at [311, 307] on icon at bounding box center [310, 307] width 5 height 5
click at [311, 312] on div "Pen P Highlight H Eraser Shapes L Select S 84 / 90 Add Slide Poll Zoom More" at bounding box center [247, 307] width 447 height 27
click at [311, 309] on icon at bounding box center [310, 307] width 5 height 5
click at [310, 305] on icon at bounding box center [310, 307] width 5 height 5
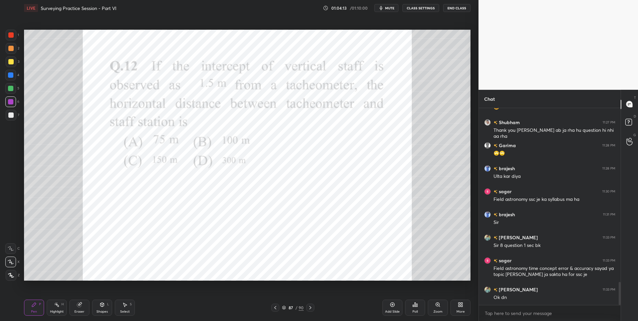
click at [412, 305] on div "Poll" at bounding box center [415, 308] width 20 height 16
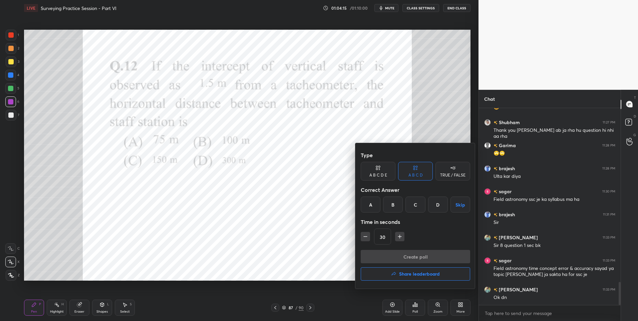
click at [413, 204] on div "C" at bounding box center [416, 205] width 20 height 16
click at [397, 256] on button "Create poll" at bounding box center [415, 256] width 109 height 13
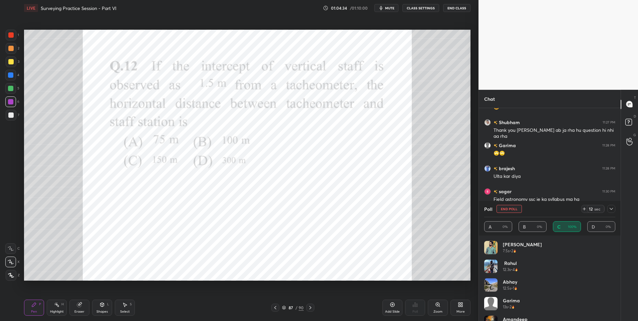
scroll to position [1547, 0]
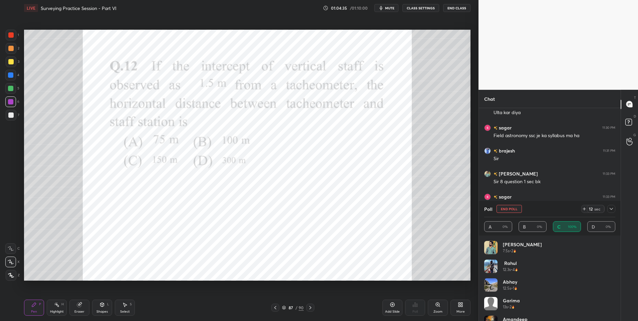
click at [609, 209] on icon at bounding box center [611, 208] width 5 height 5
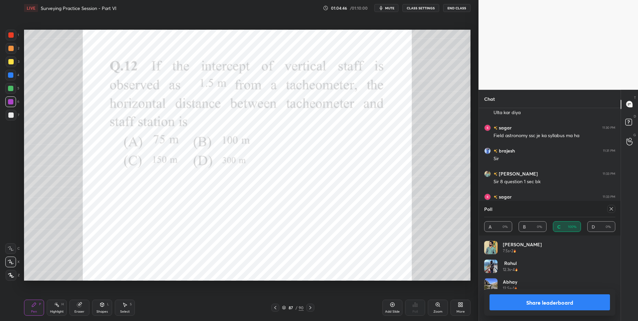
scroll to position [78, 129]
click at [310, 308] on icon at bounding box center [310, 307] width 2 height 3
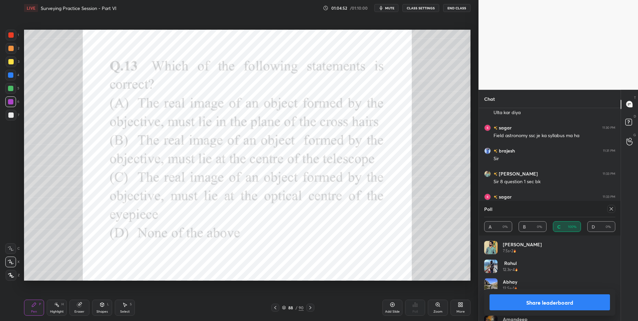
click at [612, 208] on icon at bounding box center [611, 208] width 5 height 5
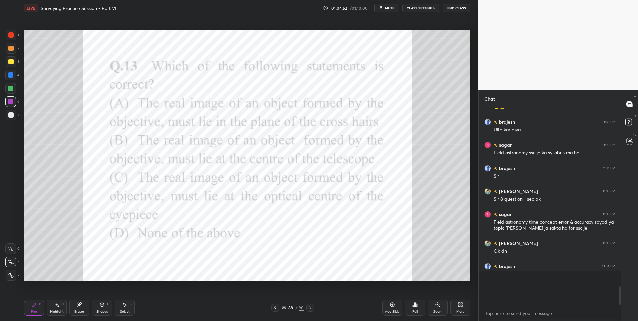
scroll to position [2, 2]
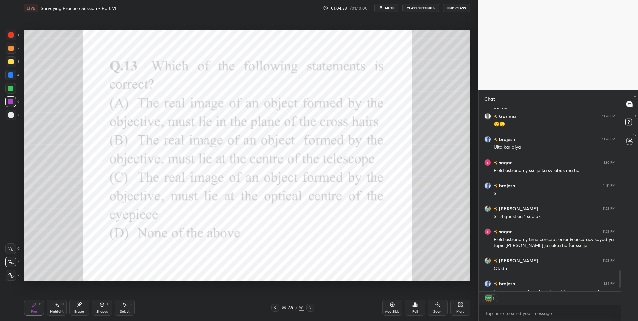
click at [414, 304] on icon at bounding box center [415, 304] width 5 height 5
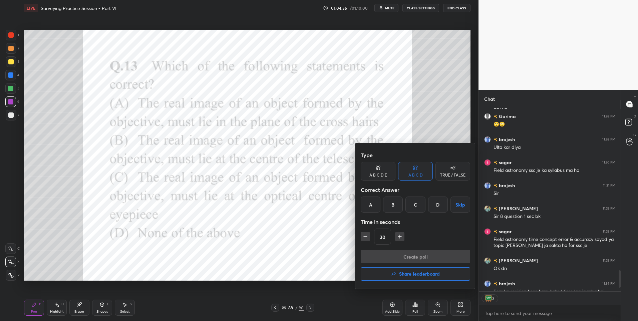
click at [375, 202] on div "A" at bounding box center [371, 205] width 20 height 16
click at [413, 255] on button "Create poll" at bounding box center [415, 256] width 109 height 13
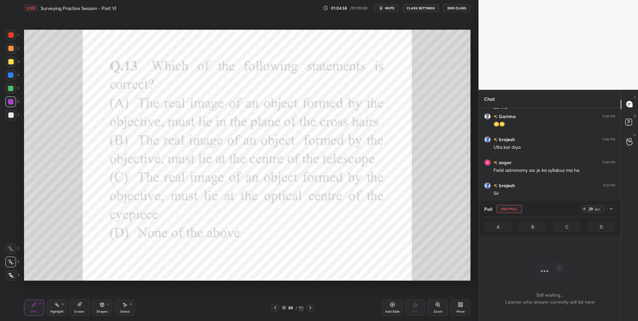
click at [614, 208] on icon at bounding box center [611, 208] width 5 height 5
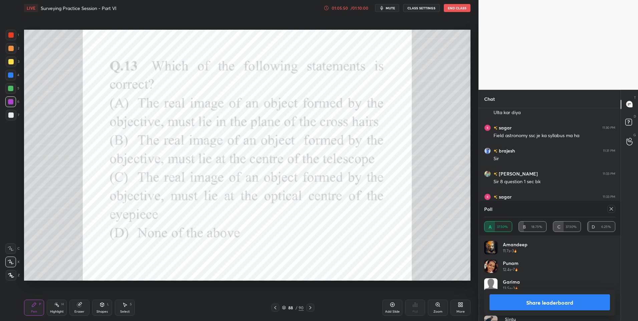
click at [613, 209] on icon at bounding box center [611, 208] width 5 height 5
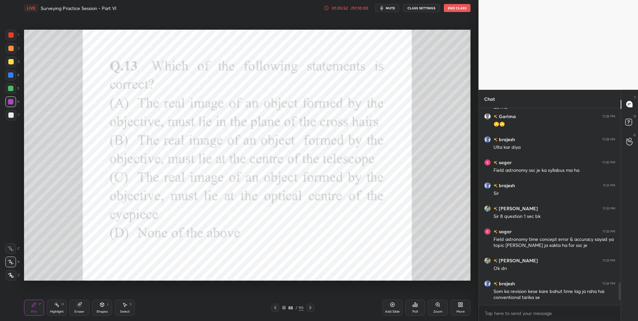
click at [314, 305] on div at bounding box center [310, 308] width 8 height 8
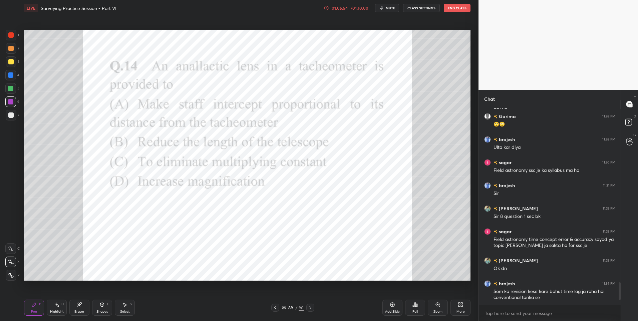
click at [412, 304] on div "Poll" at bounding box center [415, 308] width 20 height 16
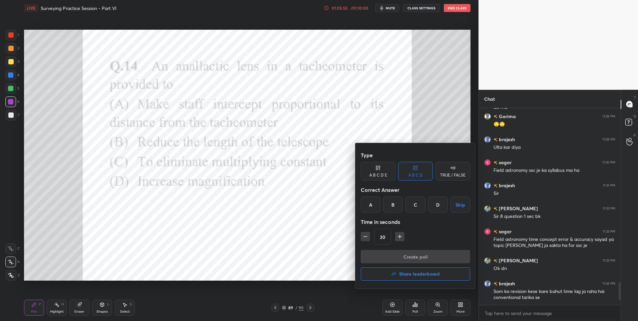
click at [373, 205] on div "A" at bounding box center [371, 205] width 20 height 16
click at [401, 253] on button "Create poll" at bounding box center [415, 256] width 109 height 13
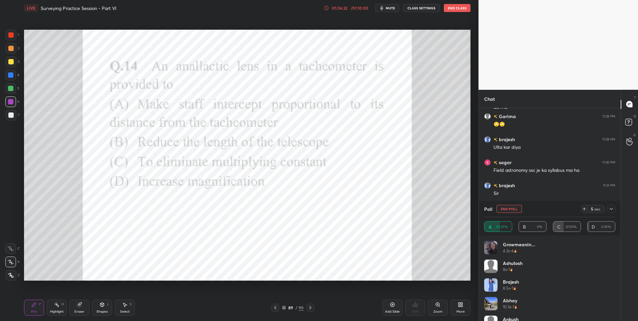
click at [611, 211] on icon at bounding box center [611, 208] width 5 height 5
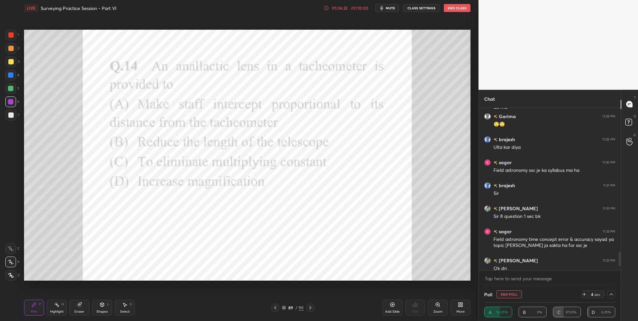
scroll to position [1547, 0]
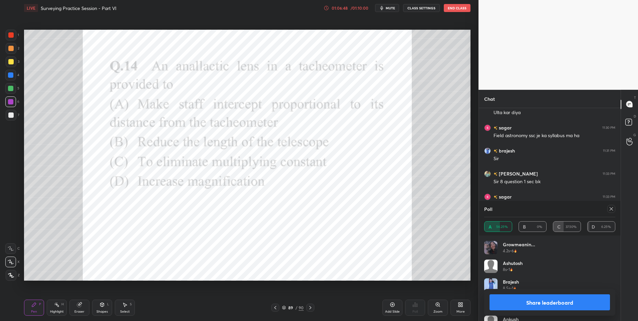
click at [545, 297] on button "Share leaderboard" at bounding box center [550, 302] width 120 height 16
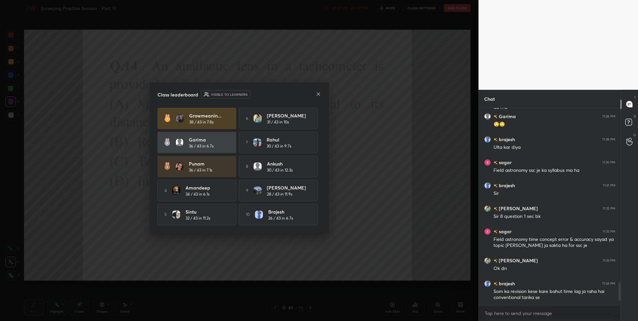
click at [319, 95] on icon at bounding box center [318, 93] width 5 height 5
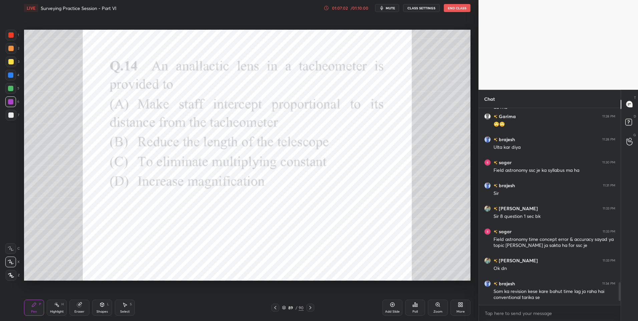
click at [50, 304] on div "Highlight H" at bounding box center [57, 308] width 20 height 16
click at [11, 36] on div at bounding box center [10, 34] width 5 height 5
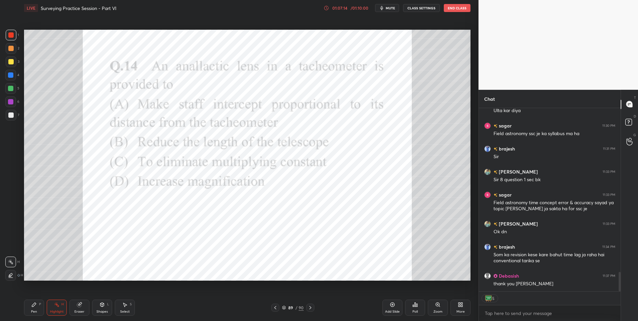
click at [11, 76] on div at bounding box center [10, 74] width 5 height 5
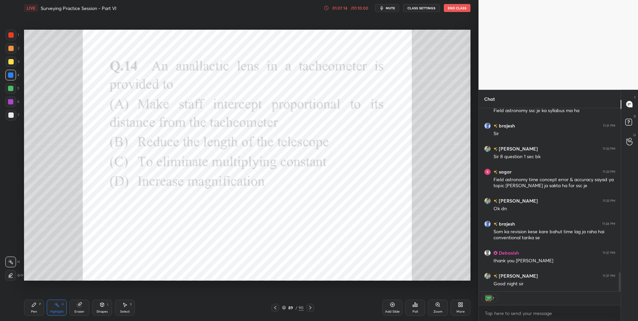
click at [11, 75] on div at bounding box center [10, 74] width 5 height 5
click at [11, 76] on div at bounding box center [10, 74] width 5 height 5
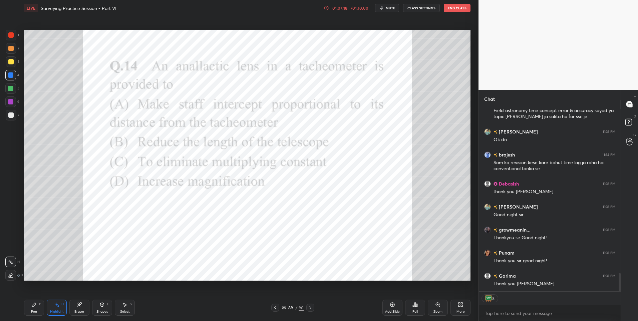
click at [463, 8] on button "End Class" at bounding box center [457, 8] width 27 height 8
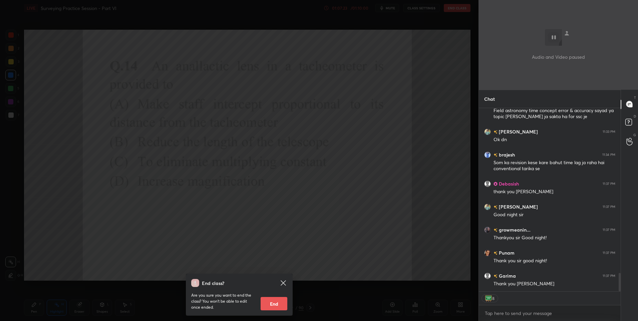
click at [279, 300] on button "End" at bounding box center [274, 303] width 27 height 13
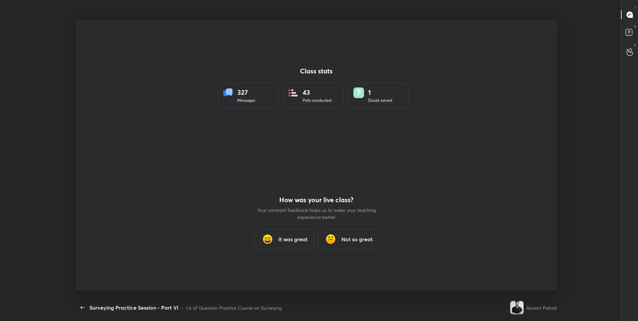
scroll to position [0, 0]
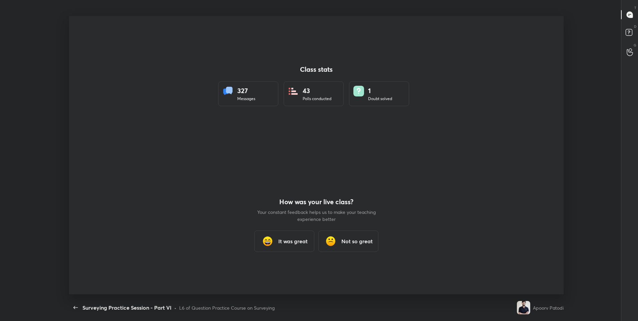
type textarea "x"
click at [293, 241] on h3 "It was great" at bounding box center [292, 241] width 29 height 8
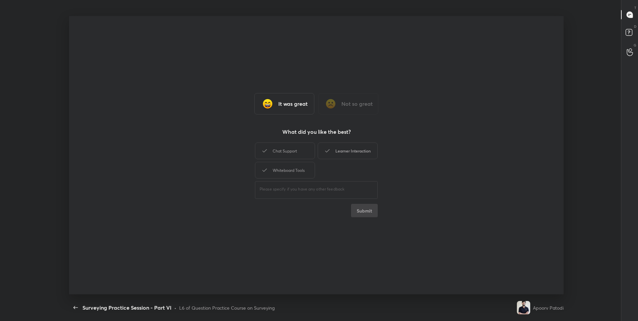
drag, startPoint x: 300, startPoint y: 148, endPoint x: 348, endPoint y: 151, distance: 47.8
click at [306, 151] on div "Chat Support" at bounding box center [285, 151] width 60 height 17
click at [348, 153] on div "Learner Interaction" at bounding box center [348, 151] width 60 height 17
click at [282, 174] on div "Whiteboard Tools" at bounding box center [285, 170] width 60 height 17
click at [369, 206] on button "Submit" at bounding box center [364, 210] width 27 height 13
